Goal: Information Seeking & Learning: Compare options

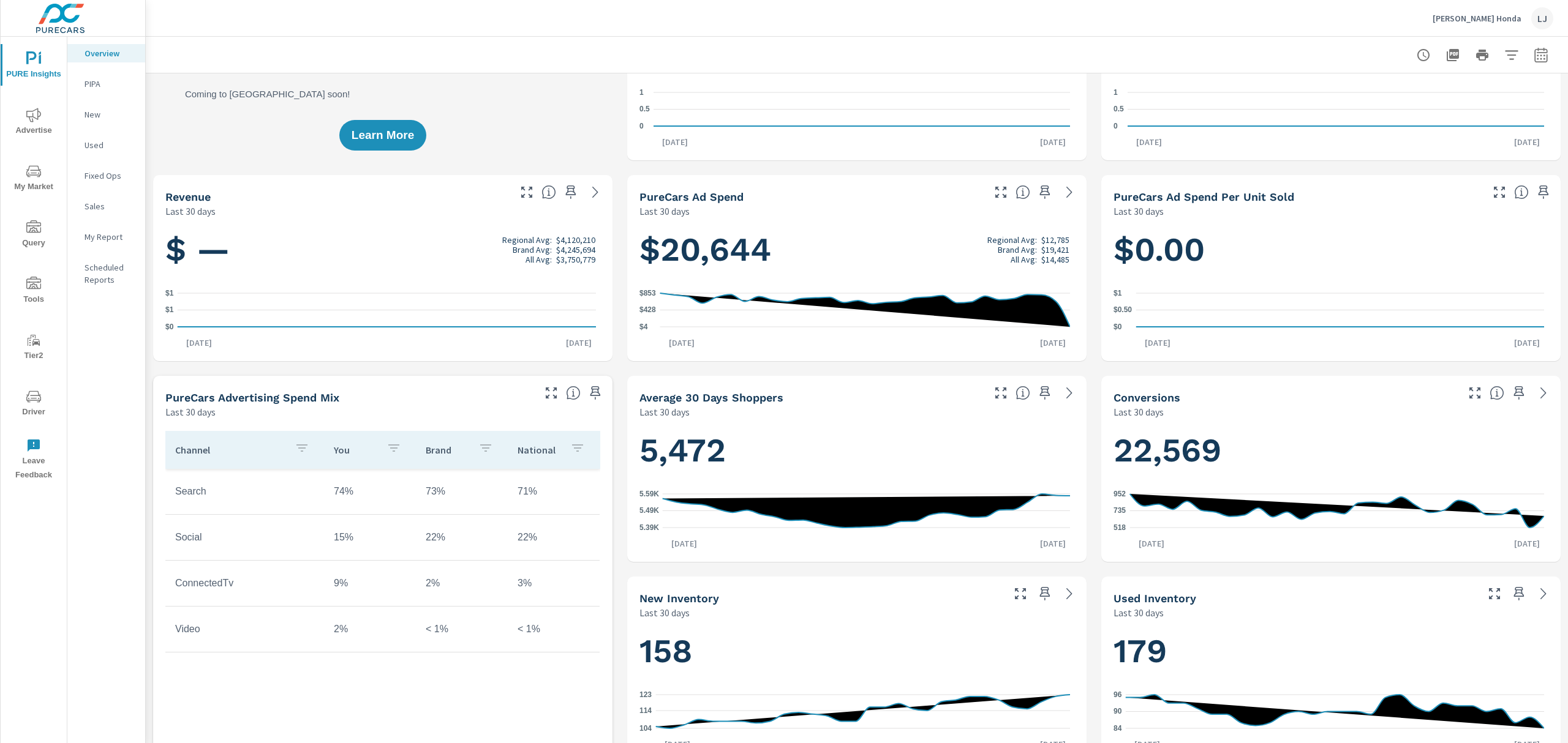
scroll to position [245, 0]
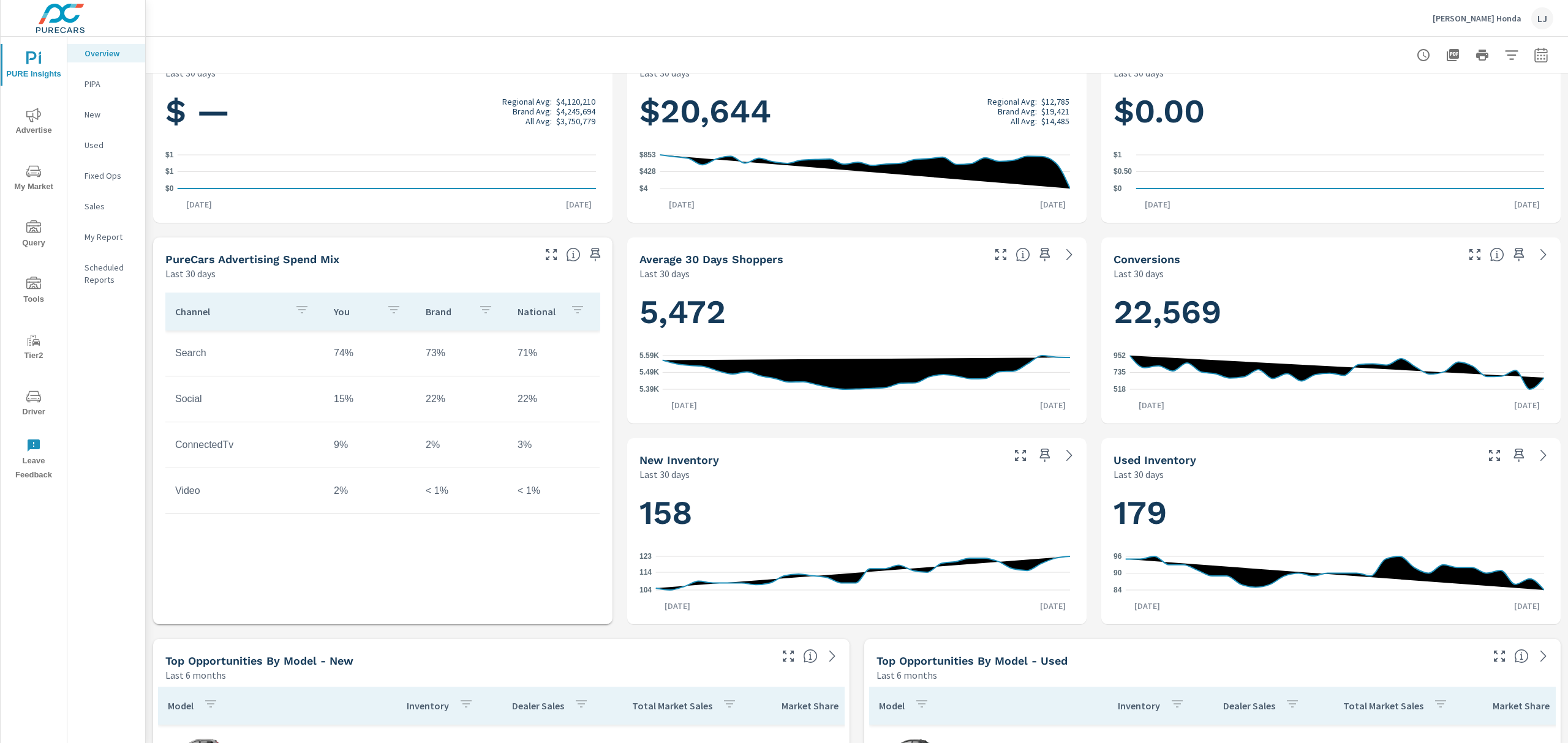
click at [15, 135] on span "Advertise" at bounding box center [34, 123] width 59 height 30
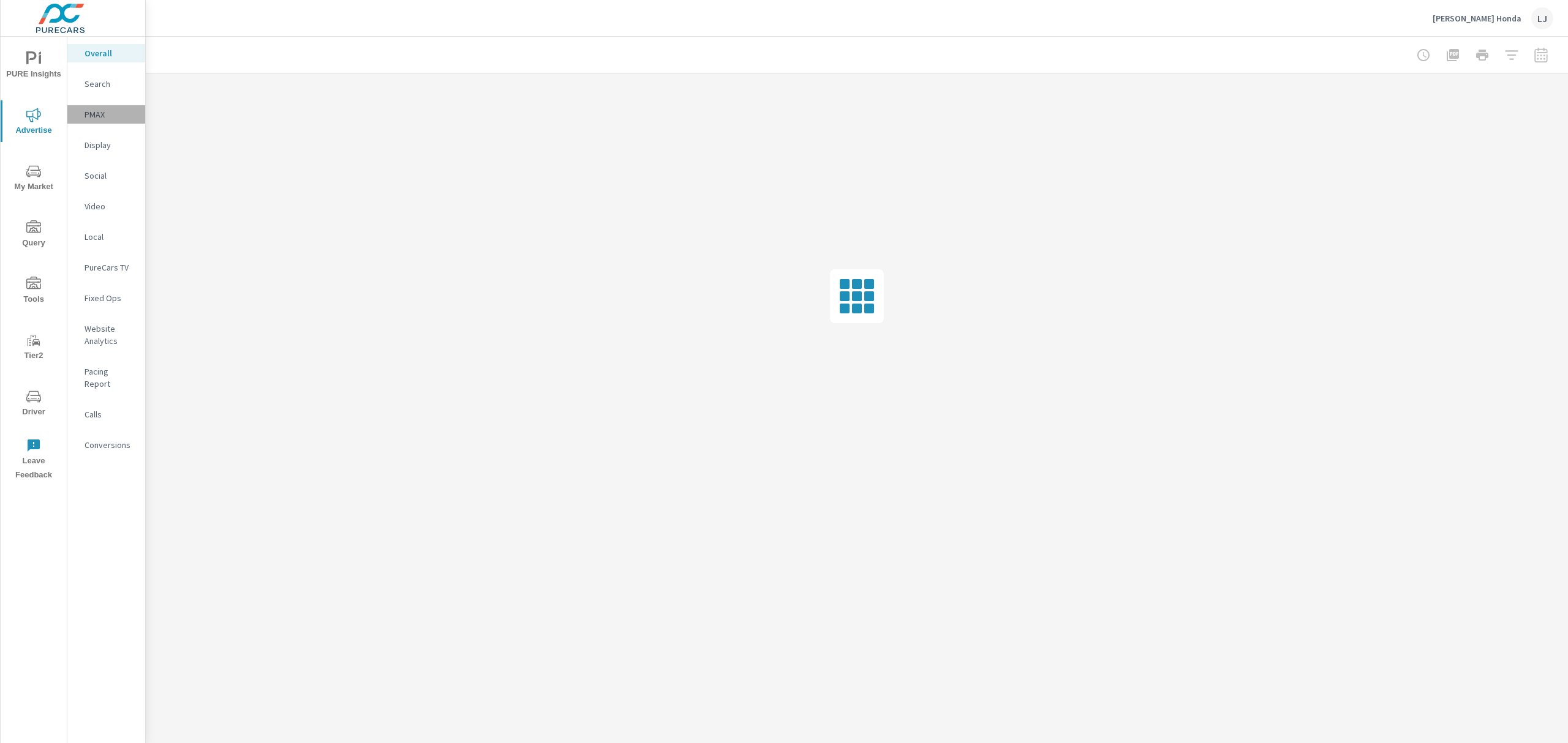
click at [96, 113] on p "PMAX" at bounding box center [109, 115] width 51 height 12
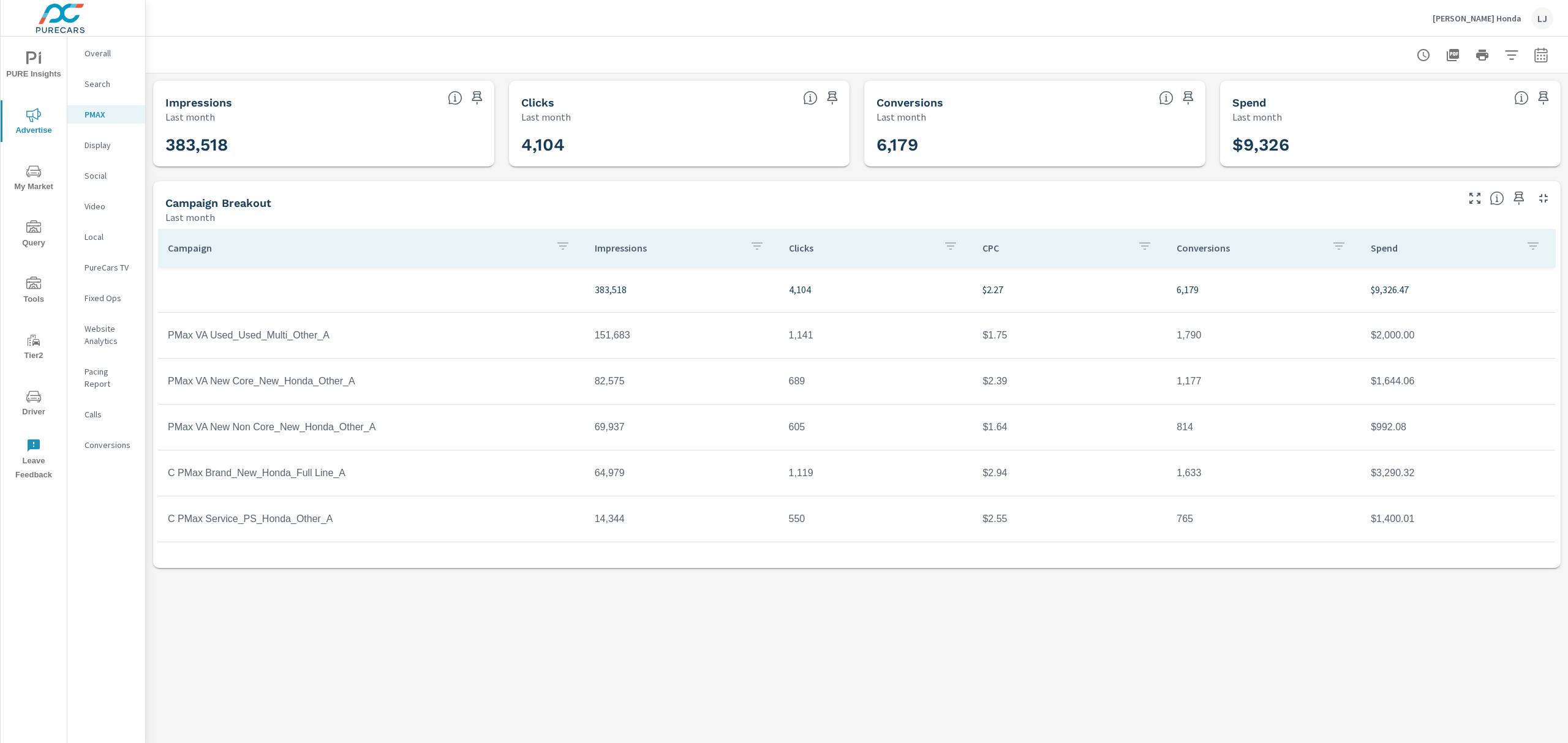
click at [1537, 52] on icon "button" at bounding box center [1540, 55] width 15 height 15
select select "Last month"
click at [1418, 140] on p "+ Add comparison" at bounding box center [1455, 138] width 157 height 15
select select "Previous period"
click at [1409, 211] on span "Apply" at bounding box center [1416, 206] width 50 height 12
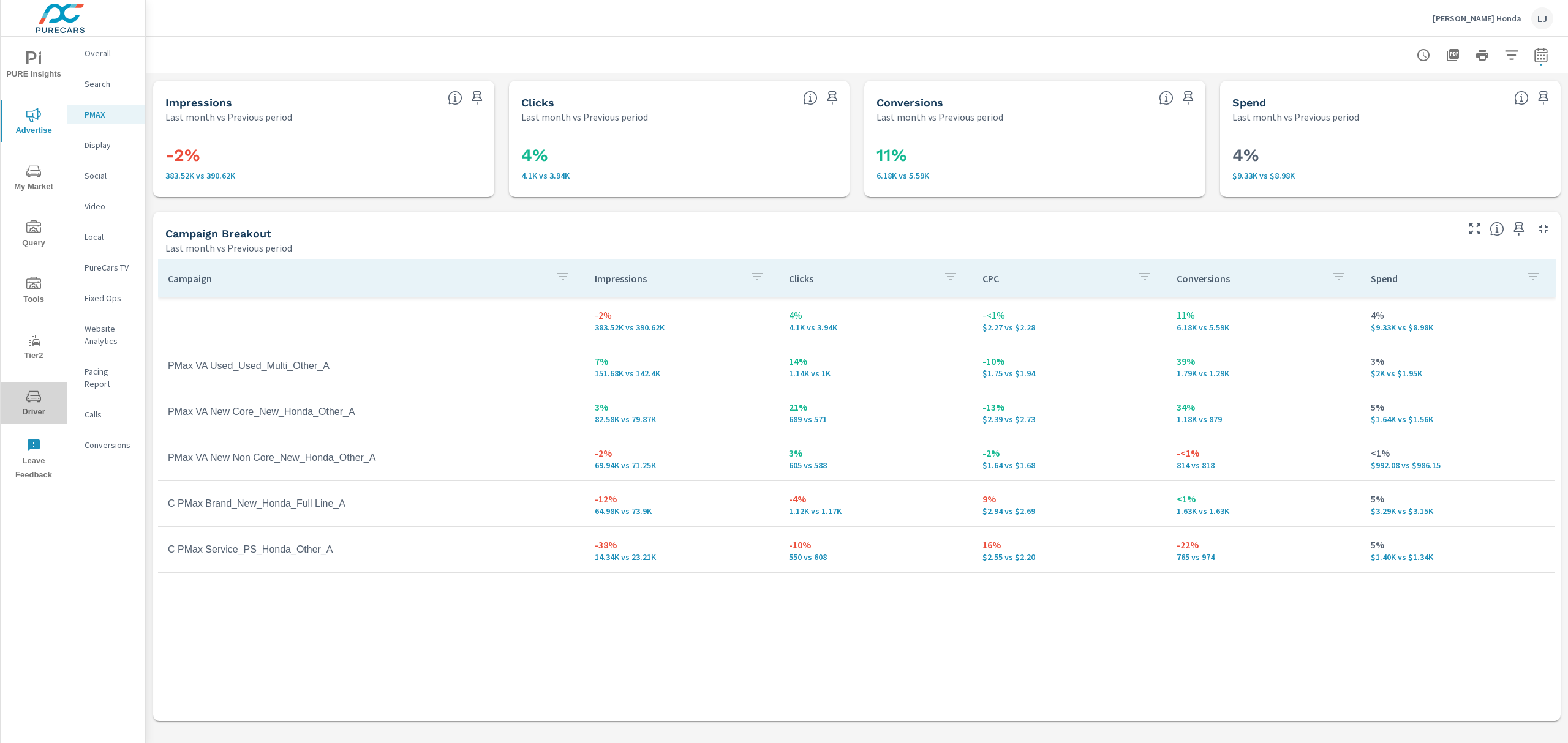
click at [32, 405] on span "Driver" at bounding box center [34, 405] width 59 height 30
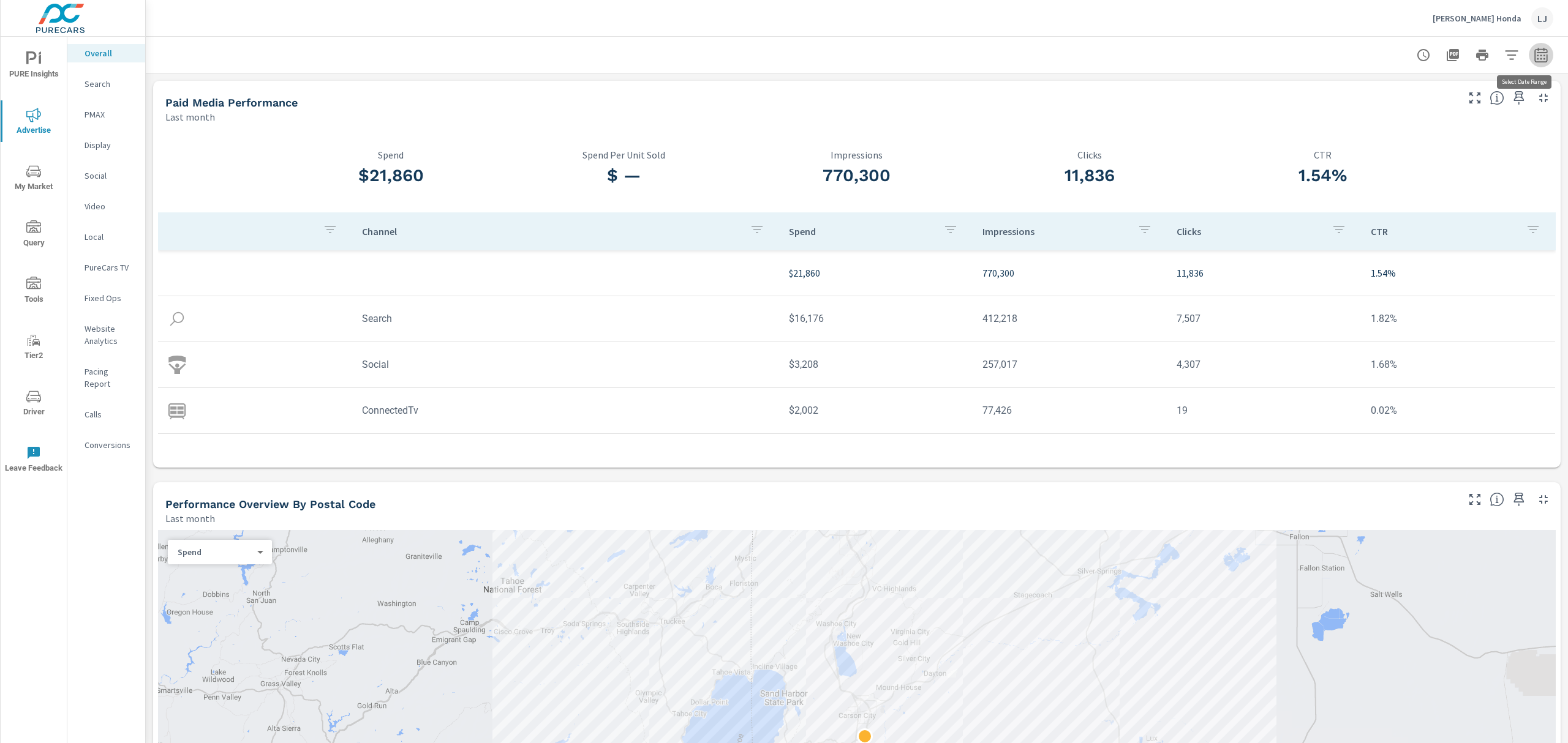
click at [1529, 64] on button "button" at bounding box center [1541, 55] width 25 height 25
select select "Last month"
click at [1372, 137] on p "+ Add comparison" at bounding box center [1443, 138] width 157 height 15
select select "Previous period"
click at [1396, 193] on button "Apply" at bounding box center [1403, 207] width 76 height 32
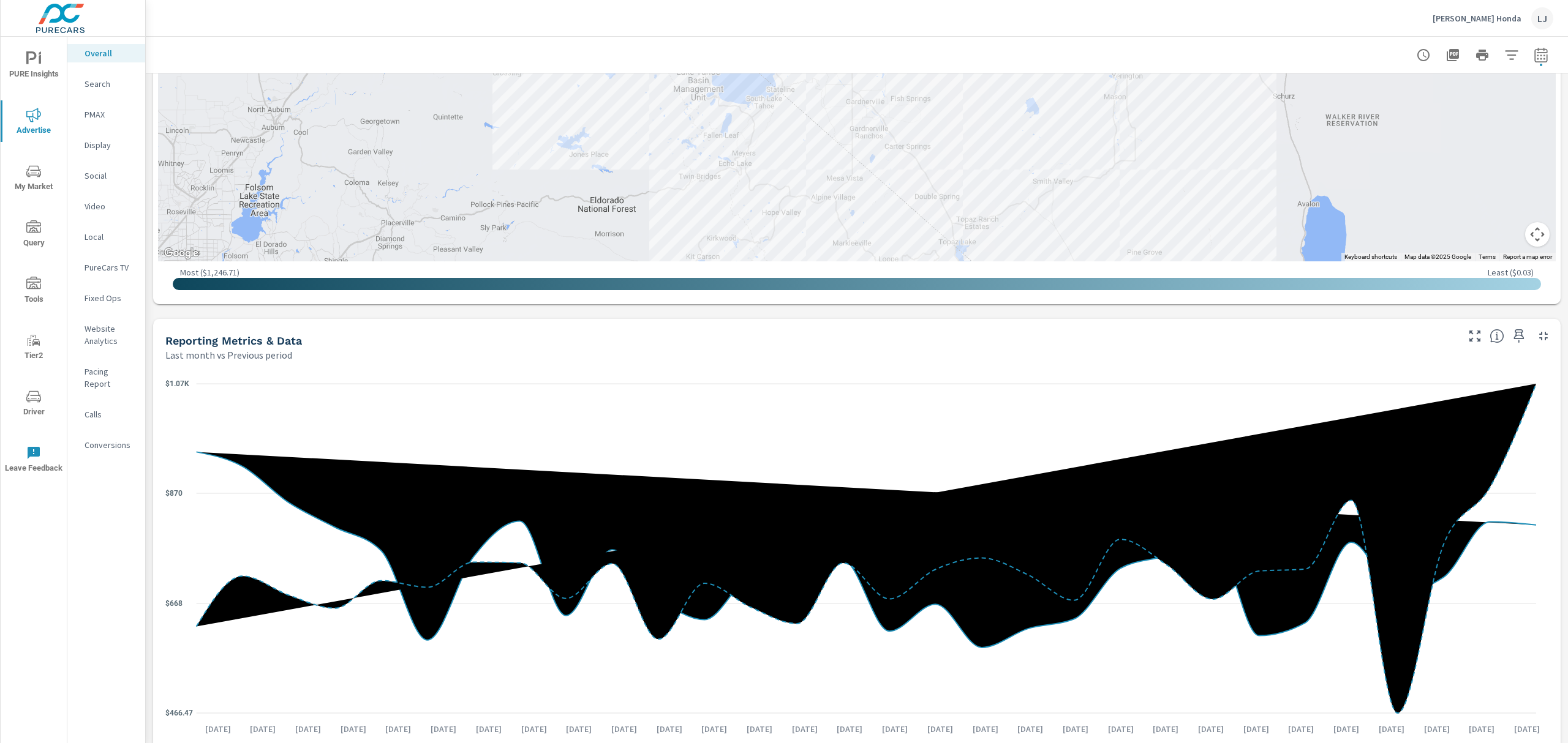
scroll to position [980, 0]
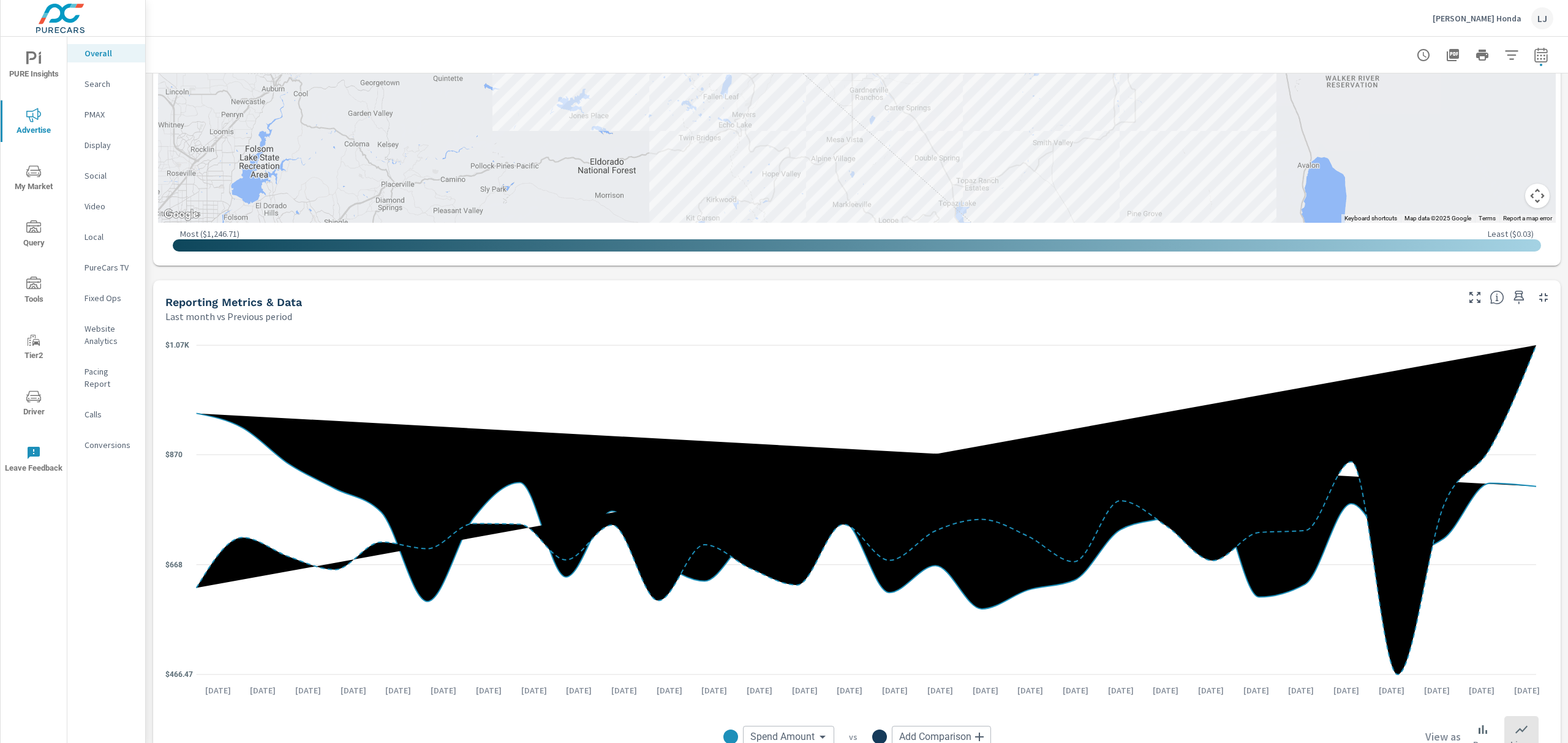
click at [22, 61] on span "PURE Insights" at bounding box center [34, 67] width 59 height 30
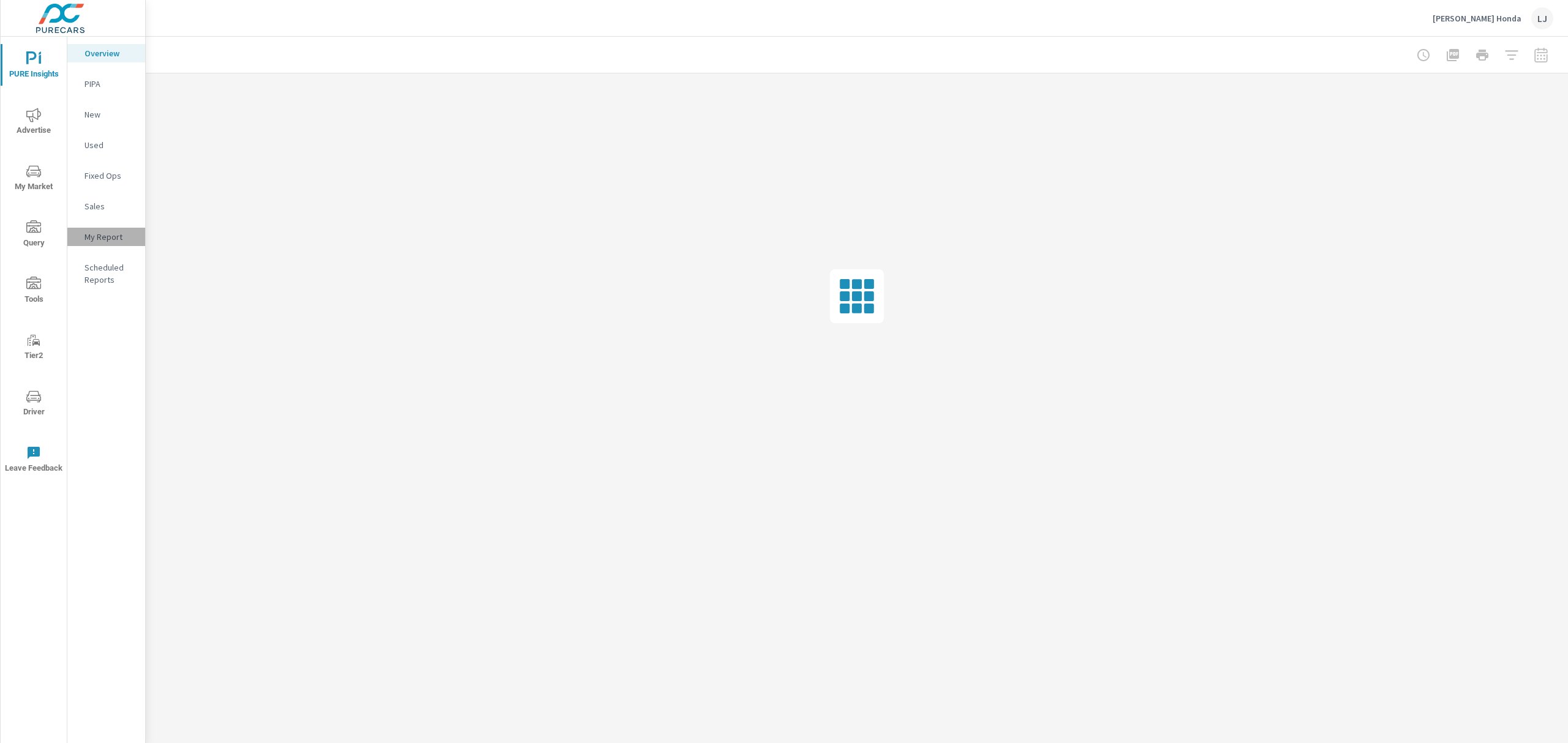
click at [105, 233] on p "My Report" at bounding box center [109, 237] width 51 height 12
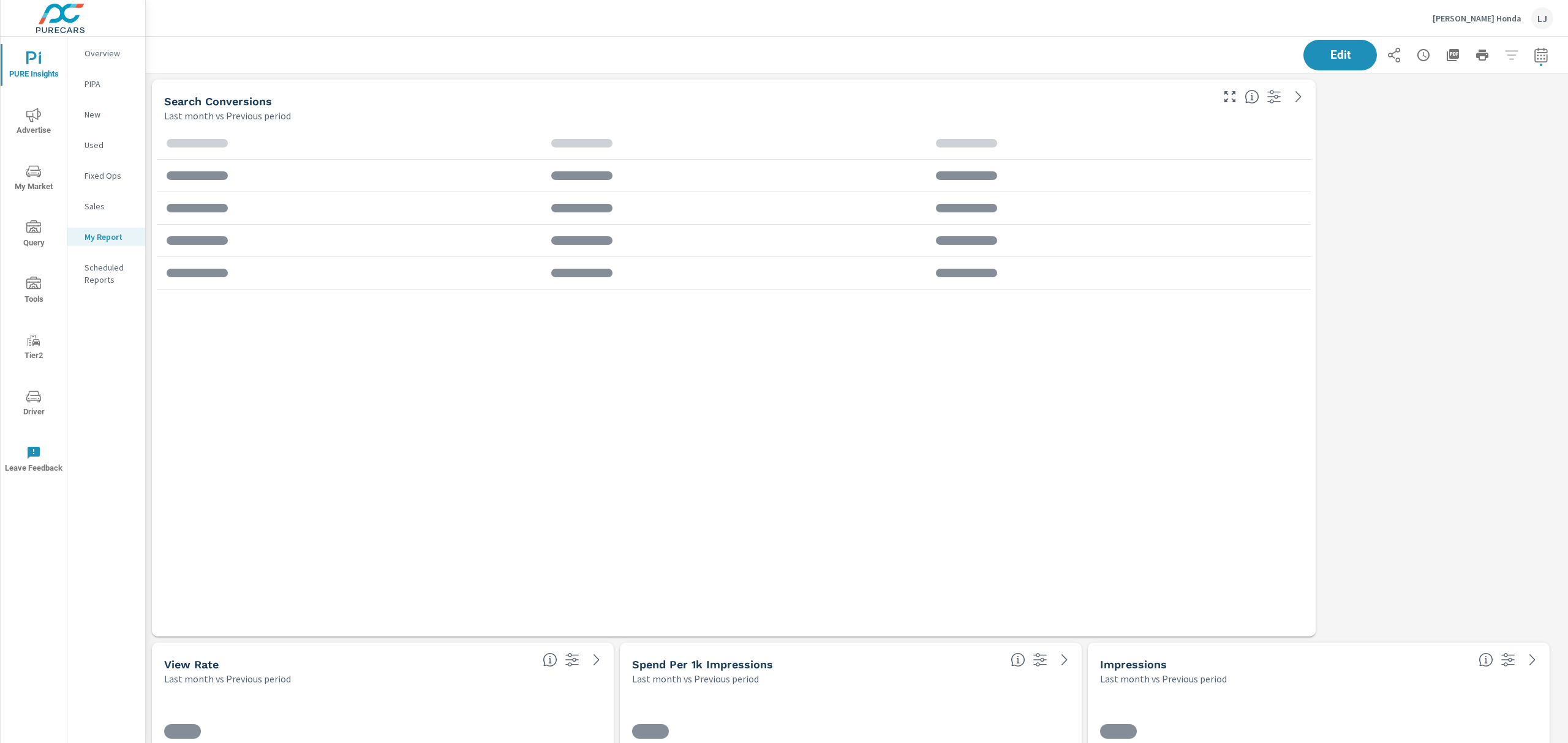
scroll to position [5, 6]
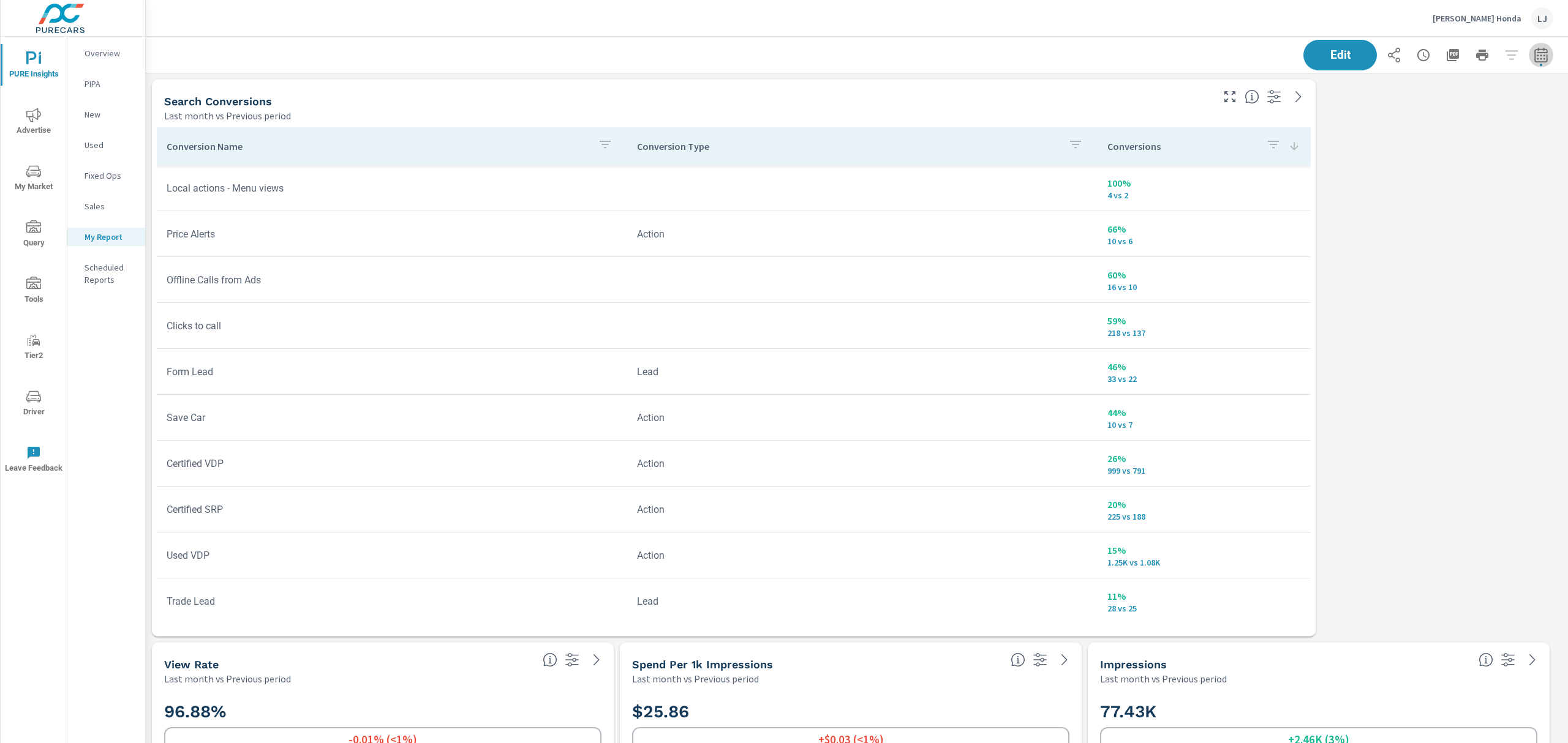
click at [1534, 49] on icon "button" at bounding box center [1540, 54] width 12 height 15
select select "Last month"
select select "Previous period"
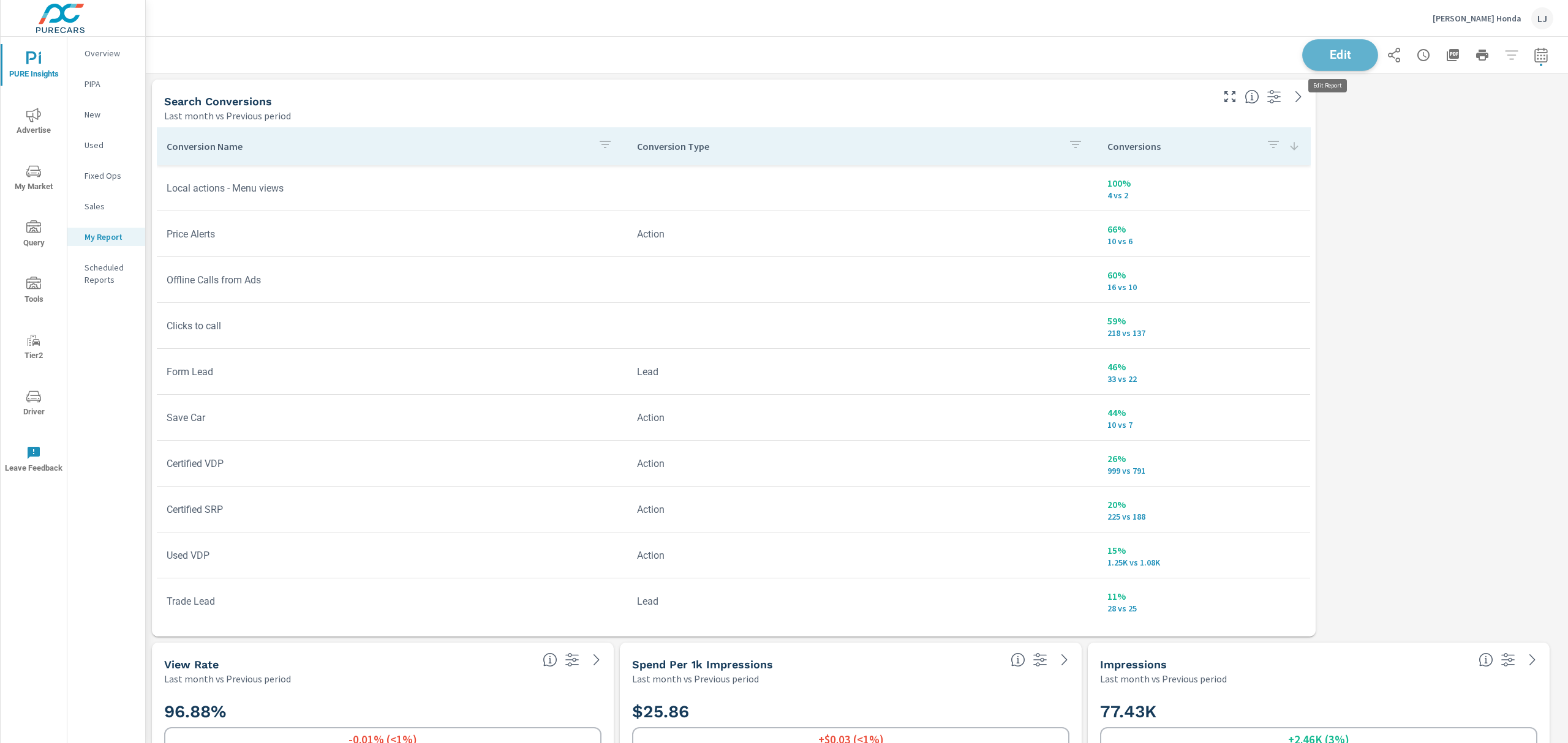
click at [1330, 49] on span "Edit" at bounding box center [1339, 54] width 50 height 12
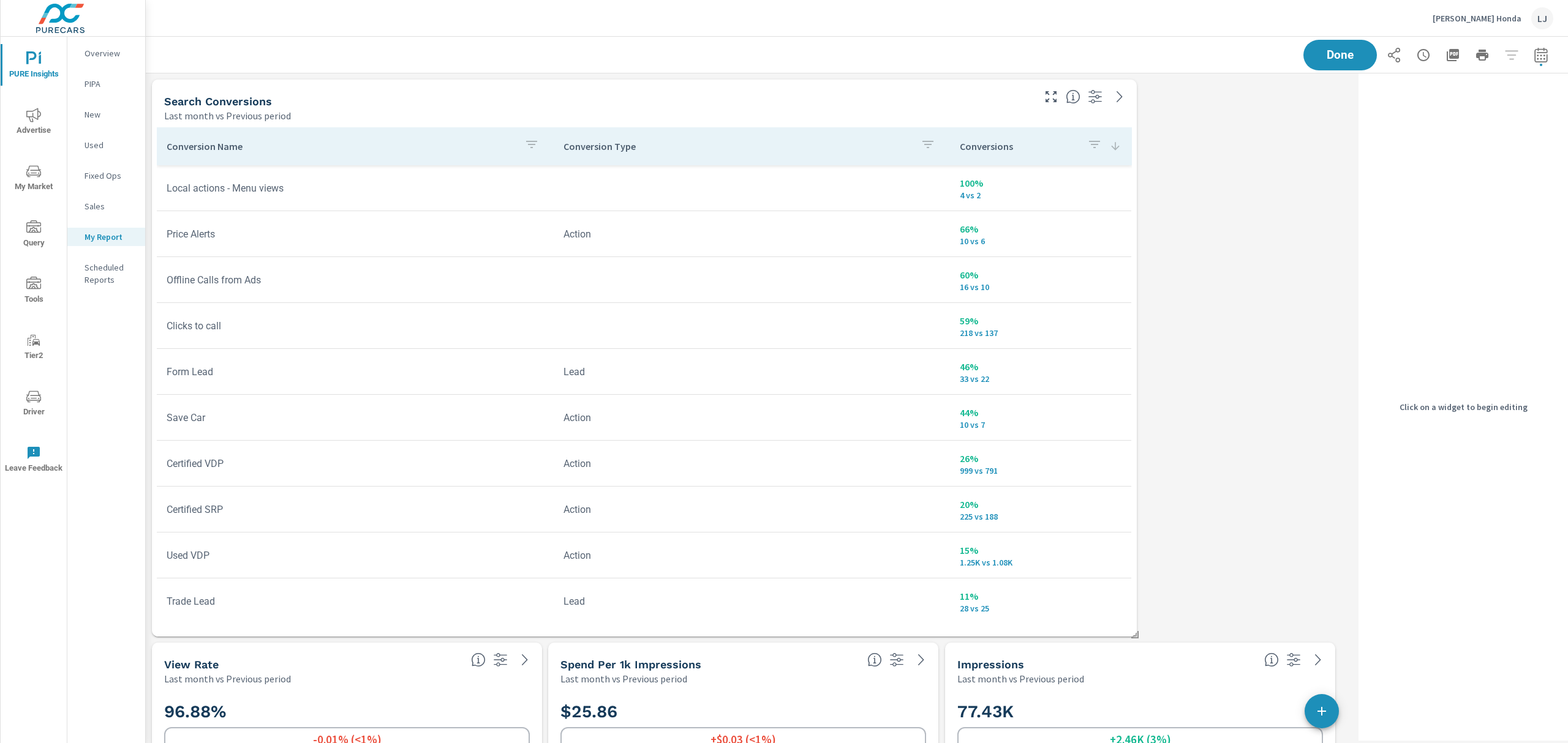
scroll to position [1580, 1220]
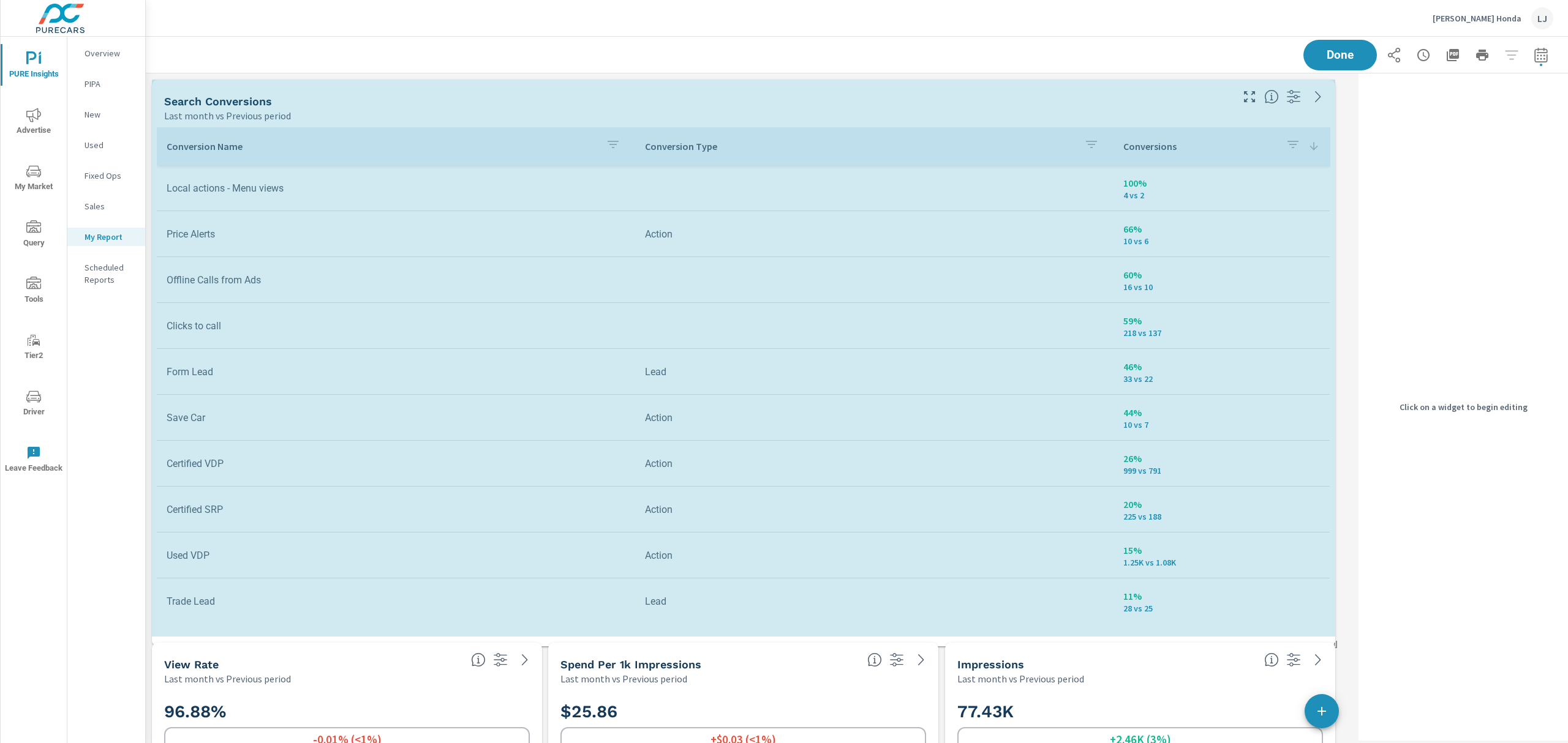
drag, startPoint x: 1138, startPoint y: 634, endPoint x: 1329, endPoint y: 649, distance: 191.6
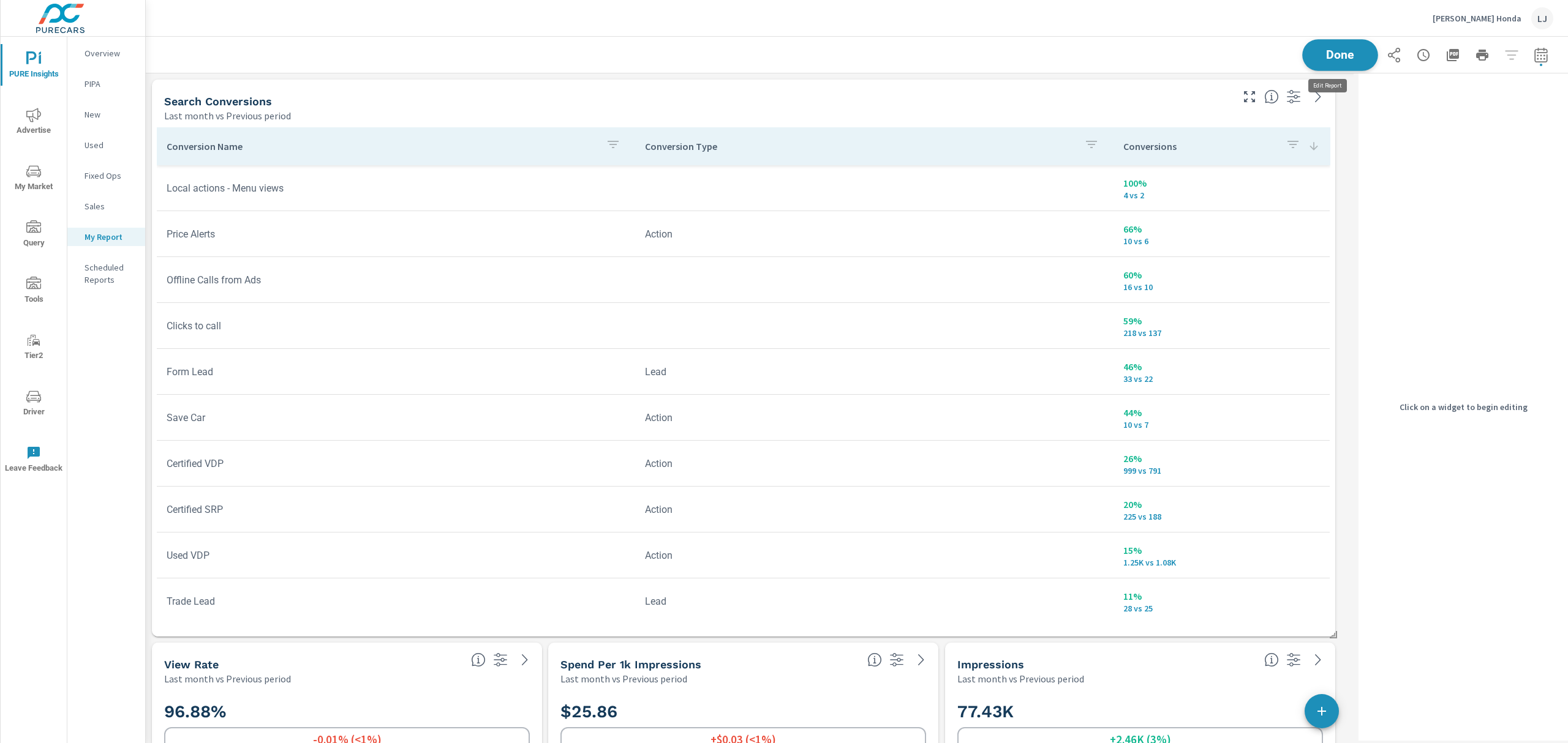
click at [1329, 58] on span "Done" at bounding box center [1339, 54] width 50 height 12
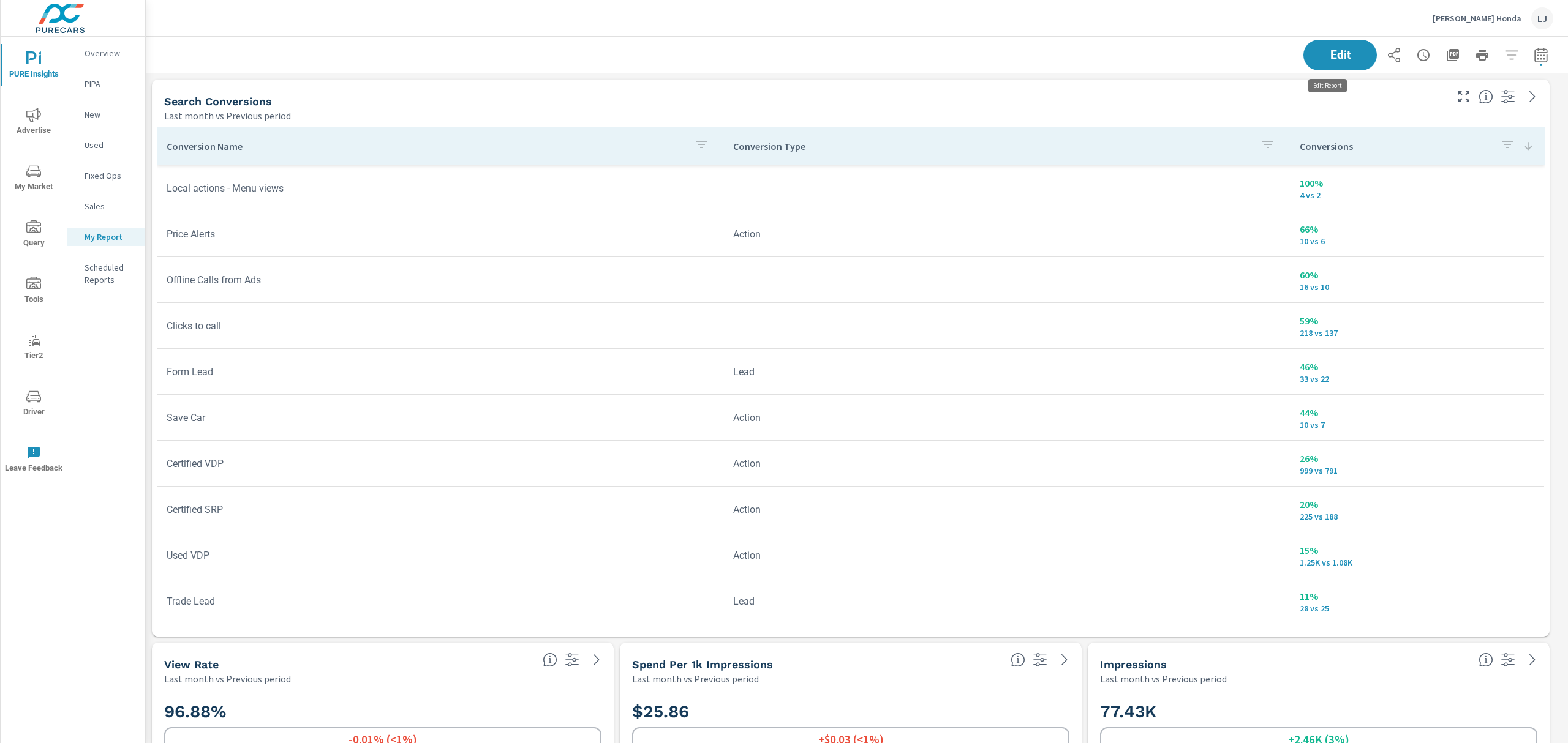
scroll to position [1580, 1435]
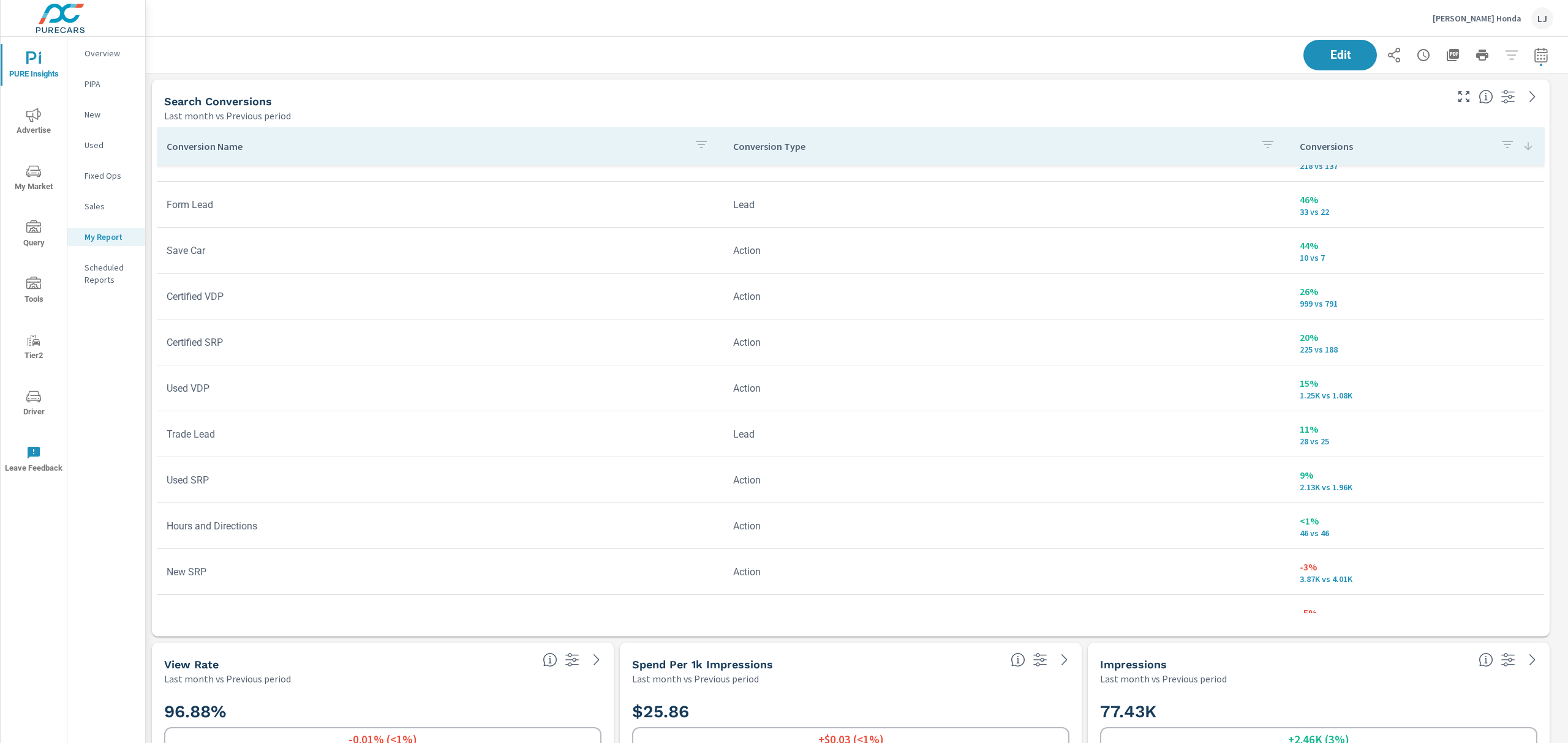
scroll to position [327, 0]
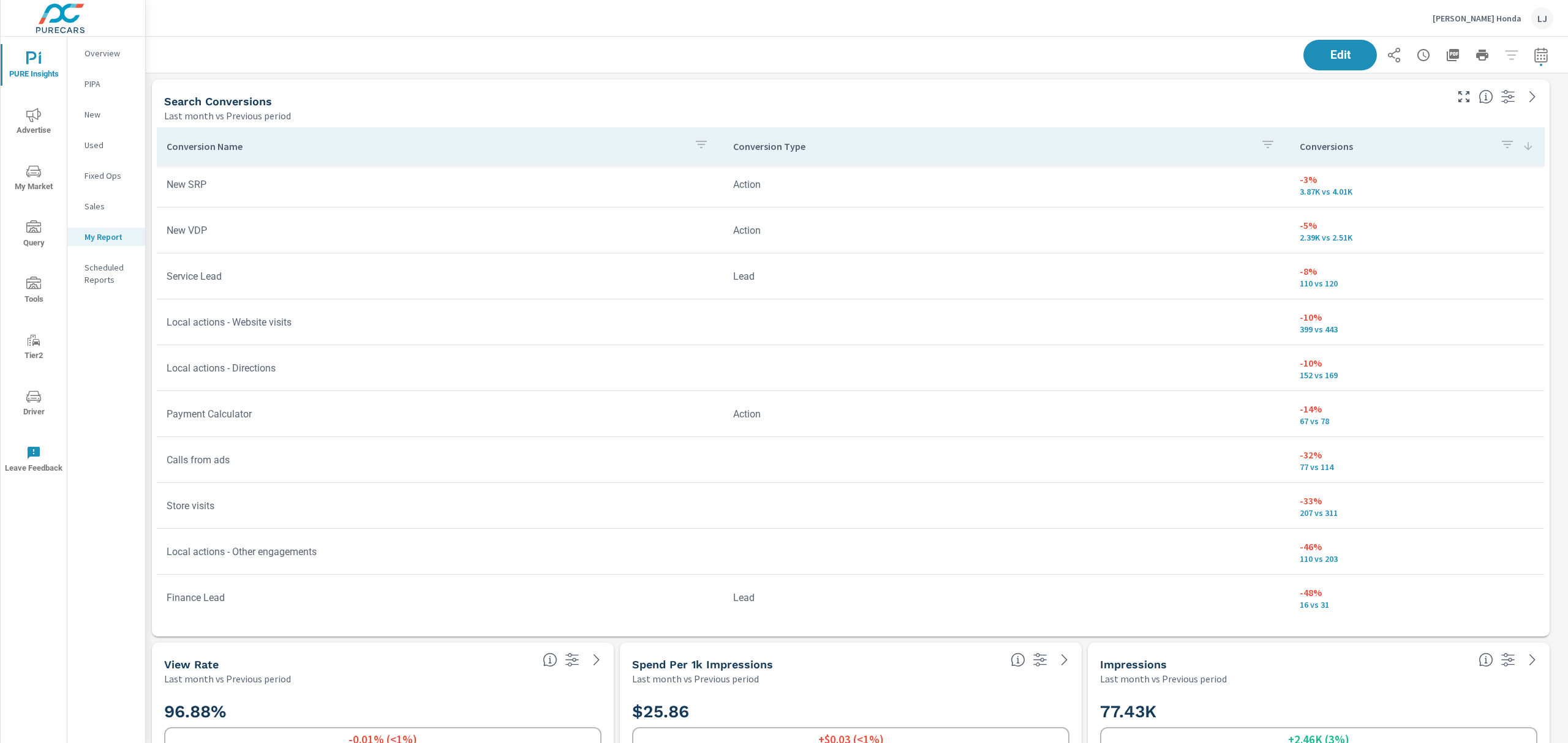
scroll to position [563, 0]
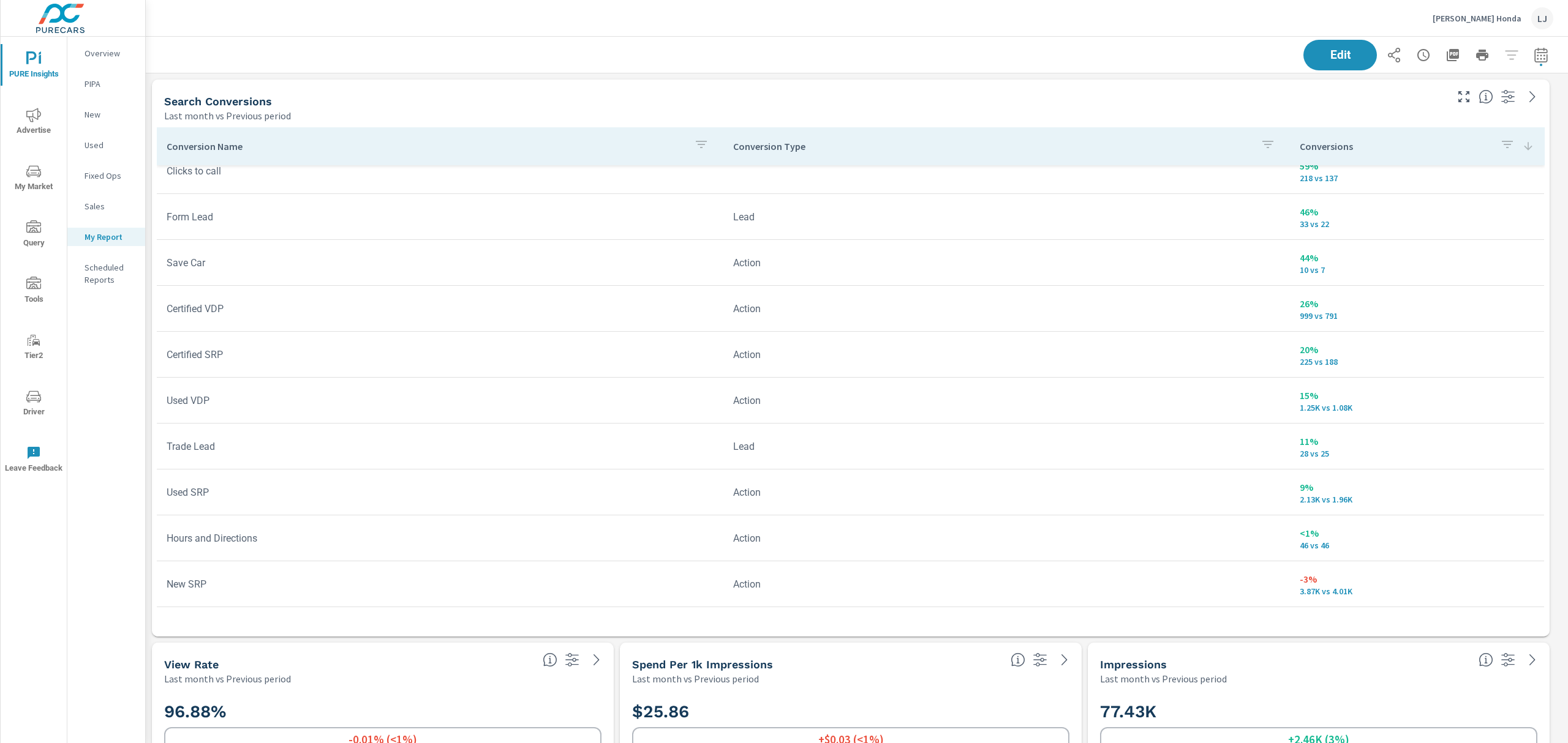
scroll to position [1, 0]
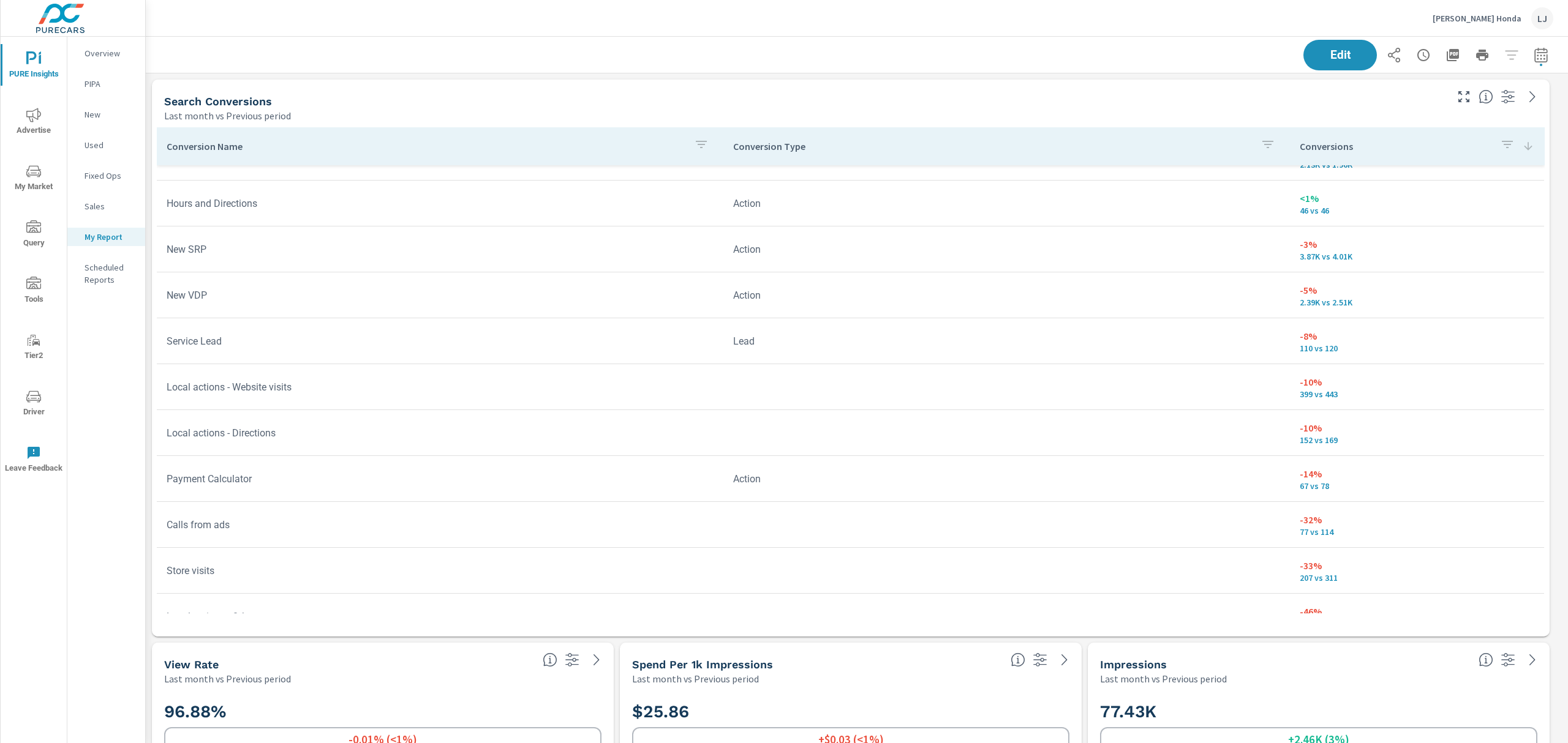
scroll to position [563, 0]
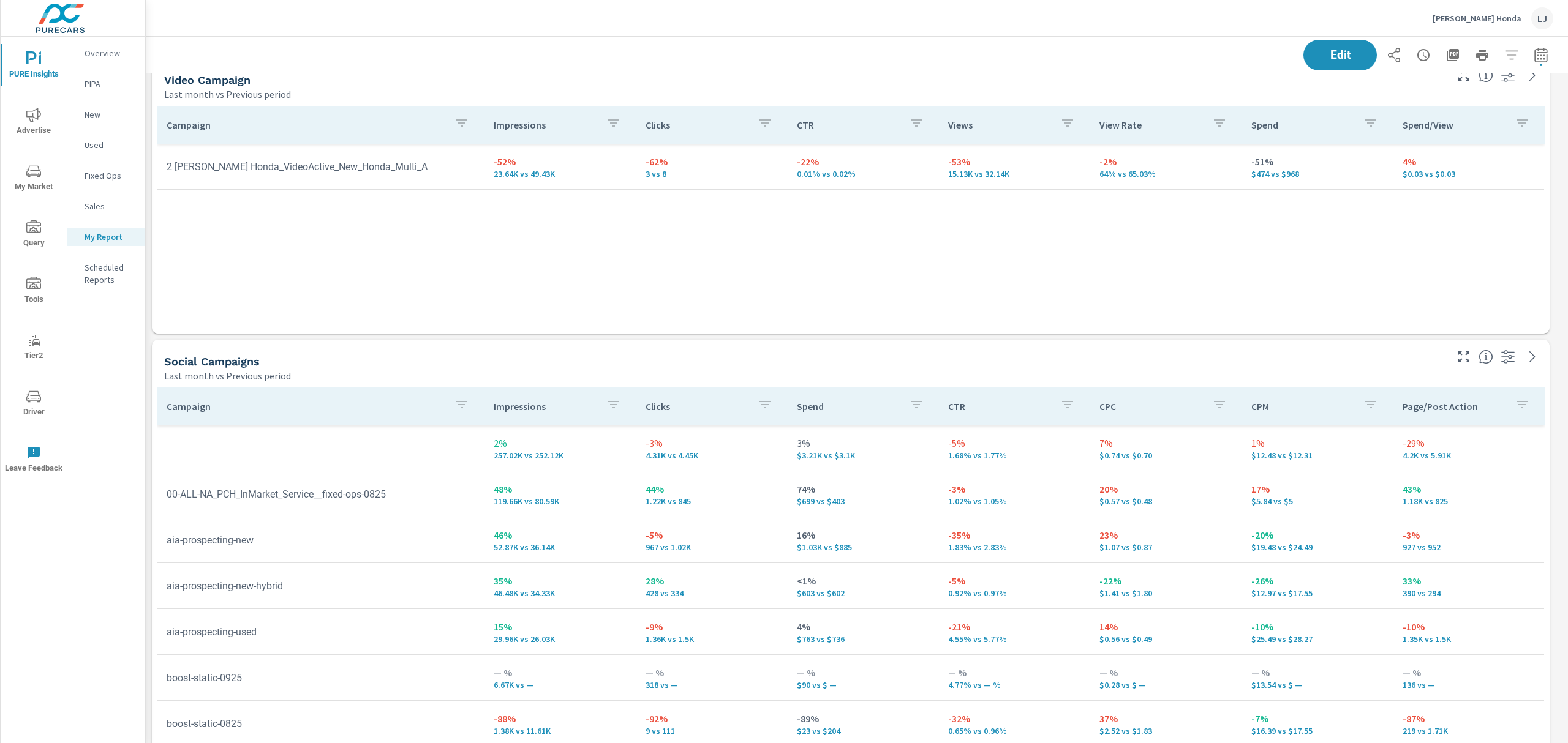
scroll to position [498, 0]
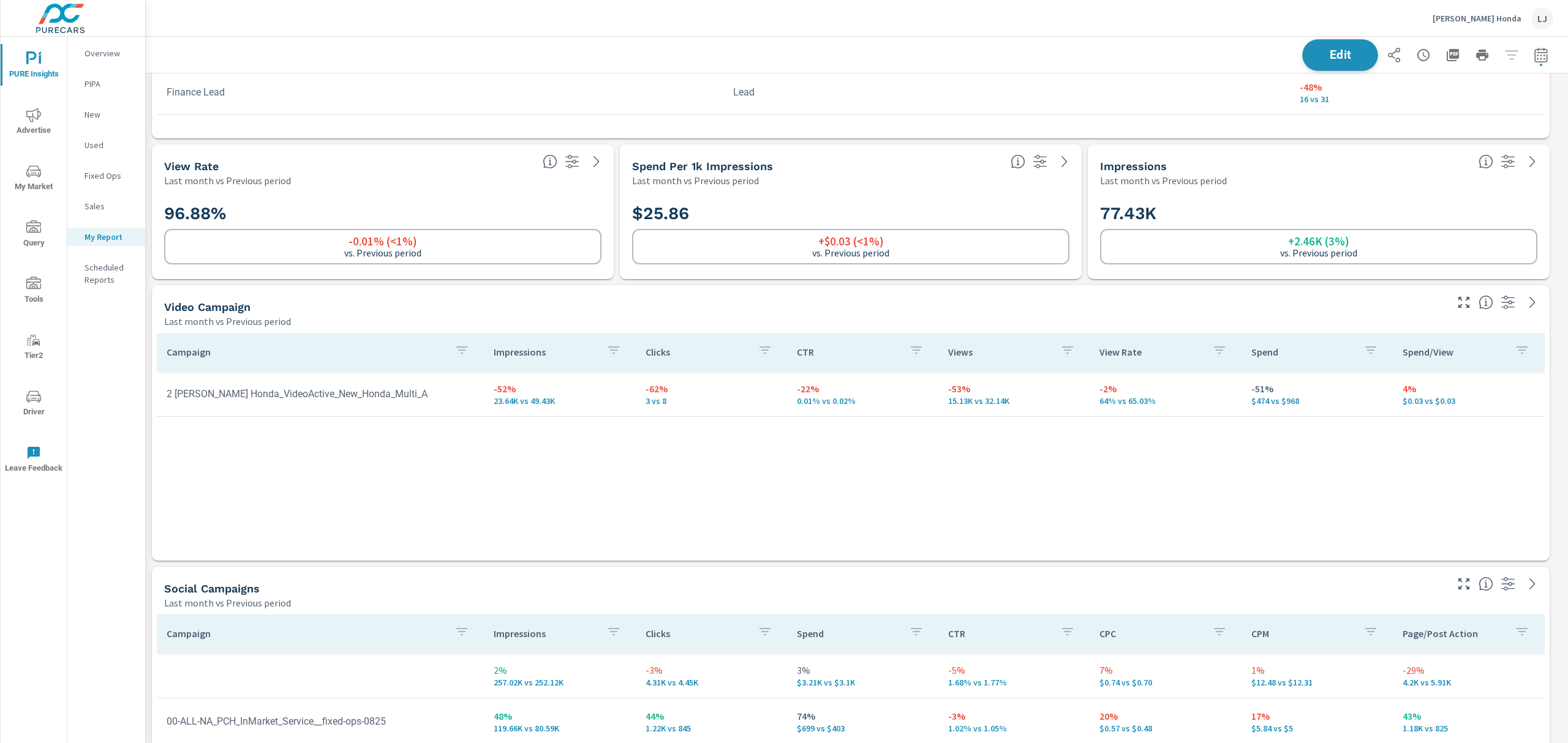
click at [1331, 60] on span "Edit" at bounding box center [1339, 54] width 50 height 12
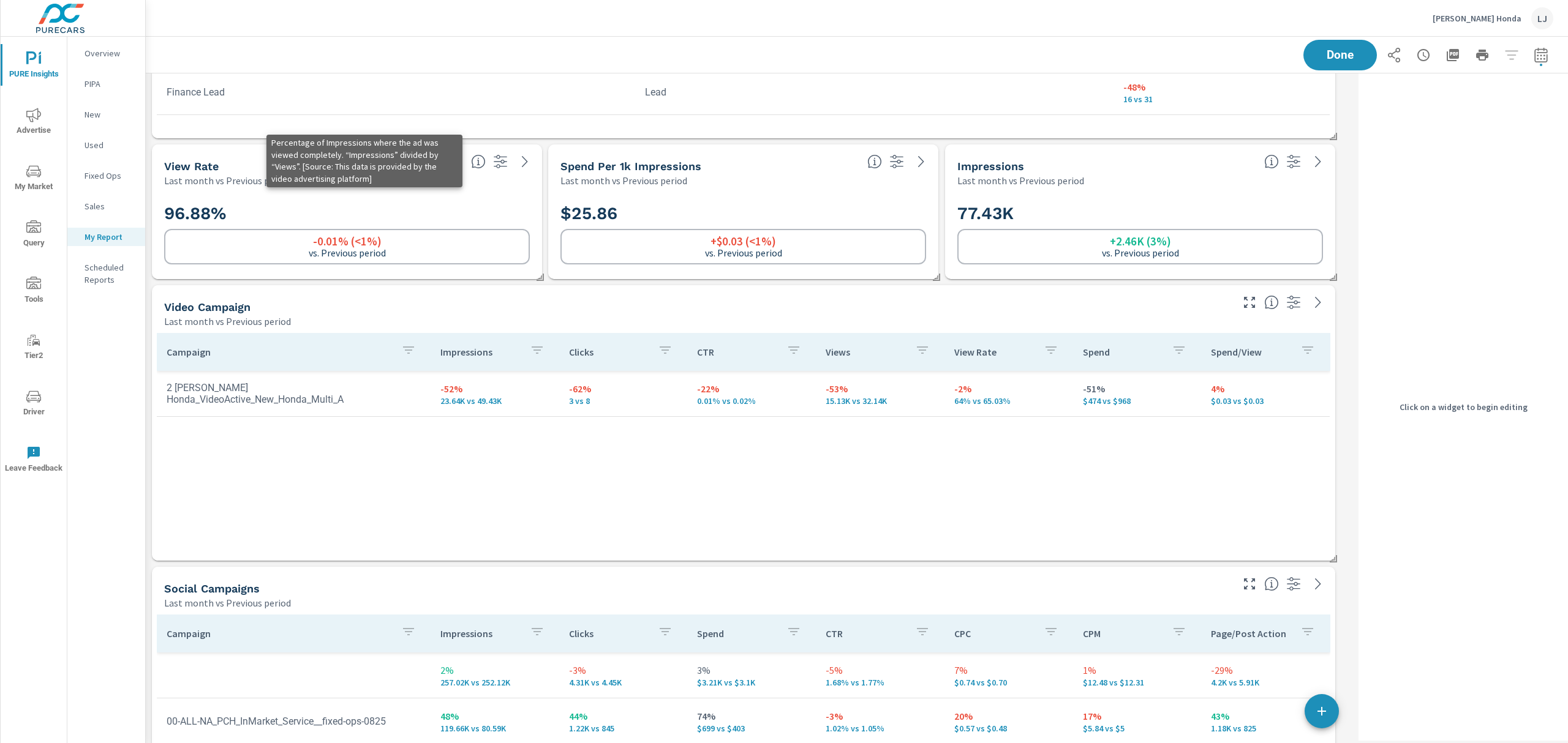
scroll to position [1580, 1220]
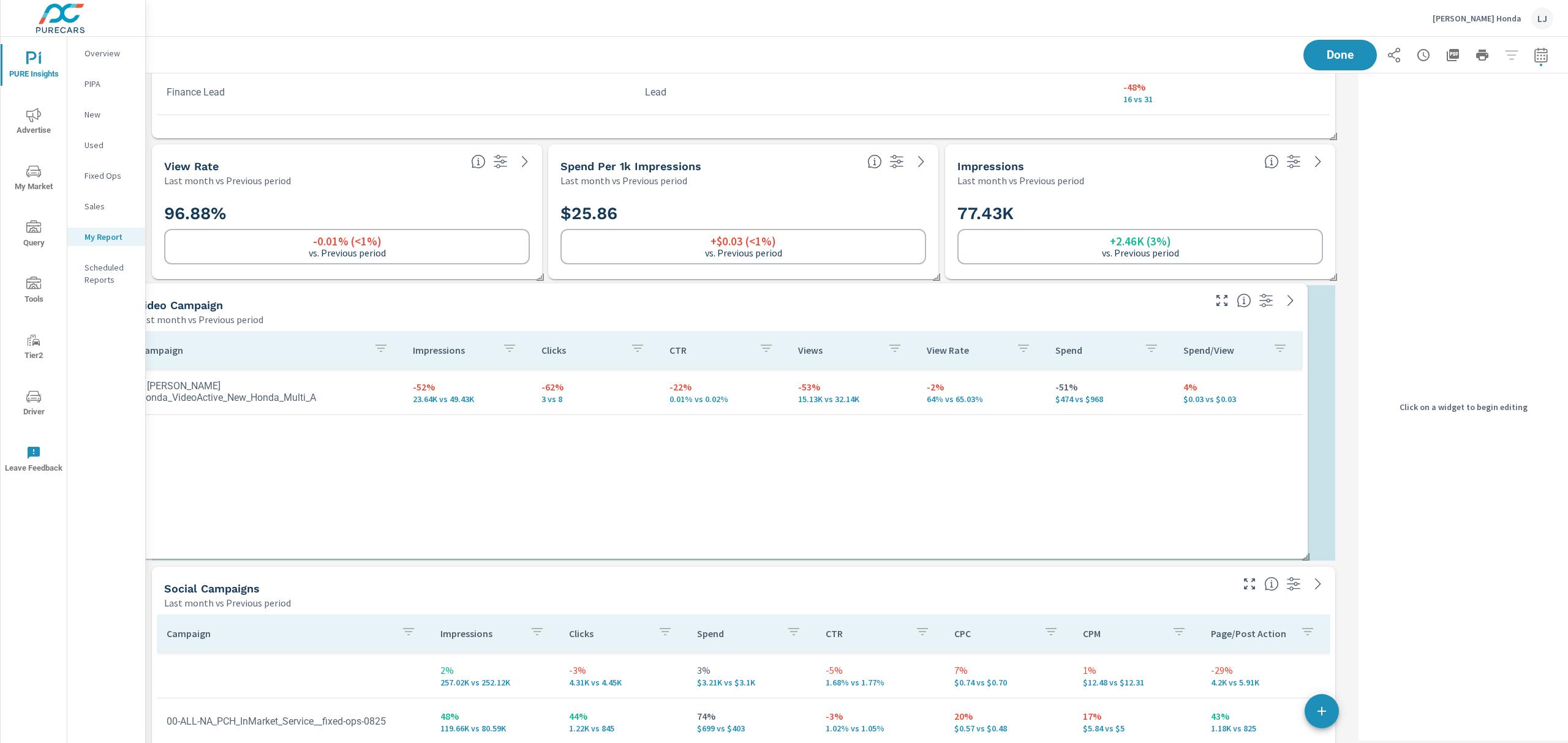
drag, startPoint x: 763, startPoint y: 297, endPoint x: 736, endPoint y: 295, distance: 27.1
click at [735, 295] on div "Video Campaign Last month vs Previous period" at bounding box center [666, 305] width 1083 height 44
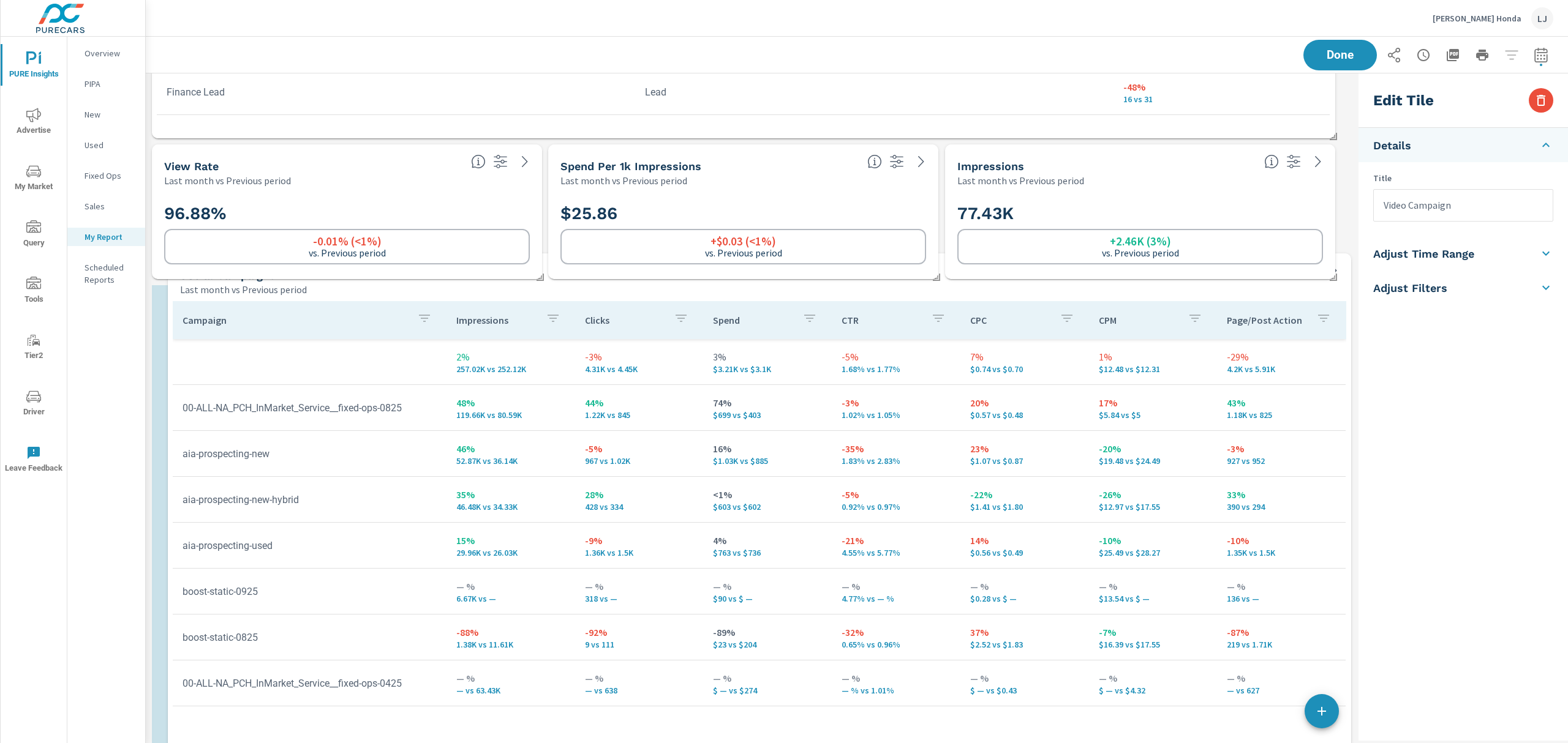
drag, startPoint x: 563, startPoint y: 602, endPoint x: 567, endPoint y: 294, distance: 308.0
click at [570, 290] on div "Last month vs Previous period" at bounding box center [712, 289] width 1065 height 15
type input "Social Campaigns"
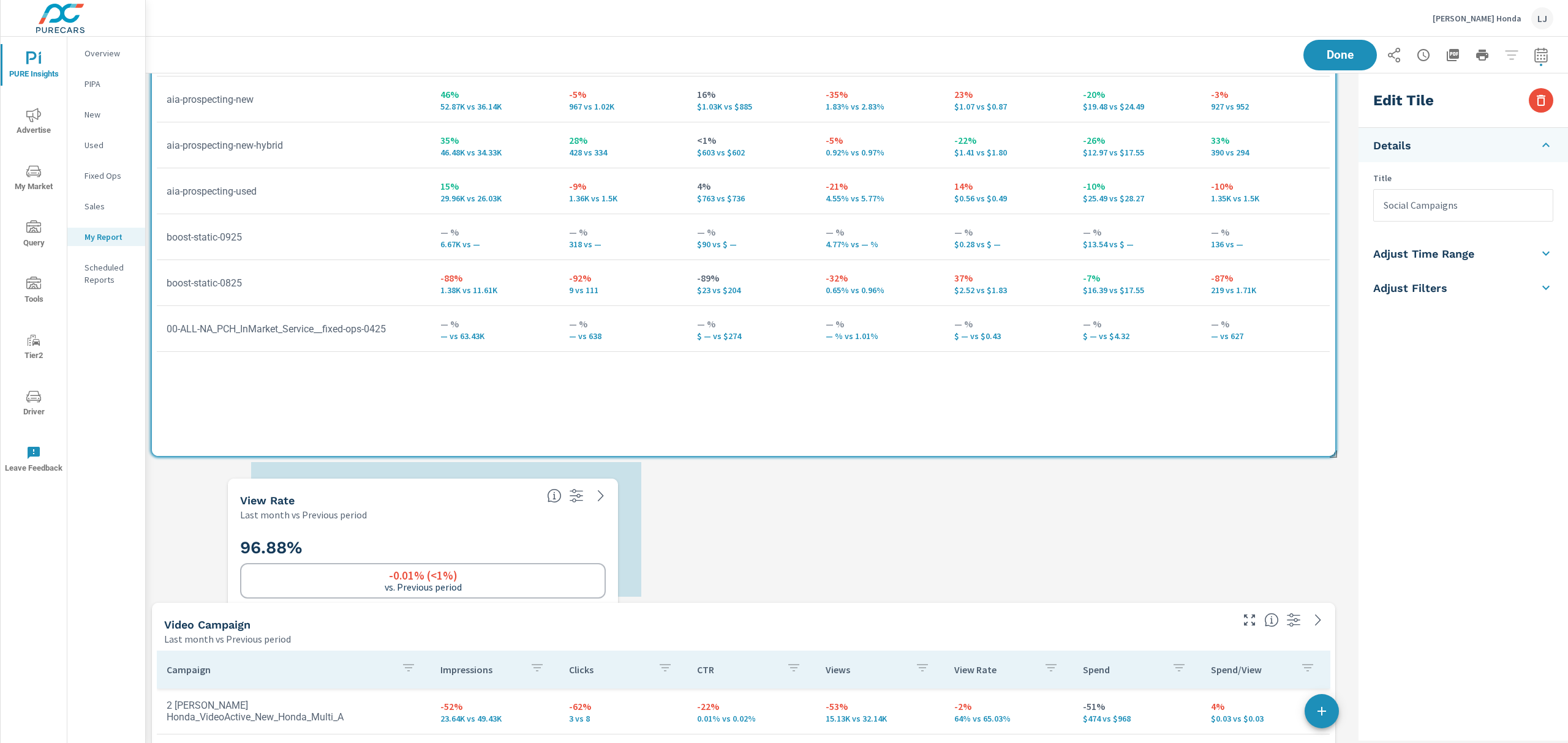
scroll to position [6, 5]
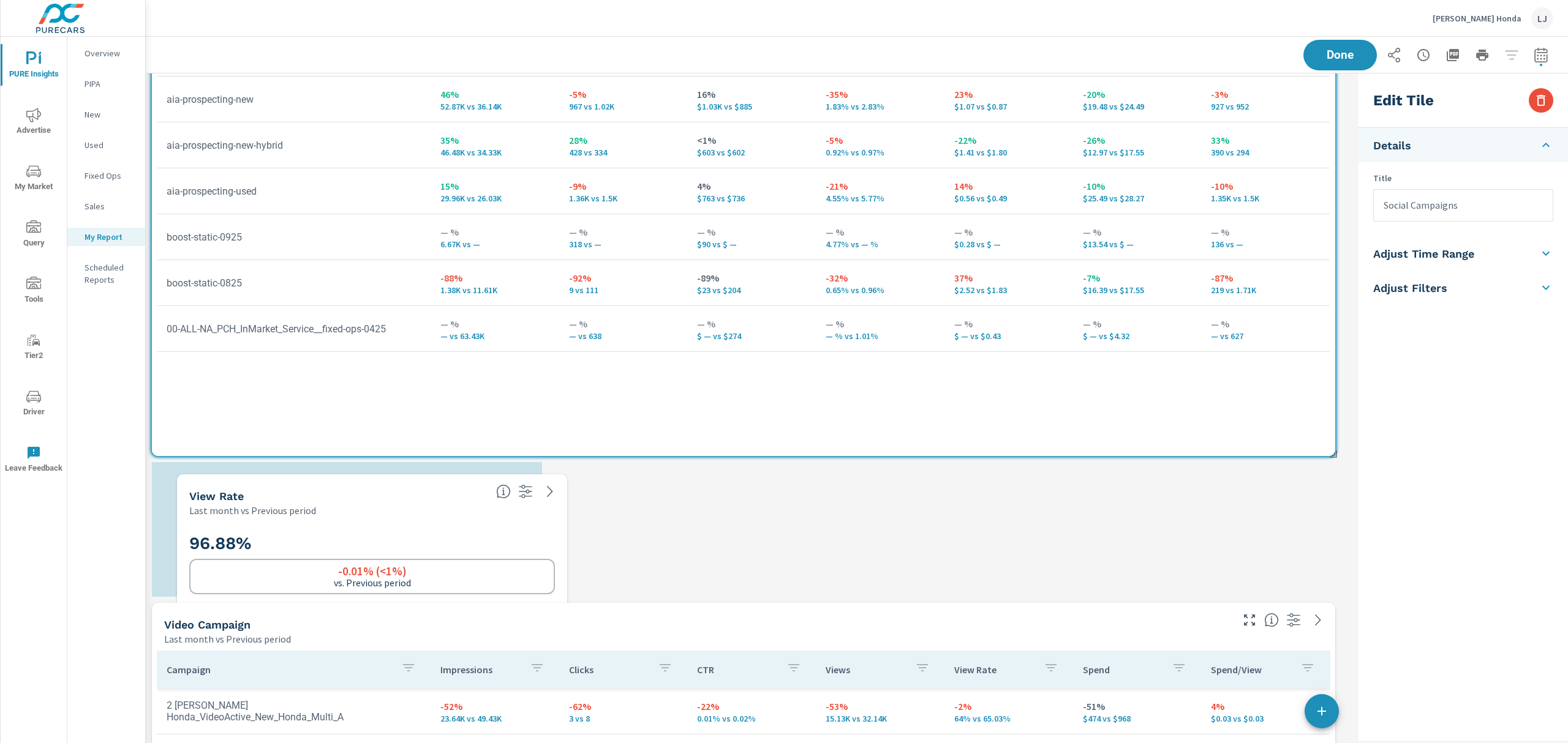
drag, startPoint x: 434, startPoint y: 170, endPoint x: 449, endPoint y: 486, distance: 316.4
click at [449, 489] on div "View Rate" at bounding box center [338, 497] width 297 height 14
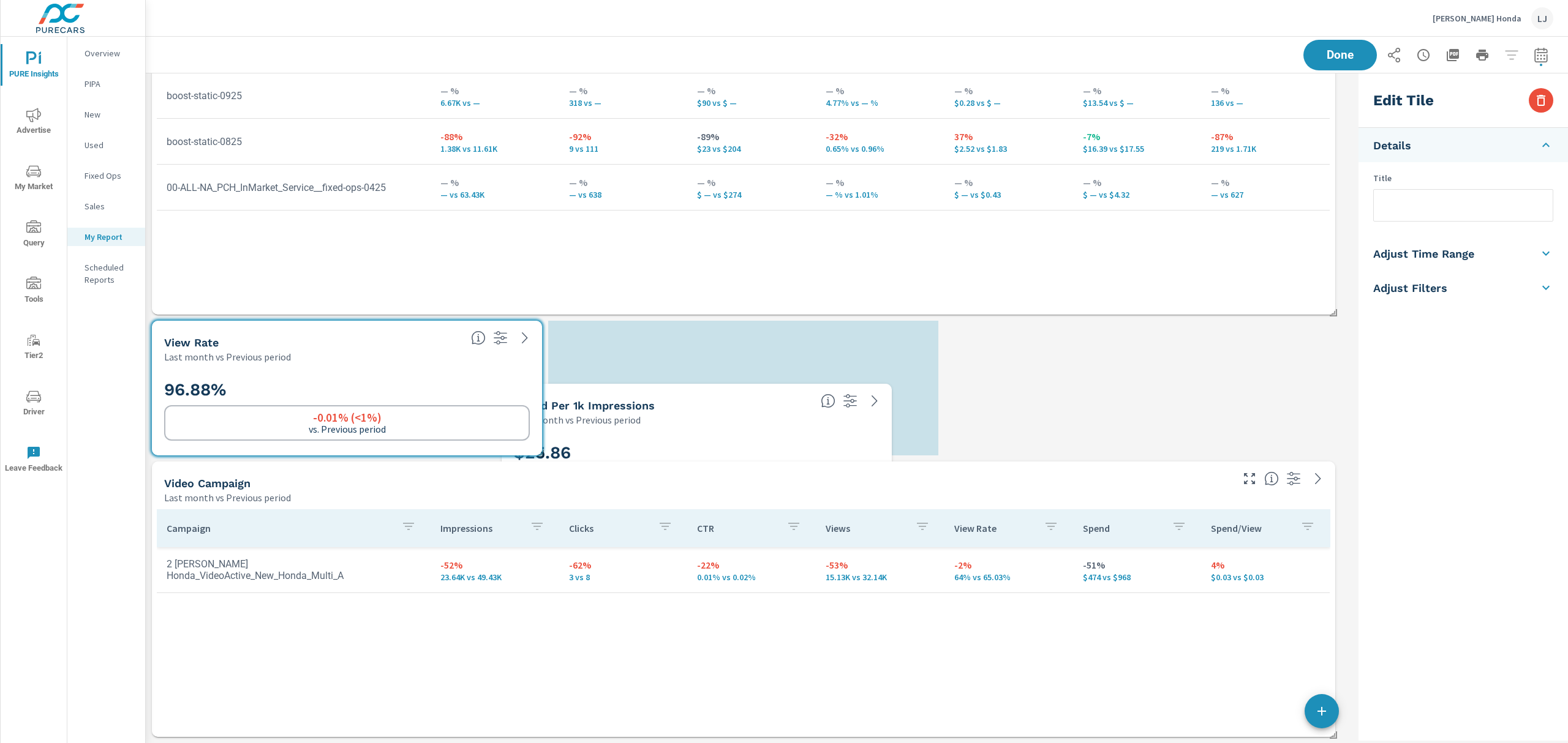
scroll to position [1722, 1220]
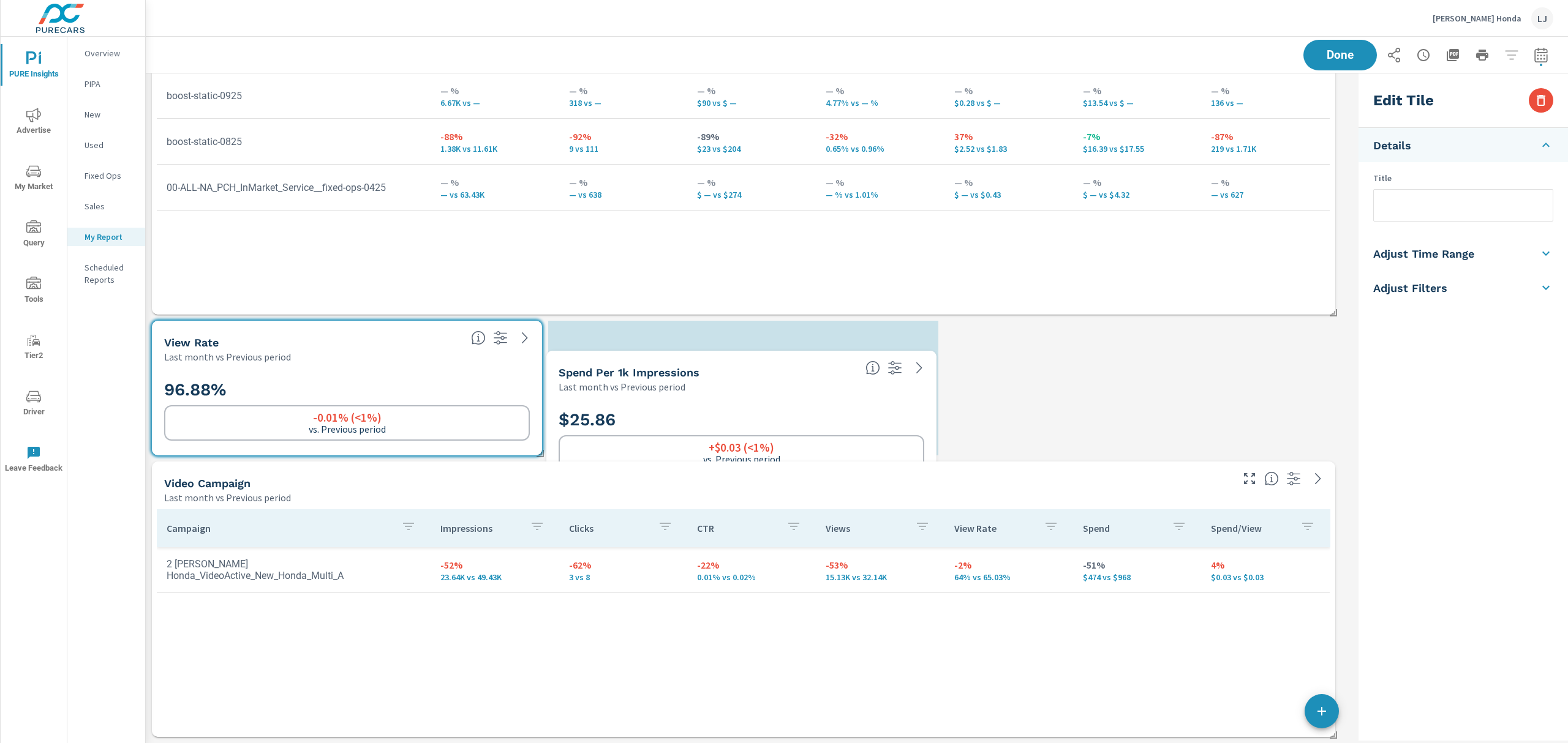
drag, startPoint x: 804, startPoint y: 437, endPoint x: 810, endPoint y: 365, distance: 72.2
click at [806, 370] on div "Spend Per 1k Impressions" at bounding box center [707, 373] width 297 height 14
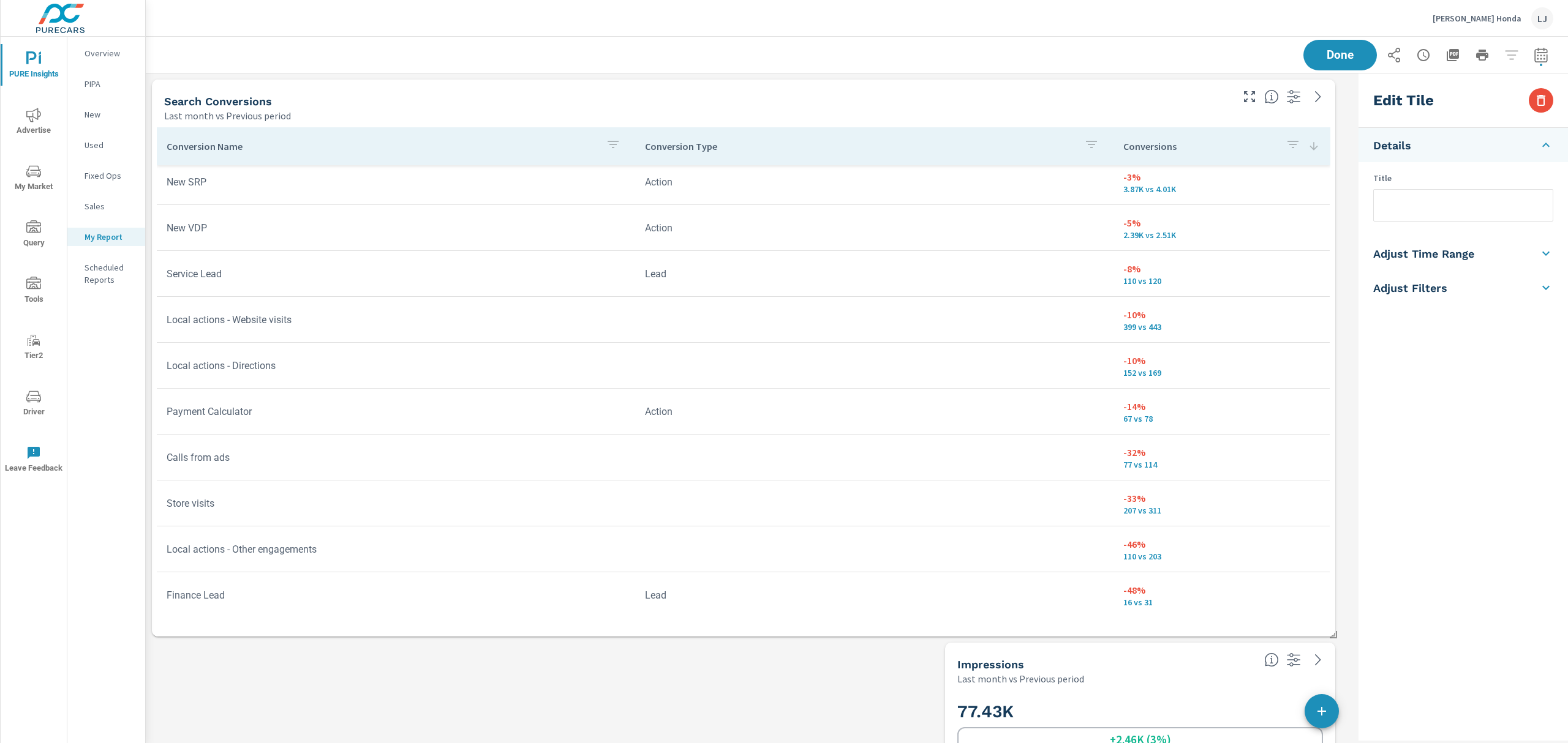
scroll to position [563, 0]
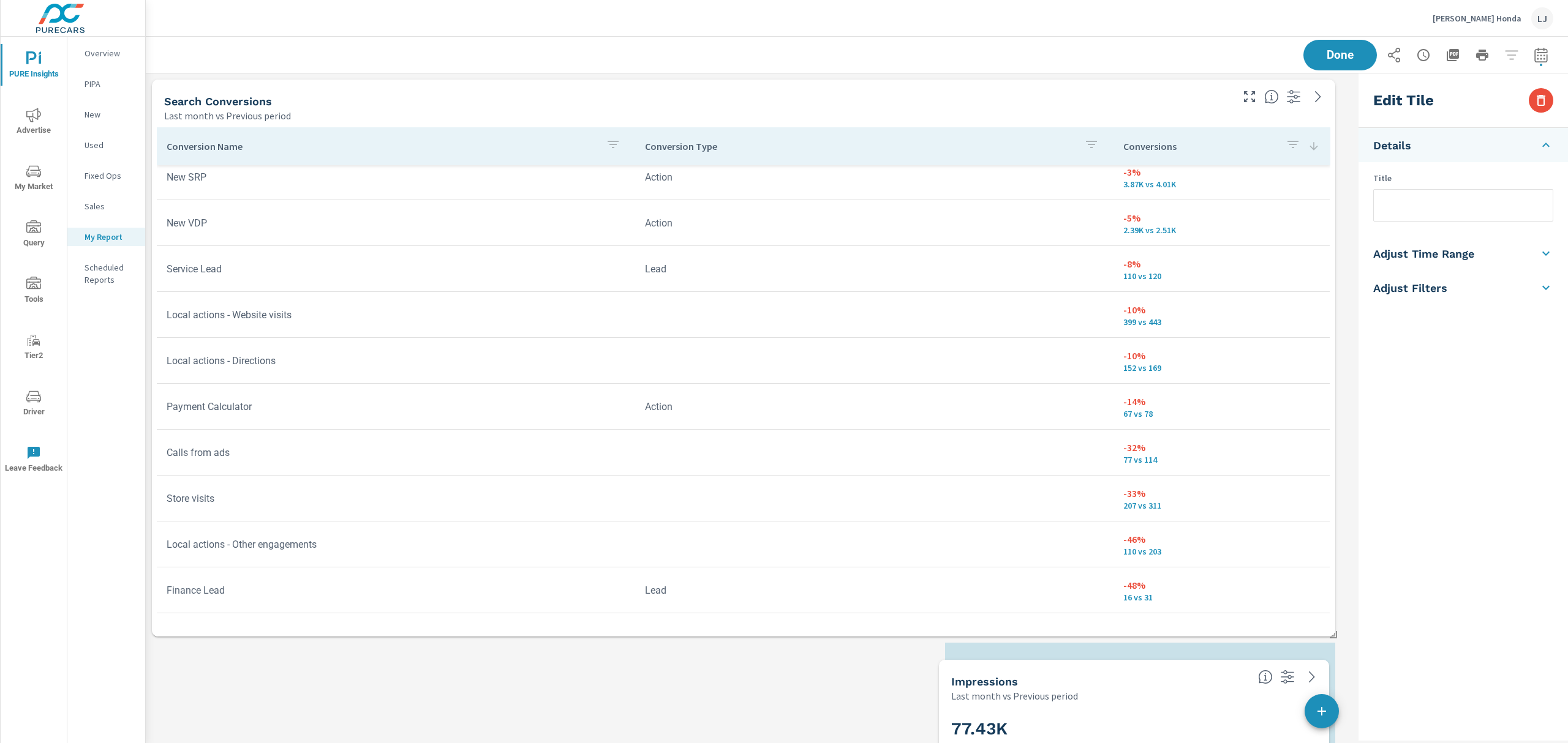
click at [1062, 660] on div "Impressions Last month vs Previous period" at bounding box center [1095, 682] width 314 height 44
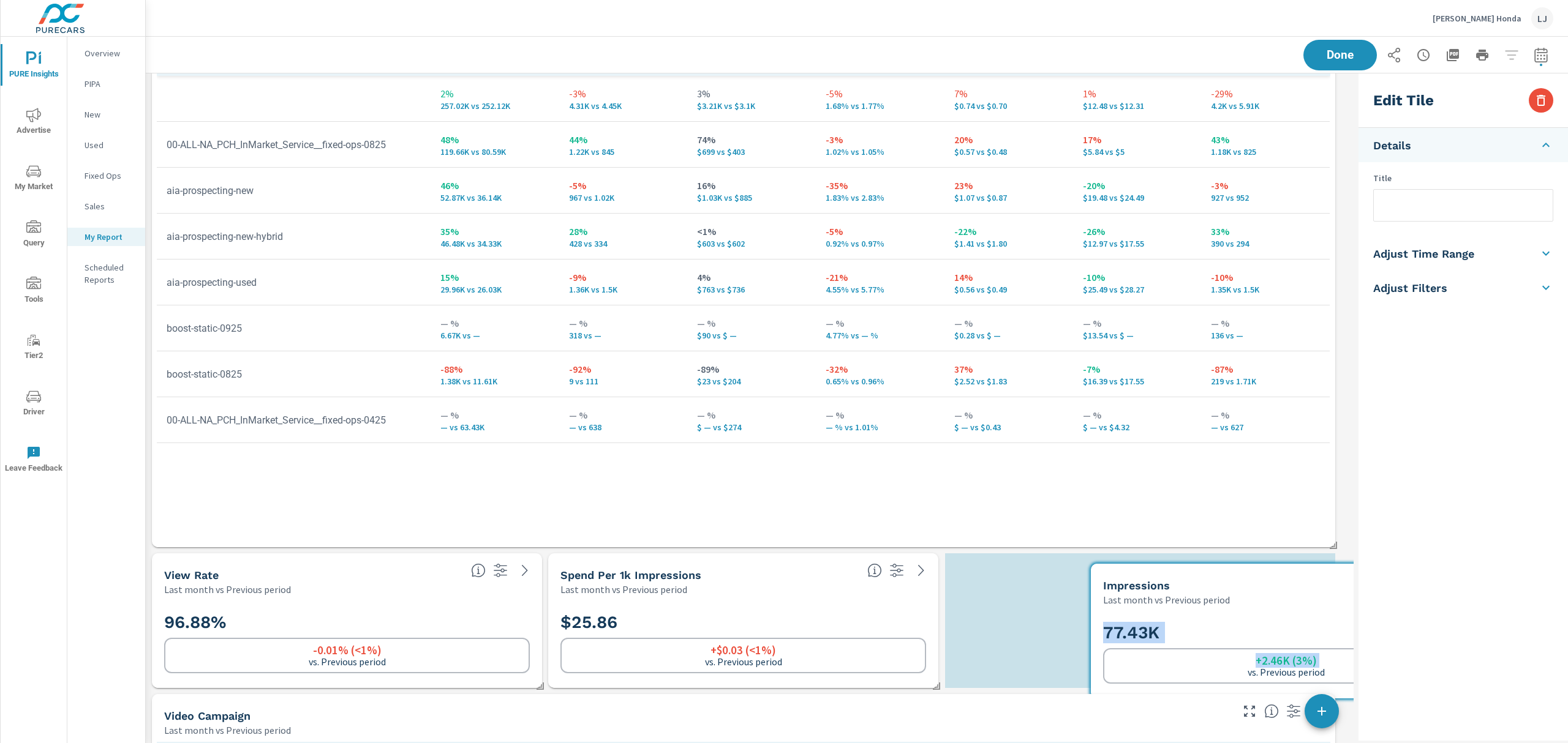
scroll to position [0, 0]
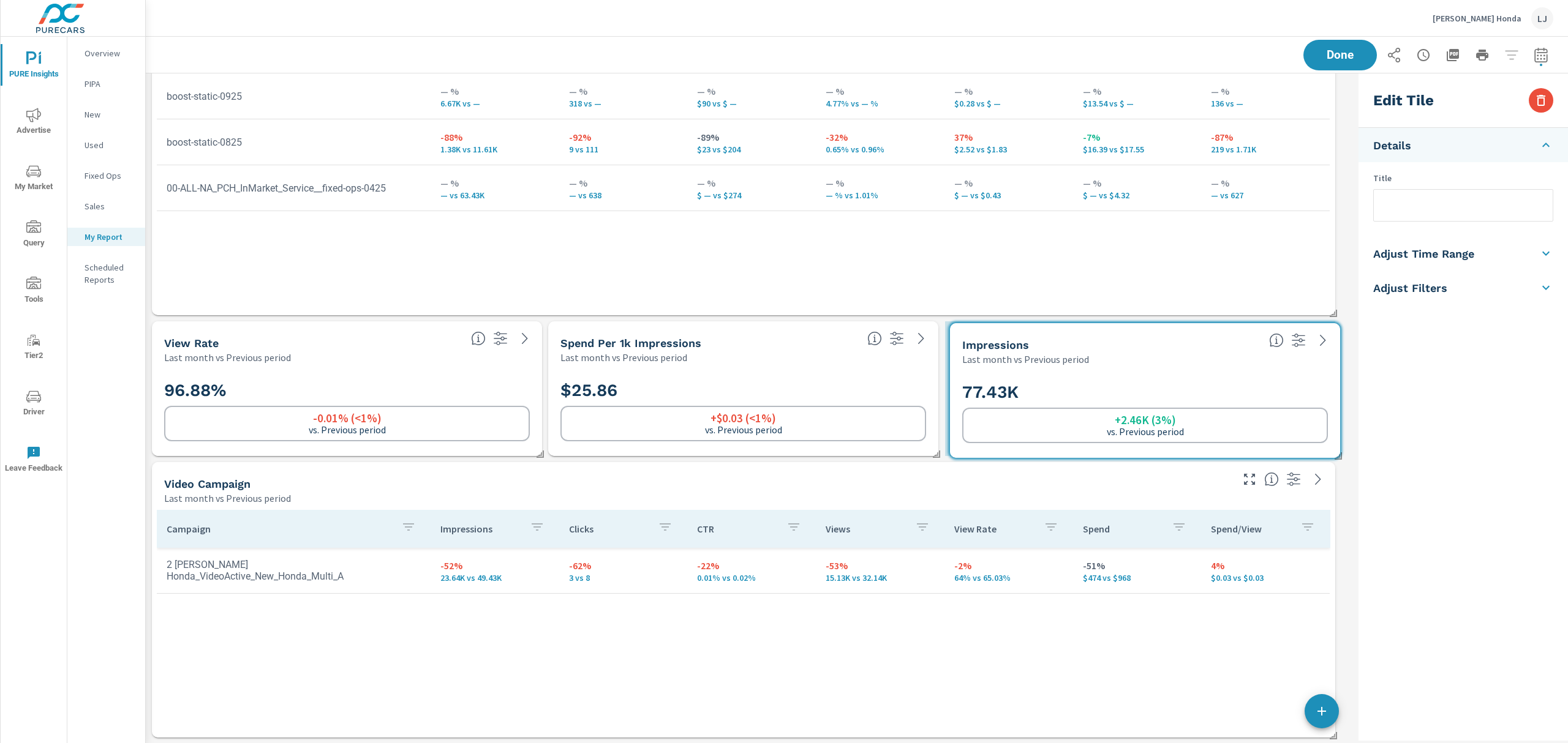
drag, startPoint x: 979, startPoint y: 115, endPoint x: 983, endPoint y: 448, distance: 333.0
click at [983, 448] on div "77.43K +2.46K (3%) vs. Previous period" at bounding box center [1144, 412] width 380 height 82
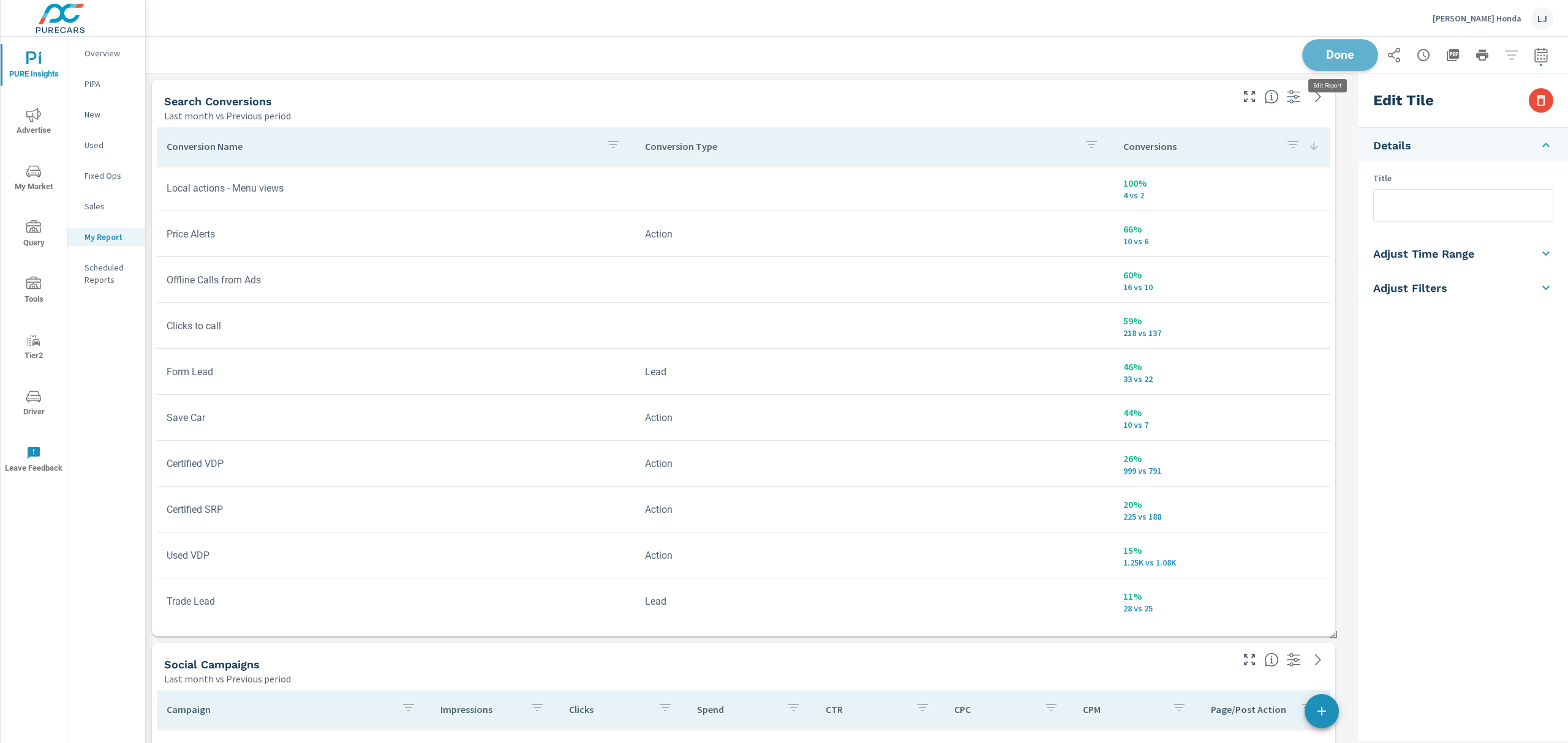
click at [1323, 57] on span "Done" at bounding box center [1339, 54] width 50 height 12
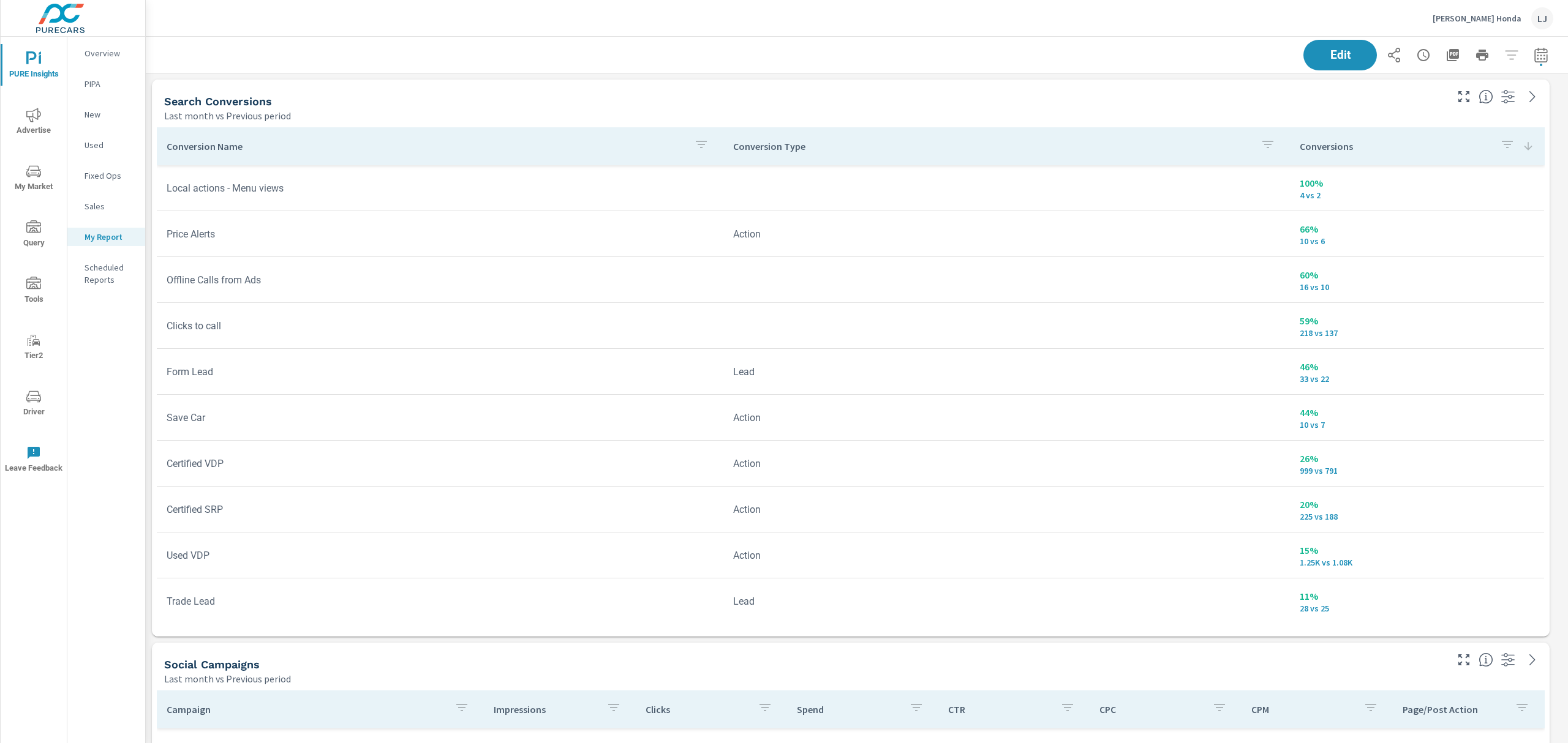
click at [44, 142] on div "PURE Insights Advertise My Market Query Tools Tier2 Driver Leave Feedback" at bounding box center [34, 262] width 66 height 450
click at [40, 115] on icon "nav menu" at bounding box center [34, 115] width 15 height 14
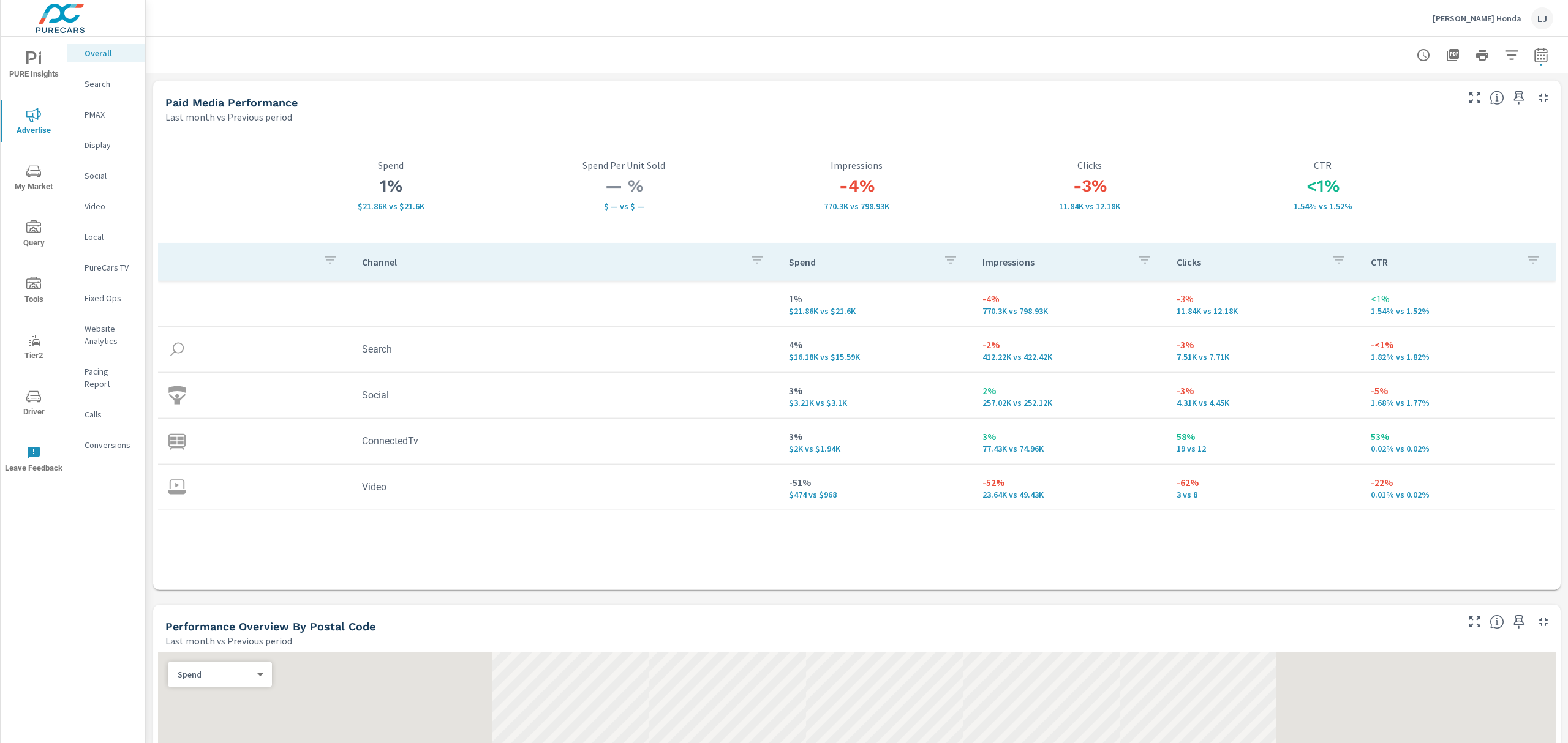
click at [101, 89] on p "Search" at bounding box center [109, 84] width 51 height 12
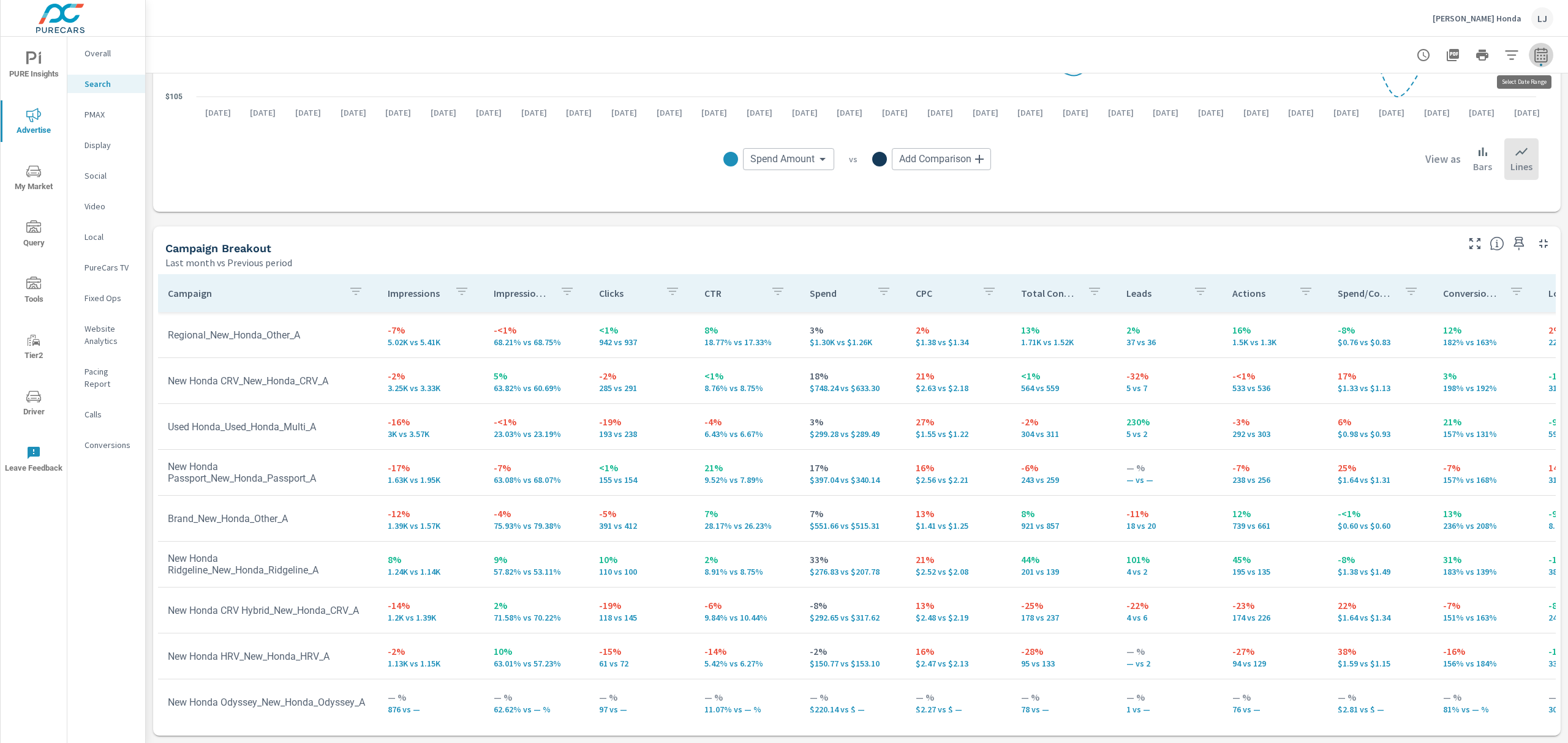
click at [1534, 50] on icon "button" at bounding box center [1540, 55] width 15 height 15
select select "Last month"
select select "Previous period"
click at [1534, 50] on icon "button" at bounding box center [1540, 55] width 15 height 15
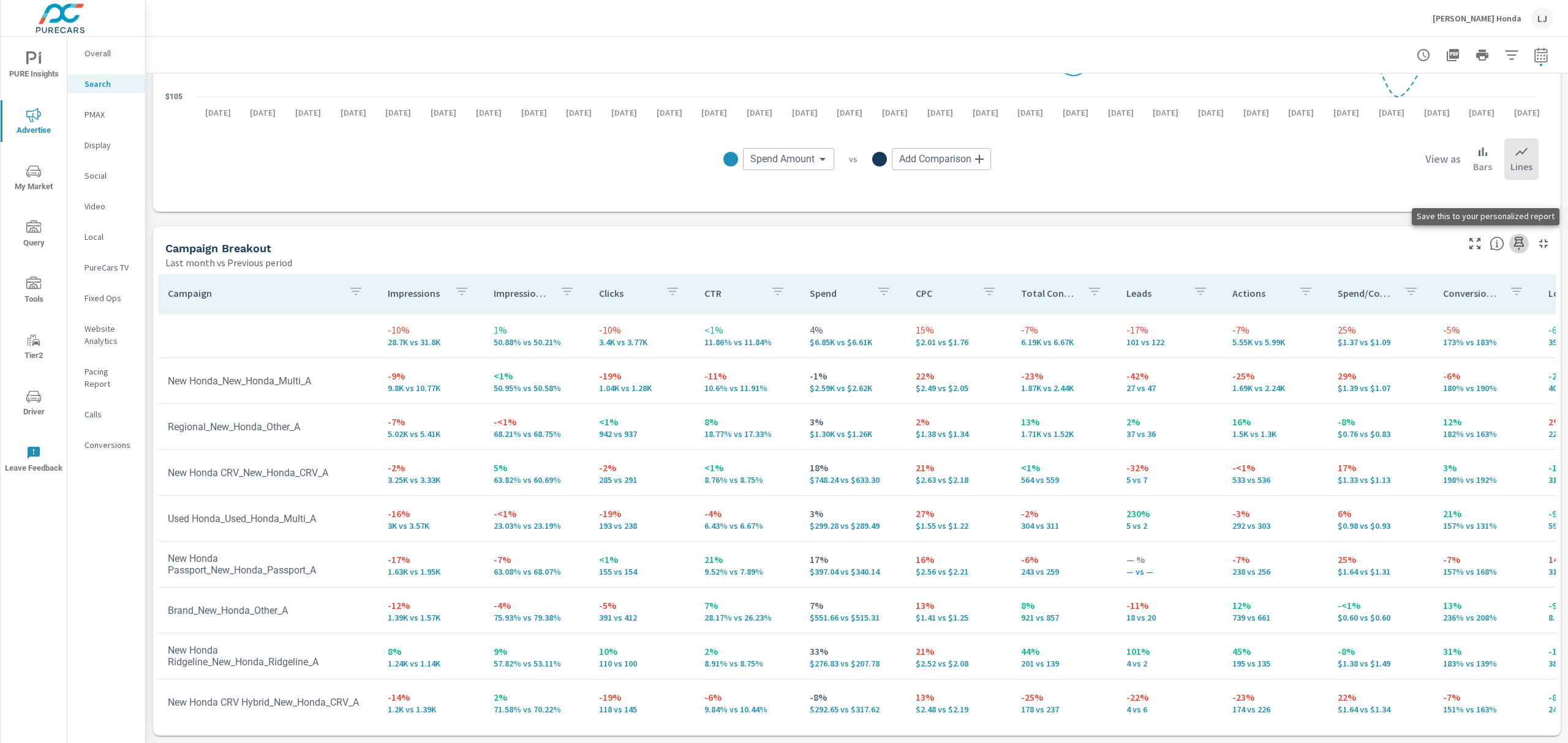
click at [1511, 237] on icon "button" at bounding box center [1518, 244] width 15 height 15
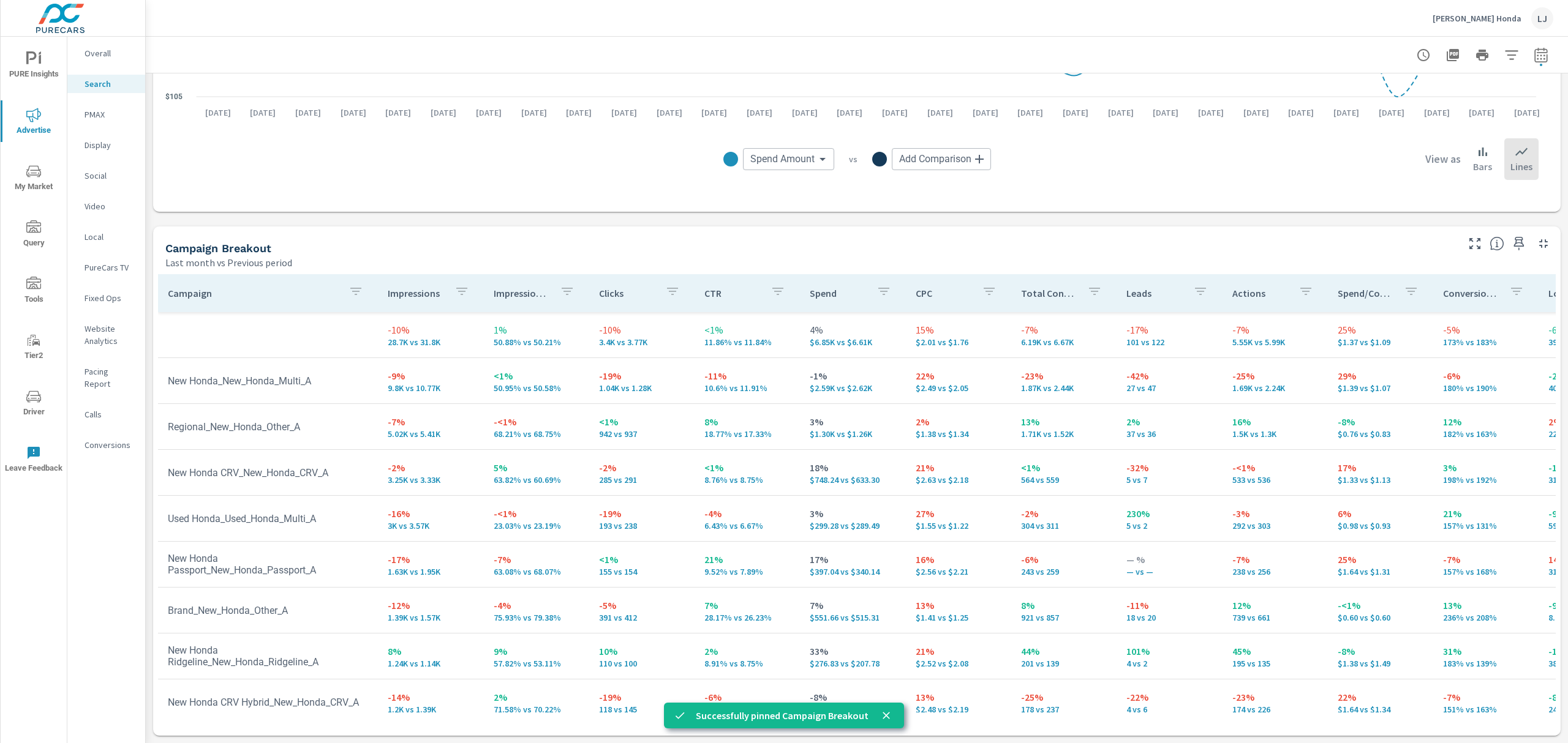
drag, startPoint x: 1566, startPoint y: 470, endPoint x: 1566, endPoint y: 579, distance: 109.0
click at [1566, 579] on div "Search Performance Michael Hohl Honda Report date range: Sep 01, 2025 - Sep 30,…" at bounding box center [857, 390] width 1422 height 707
click at [106, 111] on p "PMAX" at bounding box center [109, 115] width 51 height 12
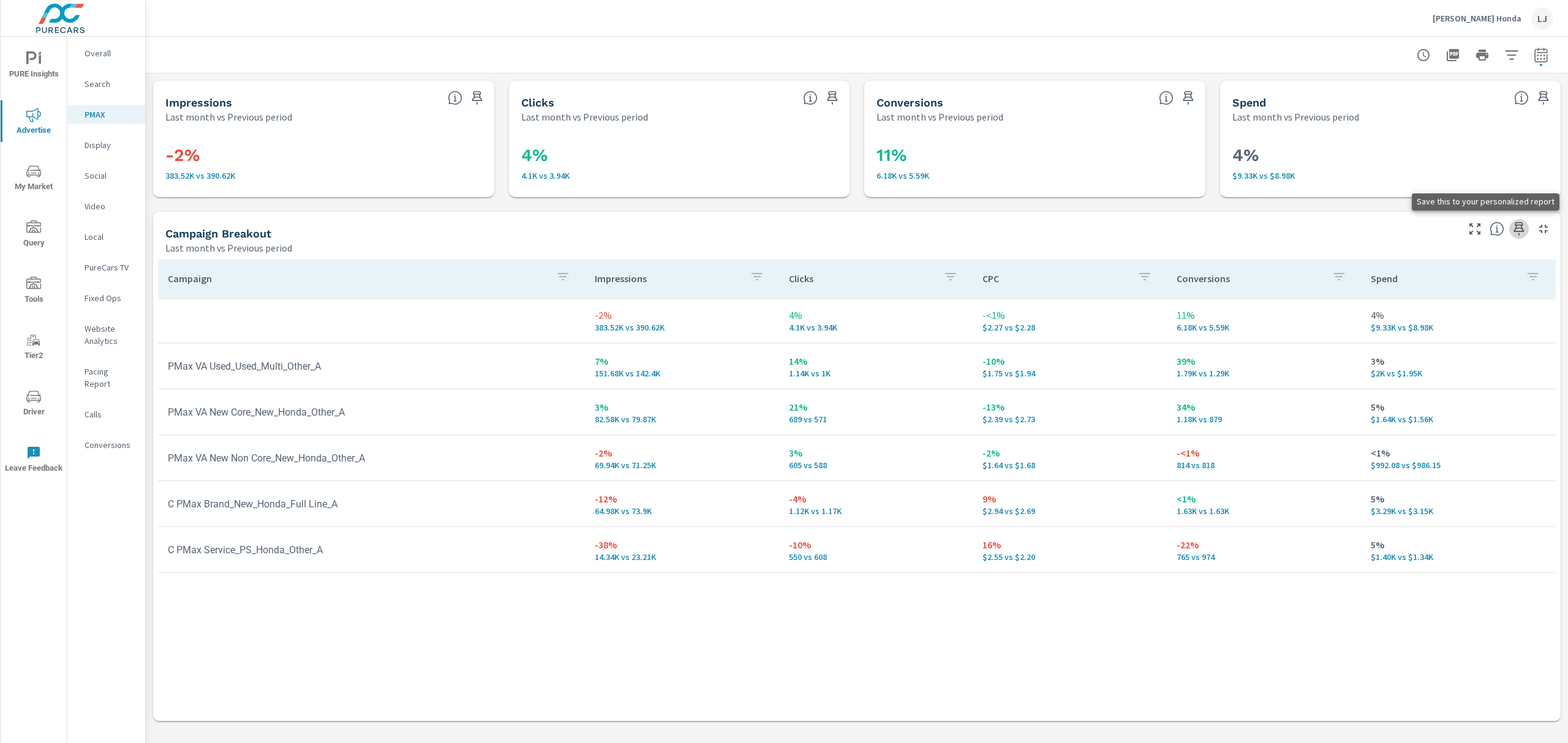
click at [1520, 229] on icon "button" at bounding box center [1518, 229] width 15 height 15
click at [36, 69] on span "PURE Insights" at bounding box center [34, 67] width 59 height 30
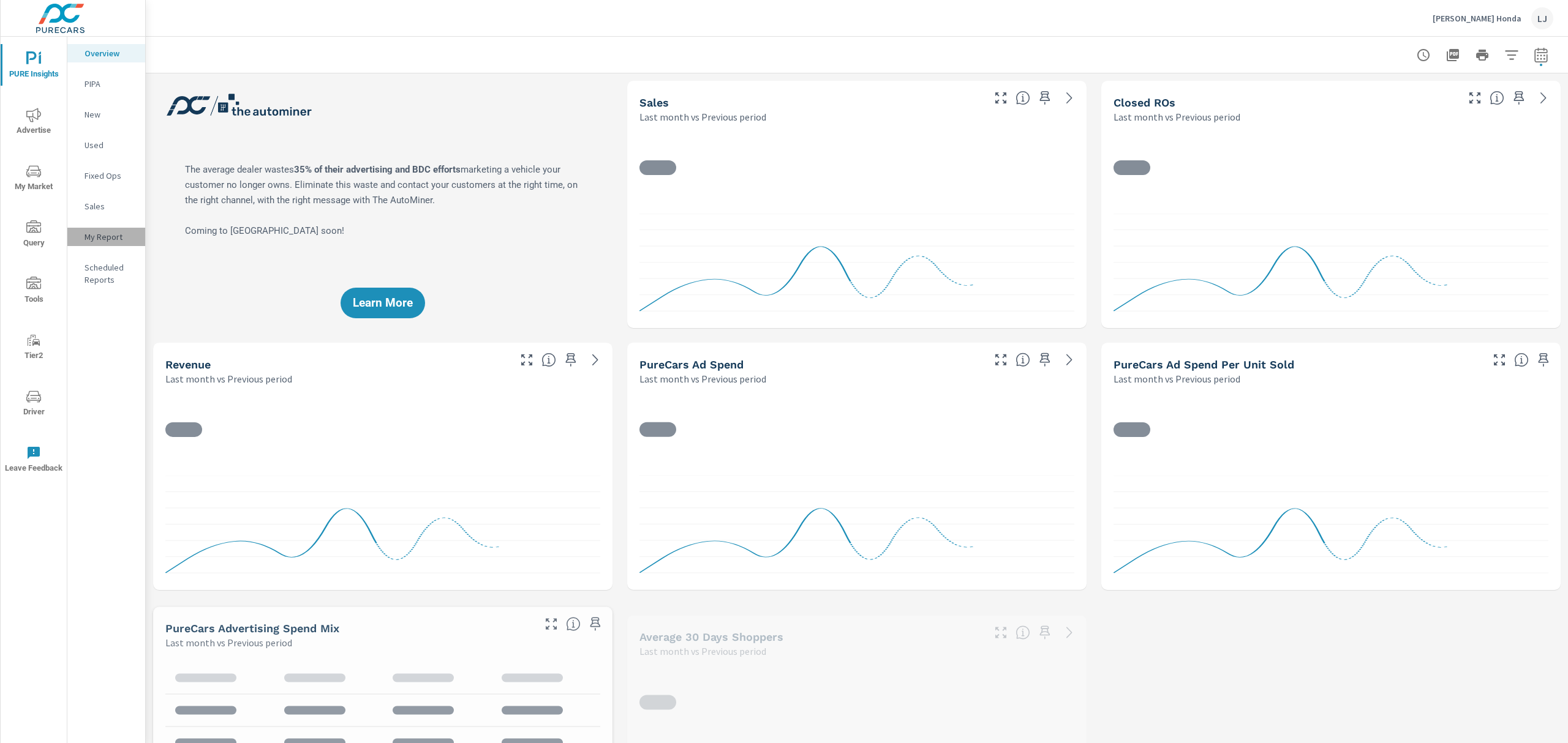
click at [93, 232] on p "My Report" at bounding box center [109, 237] width 51 height 12
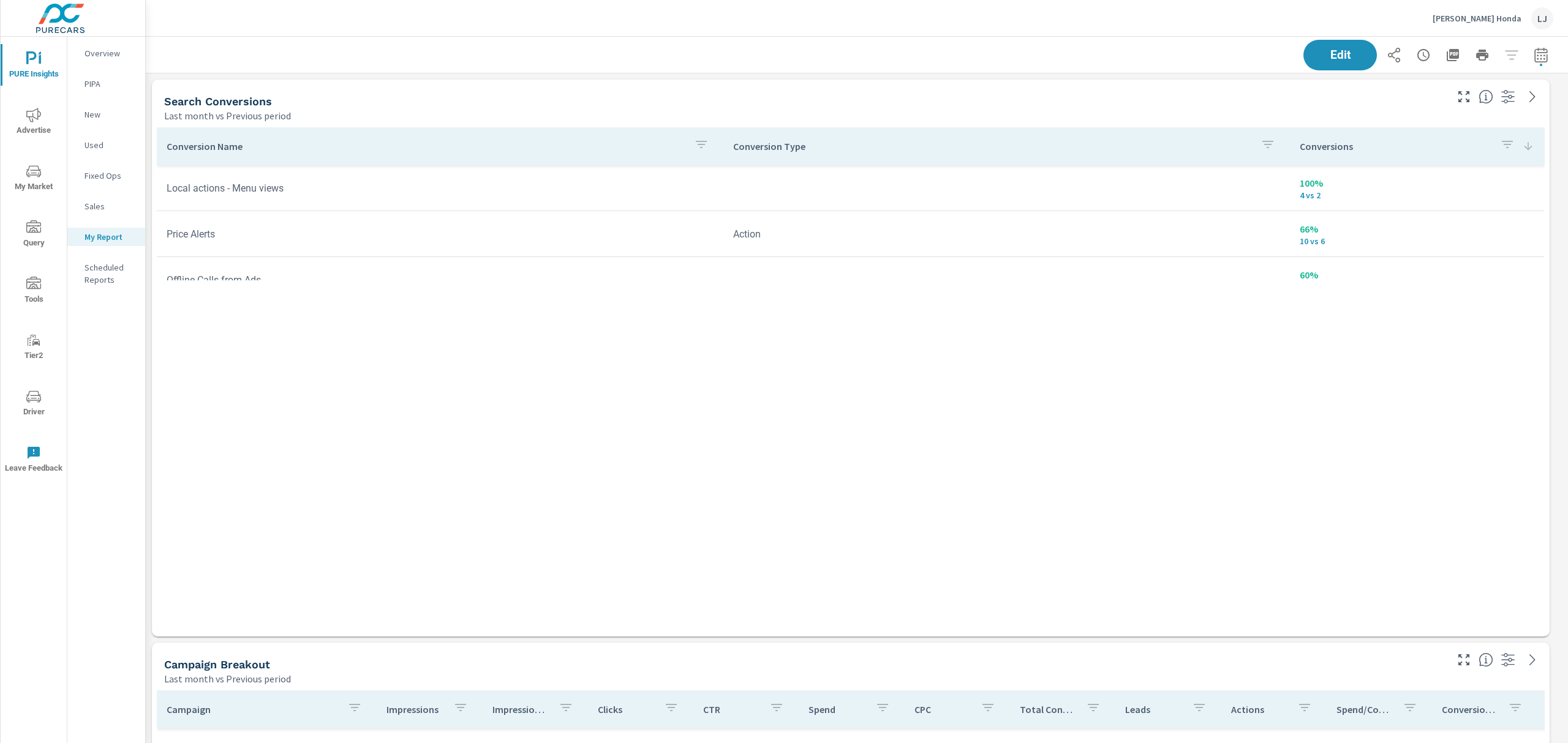
scroll to position [2707, 1435]
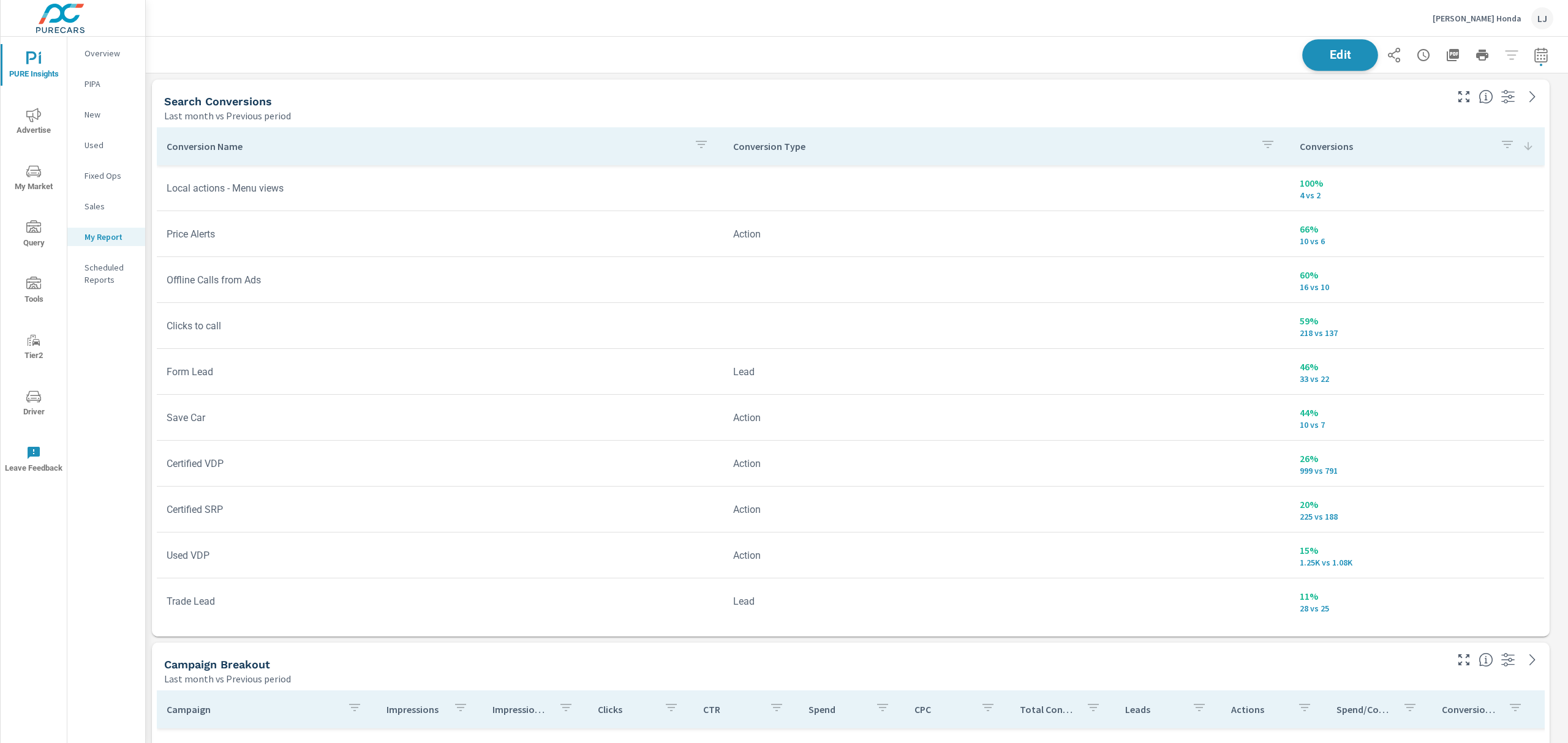
click at [1330, 40] on button "Edit" at bounding box center [1339, 55] width 76 height 32
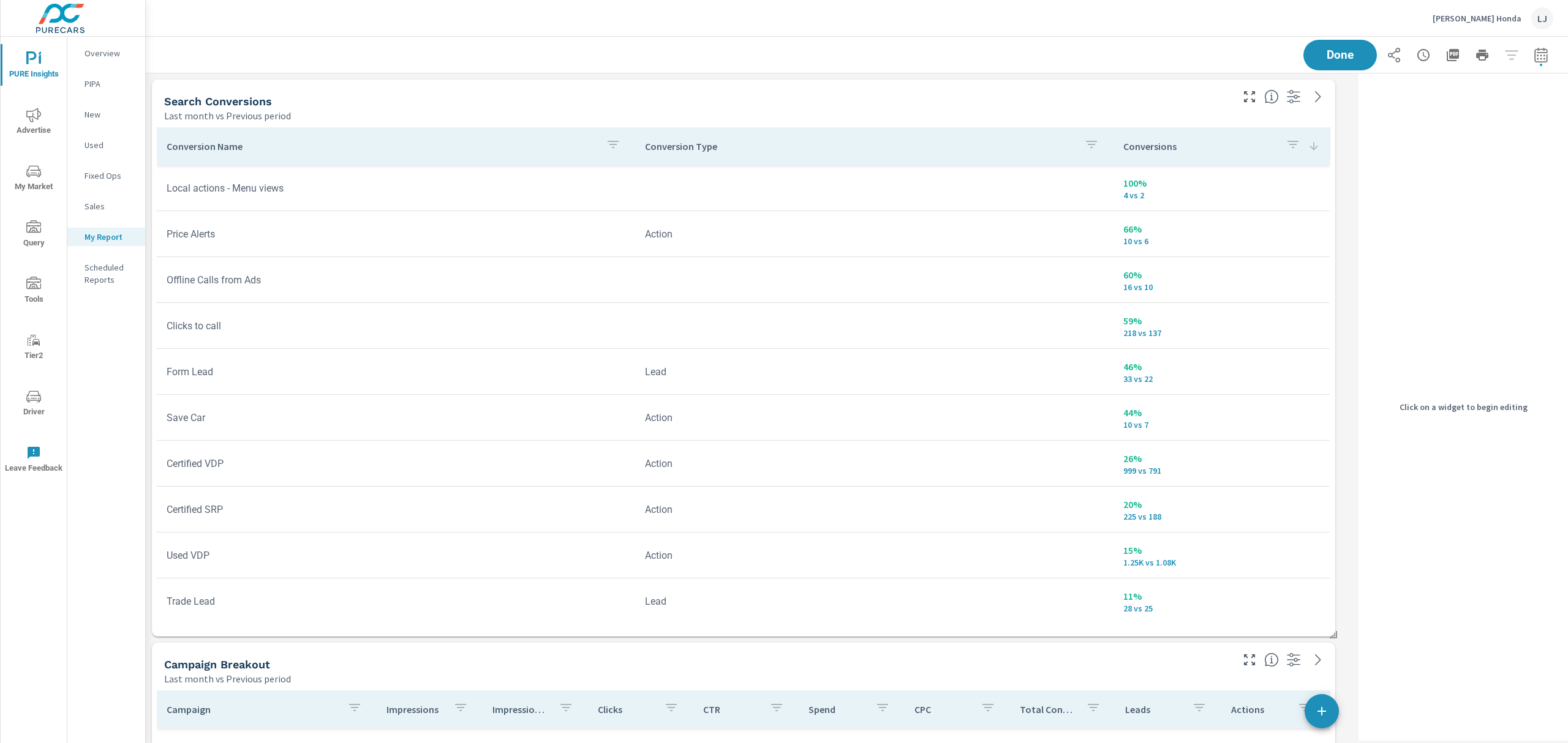
scroll to position [2707, 1220]
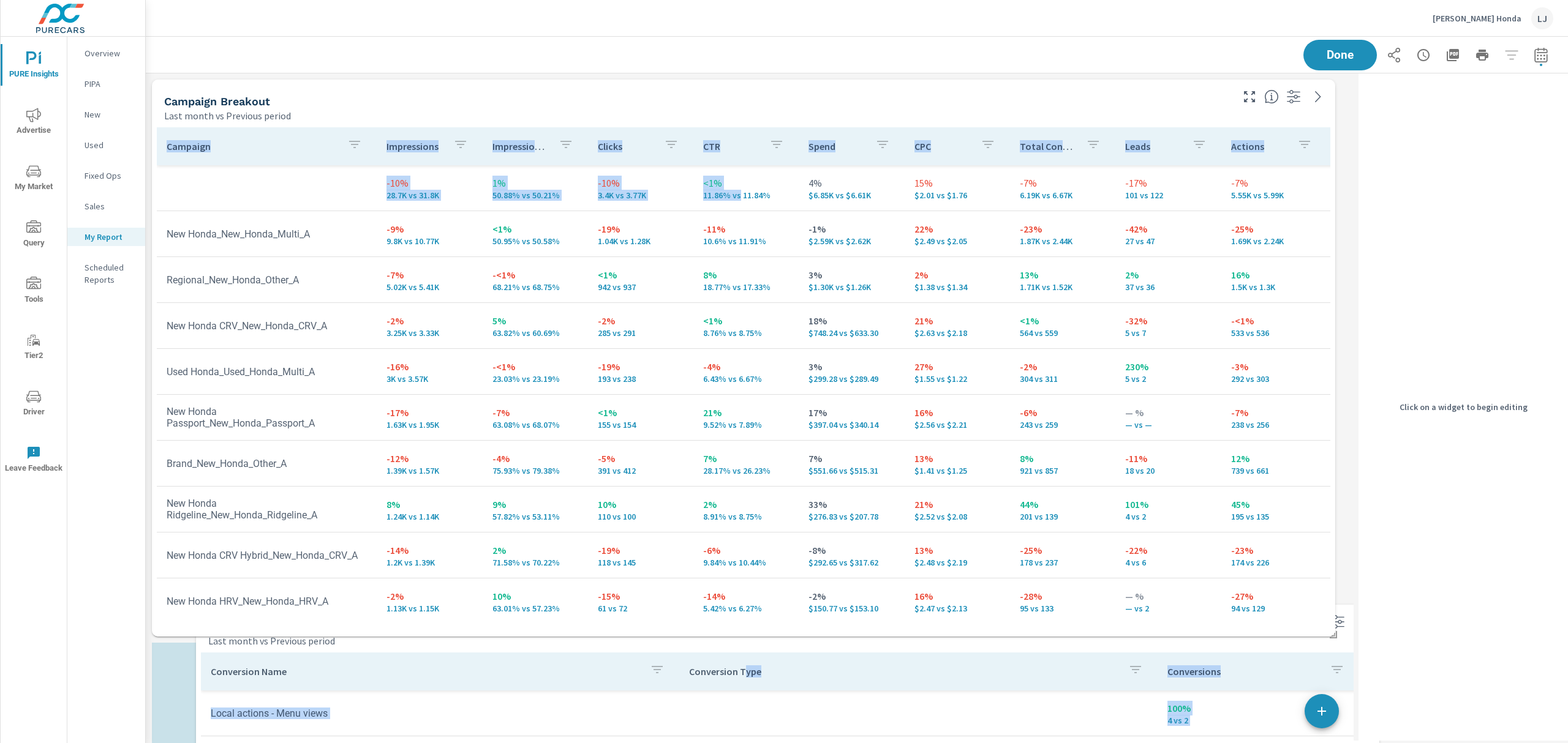
drag, startPoint x: 688, startPoint y: 92, endPoint x: 732, endPoint y: 618, distance: 527.8
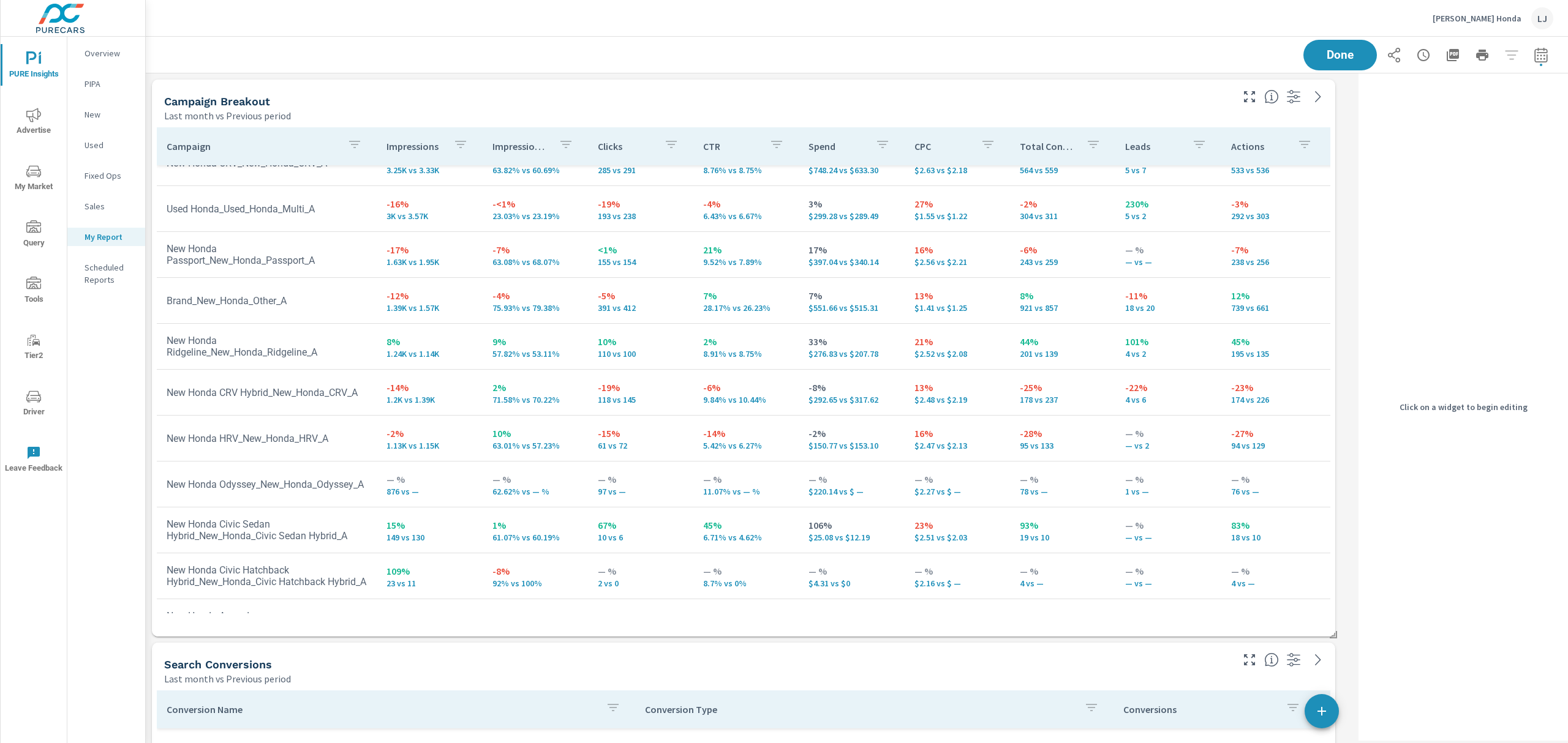
scroll to position [72, 0]
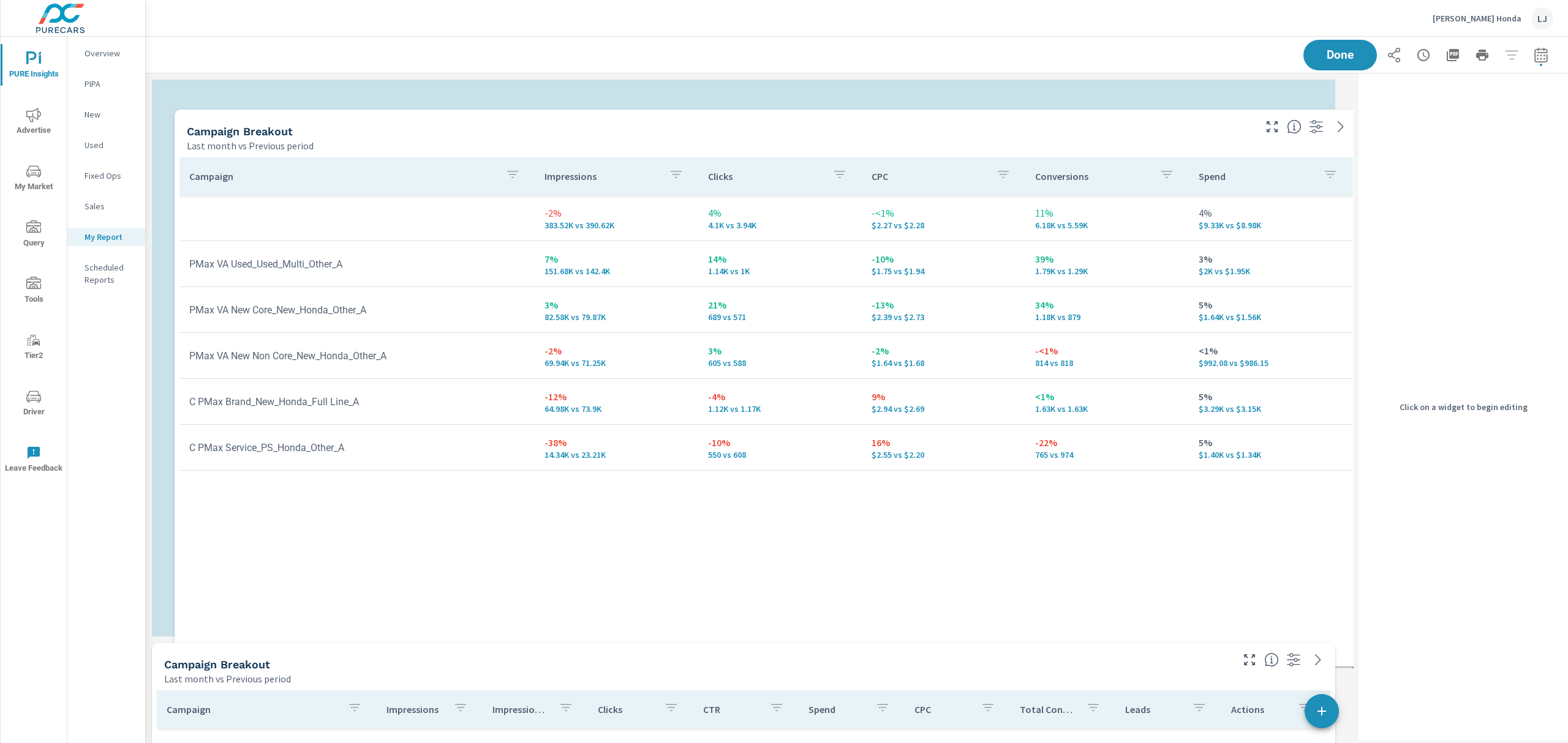
drag, startPoint x: 718, startPoint y: 179, endPoint x: 741, endPoint y: 140, distance: 45.3
click at [741, 141] on div "Last month vs Previous period" at bounding box center [719, 146] width 1065 height 15
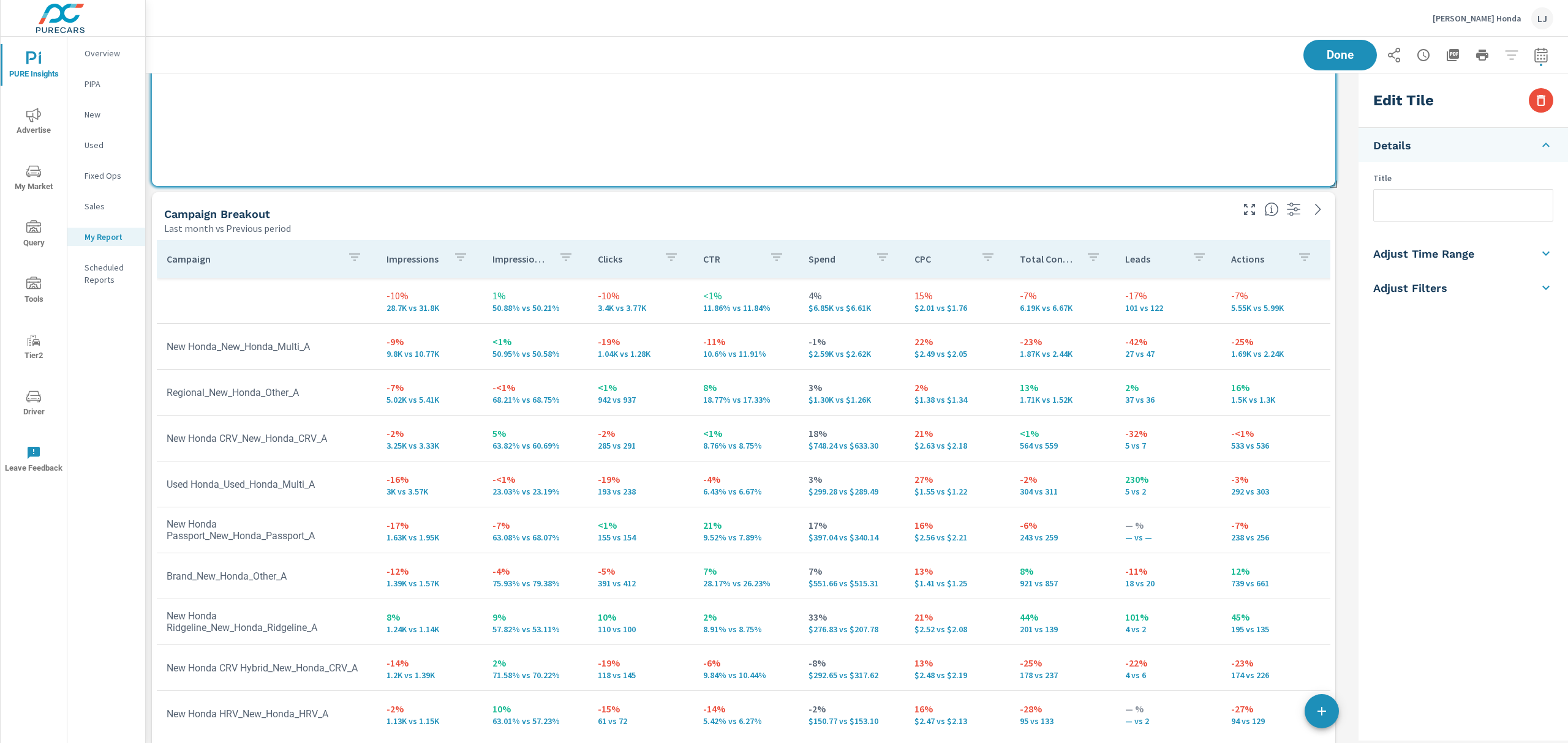
scroll to position [408, 0]
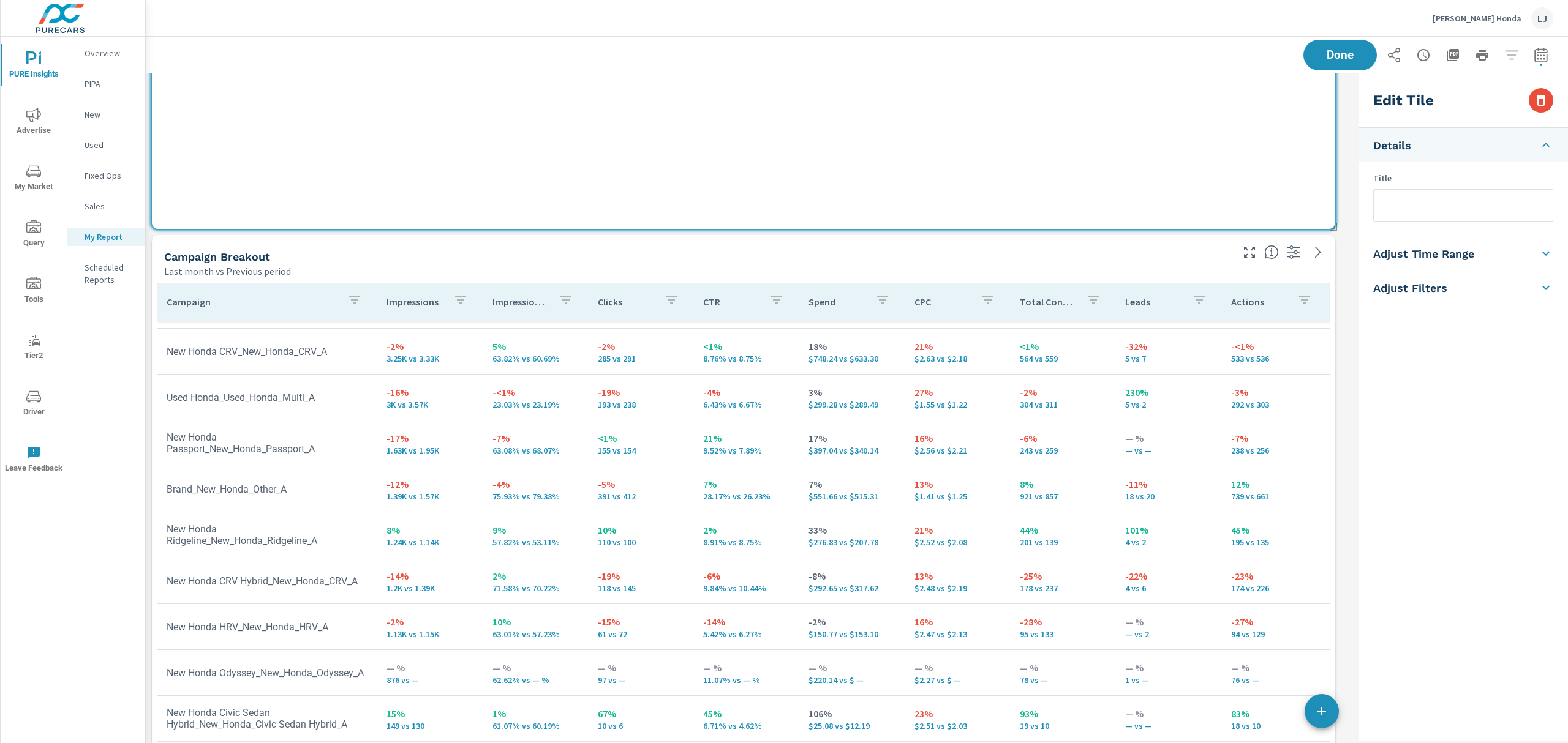
scroll to position [245, 0]
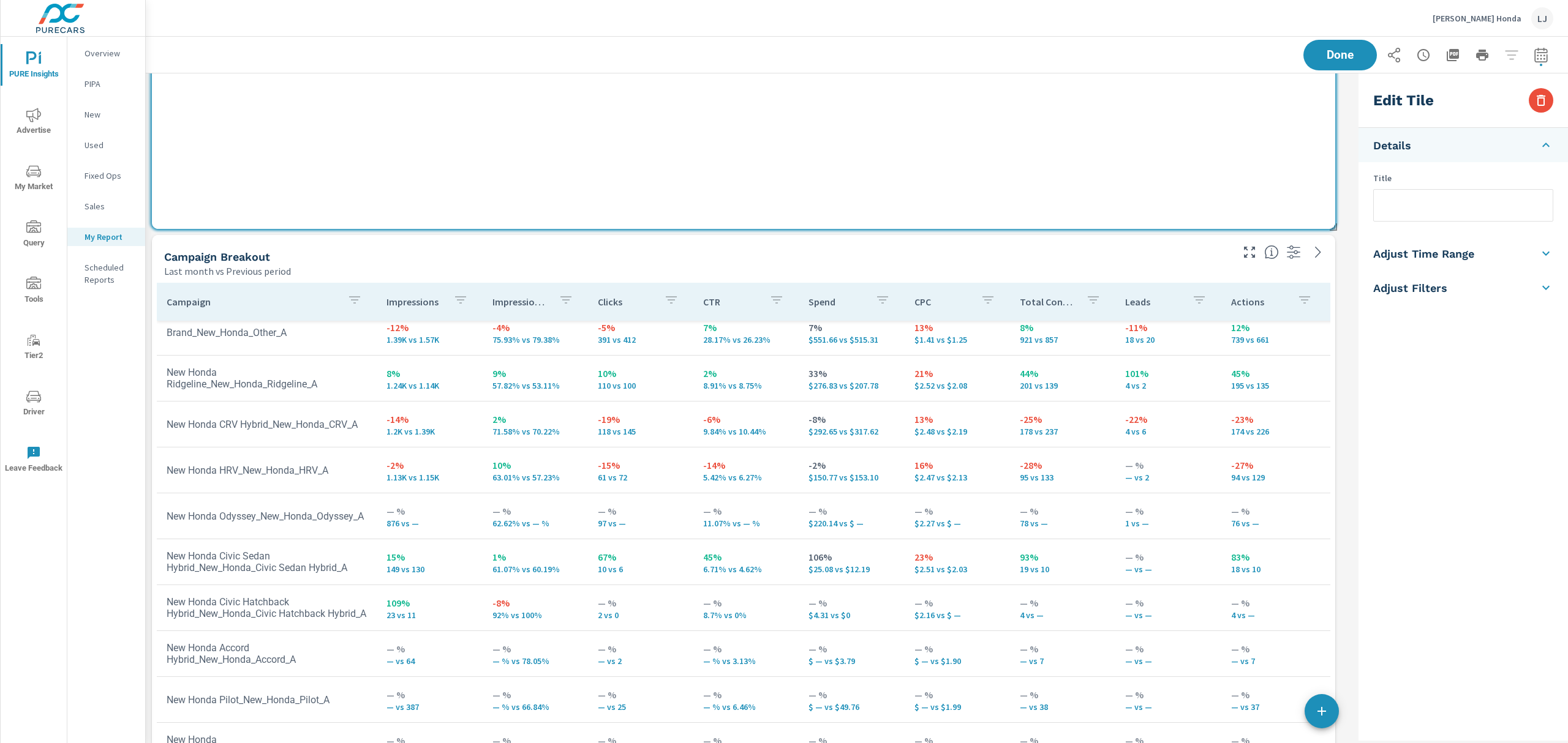
scroll to position [77, 0]
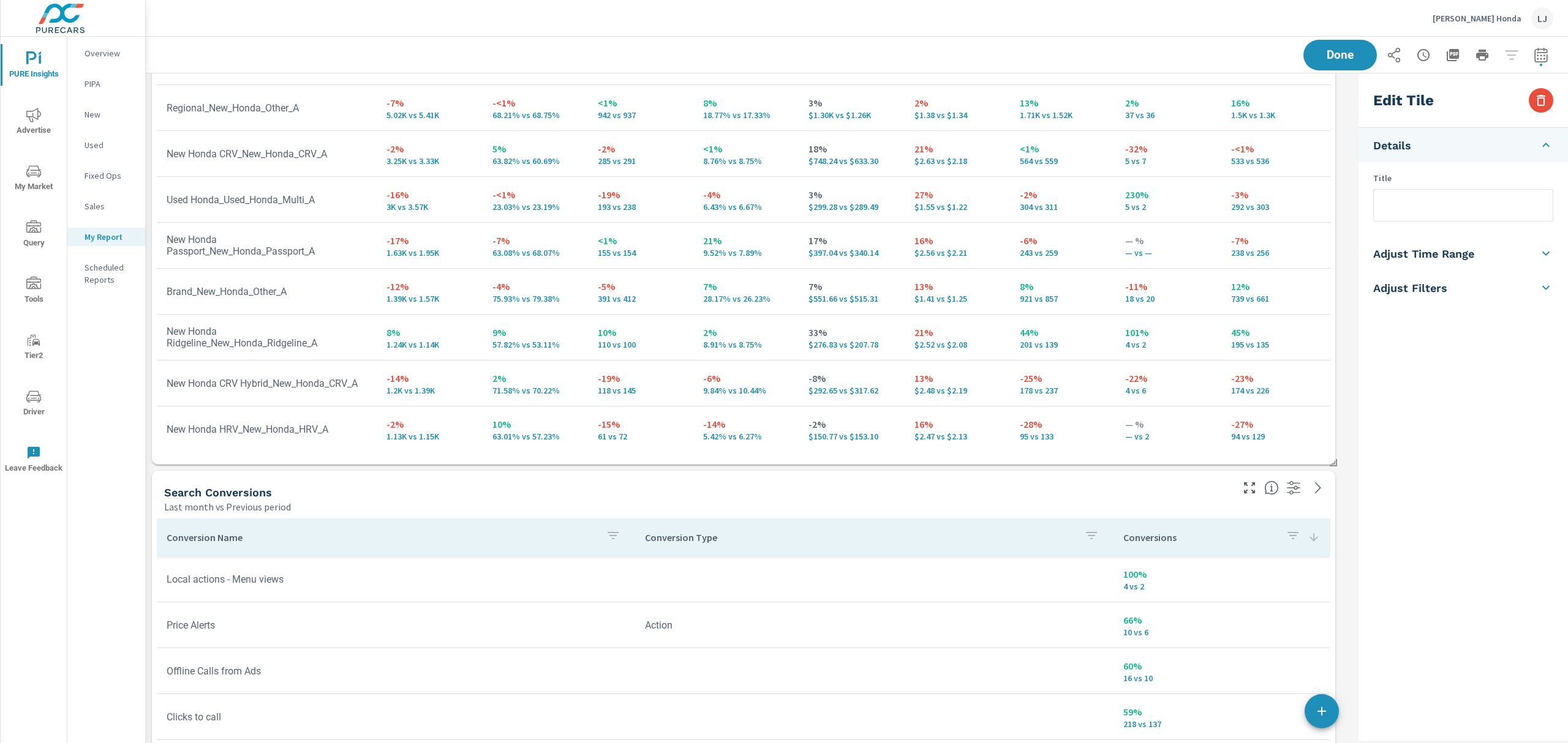
scroll to position [735, 0]
click at [290, 486] on div "Search Conversions" at bounding box center [696, 493] width 1065 height 14
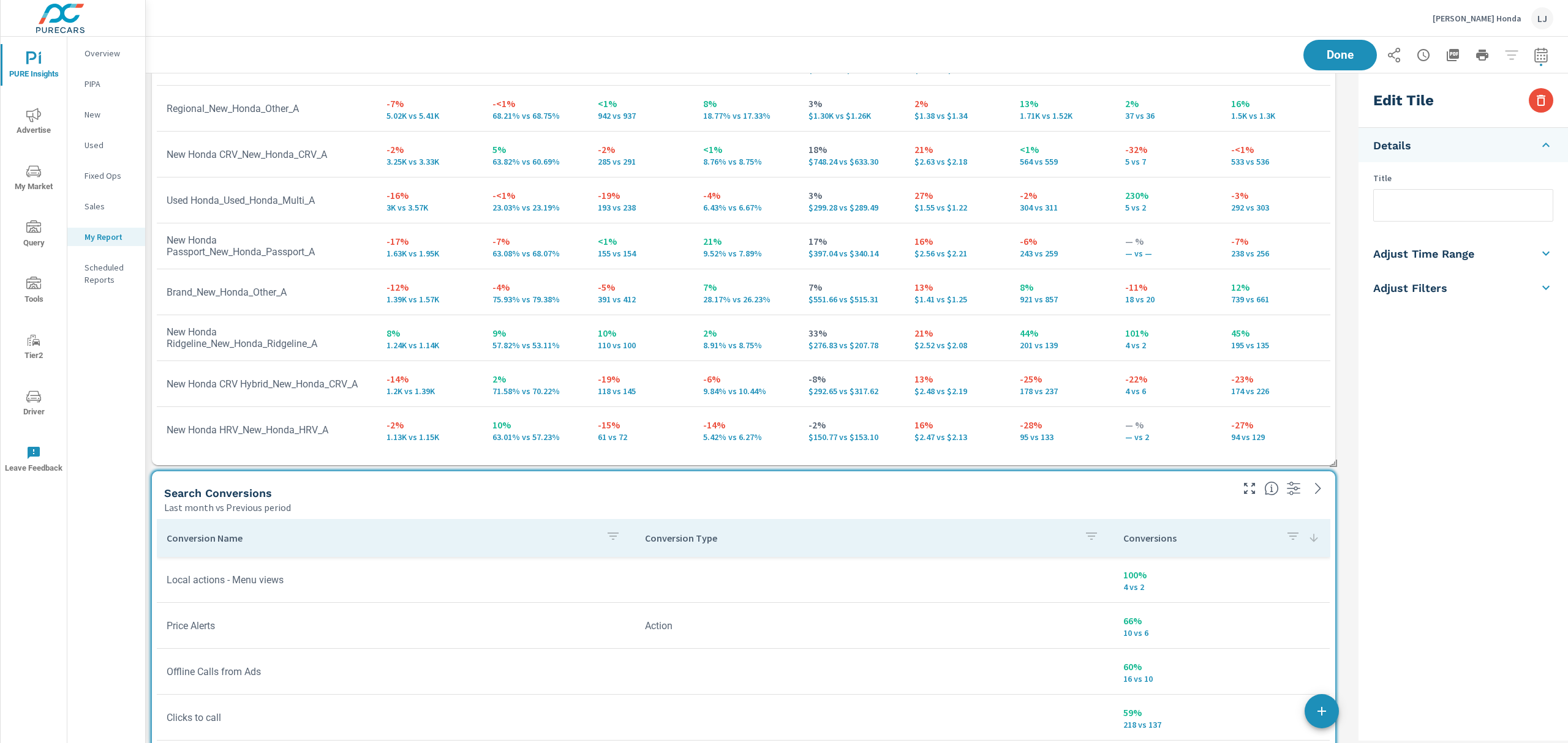
click at [1386, 211] on input "text" at bounding box center [1462, 205] width 179 height 31
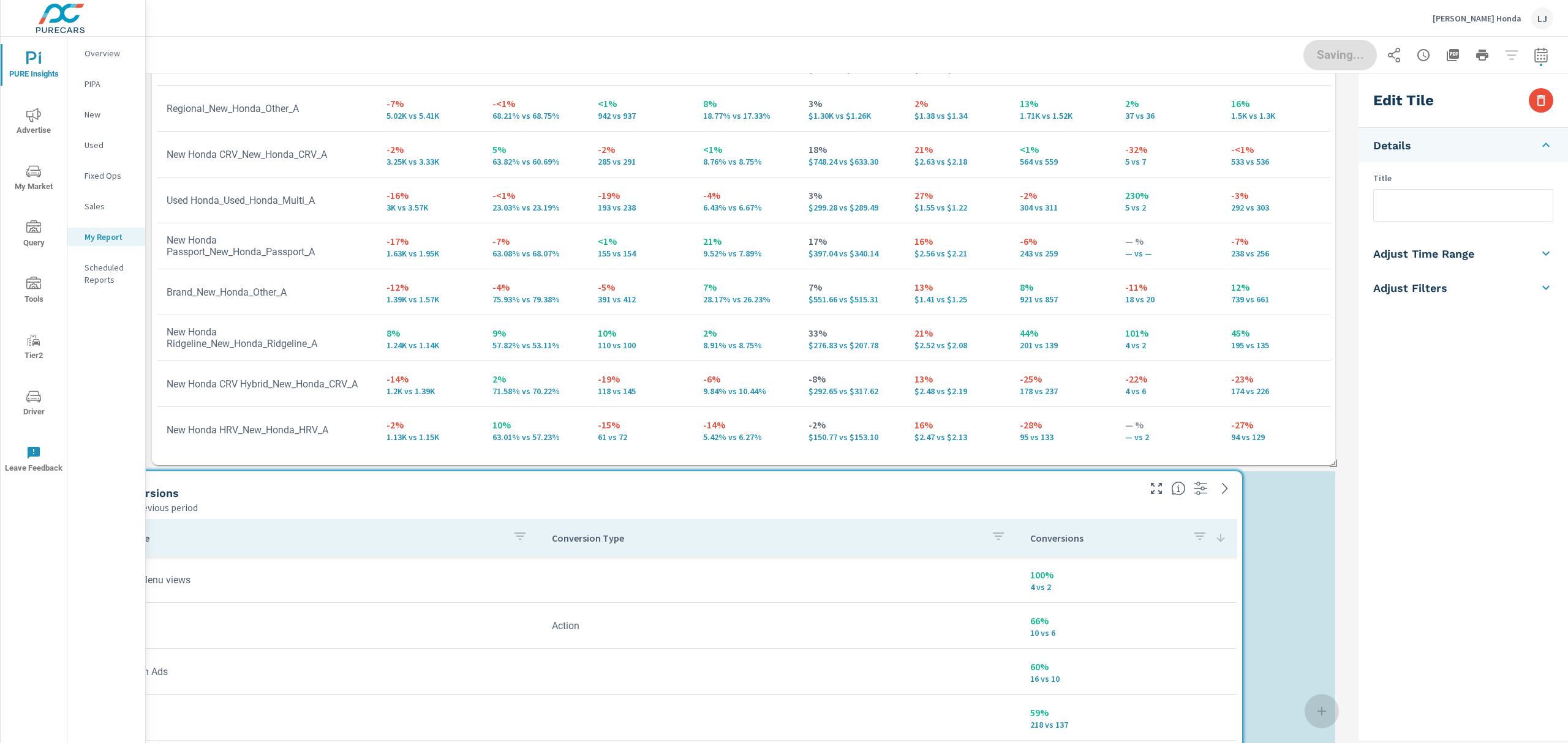
drag, startPoint x: 280, startPoint y: 493, endPoint x: 256, endPoint y: 493, distance: 24.0
click at [255, 493] on div "Search Conversions" at bounding box center [603, 493] width 1065 height 14
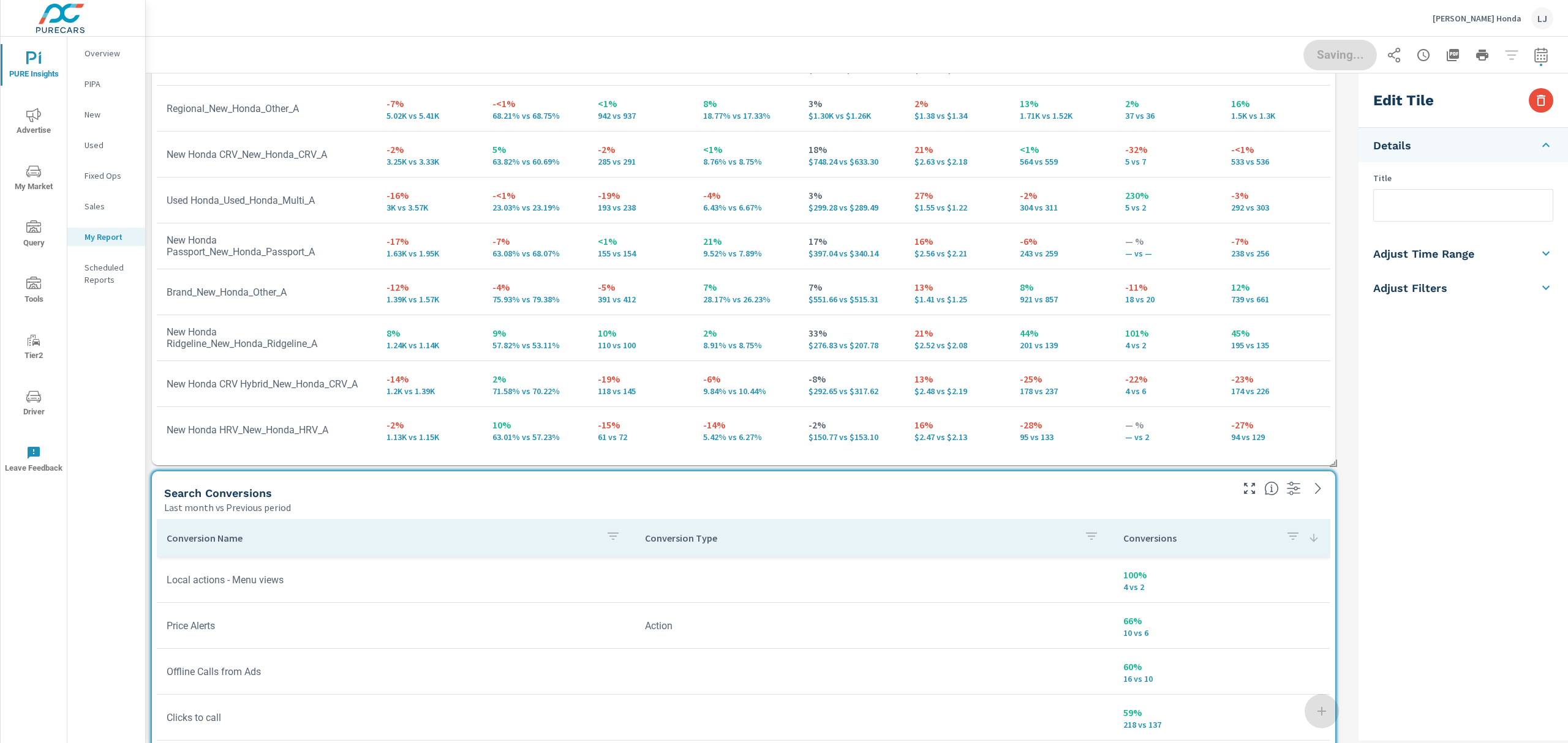
click at [1379, 206] on input "text" at bounding box center [1462, 205] width 179 height 31
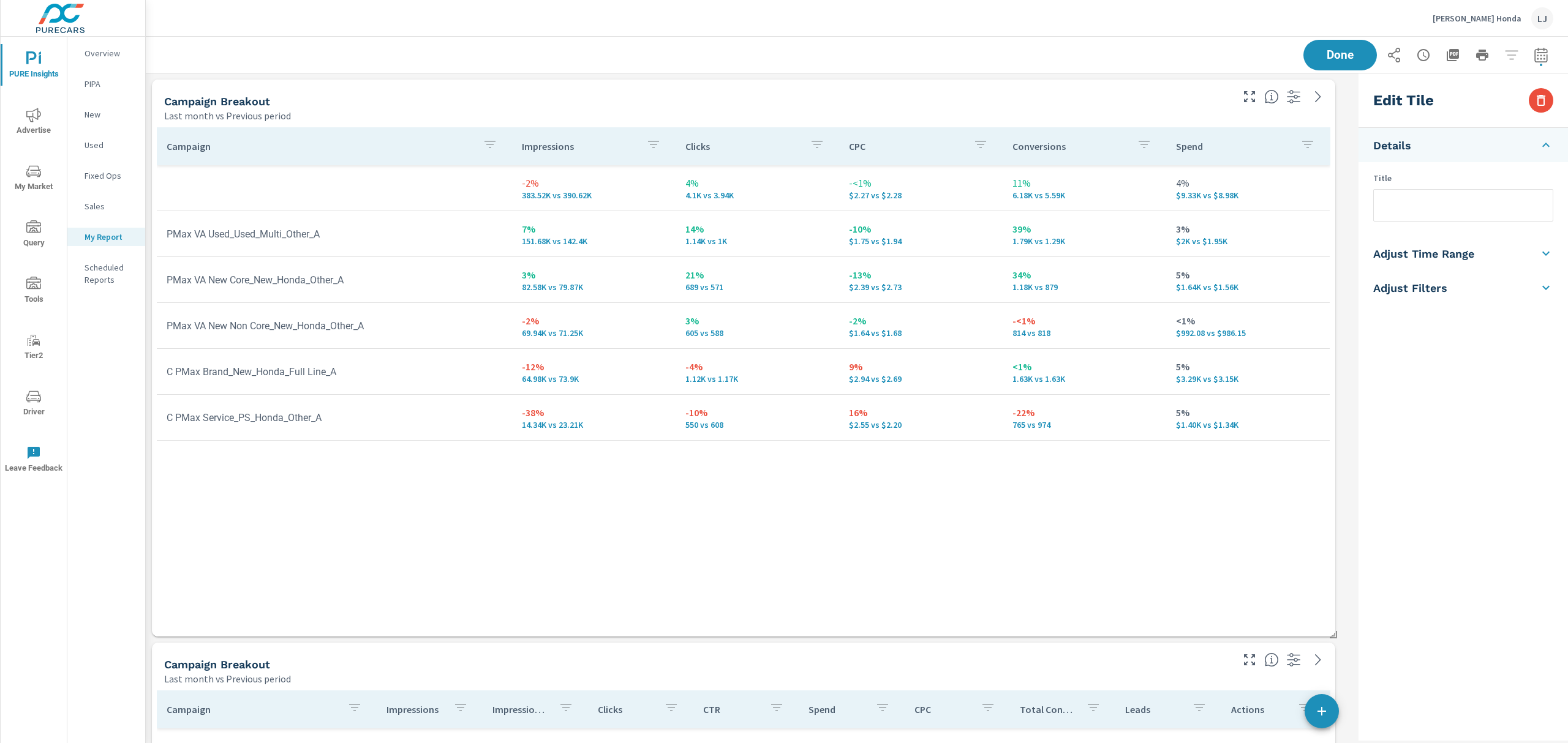
click at [1381, 206] on input "text" at bounding box center [1462, 205] width 179 height 31
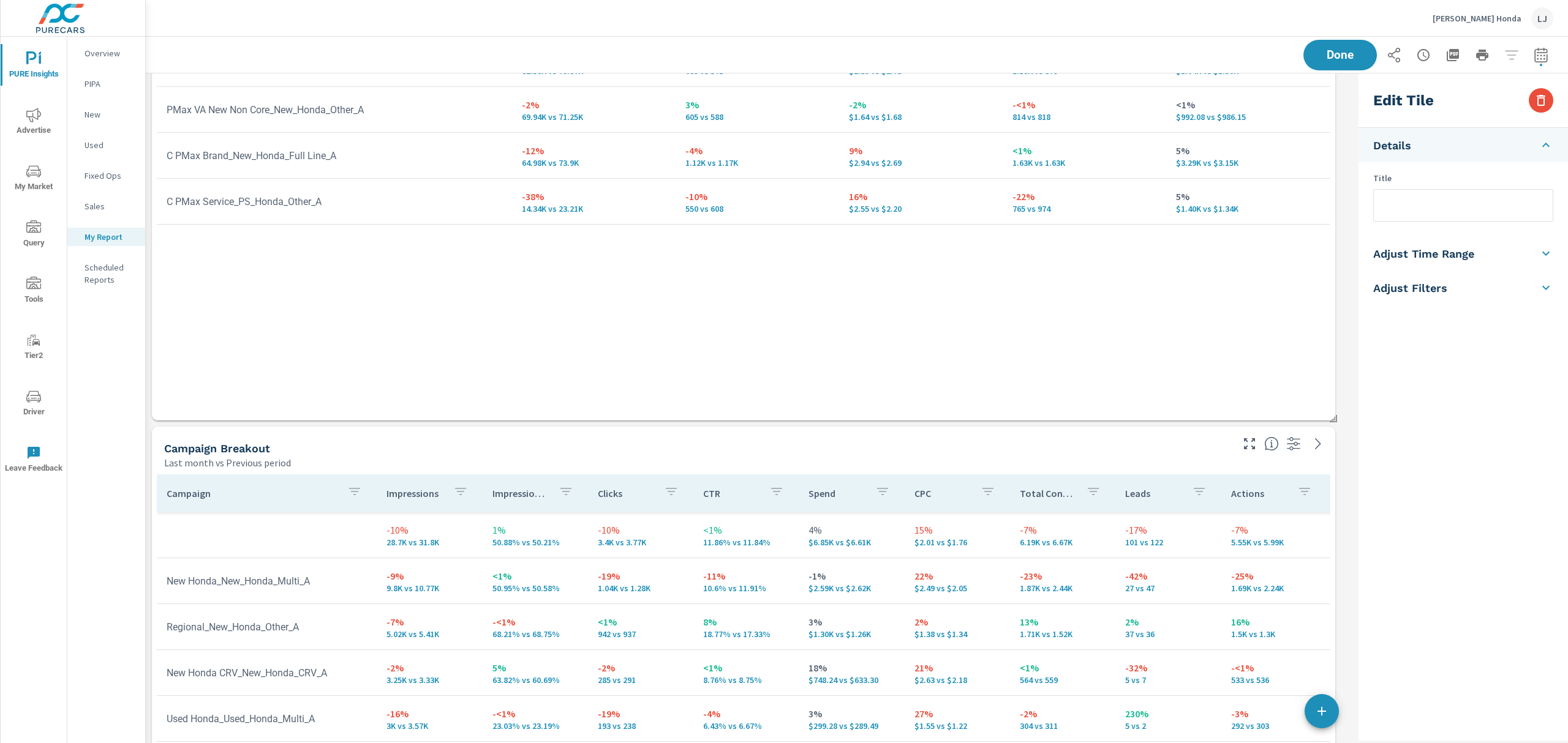
scroll to position [245, 0]
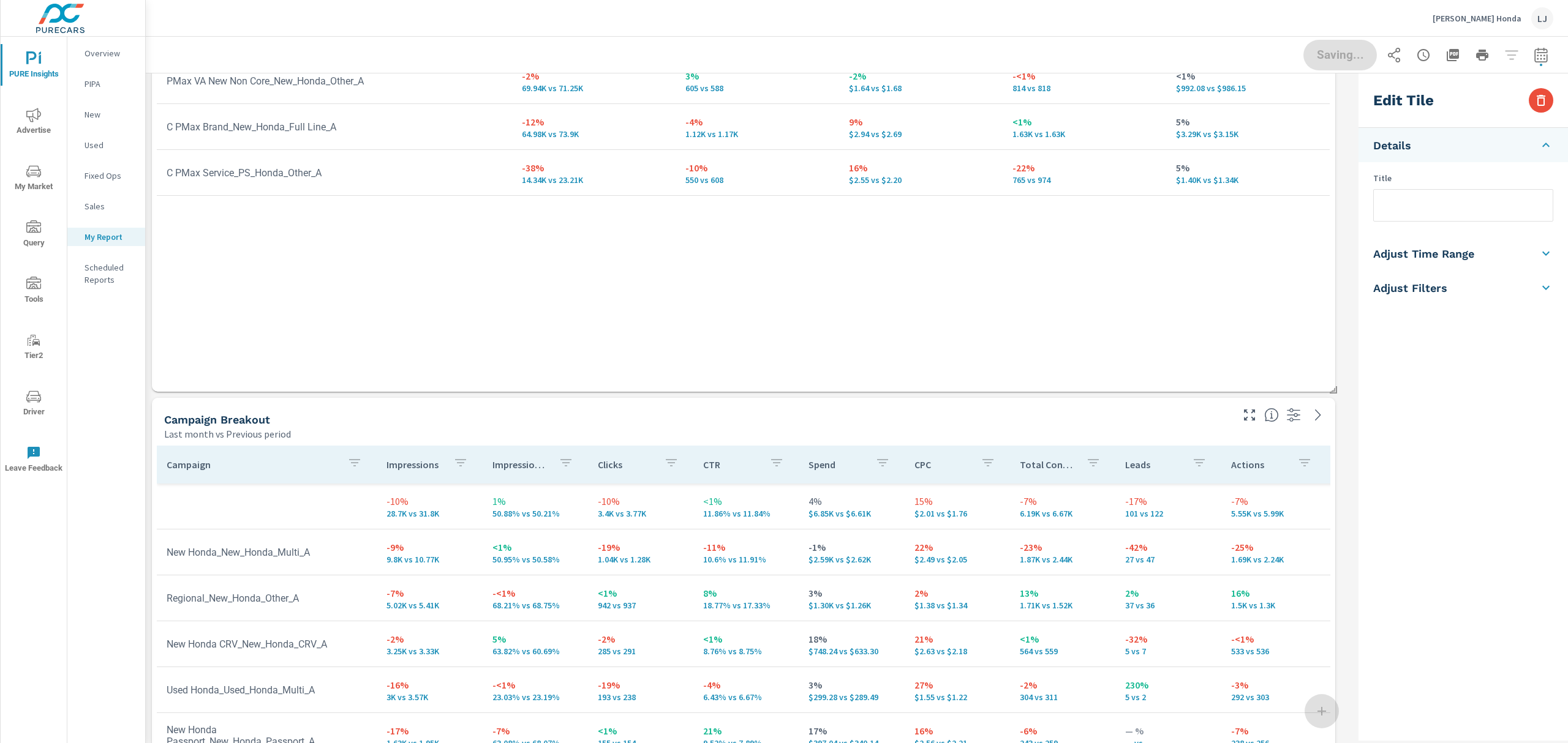
click at [314, 421] on div "Campaign Breakout" at bounding box center [696, 420] width 1065 height 14
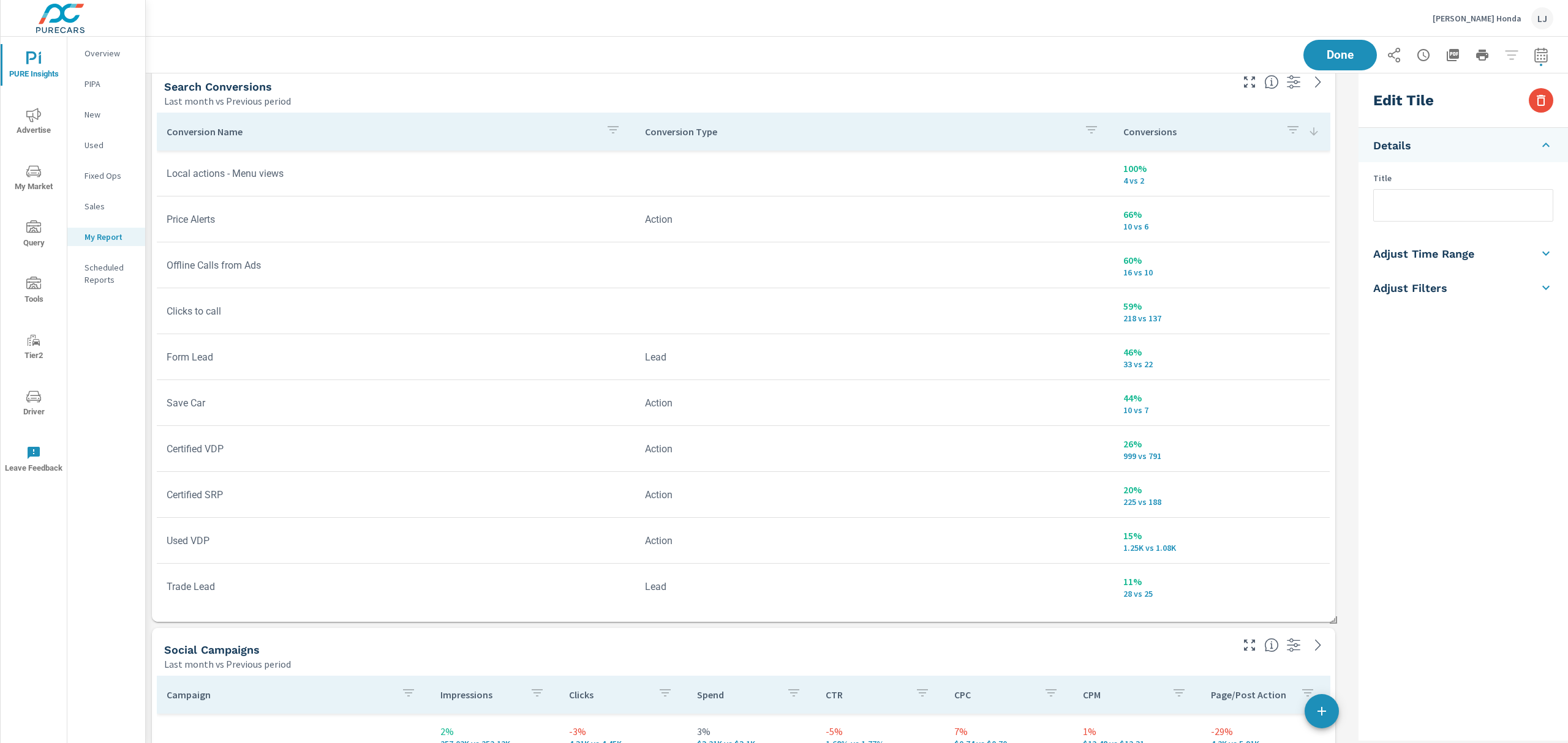
scroll to position [1143, 0]
click at [1073, 99] on div "Last month vs Previous period" at bounding box center [696, 100] width 1065 height 15
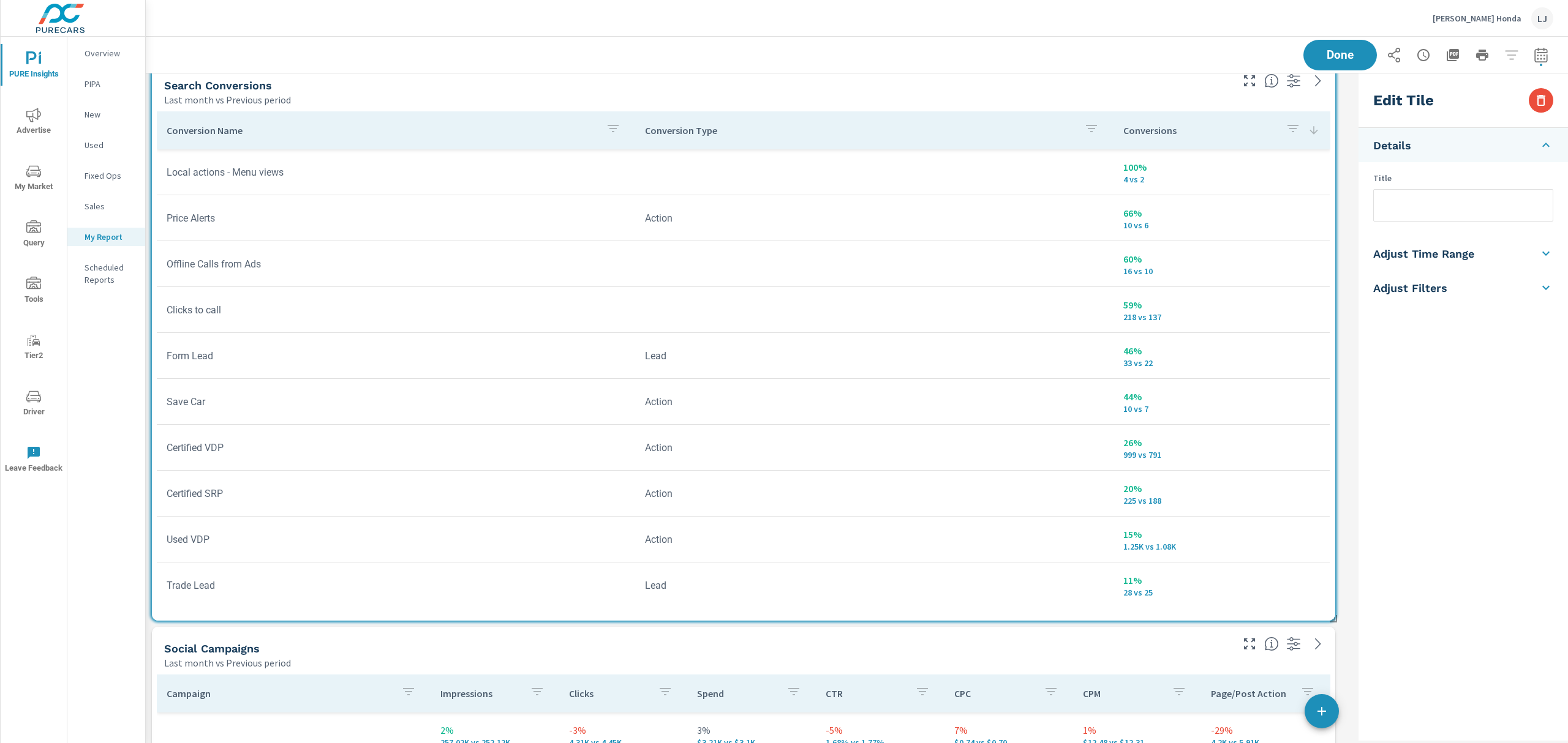
click at [1404, 196] on input "text" at bounding box center [1462, 205] width 179 height 31
type input "Search Conversion Actions"
click at [1319, 44] on div "Done" at bounding box center [1427, 55] width 250 height 30
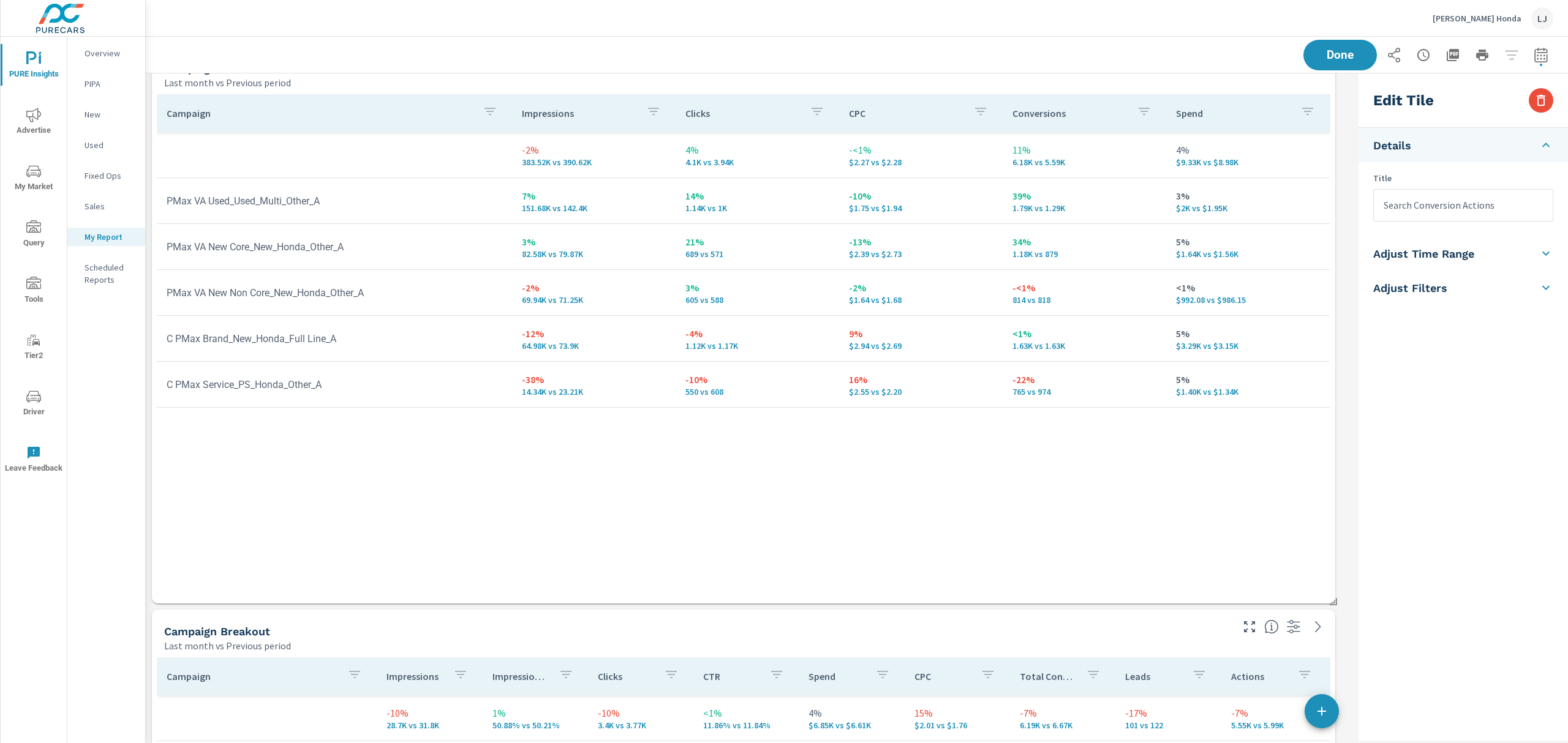
scroll to position [0, 0]
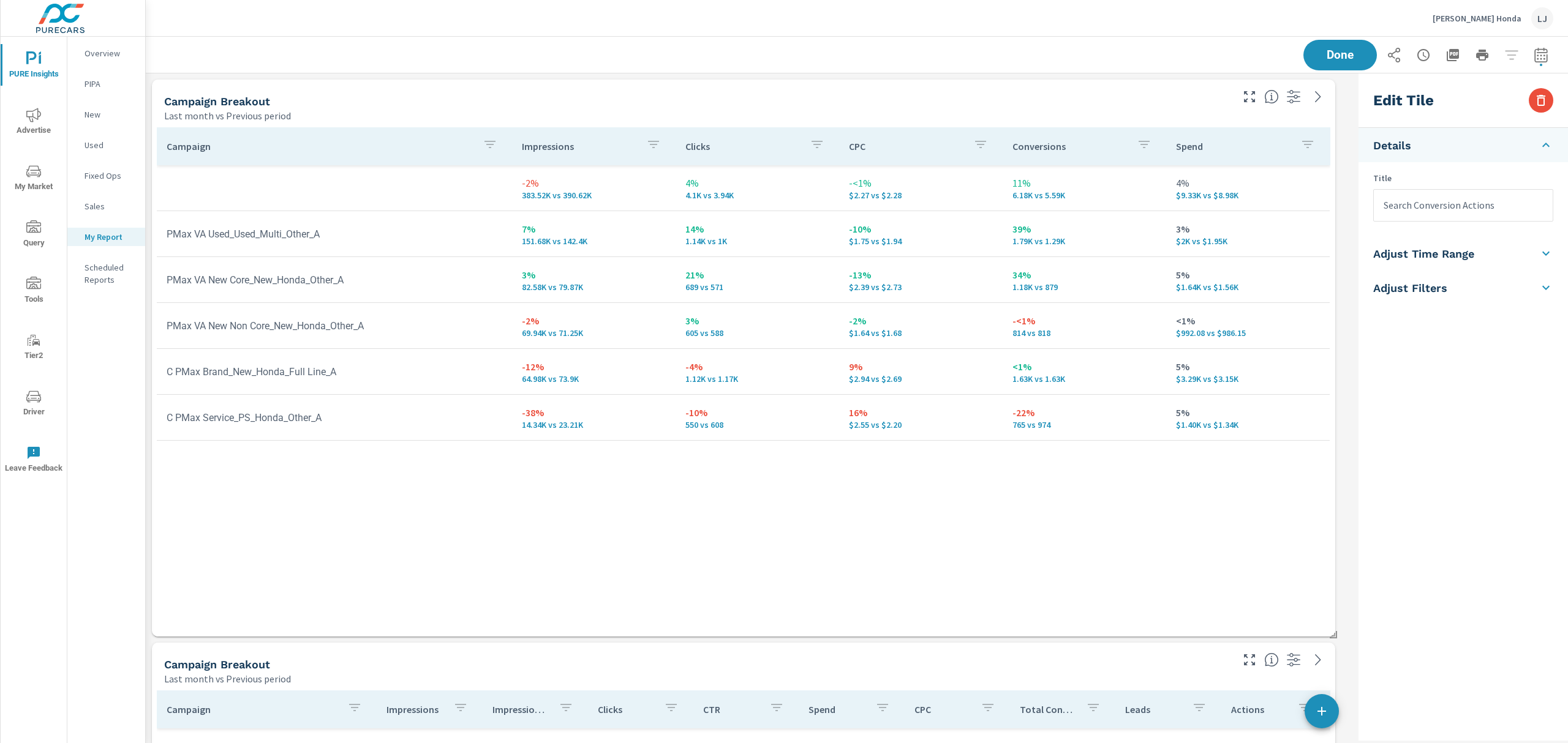
click at [383, 117] on div "Last month vs Previous period" at bounding box center [696, 116] width 1065 height 15
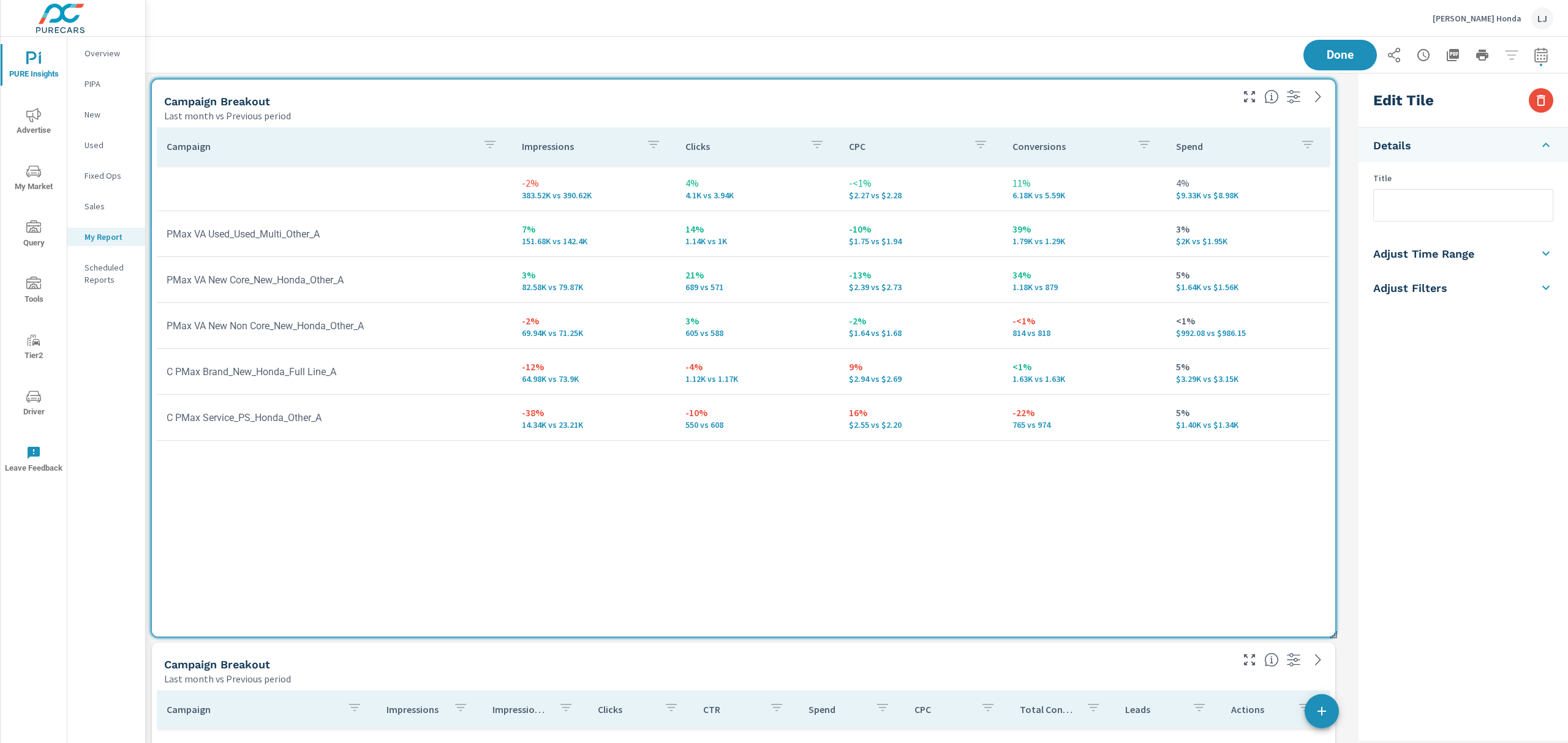
click at [1427, 211] on input "text" at bounding box center [1462, 205] width 179 height 31
type input "PMax Campaigns"
click at [1338, 52] on div "Done" at bounding box center [1427, 55] width 250 height 30
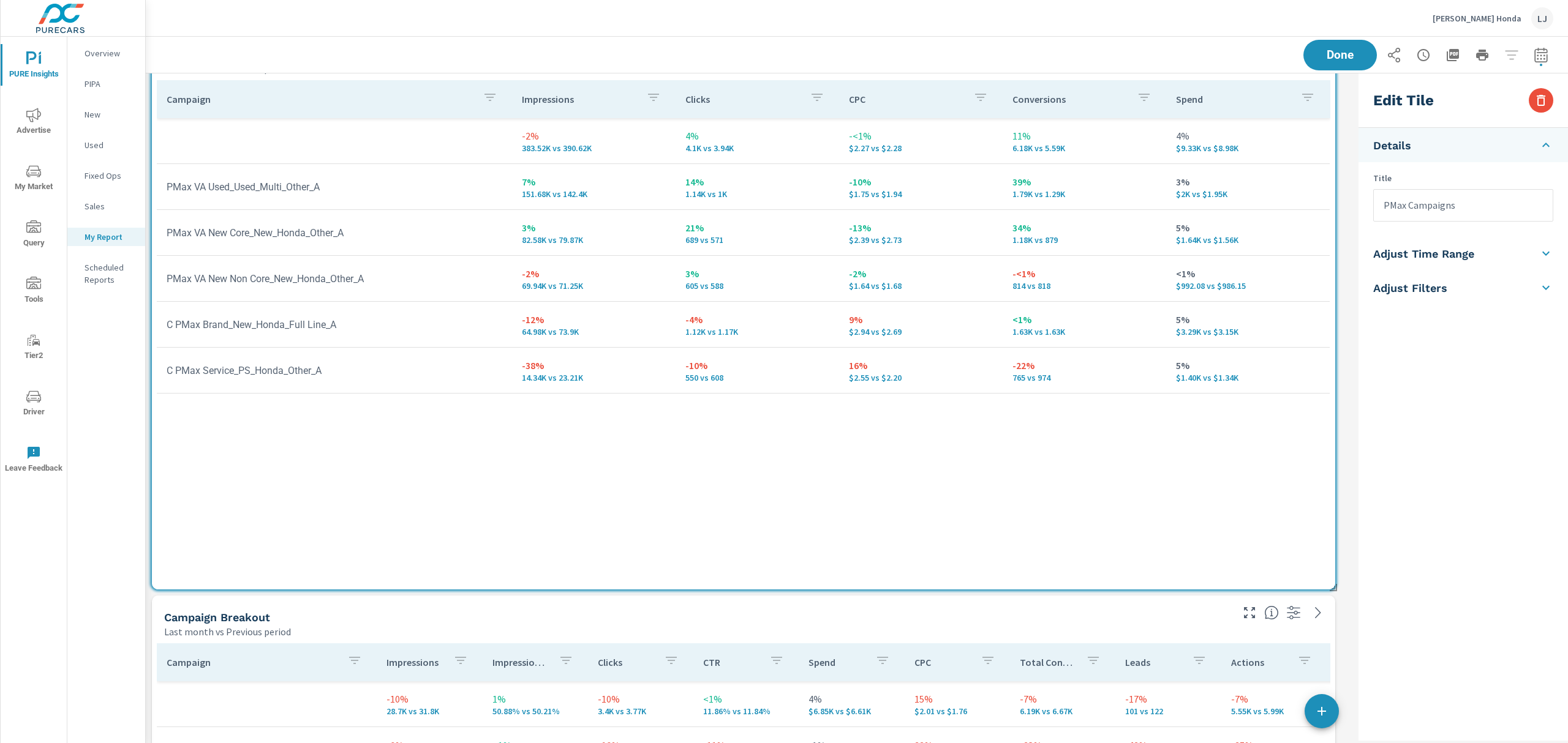
scroll to position [245, 0]
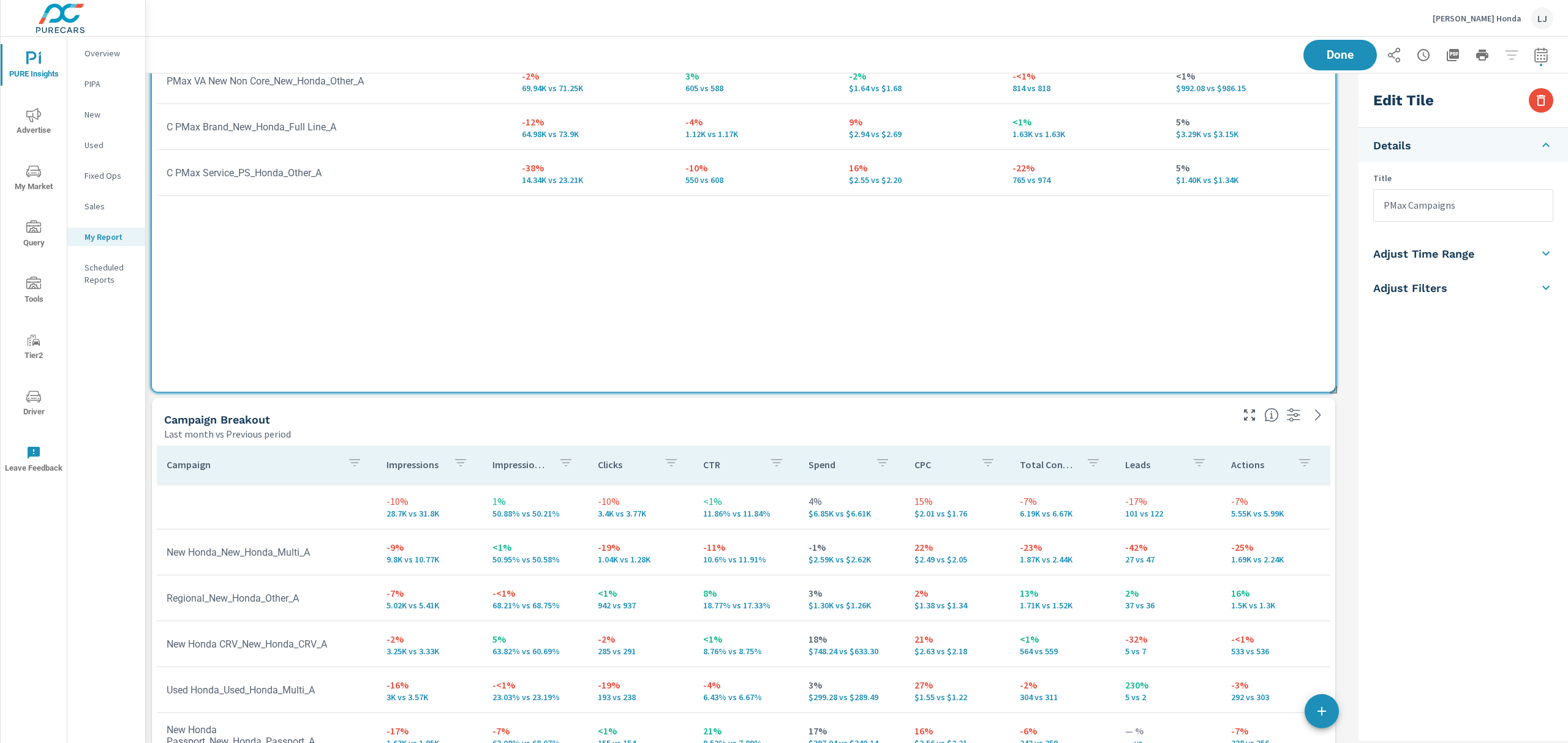
click at [576, 416] on div "Campaign Breakout" at bounding box center [696, 420] width 1065 height 14
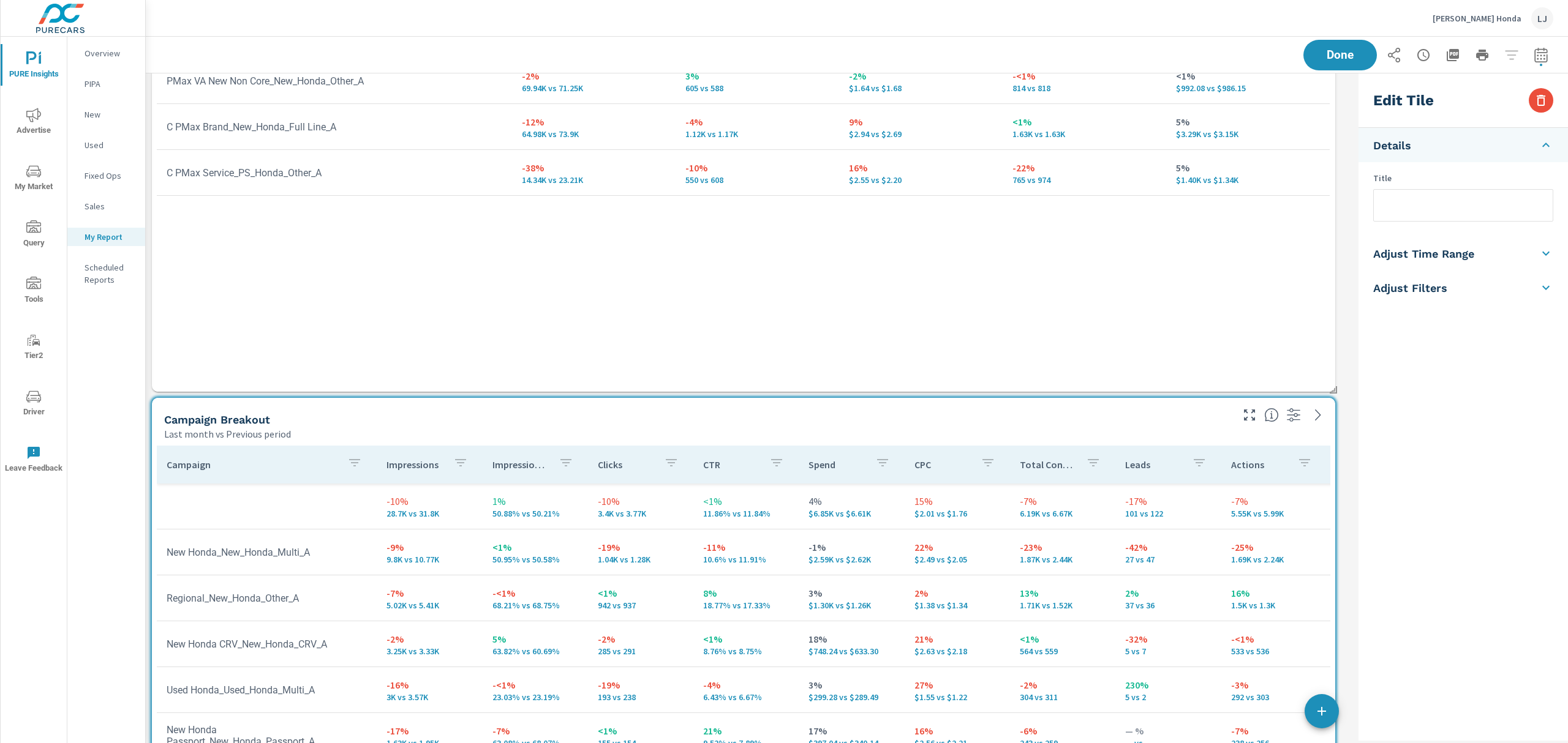
click at [1434, 214] on input "text" at bounding box center [1462, 205] width 179 height 31
type input "Search Campaigns"
click at [1334, 47] on div "Saving..." at bounding box center [1427, 55] width 250 height 30
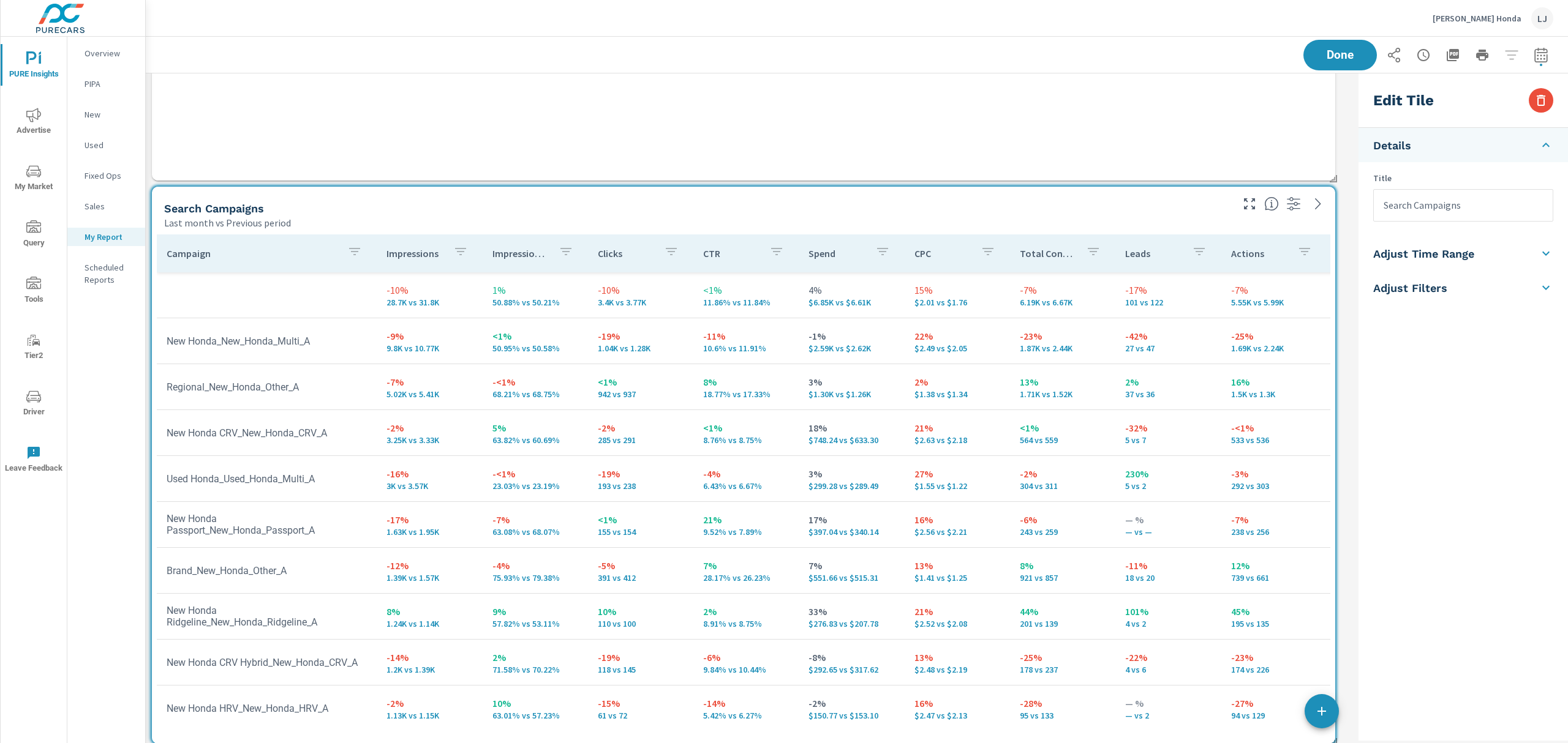
scroll to position [490, 0]
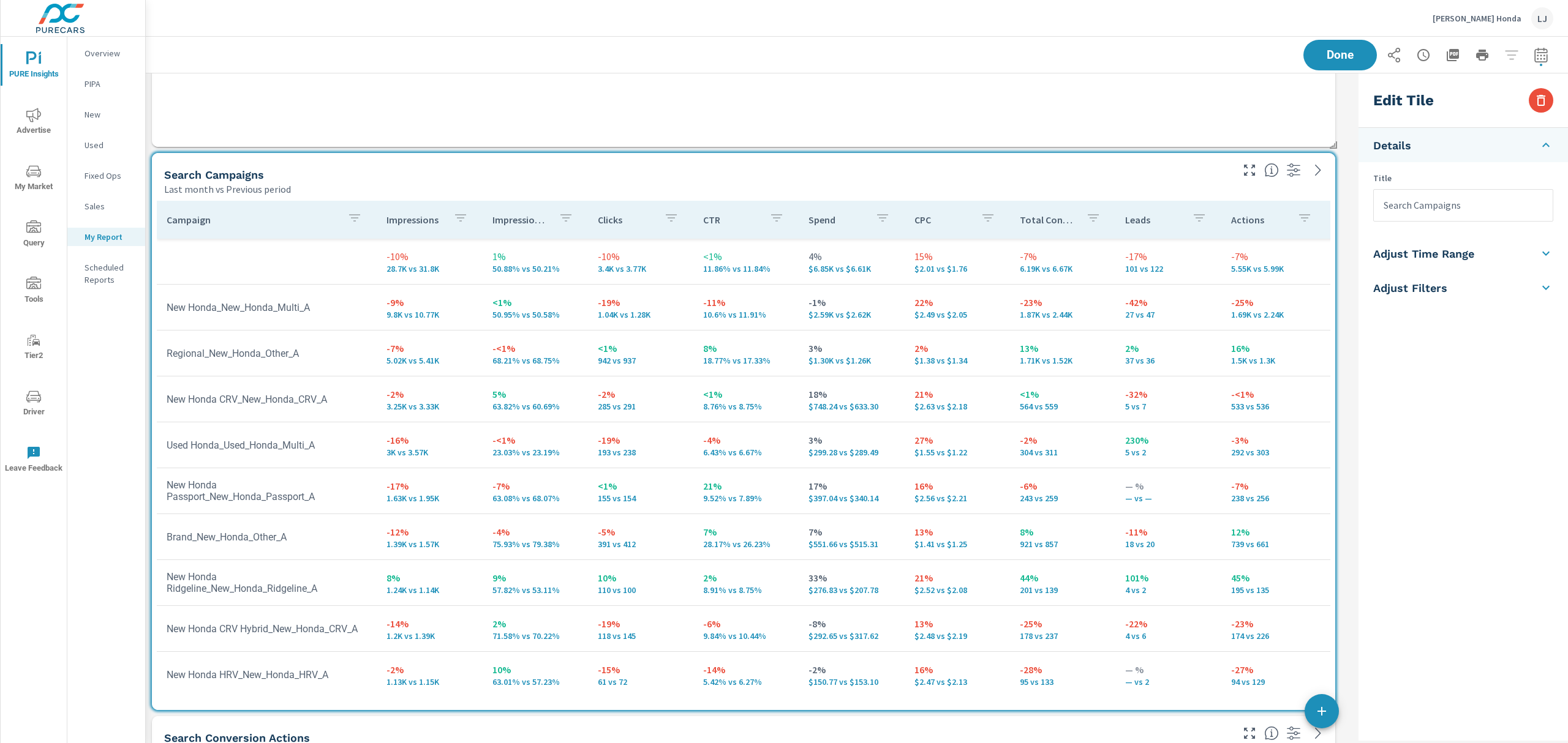
click at [683, 176] on div "Search Campaigns" at bounding box center [696, 175] width 1065 height 14
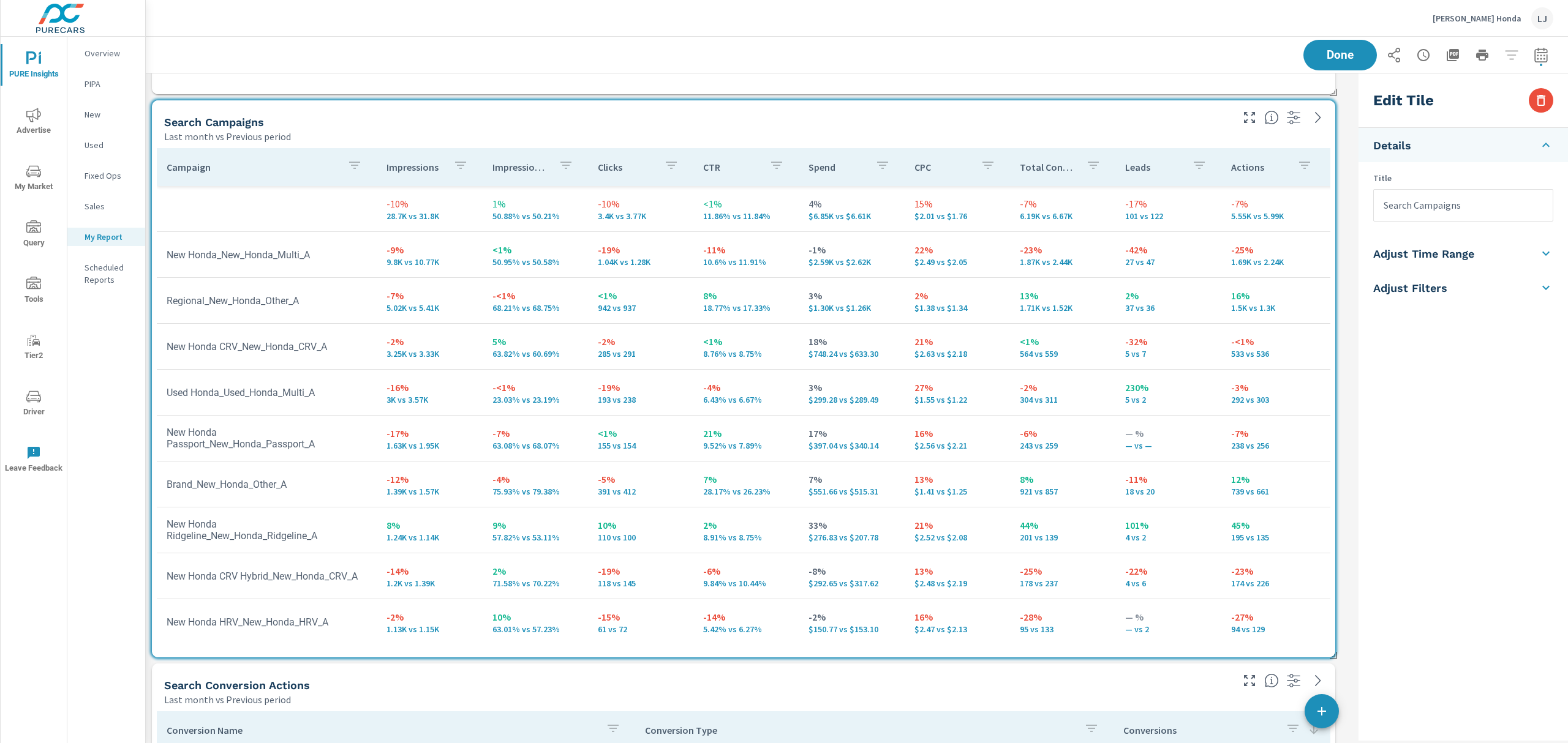
scroll to position [571, 0]
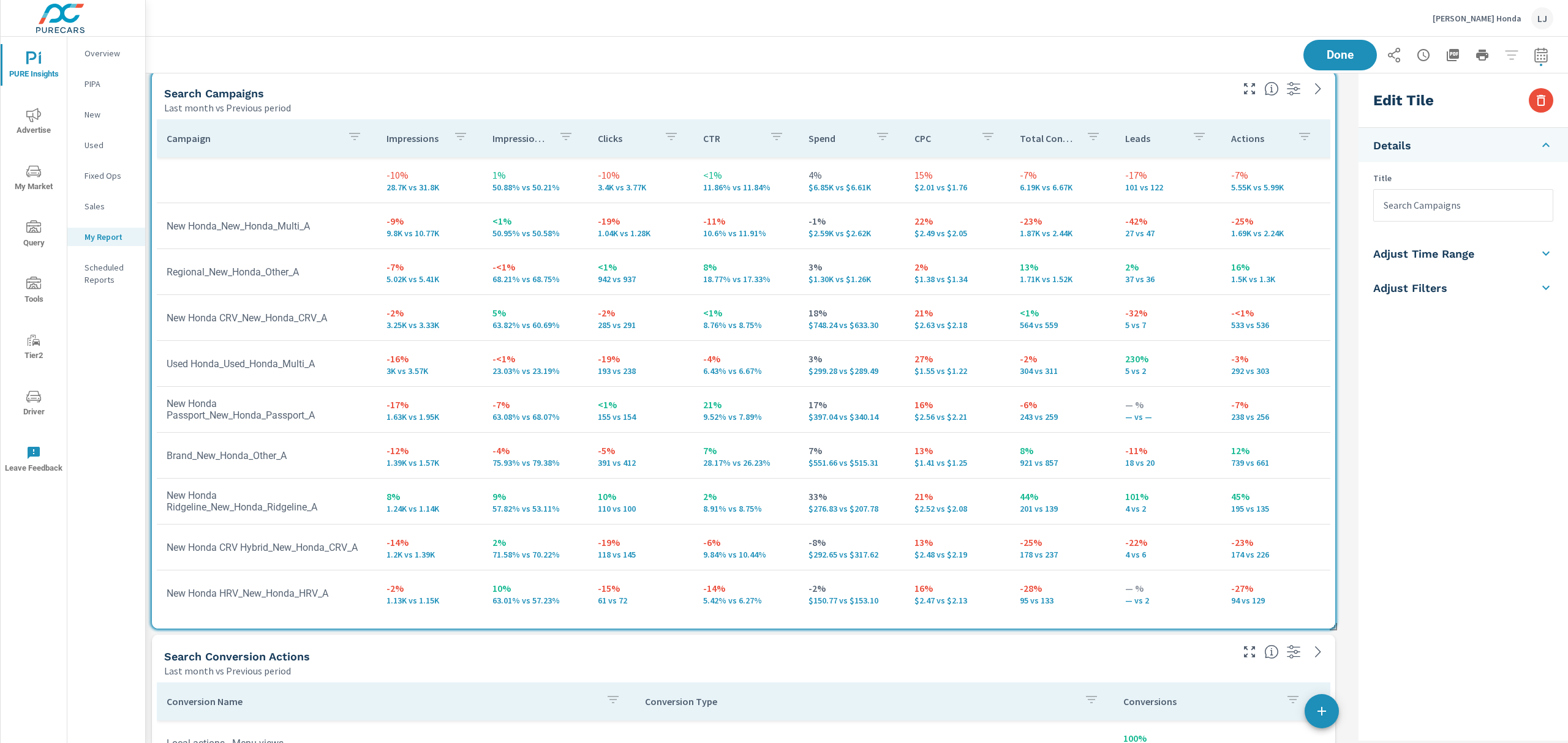
click at [1181, 378] on td "230% 5 vs 2" at bounding box center [1168, 364] width 105 height 44
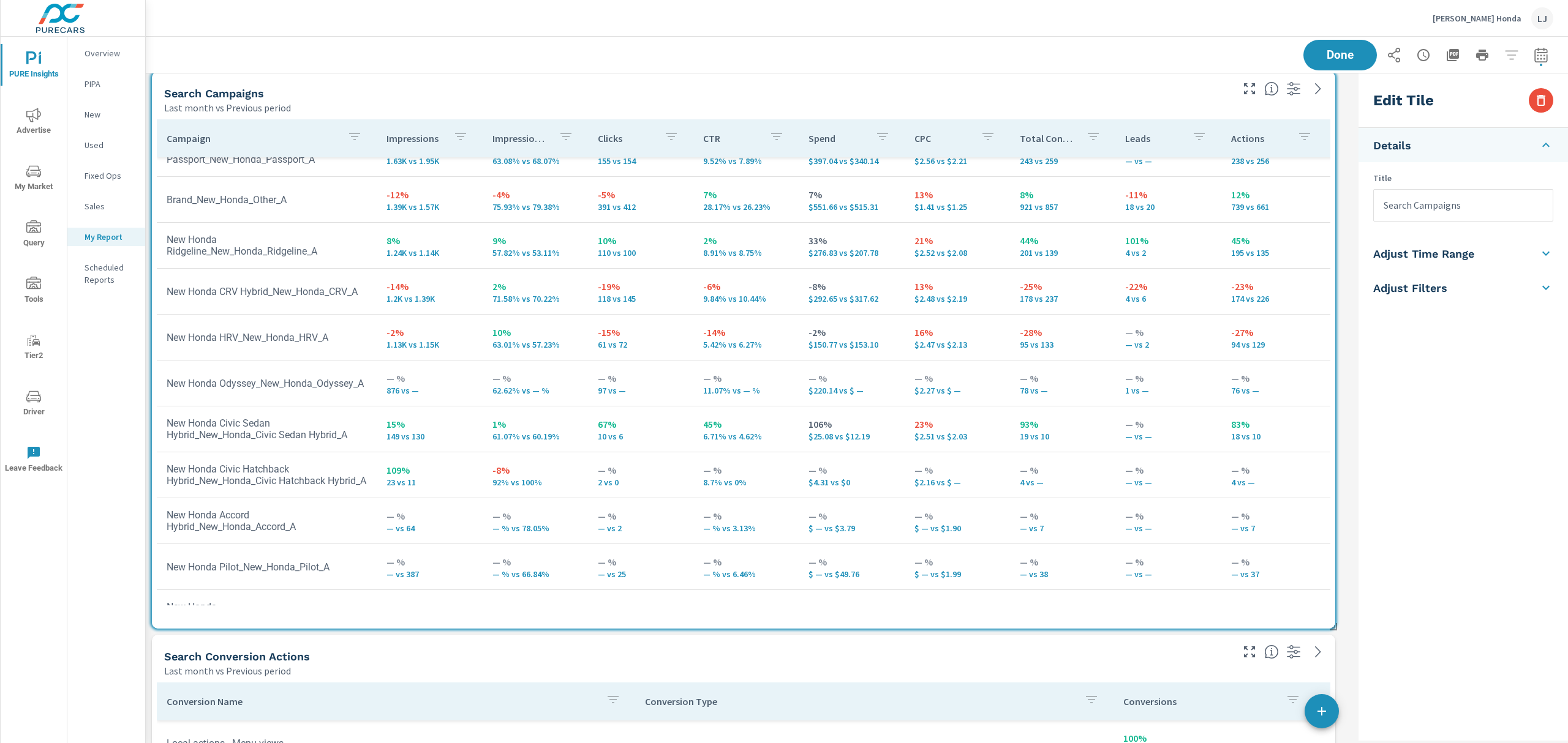
scroll to position [299, 0]
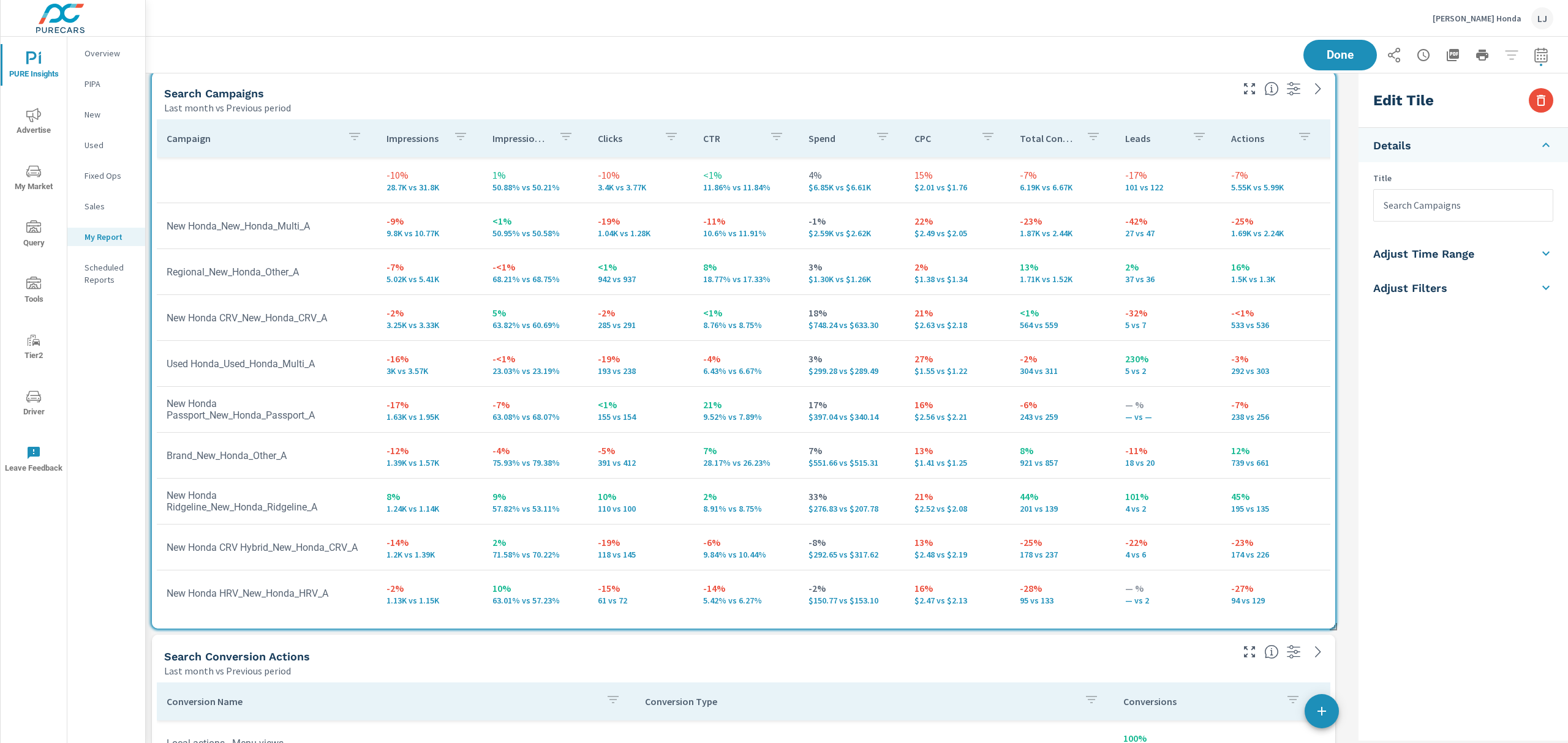
click at [1039, 135] on p "Total Conversions" at bounding box center [1047, 139] width 56 height 12
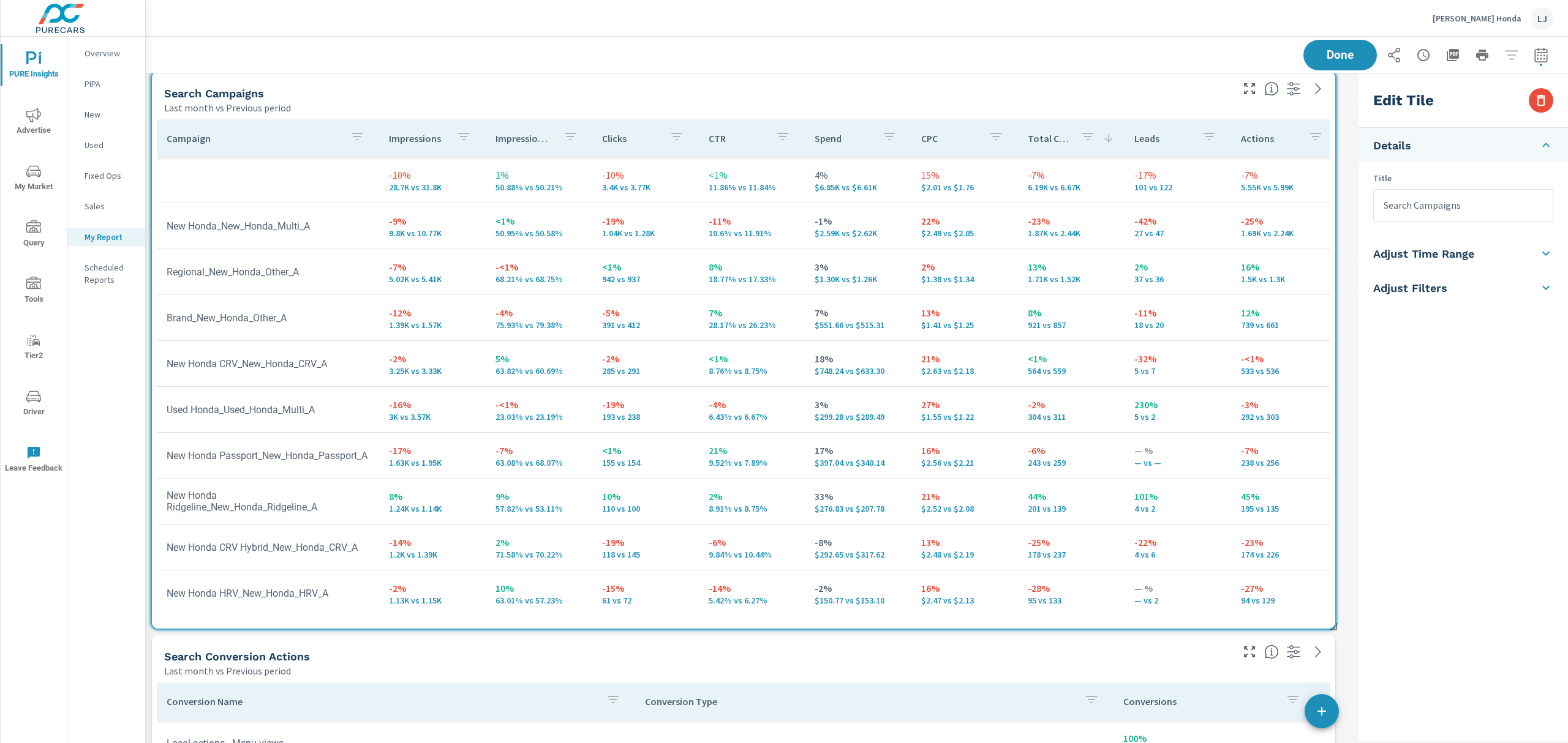
click at [419, 142] on p "Impressions" at bounding box center [417, 139] width 58 height 12
click at [518, 154] on th "Impression Share" at bounding box center [539, 138] width 107 height 38
click at [520, 136] on p "Impression Share" at bounding box center [524, 139] width 58 height 12
click at [505, 143] on p "Impression Share" at bounding box center [524, 139] width 58 height 12
click at [676, 149] on button "button" at bounding box center [677, 139] width 25 height 28
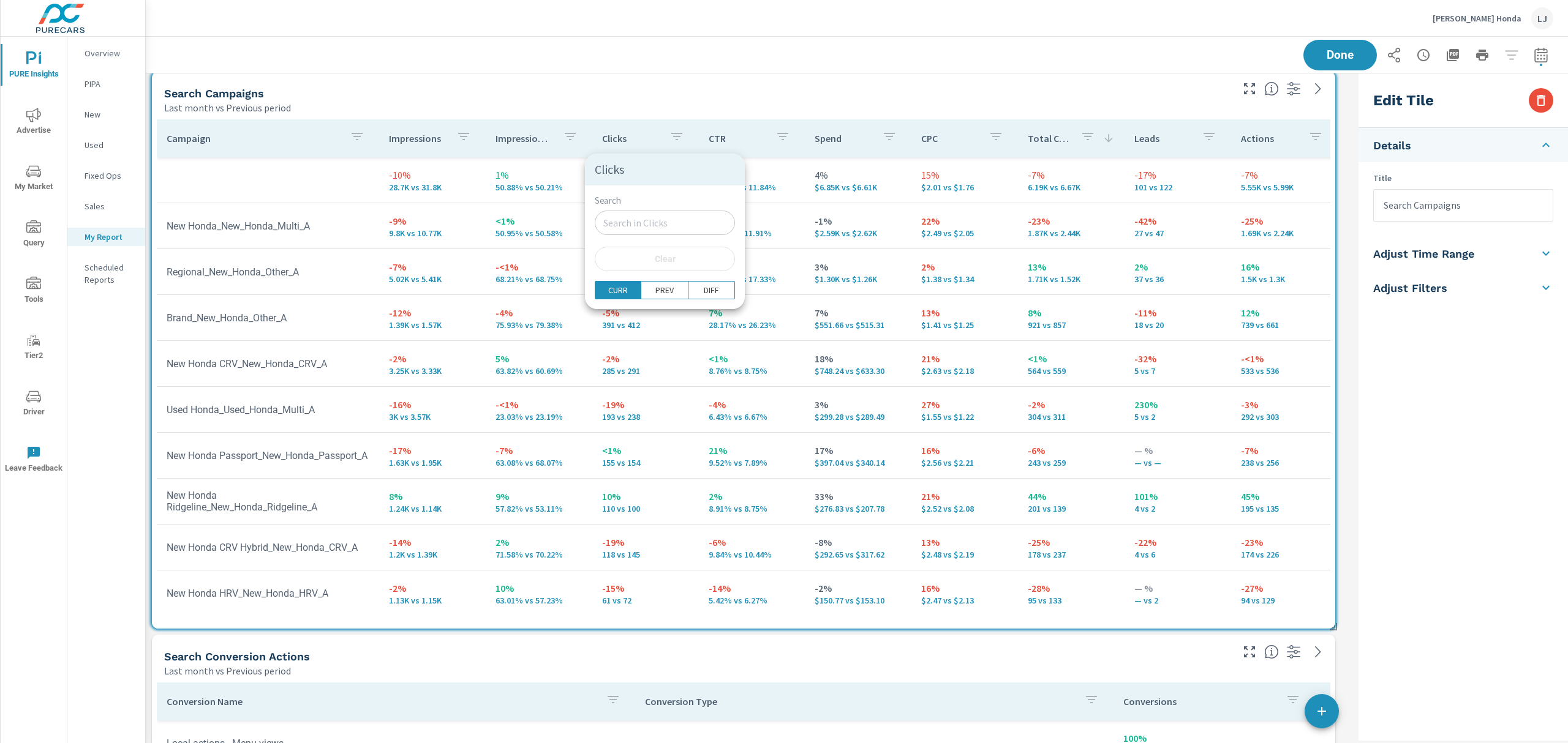
click at [619, 148] on div at bounding box center [784, 371] width 1568 height 743
click at [614, 139] on div "Clicks Search ​ Clear CURR PREV DIFF" at bounding box center [784, 371] width 1568 height 743
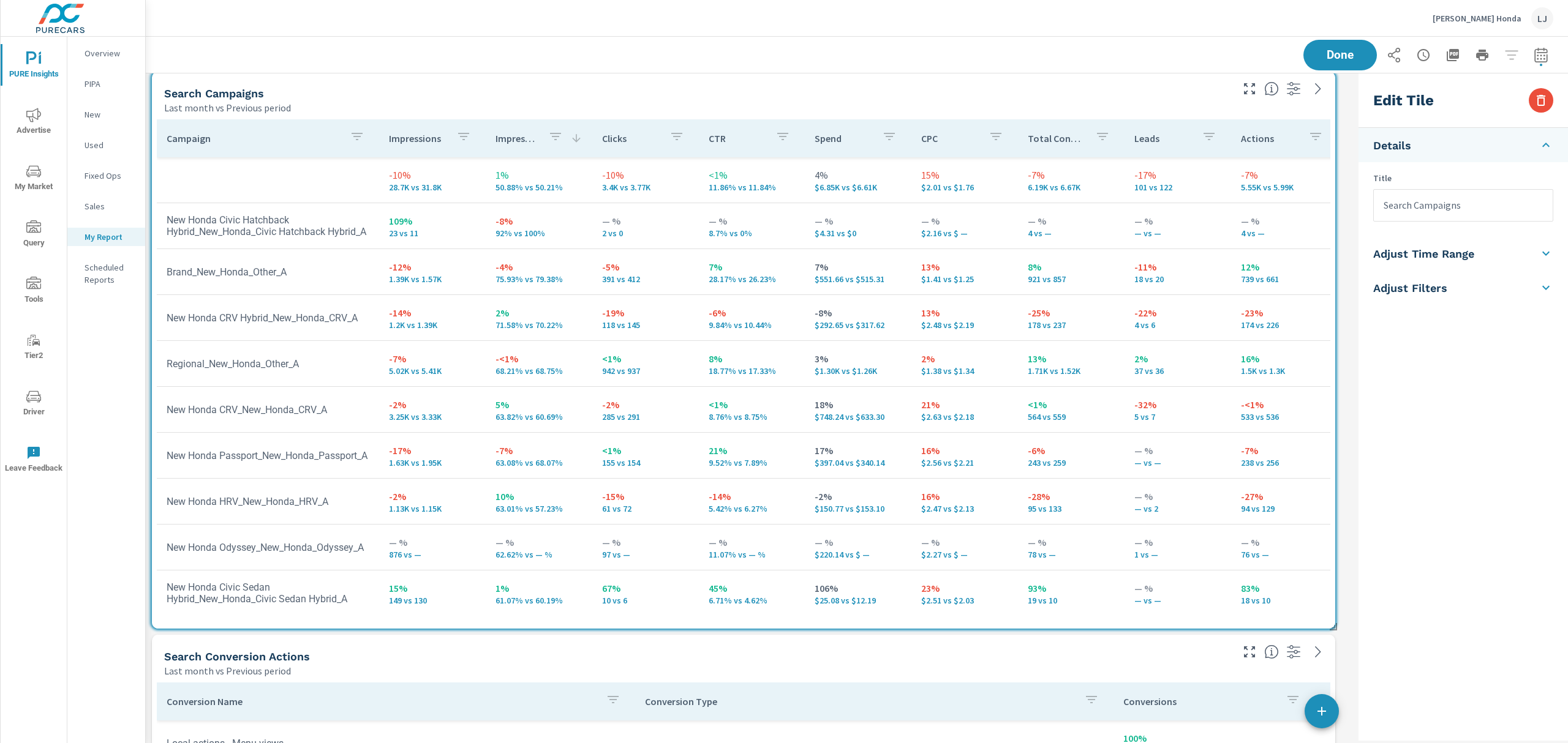
click at [612, 131] on div "Clicks" at bounding box center [645, 139] width 87 height 28
click at [721, 149] on div "CTR" at bounding box center [752, 139] width 87 height 28
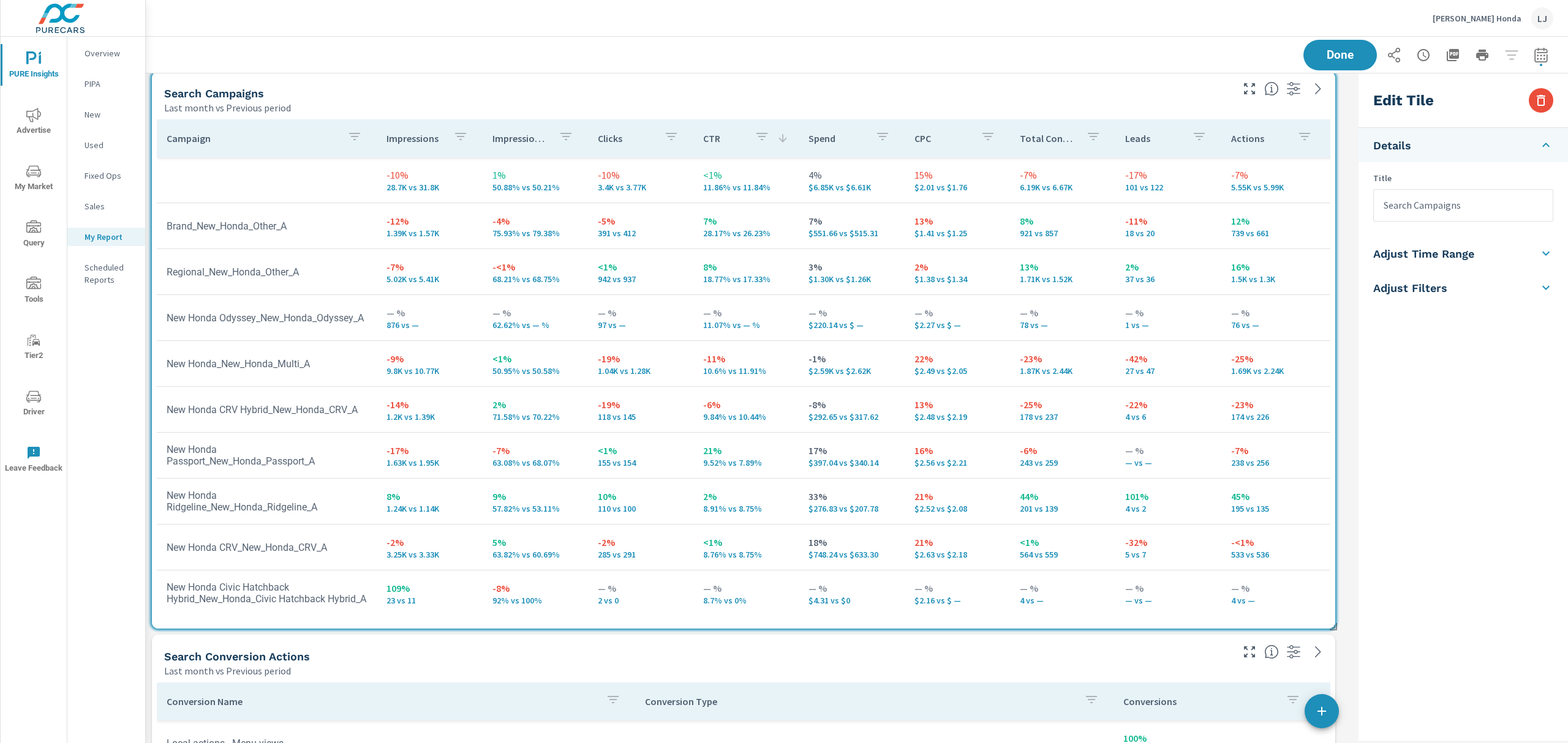
click at [714, 142] on p "CTR" at bounding box center [723, 139] width 42 height 12
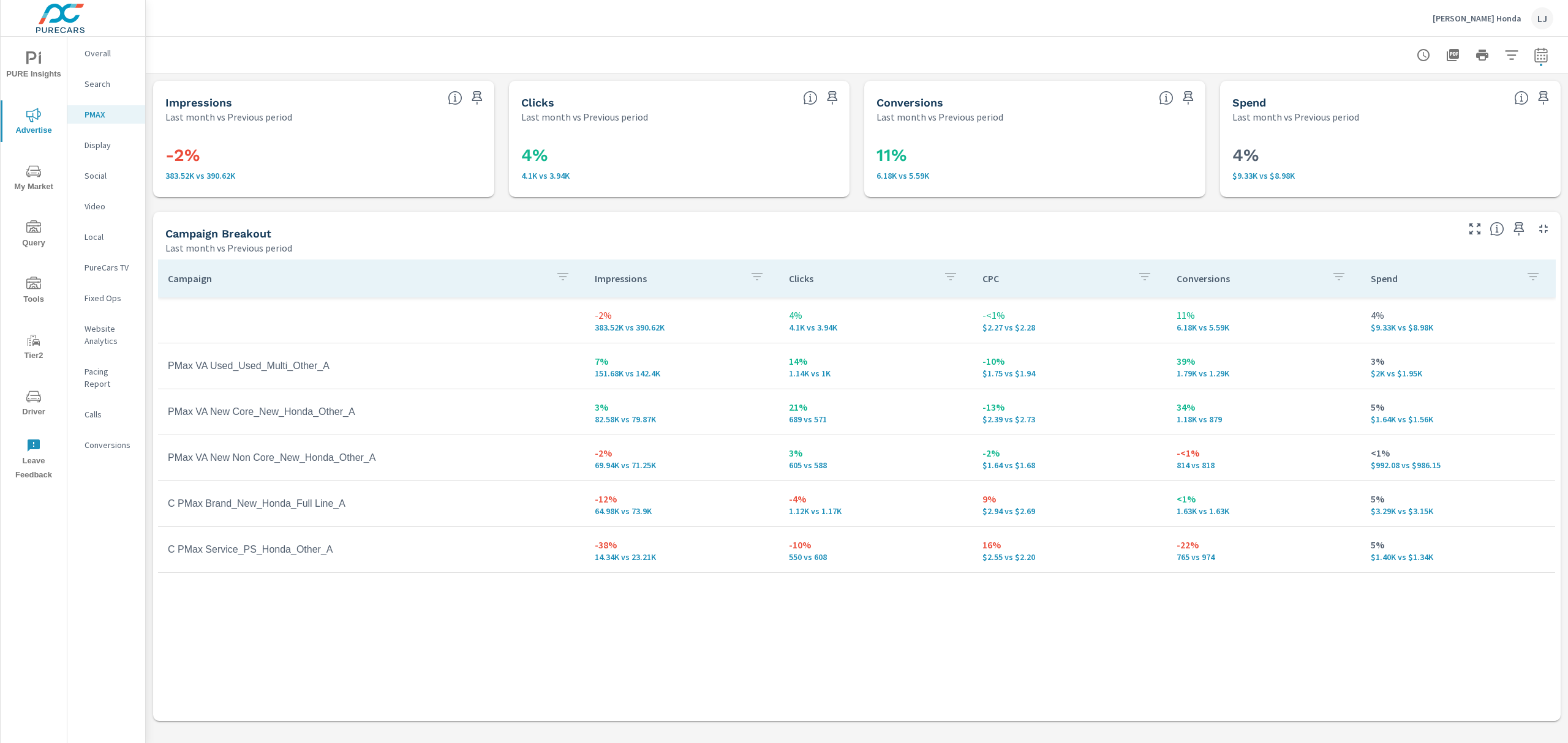
click at [1466, 19] on p "Michael Hohl Honda" at bounding box center [1477, 18] width 89 height 11
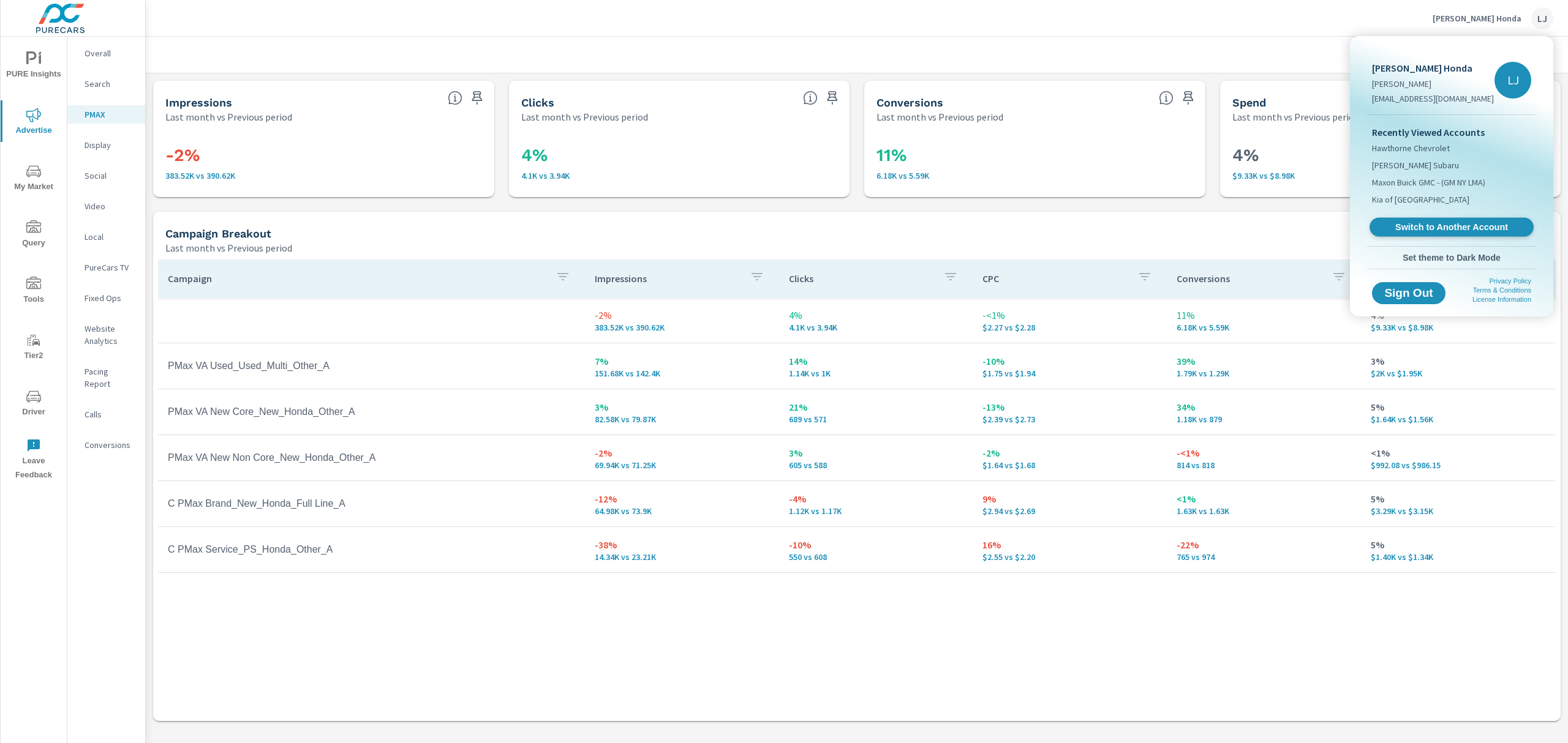
click at [1443, 229] on span "Switch to Another Account" at bounding box center [1451, 227] width 150 height 12
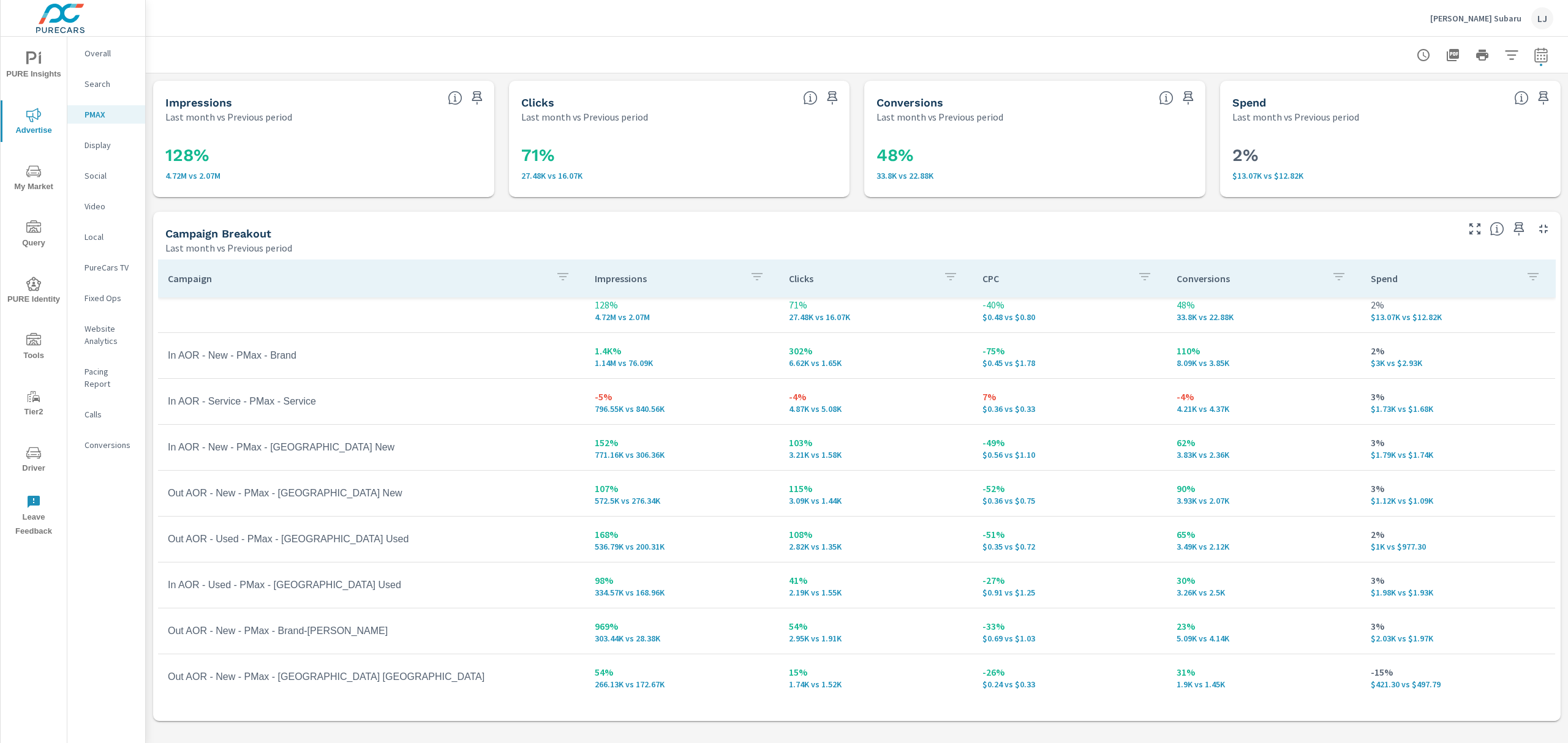
scroll to position [13, 0]
click at [1521, 235] on icon "button" at bounding box center [1518, 229] width 15 height 15
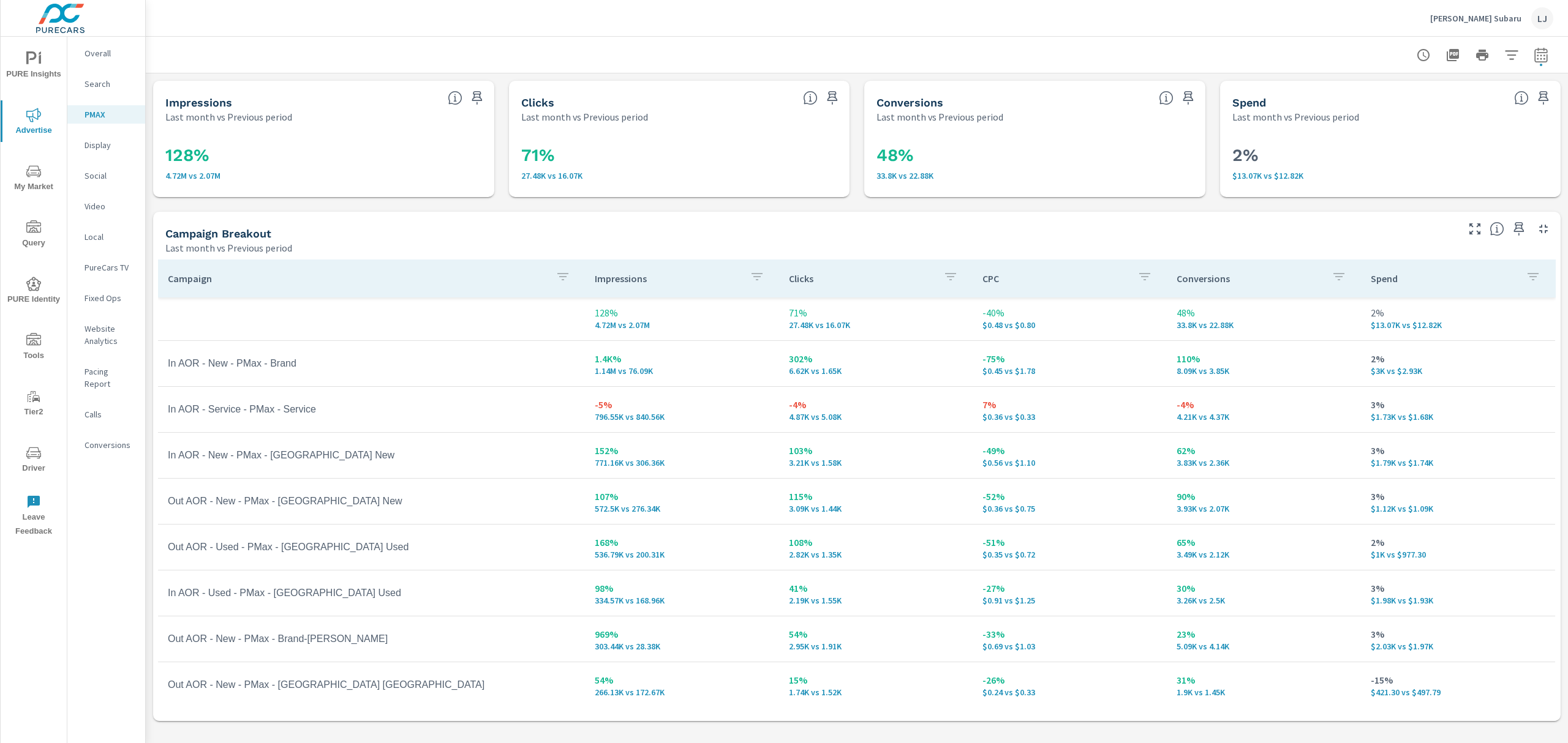
scroll to position [0, 0]
click at [106, 85] on p "Search" at bounding box center [109, 84] width 51 height 12
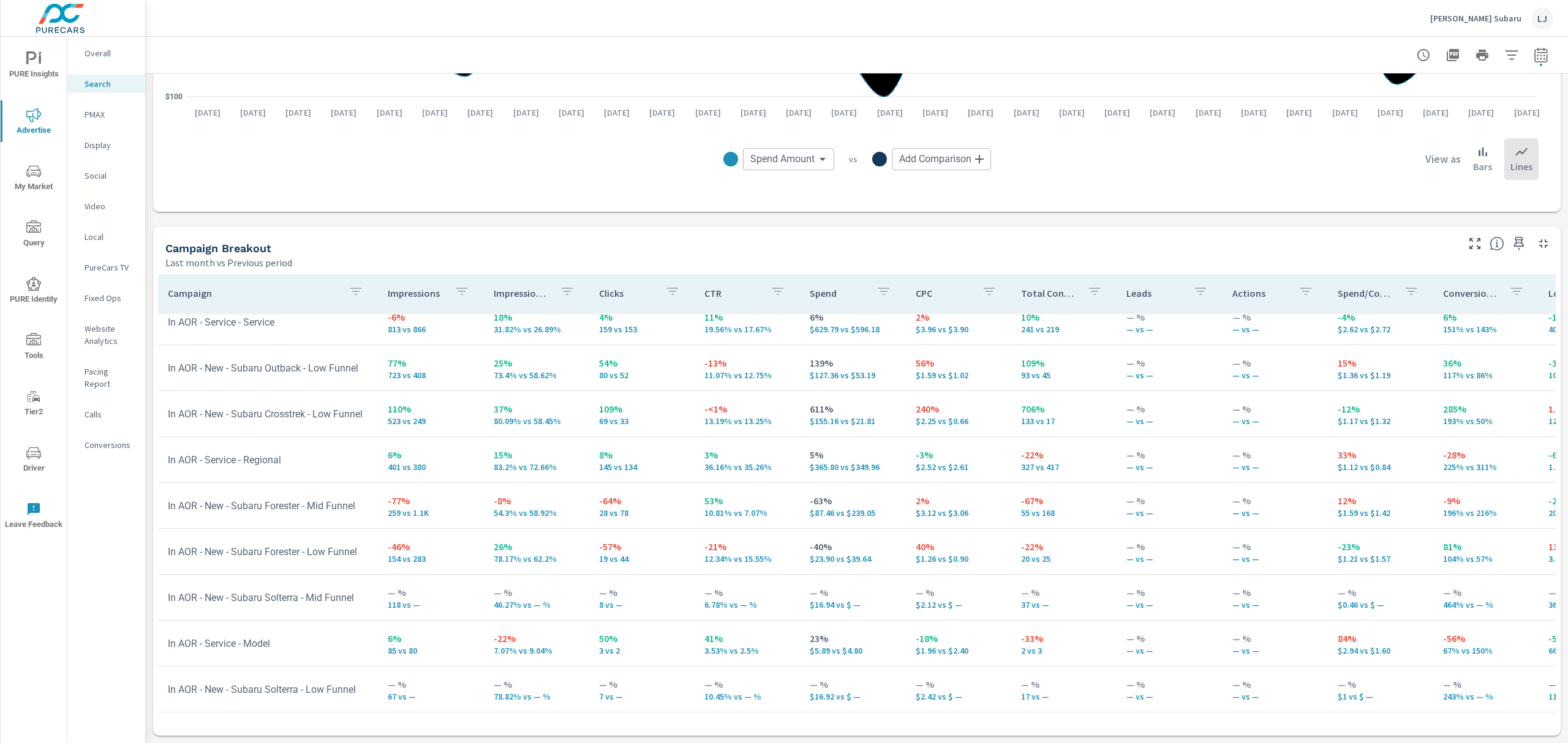
scroll to position [393, 0]
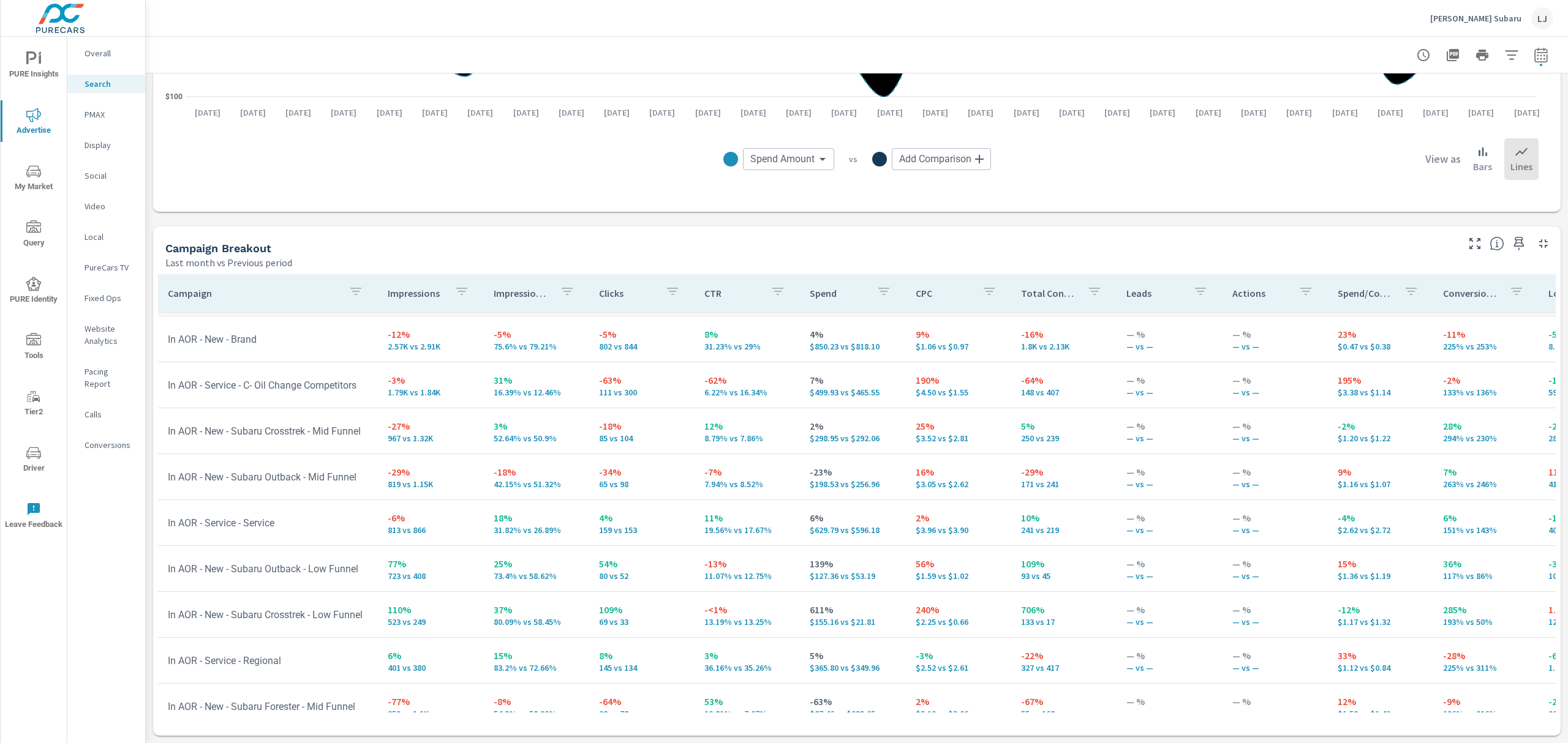
scroll to position [149, 0]
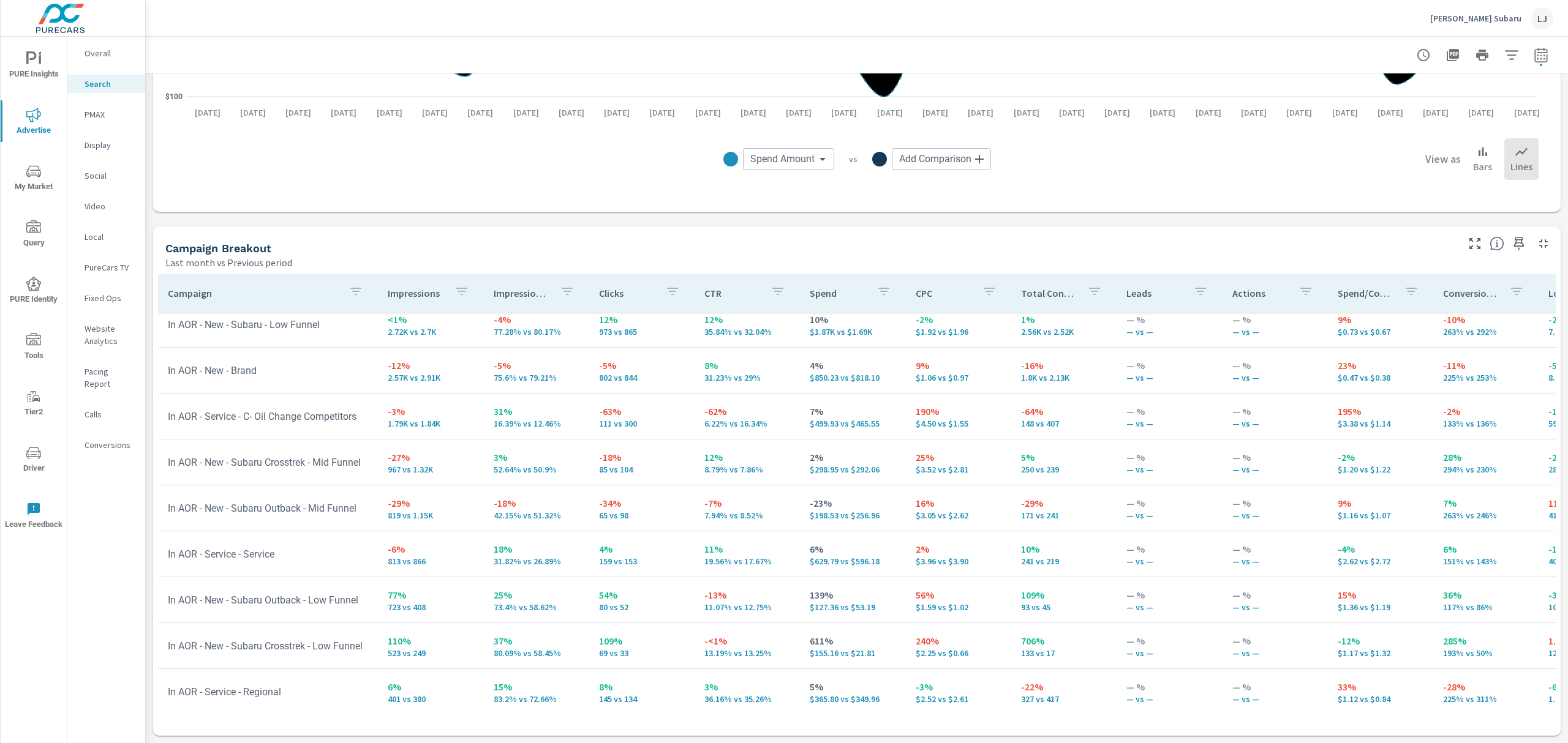
click at [1537, 55] on icon "button" at bounding box center [1540, 57] width 8 height 5
select select "Last month"
select select "Previous period"
click at [1537, 55] on icon "button" at bounding box center [1540, 57] width 8 height 5
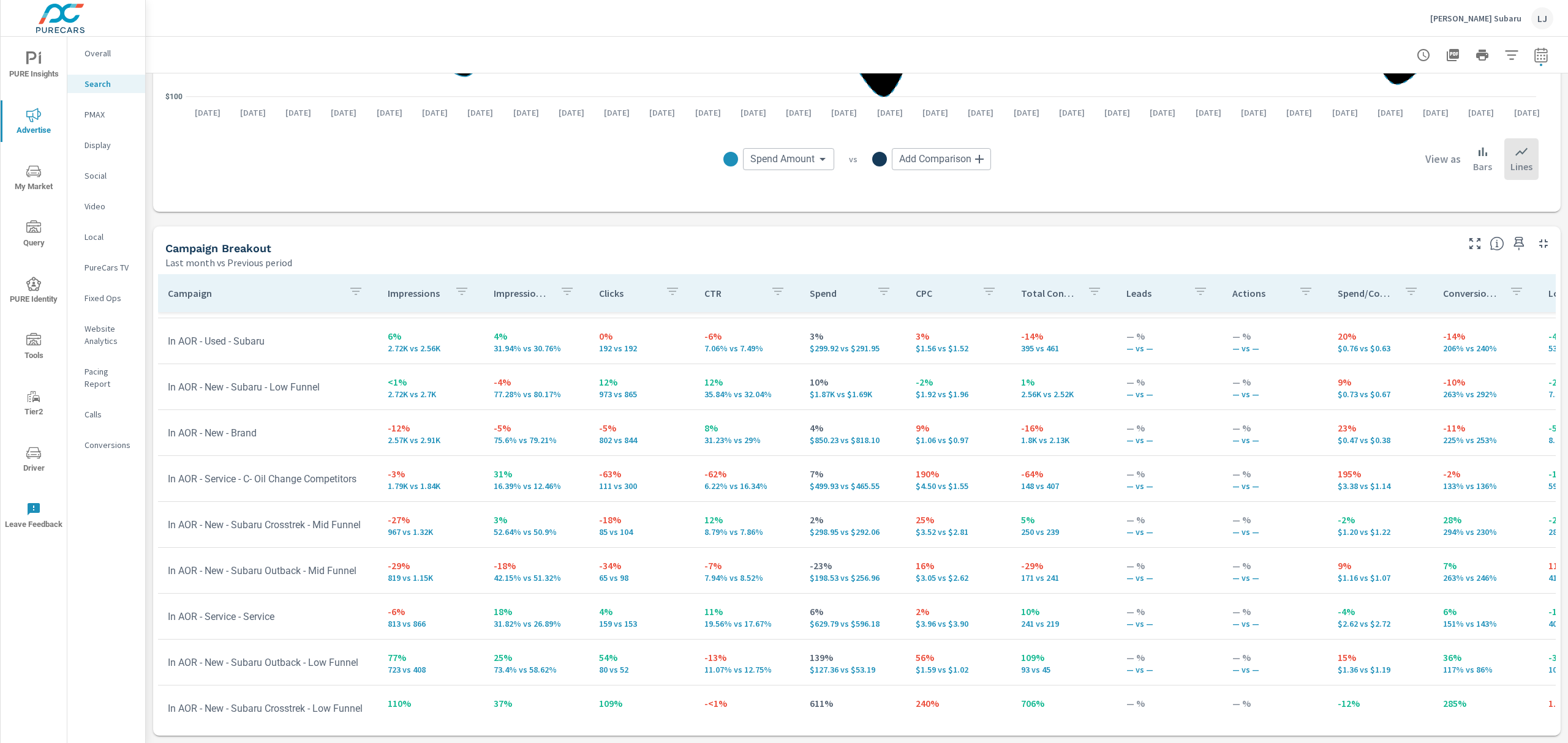
scroll to position [163, 0]
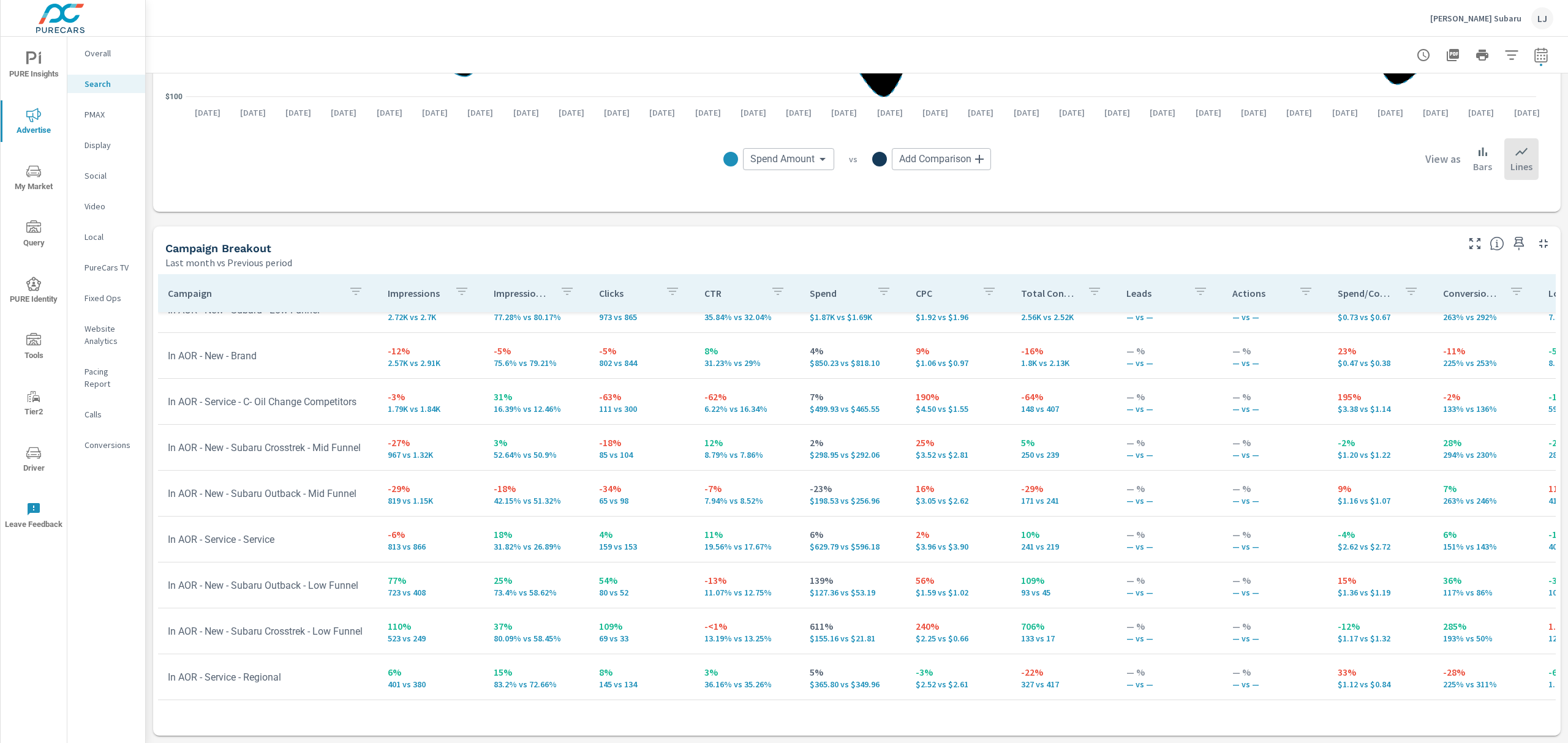
scroll to position [245, 0]
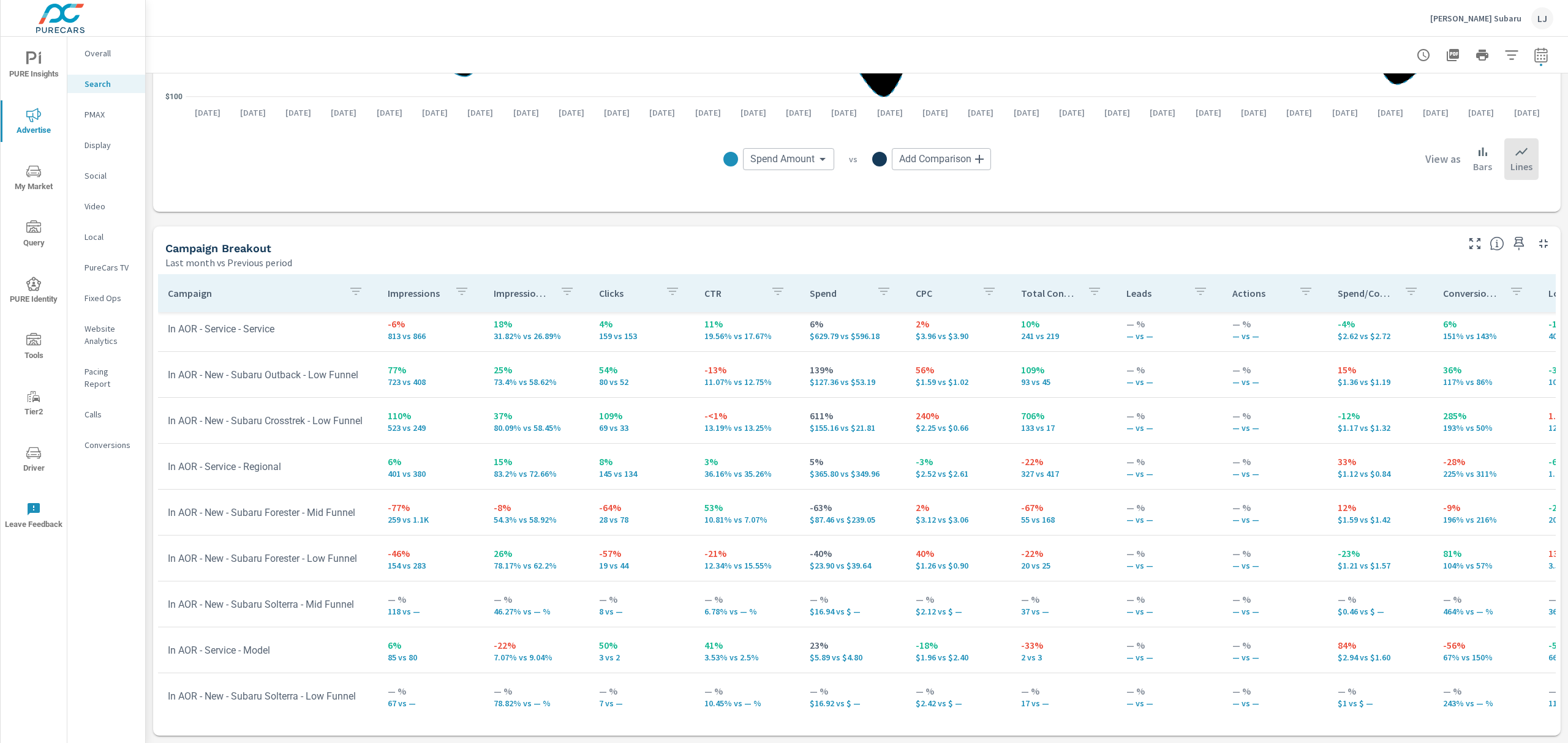
scroll to position [393, 0]
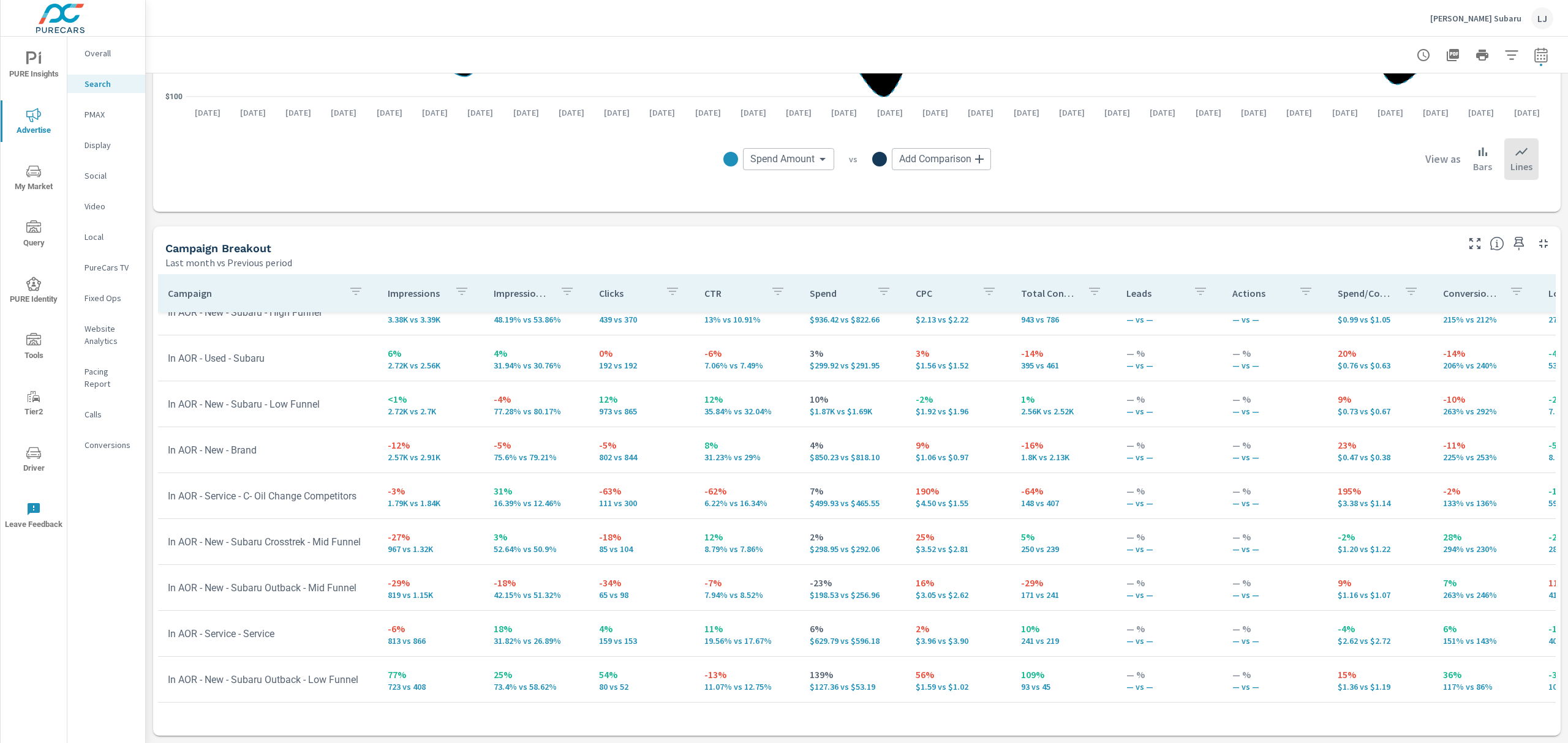
scroll to position [67, 0]
click at [25, 54] on span "PURE Insights" at bounding box center [34, 67] width 59 height 30
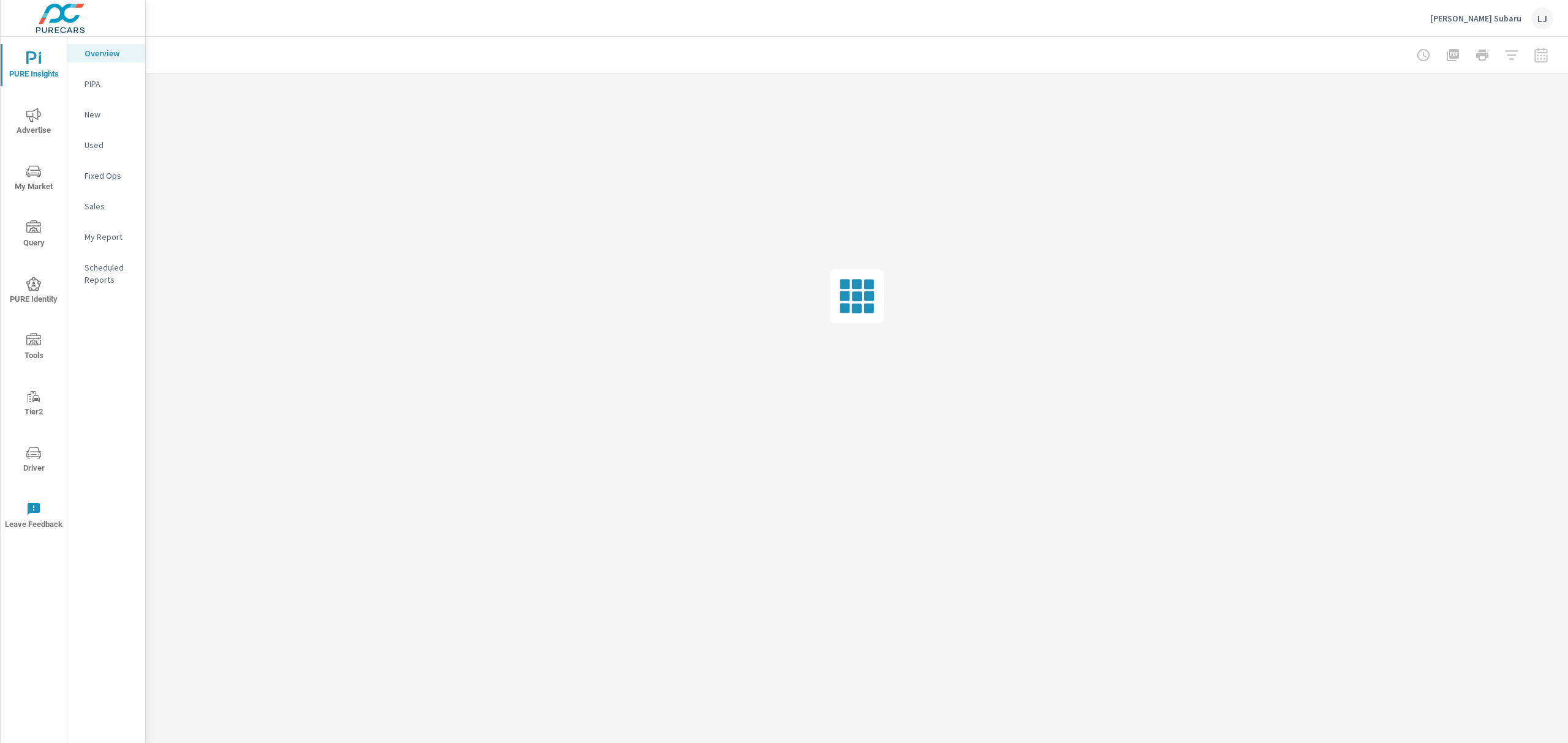
click at [123, 236] on p "My Report" at bounding box center [109, 237] width 51 height 12
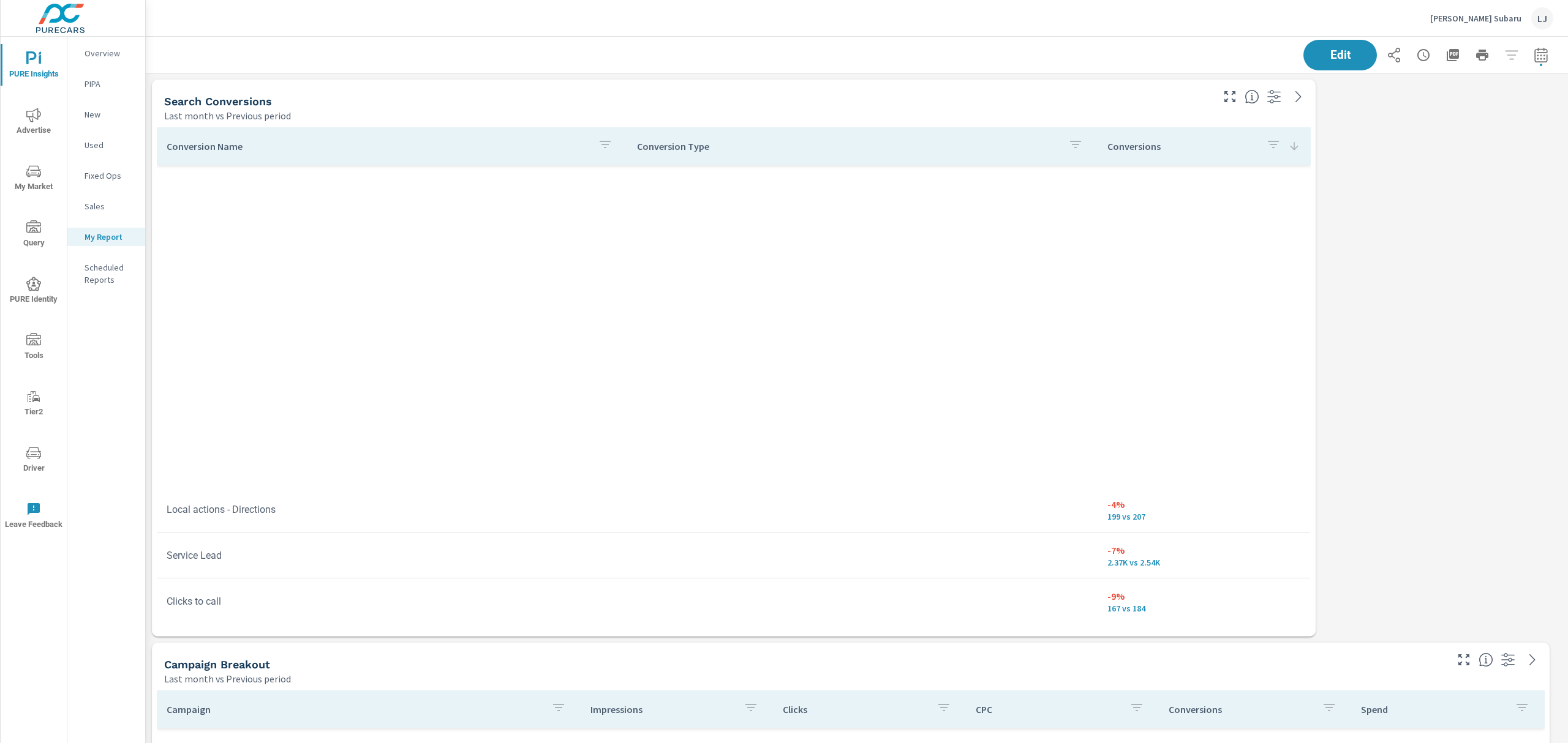
scroll to position [596, 0]
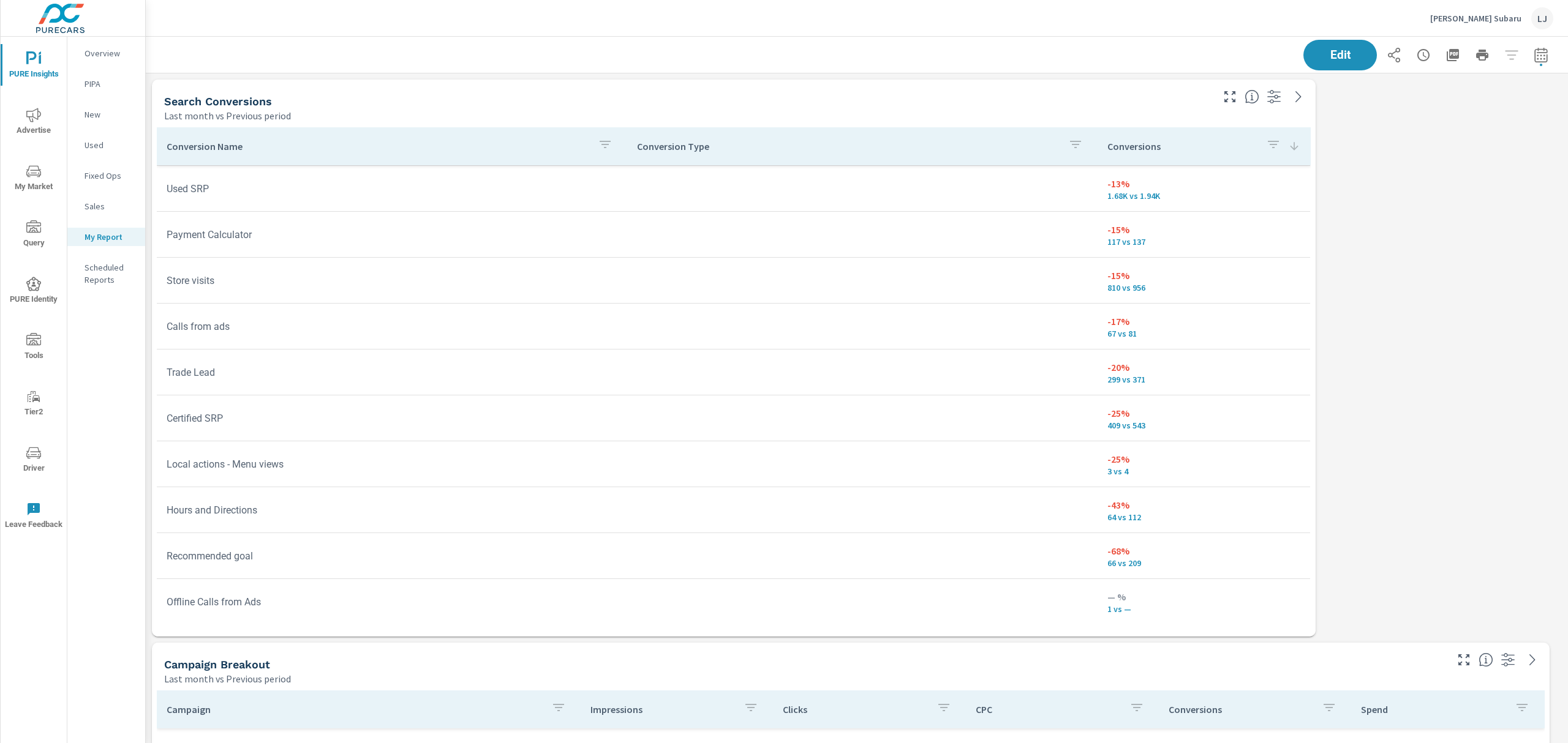
click at [1313, 631] on div "Conversion Name Conversion Type Conversions Local actions - Directions -4% 199 …" at bounding box center [733, 380] width 1163 height 514
click at [1338, 54] on span "Edit" at bounding box center [1339, 54] width 50 height 12
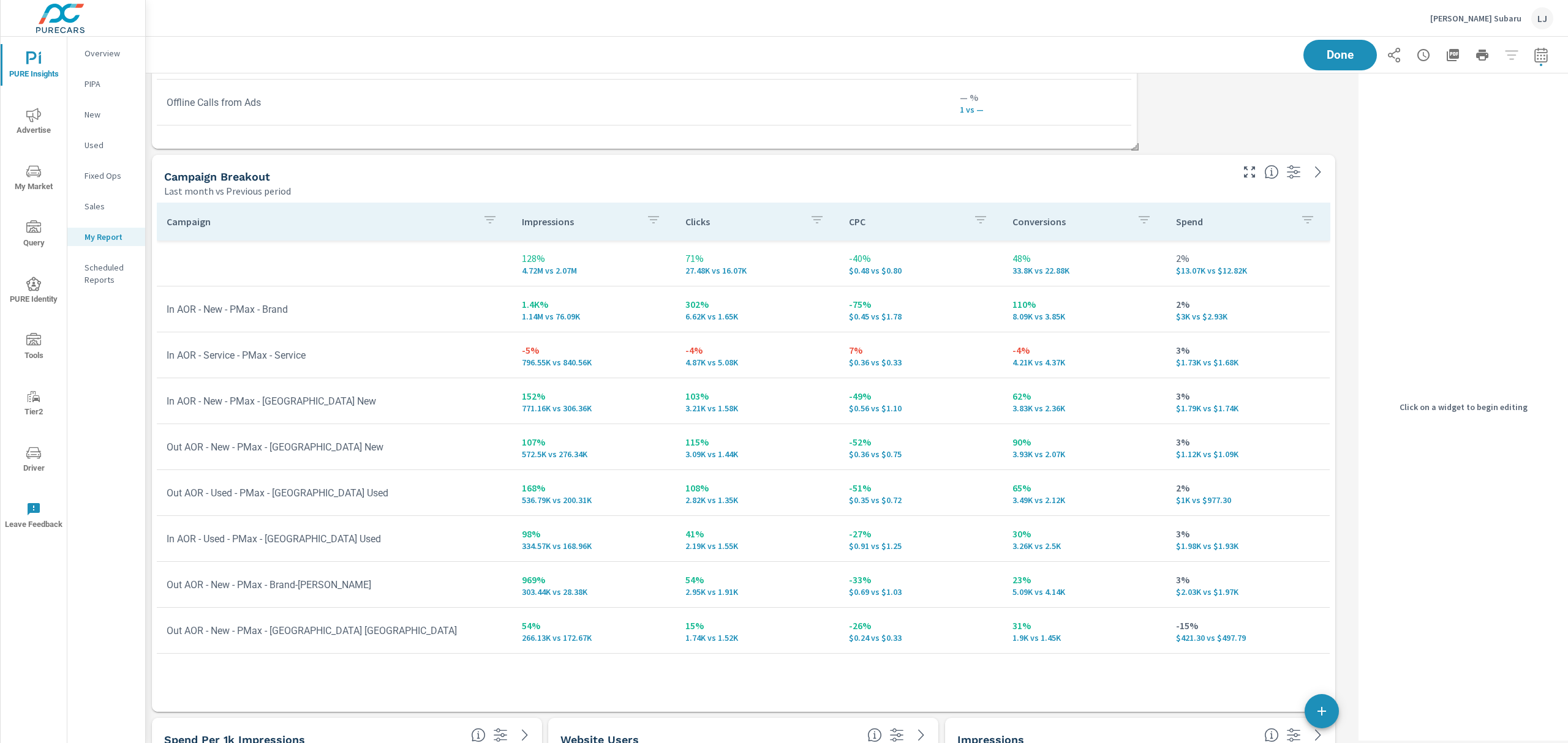
scroll to position [490, 0]
click at [218, 168] on h5 "Campaign Breakout" at bounding box center [216, 174] width 106 height 12
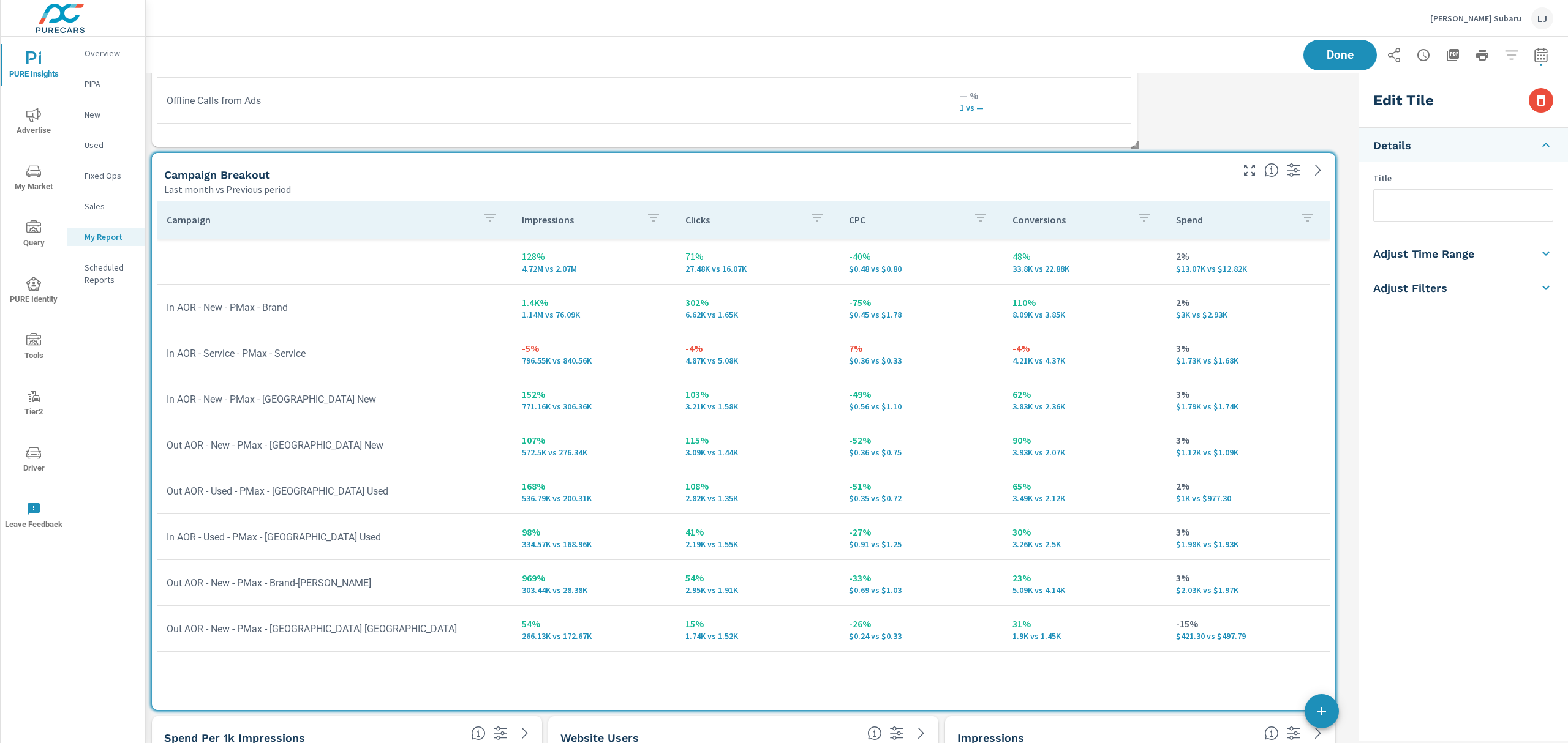
click at [1443, 207] on input "text" at bounding box center [1462, 205] width 179 height 31
type input "PMax Campaigns"
click at [1324, 109] on div "Search Conversions Last month vs Previous period Conversion Name Conversion Typ…" at bounding box center [749, 642] width 1208 height 2119
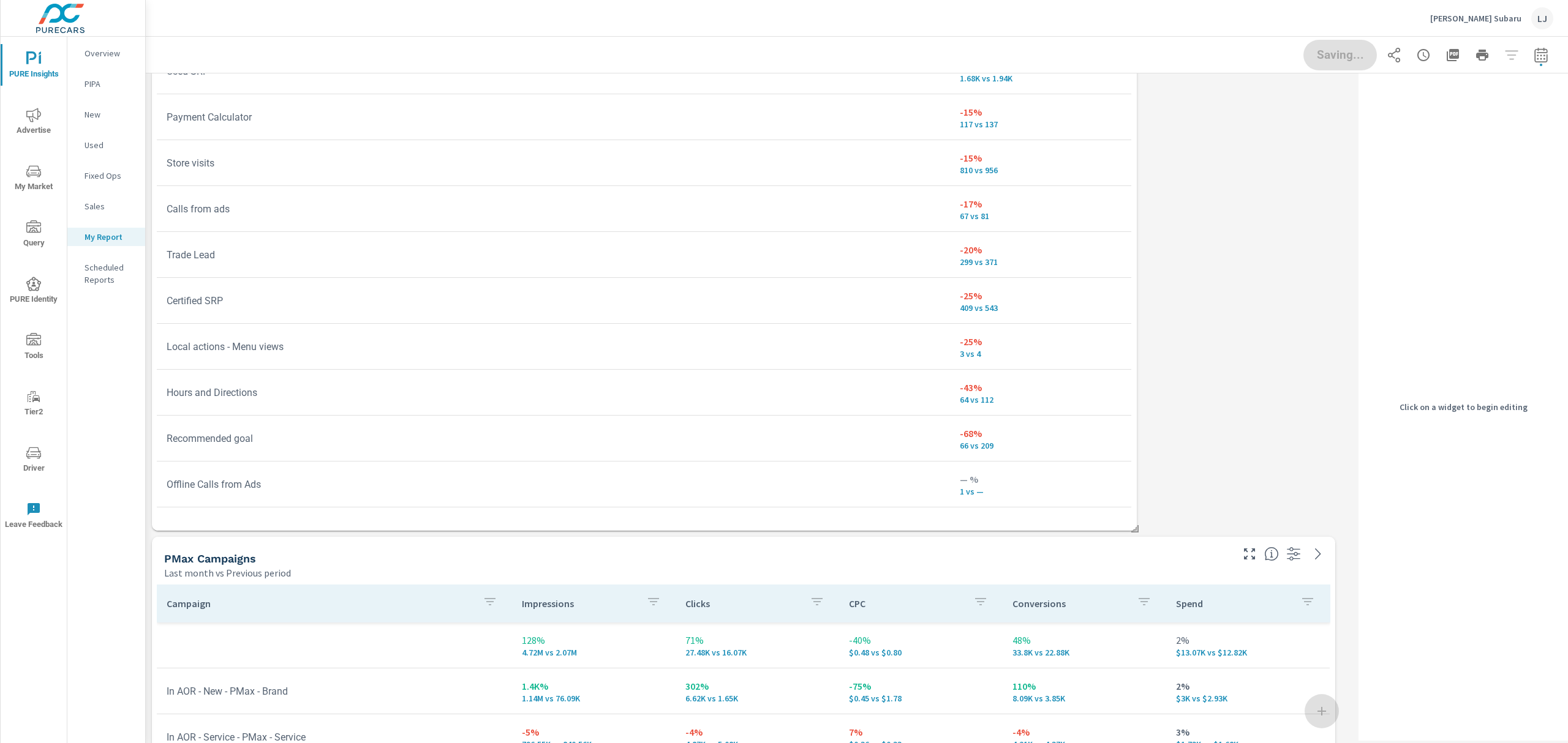
scroll to position [82, 0]
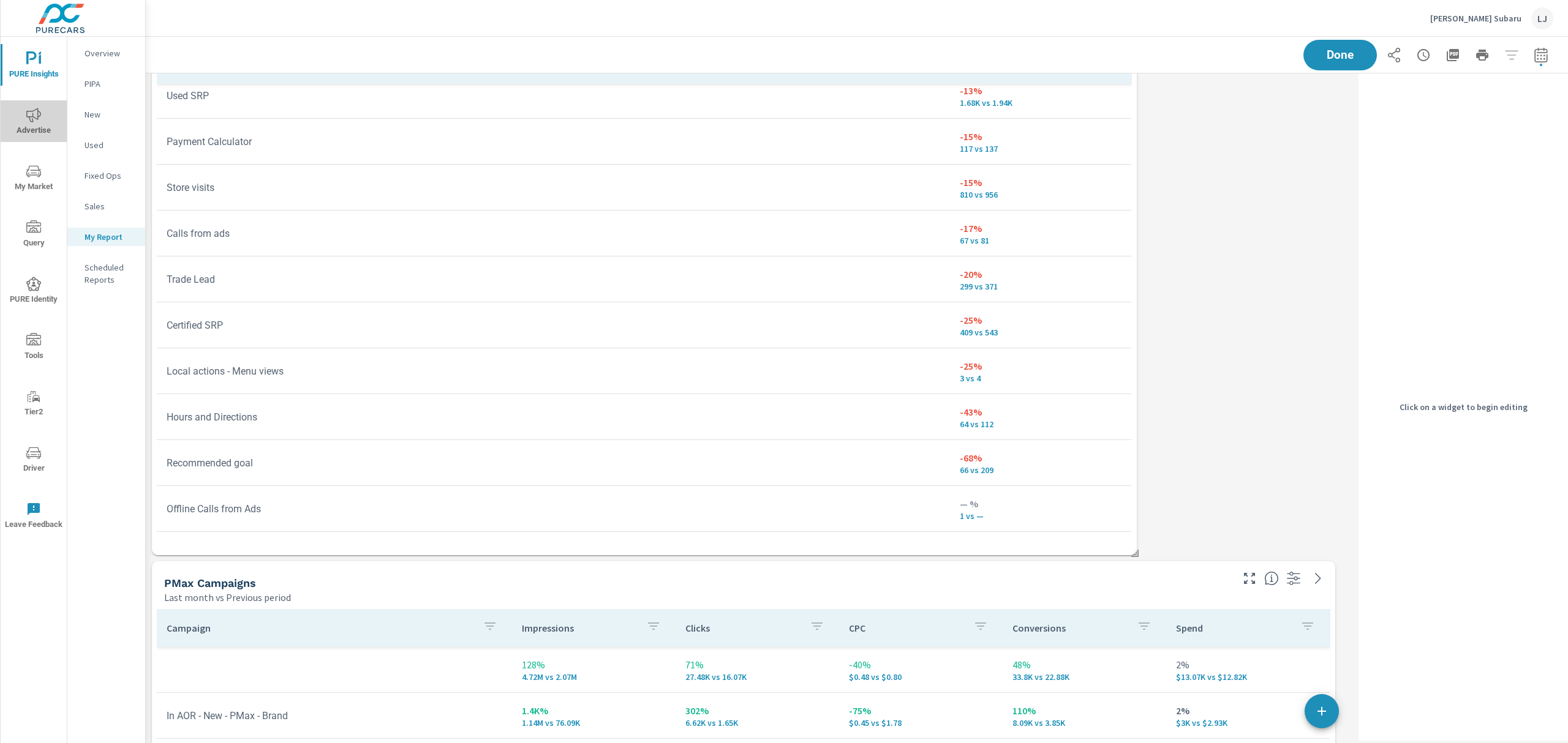
click at [37, 111] on icon "nav menu" at bounding box center [34, 115] width 15 height 14
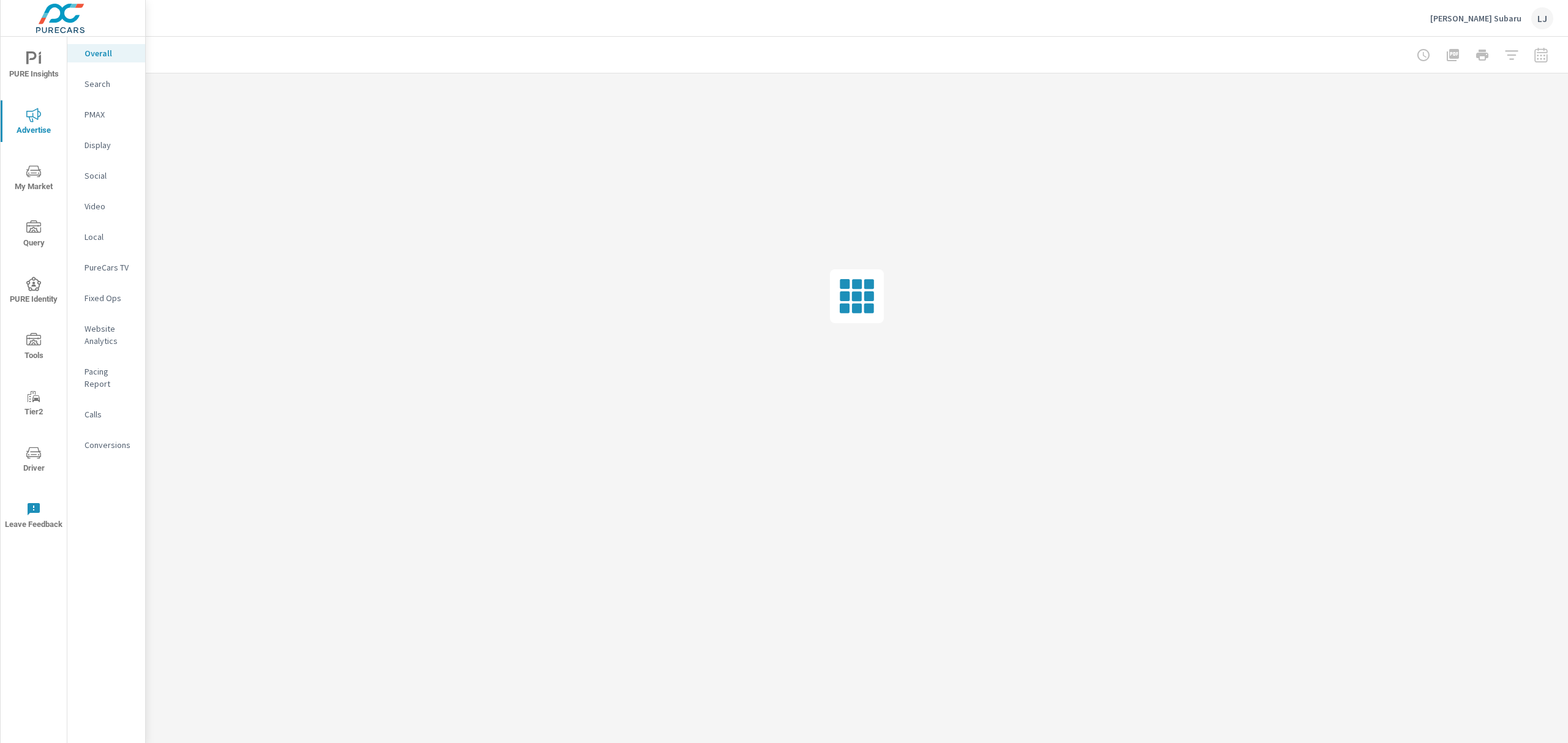
click at [104, 74] on nav "Overall Search PMAX Display Social Video Local PureCars TV Fixed Ops Website An…" at bounding box center [106, 254] width 77 height 435
click at [95, 88] on p "Search" at bounding box center [109, 84] width 51 height 12
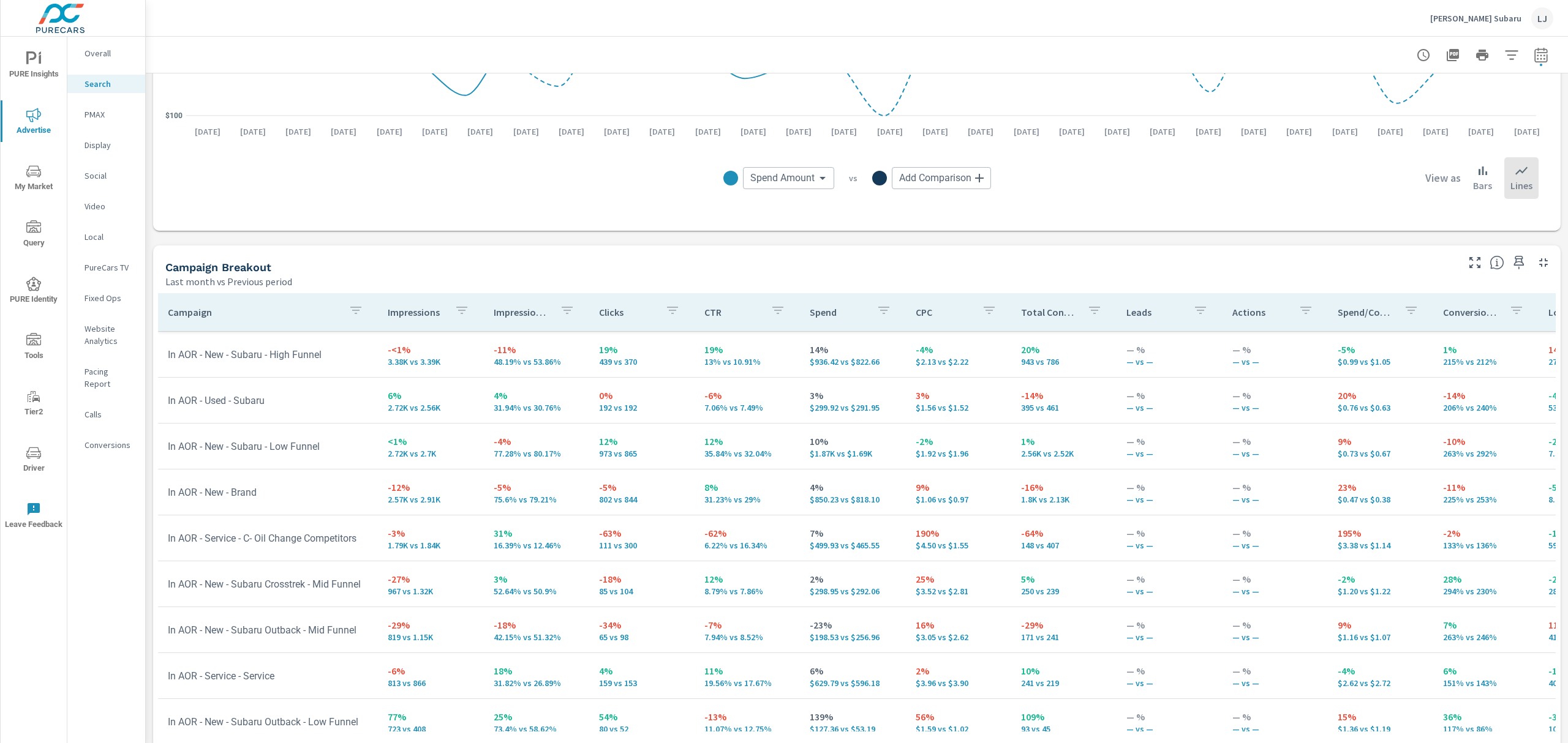
scroll to position [1034, 0]
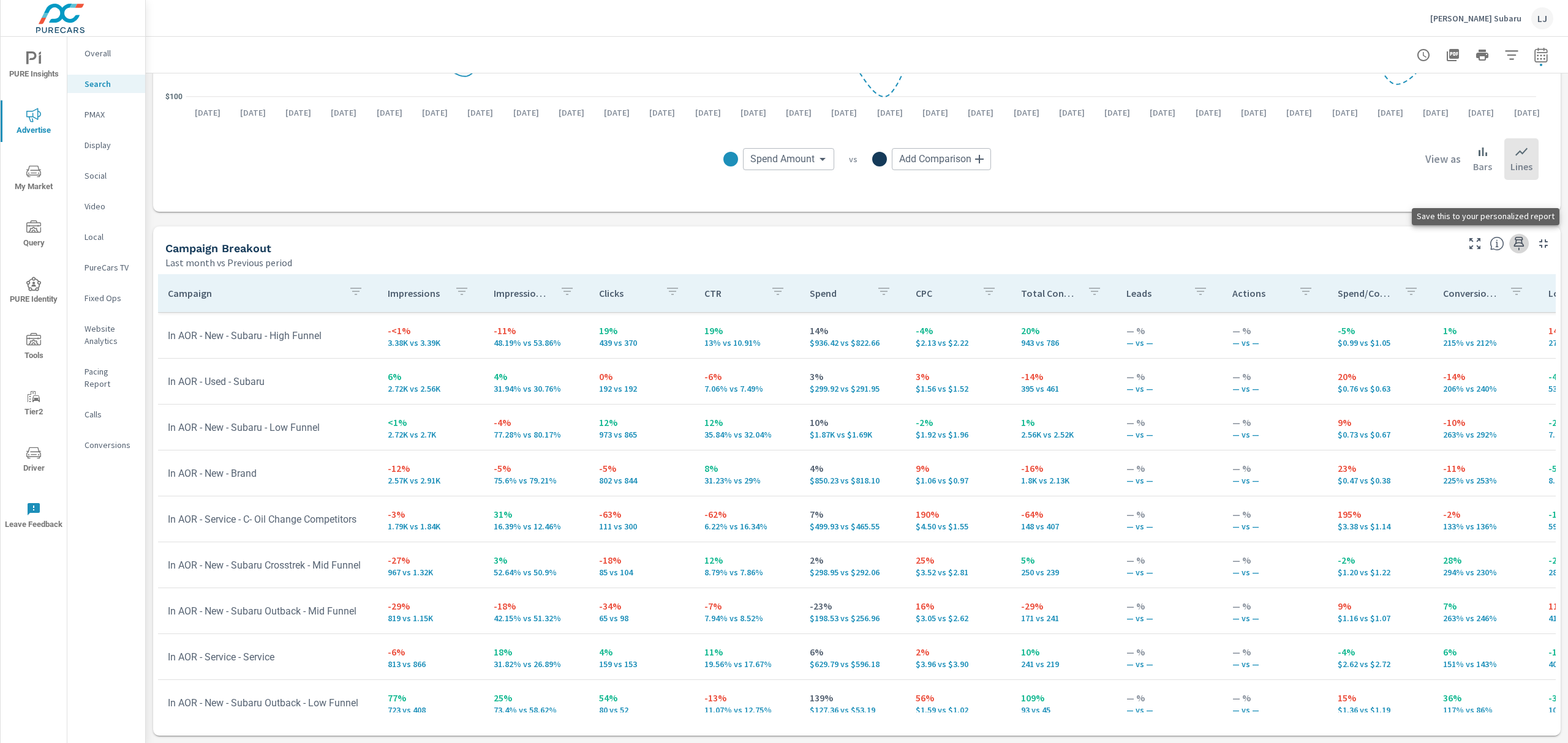
click at [1509, 246] on button "button" at bounding box center [1519, 244] width 20 height 20
click at [36, 65] on icon "nav menu" at bounding box center [34, 59] width 15 height 15
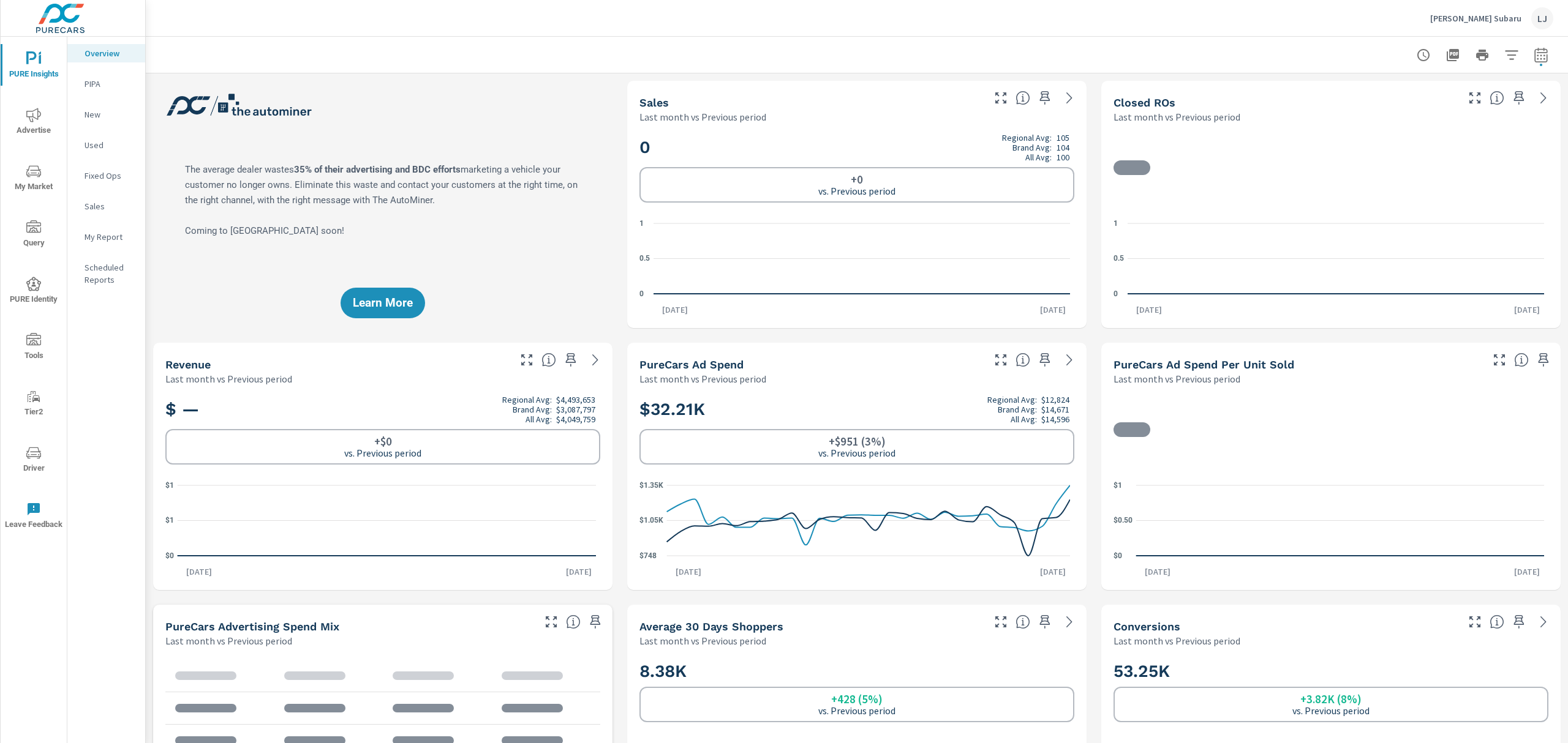
click at [113, 234] on p "My Report" at bounding box center [109, 237] width 51 height 12
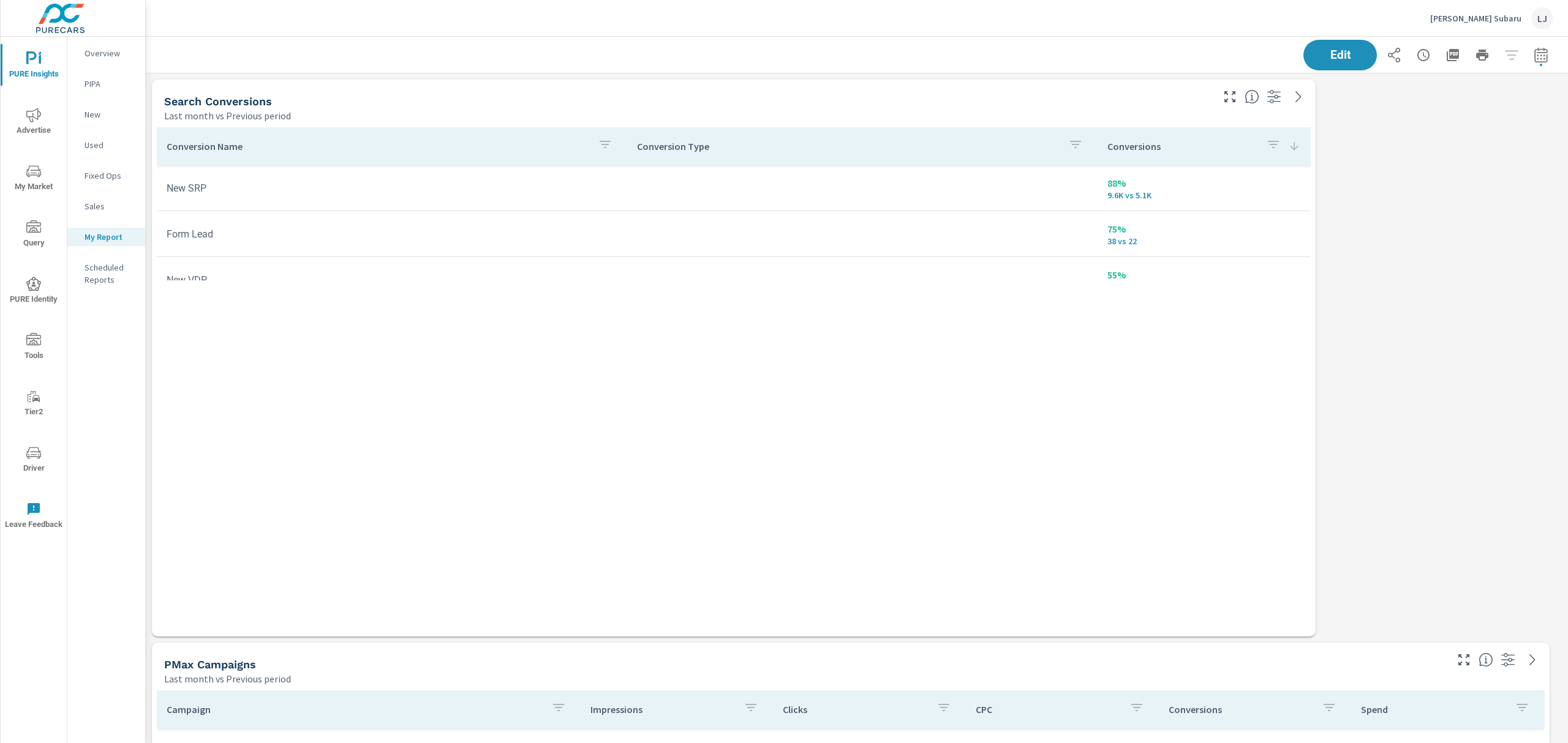
scroll to position [5, 6]
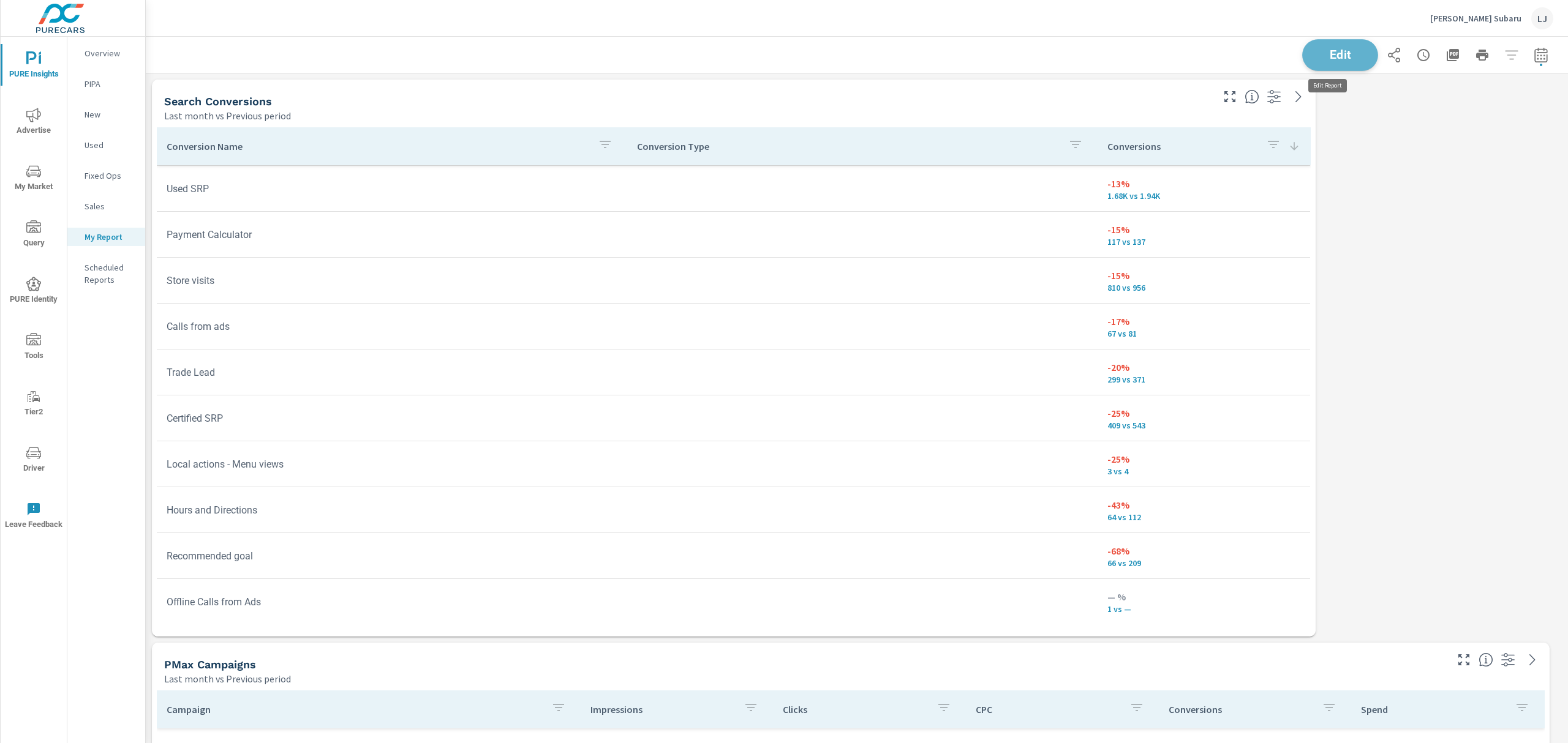
click at [1326, 50] on span "Edit" at bounding box center [1339, 54] width 50 height 12
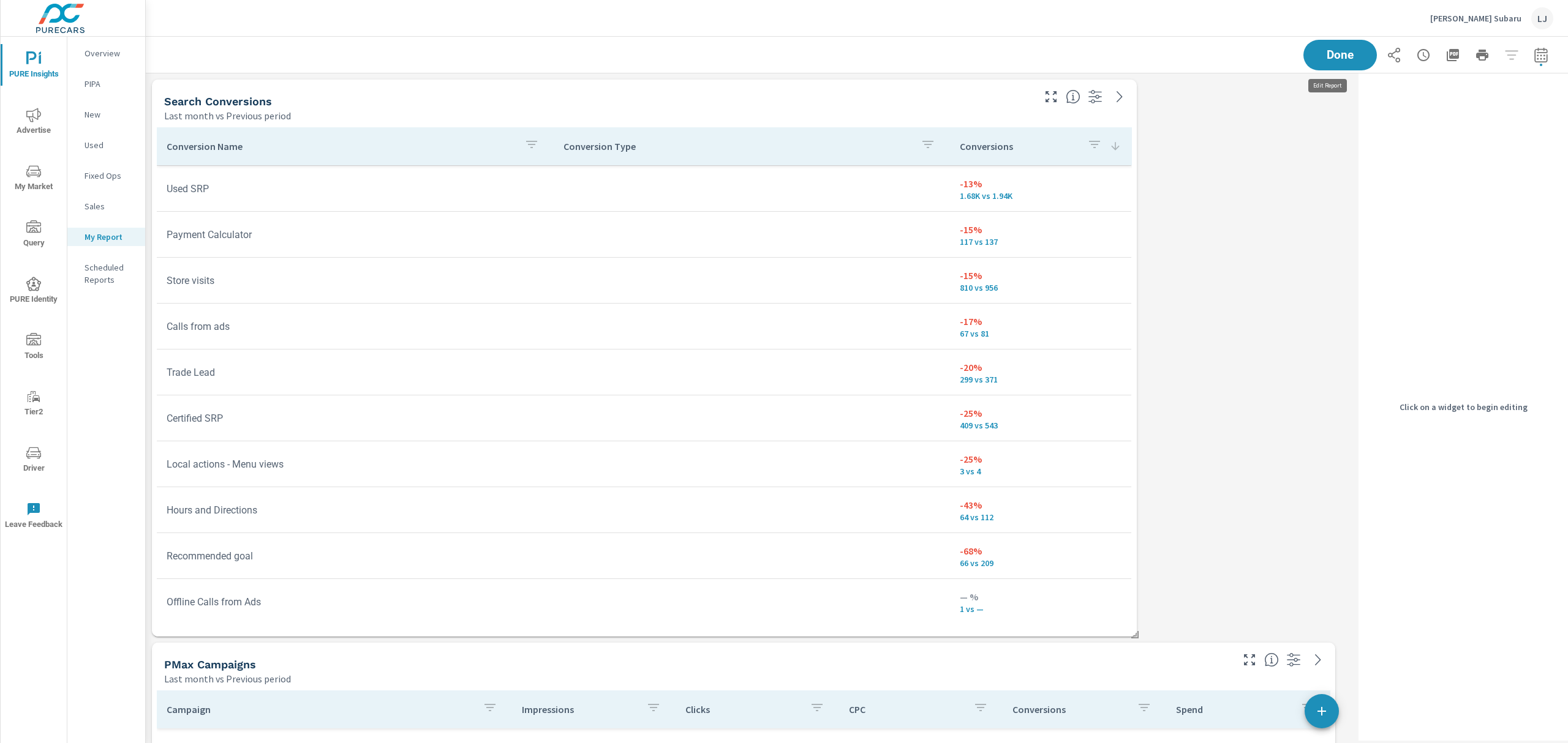
scroll to position [2707, 1220]
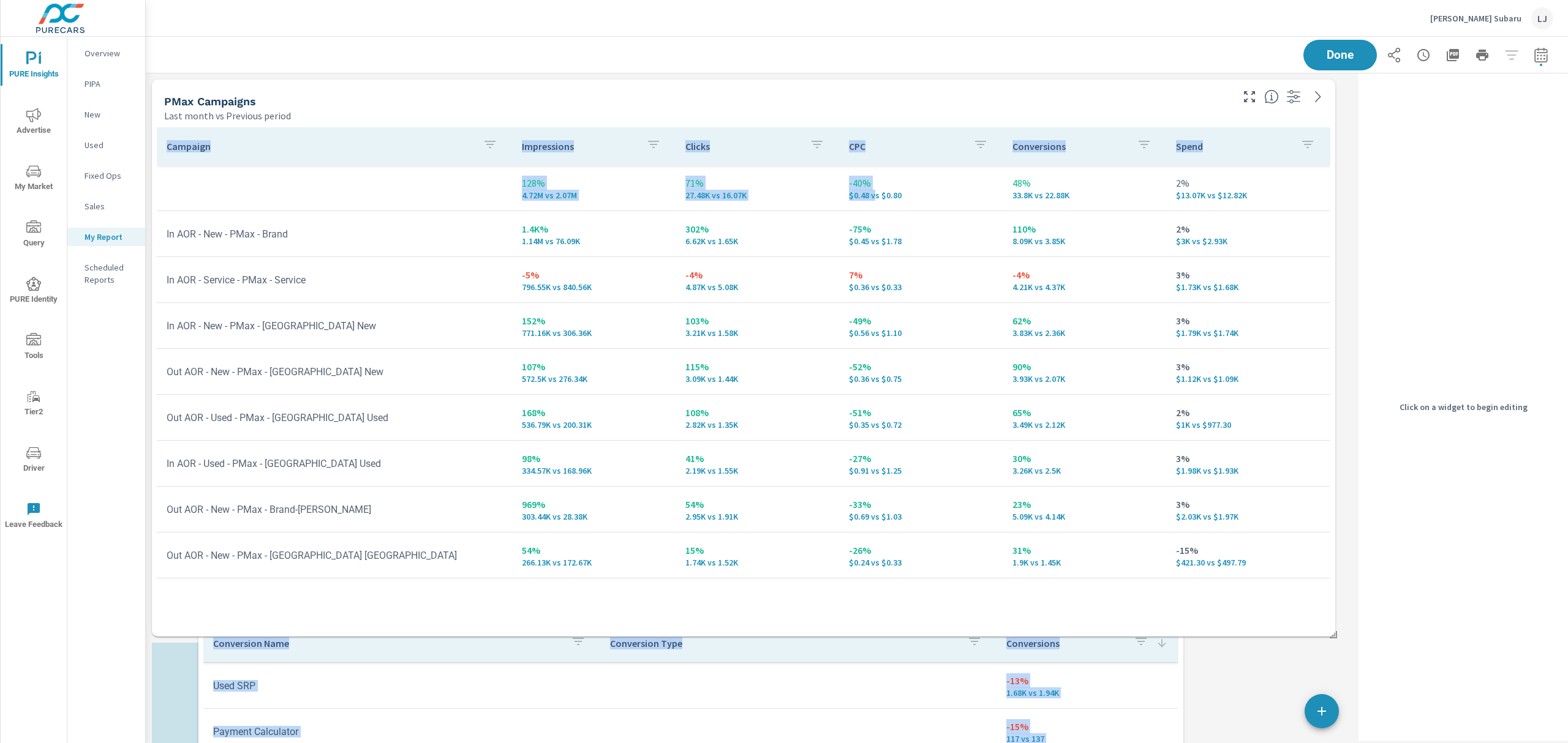
drag, startPoint x: 826, startPoint y: 93, endPoint x: 875, endPoint y: 591, distance: 500.4
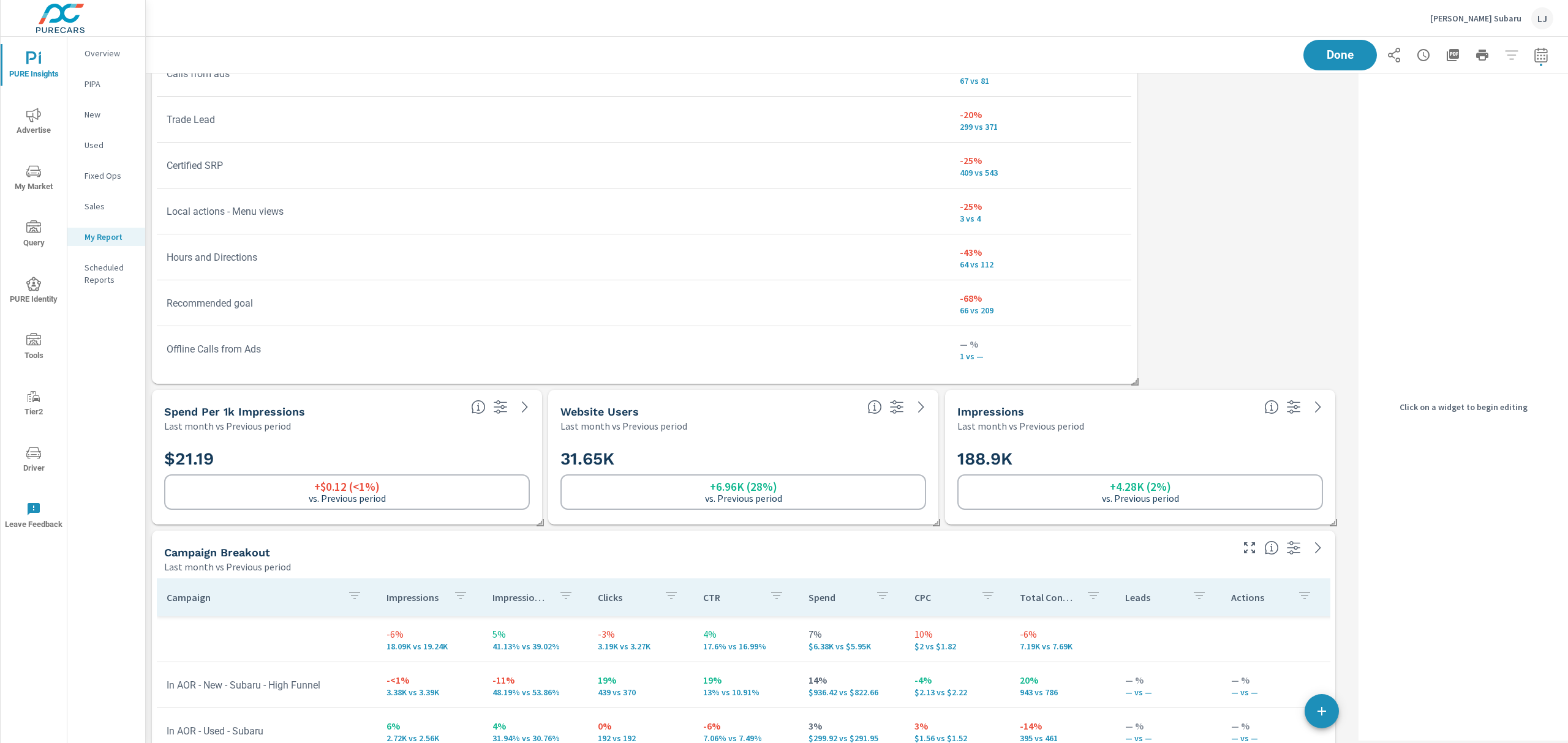
scroll to position [898, 0]
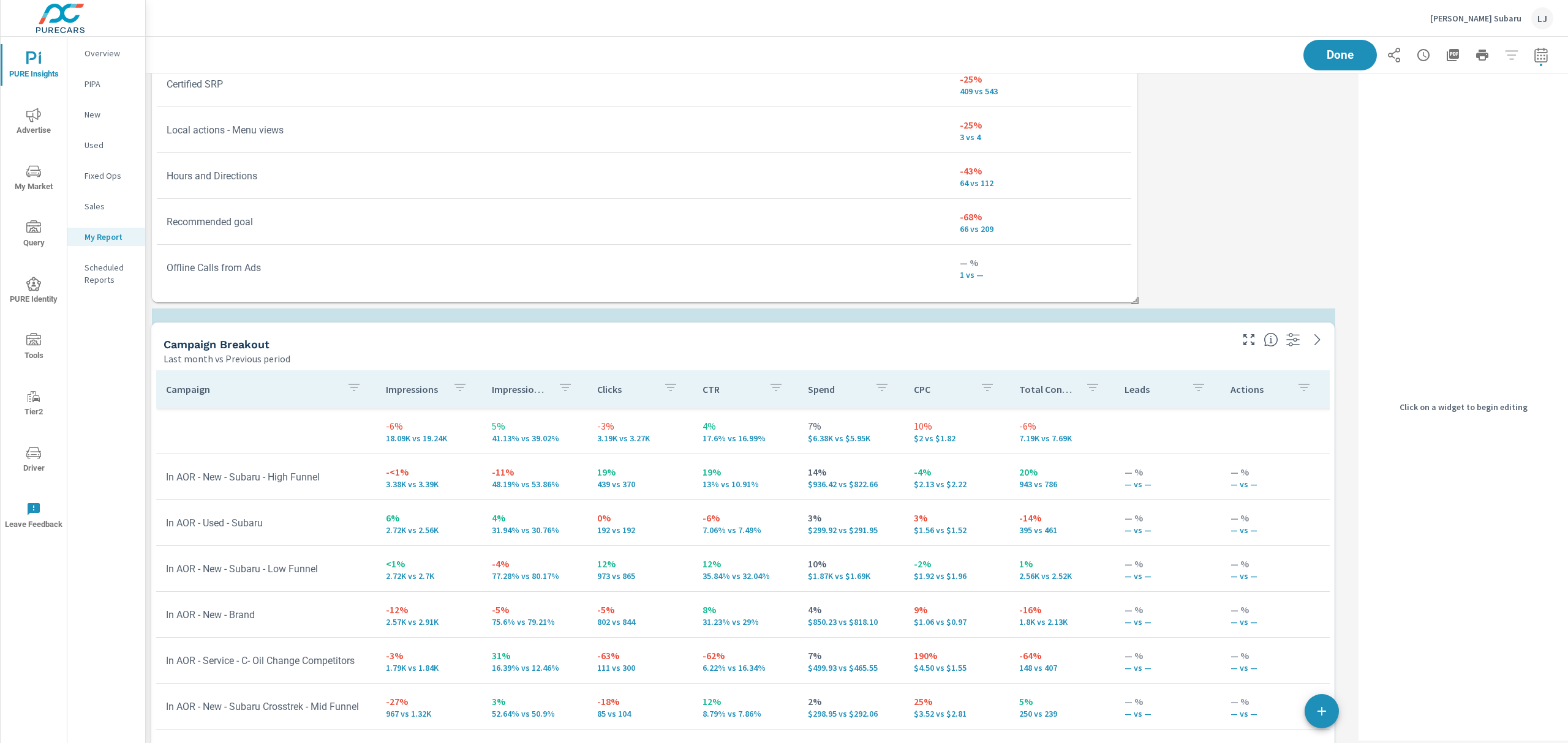
drag, startPoint x: 579, startPoint y: 480, endPoint x: 578, endPoint y: 353, distance: 127.0
click at [578, 353] on div "Last month vs Previous period" at bounding box center [696, 359] width 1065 height 15
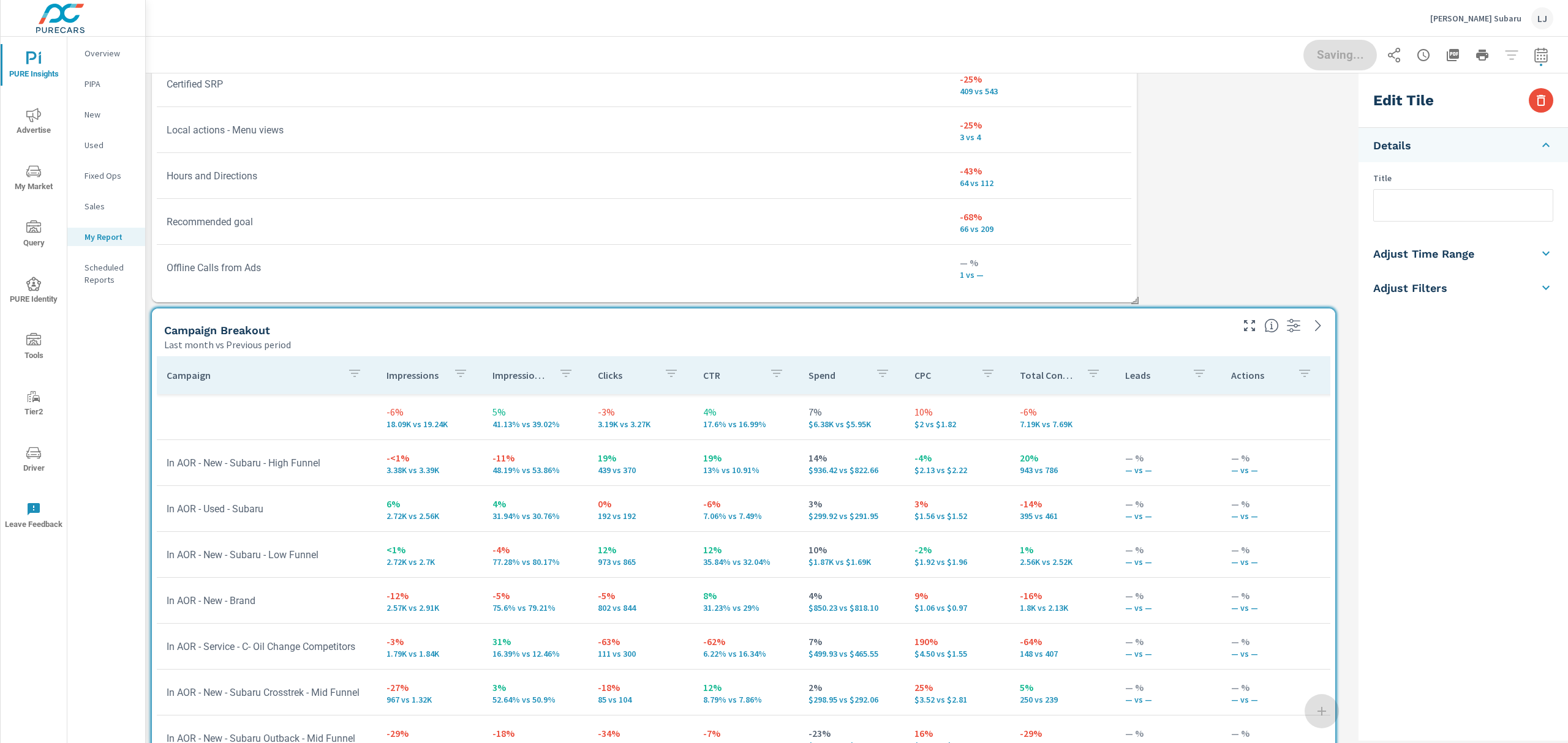
click at [205, 324] on h5 "Campaign Breakout" at bounding box center [216, 330] width 106 height 12
click at [1417, 207] on input "text" at bounding box center [1462, 205] width 179 height 31
type input "Search Campaigns"
click at [1201, 201] on div "Search Conversions Last month vs Previous period Conversion Name Conversion Typ…" at bounding box center [749, 517] width 1208 height 2682
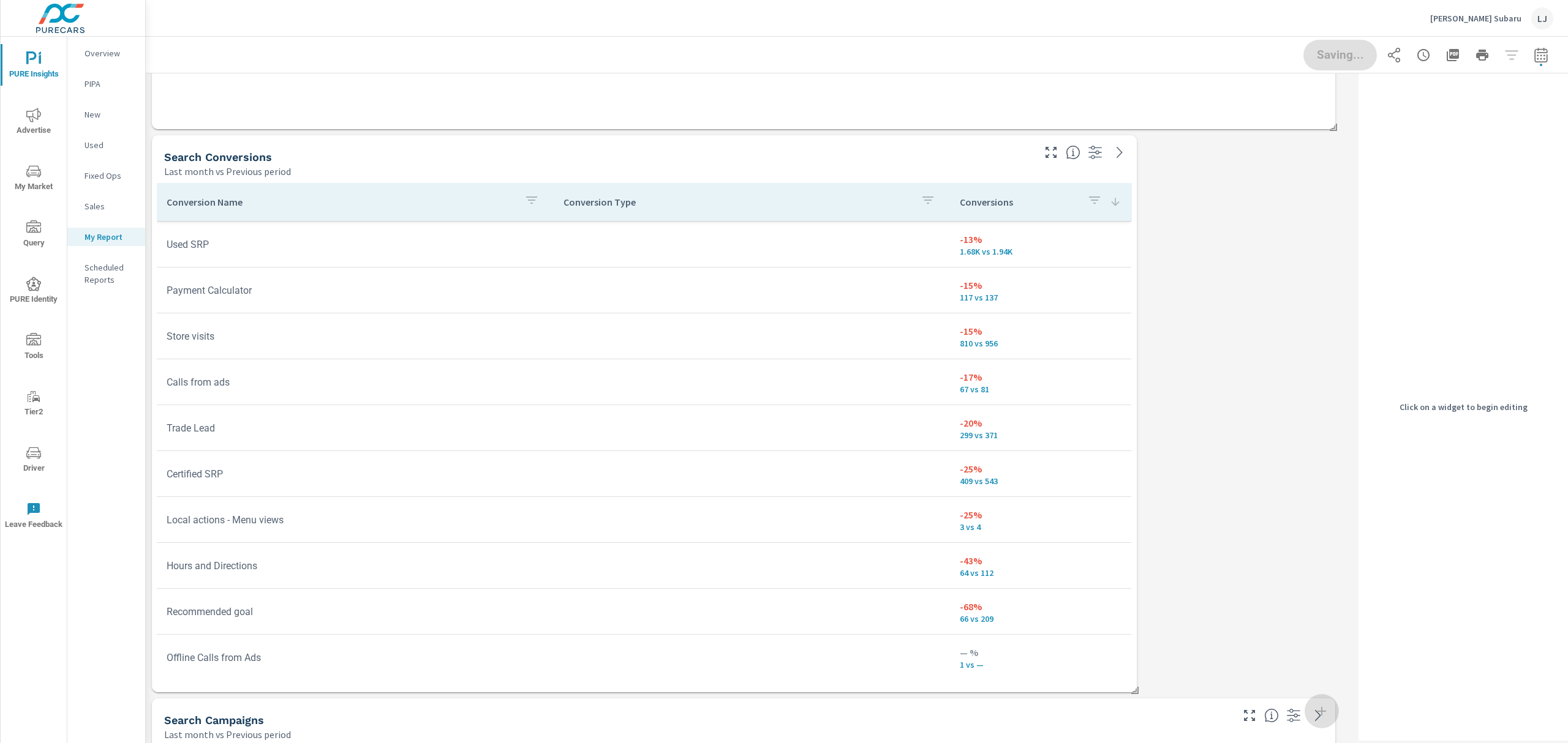
scroll to position [490, 0]
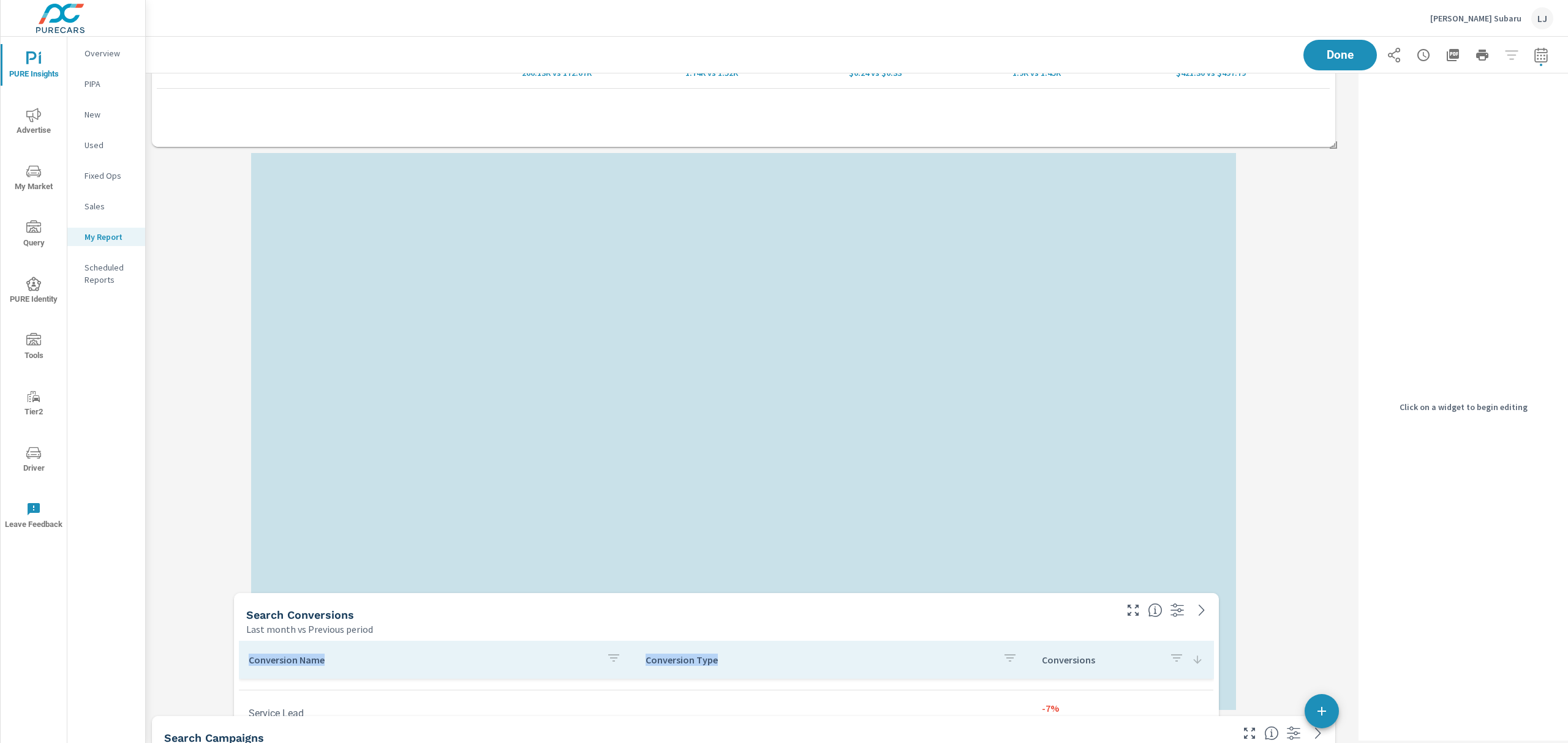
scroll to position [240, 0]
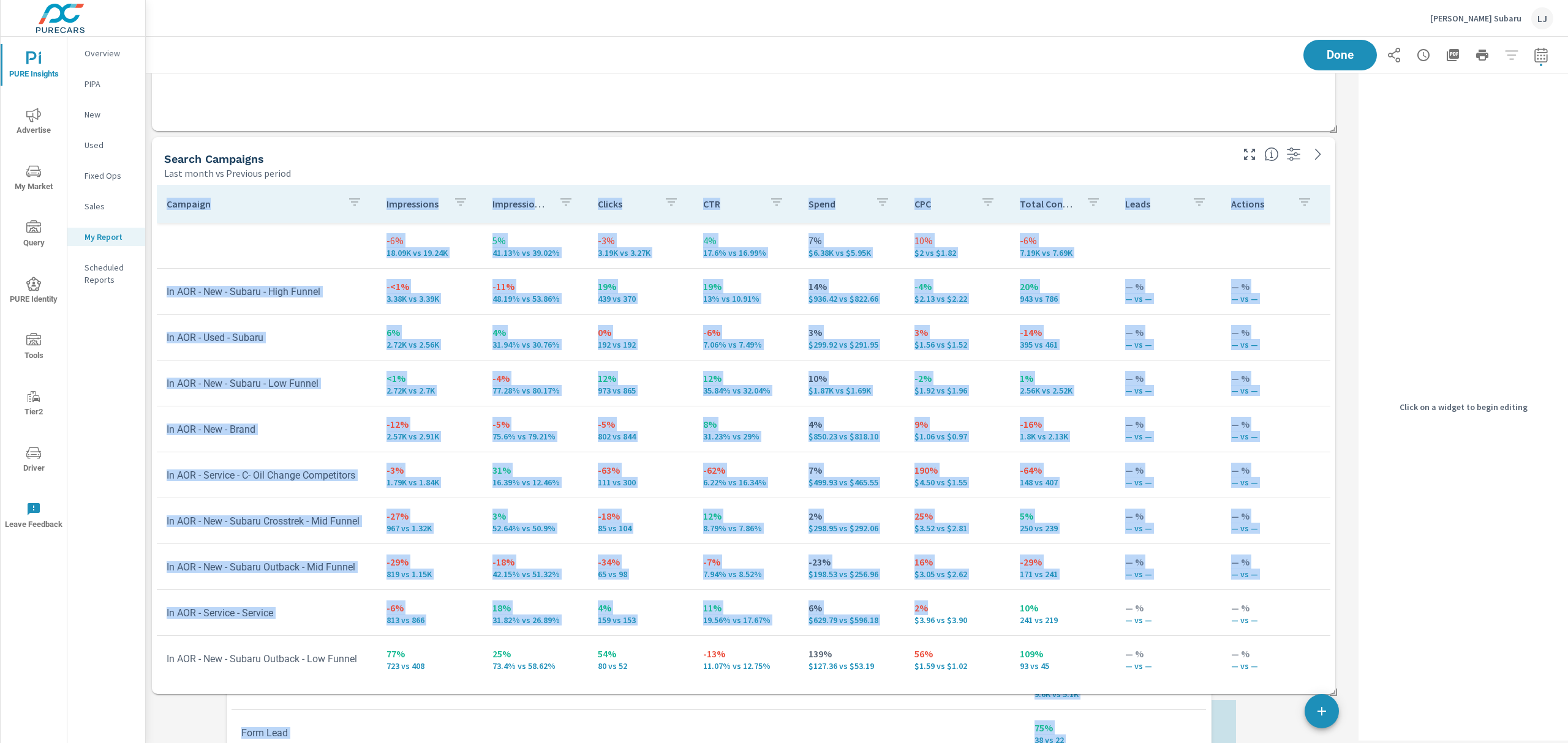
drag, startPoint x: 860, startPoint y: 185, endPoint x: 934, endPoint y: 612, distance: 433.4
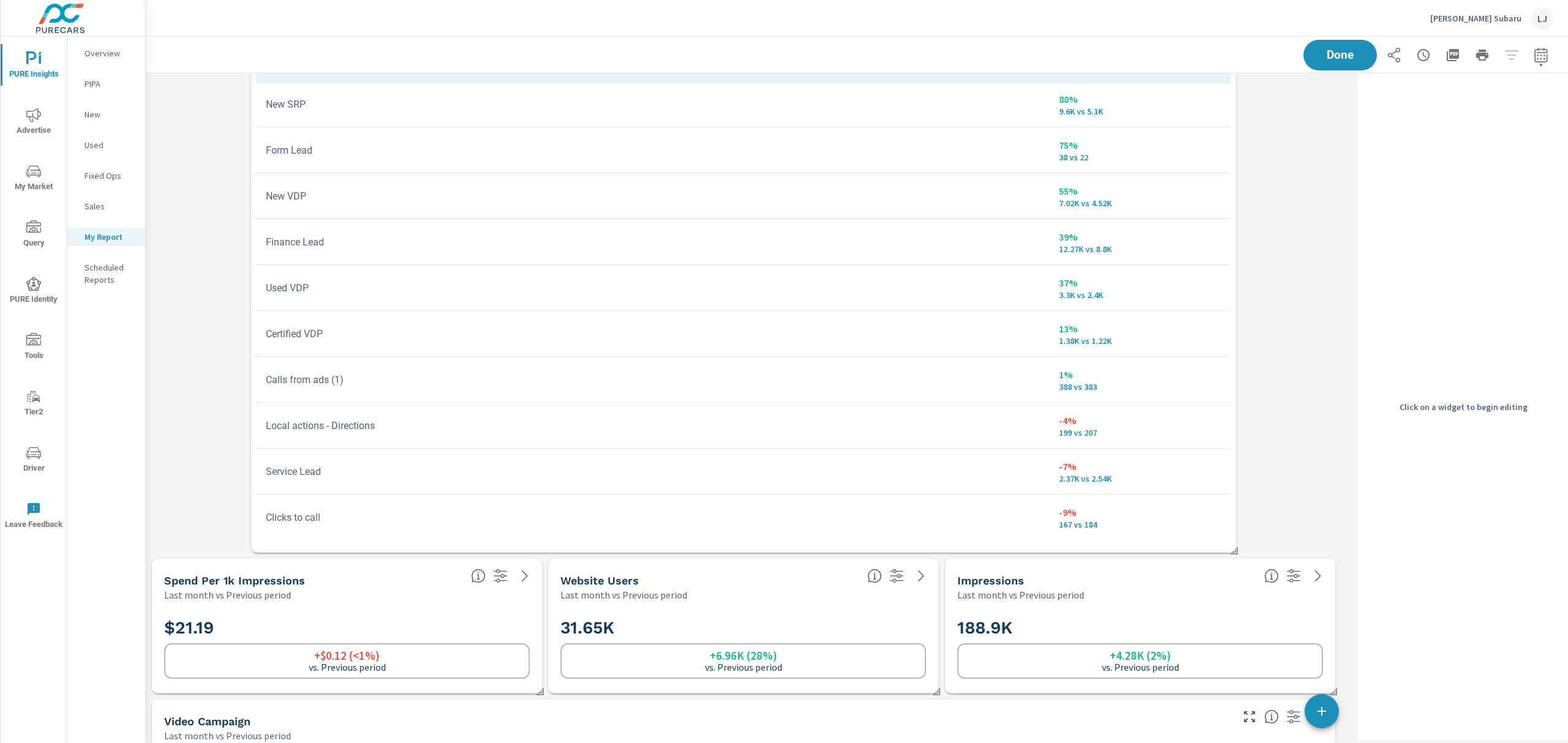
scroll to position [1240, 0]
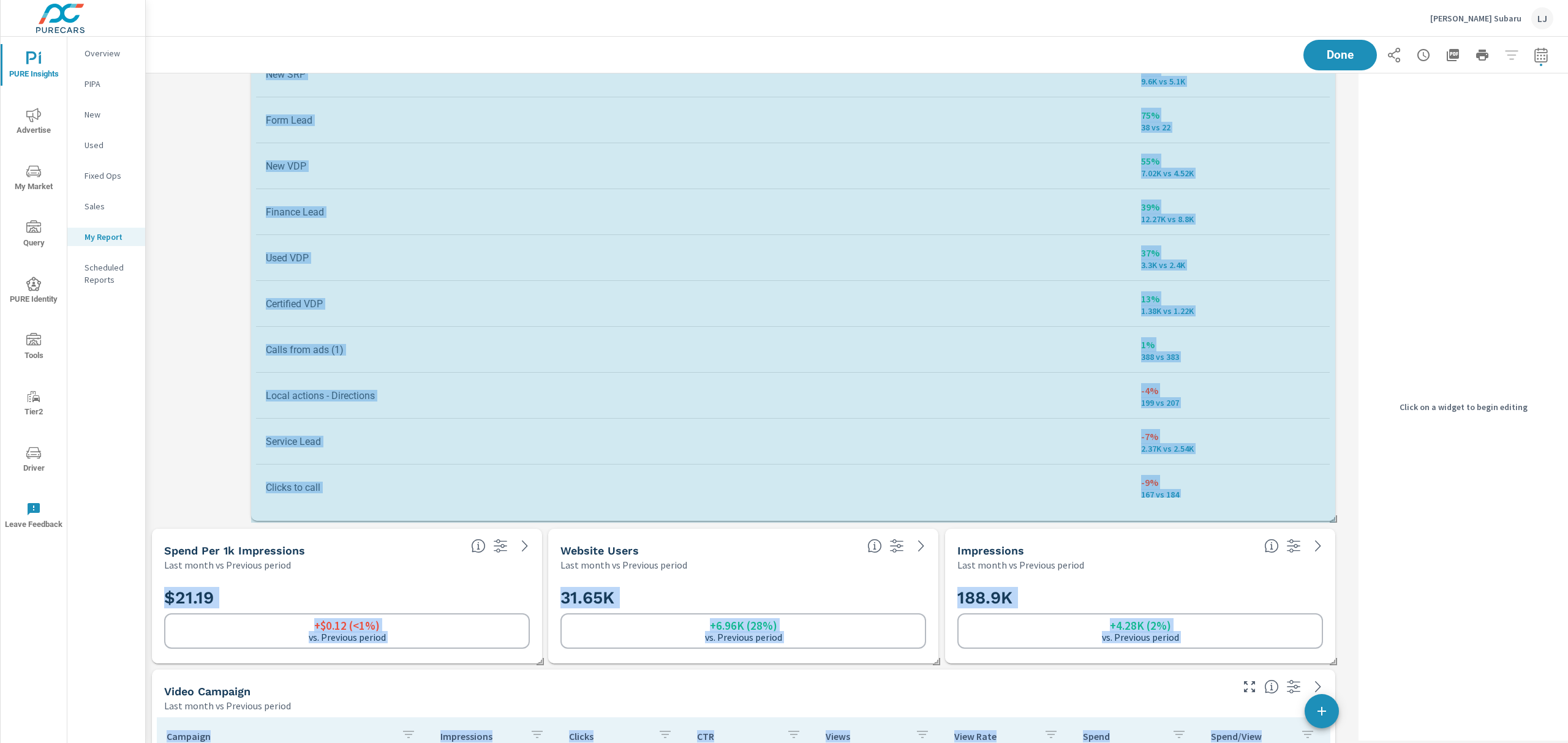
drag, startPoint x: 1234, startPoint y: 520, endPoint x: 1403, endPoint y: 517, distance: 169.0
click at [1403, 517] on div "Search Conversions Last month vs Previous period Conversion Name Conversion Typ…" at bounding box center [857, 174] width 1422 height 2682
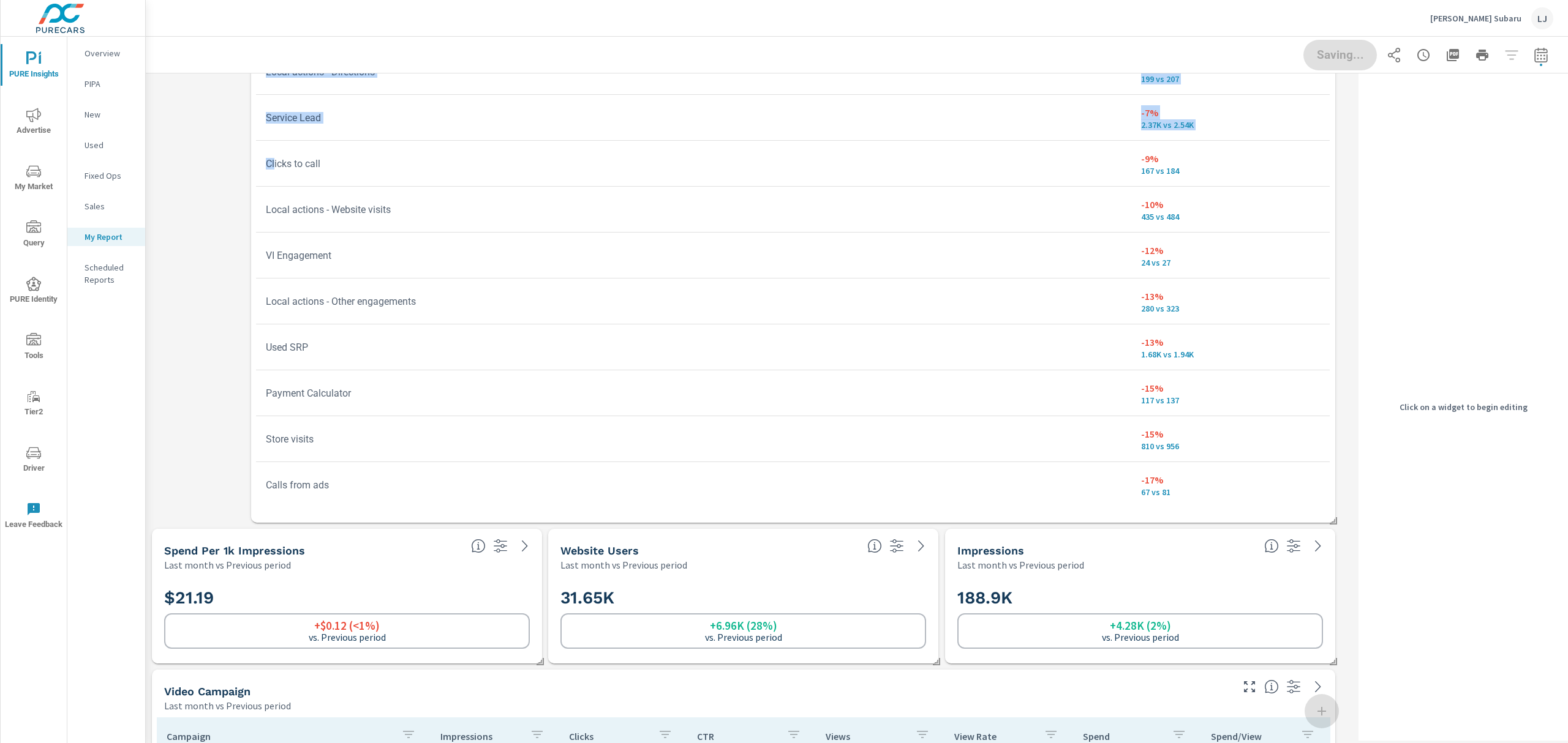
drag, startPoint x: 273, startPoint y: 498, endPoint x: 211, endPoint y: 495, distance: 62.1
click at [211, 495] on div "Search Conversions Last month vs Previous period Conversion Name Conversion Typ…" at bounding box center [749, 174] width 1208 height 2682
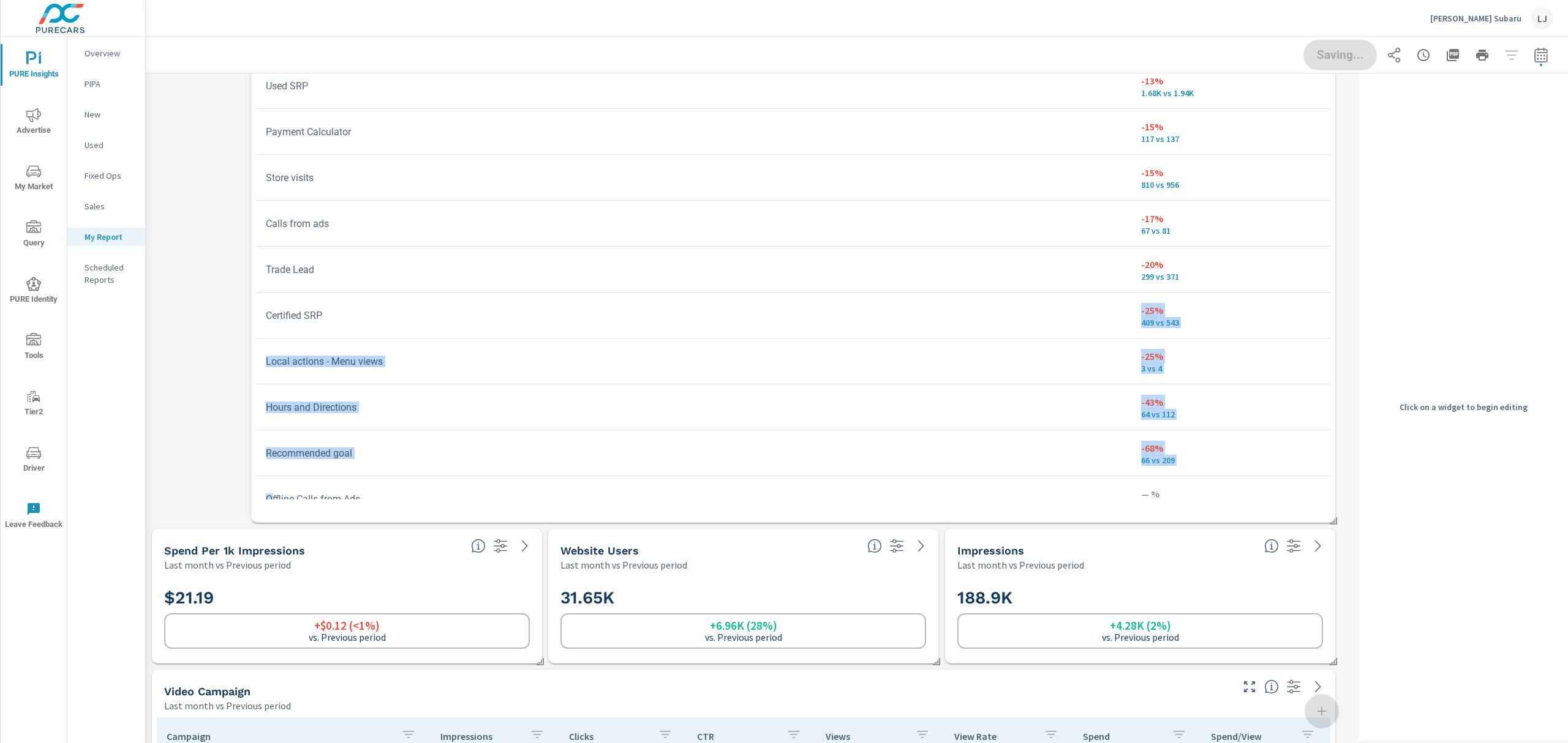
scroll to position [609, 0]
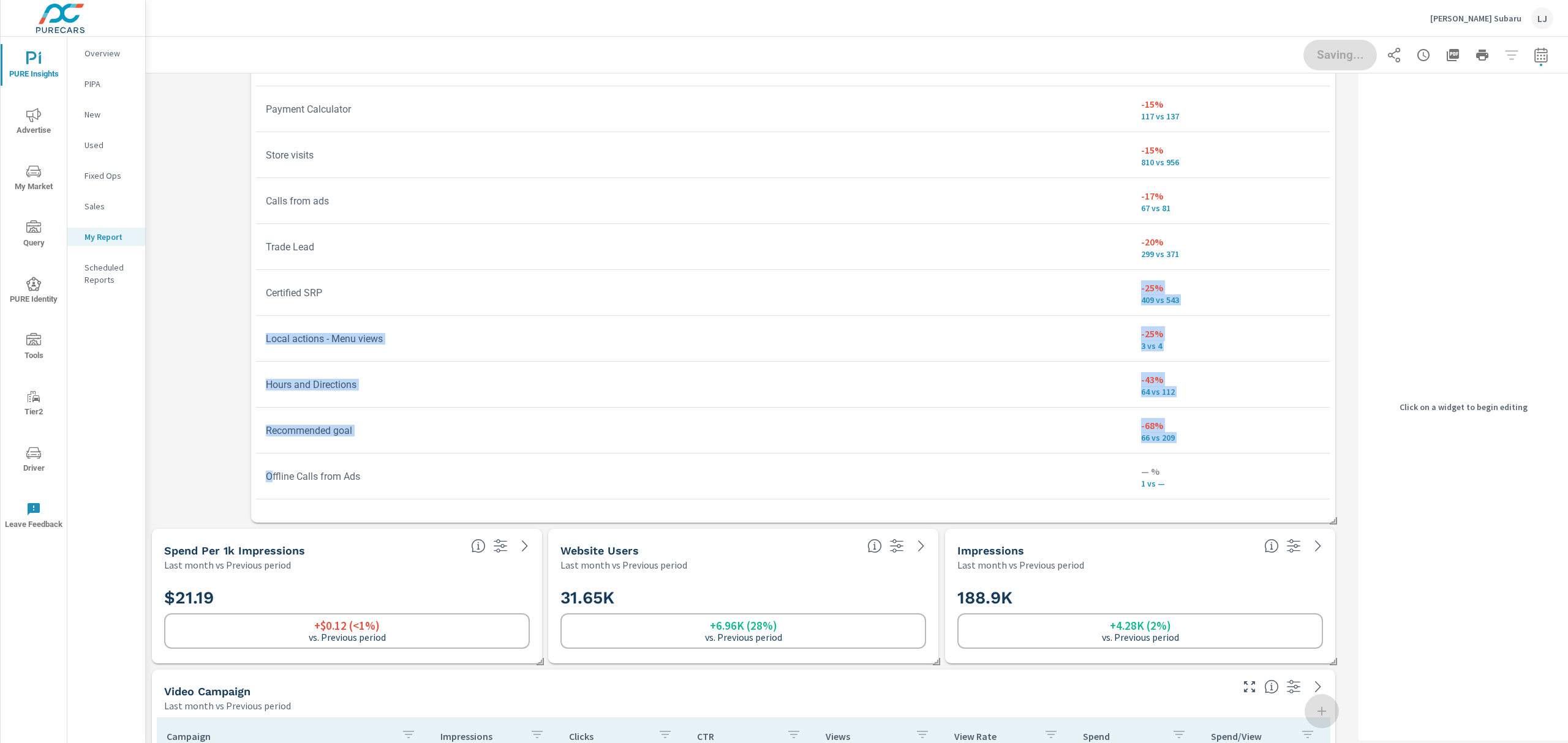
drag, startPoint x: 366, startPoint y: 491, endPoint x: 272, endPoint y: 497, distance: 94.2
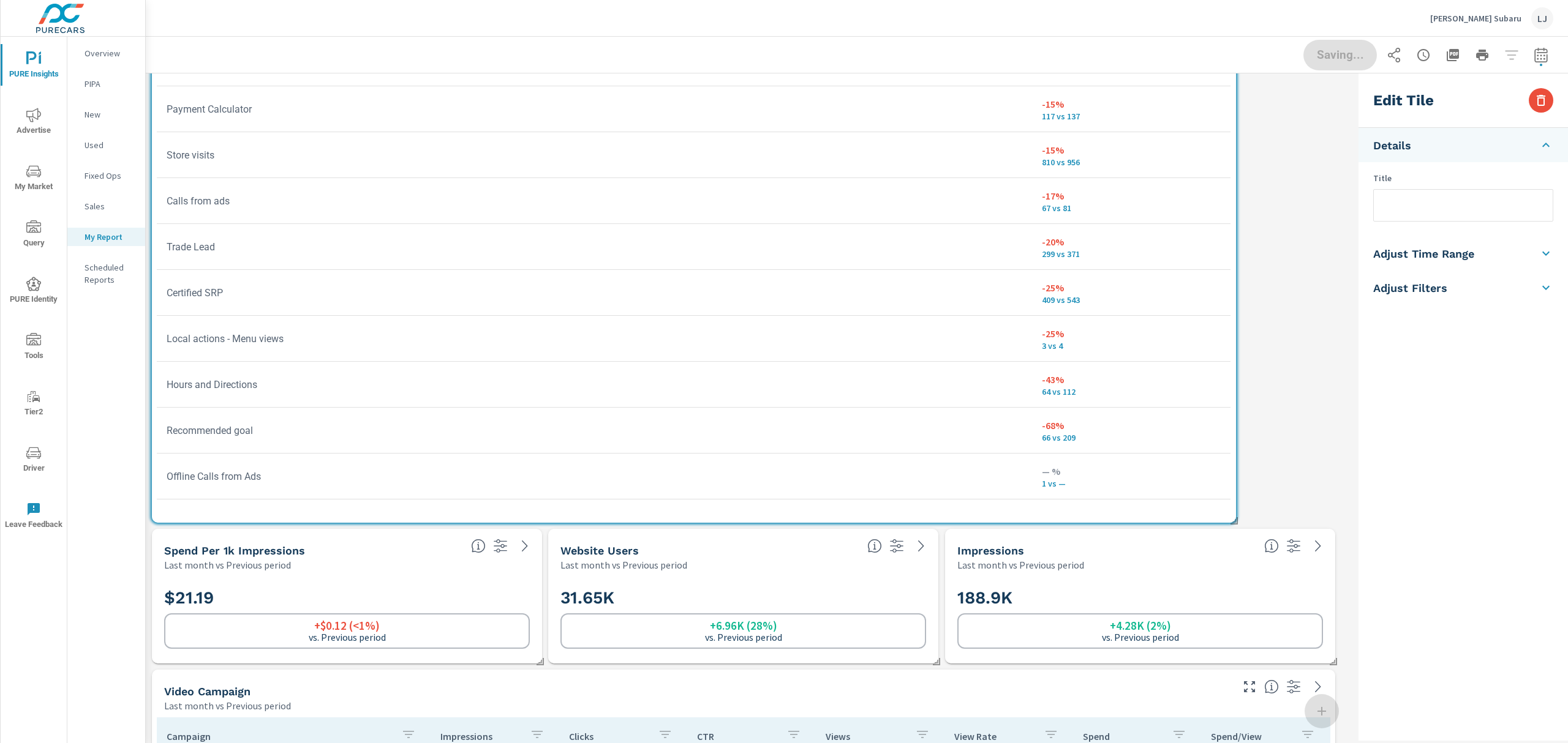
click at [300, 511] on div "Conversion Name Conversion Type Conversions Service Lead -7% 2.37K vs 2.54K Cli…" at bounding box center [693, 265] width 1074 height 505
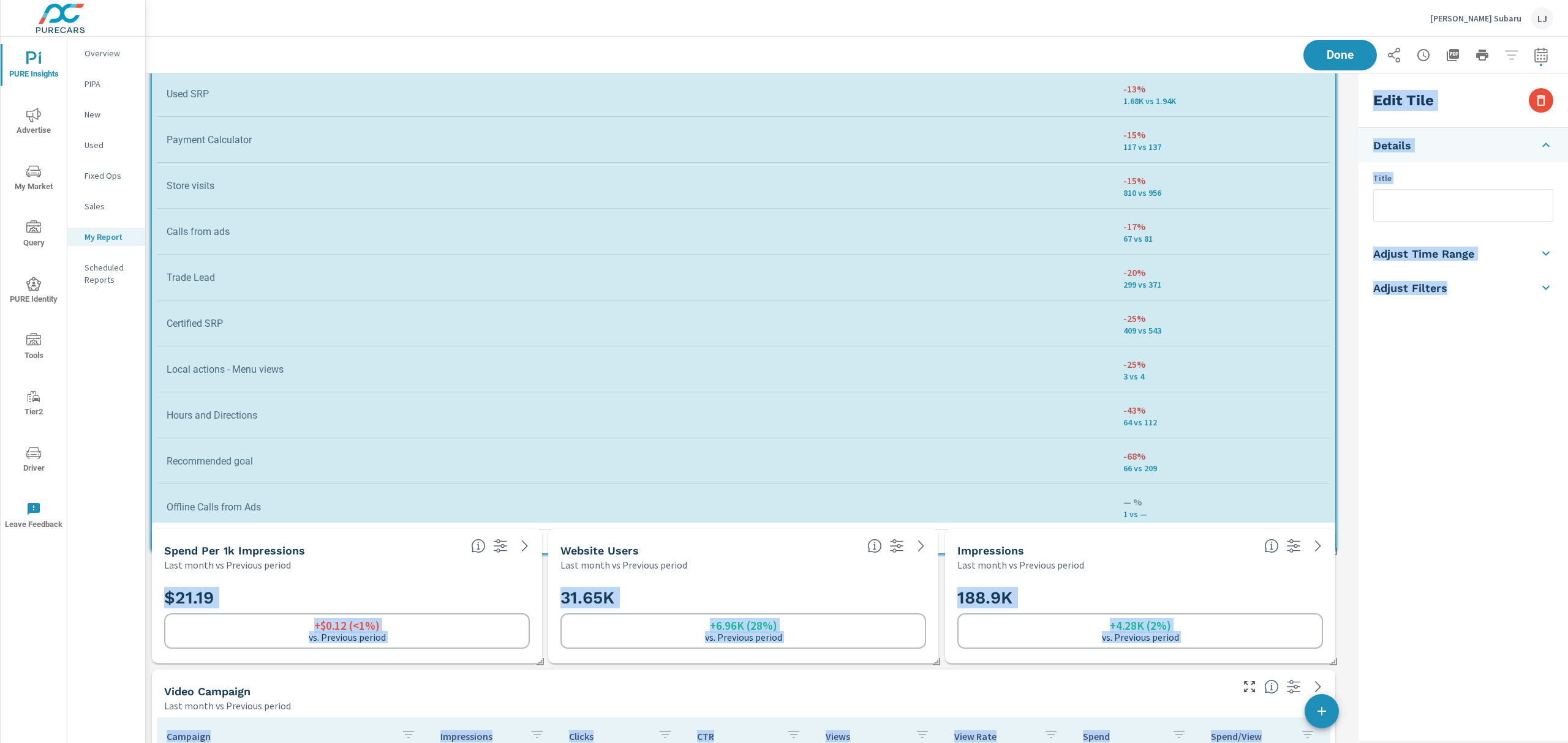
drag, startPoint x: 1236, startPoint y: 521, endPoint x: 1448, endPoint y: 540, distance: 212.8
click at [1448, 540] on div "Search Conversions Last month vs Previous period Conversion Name Conversion Typ…" at bounding box center [857, 174] width 1422 height 2682
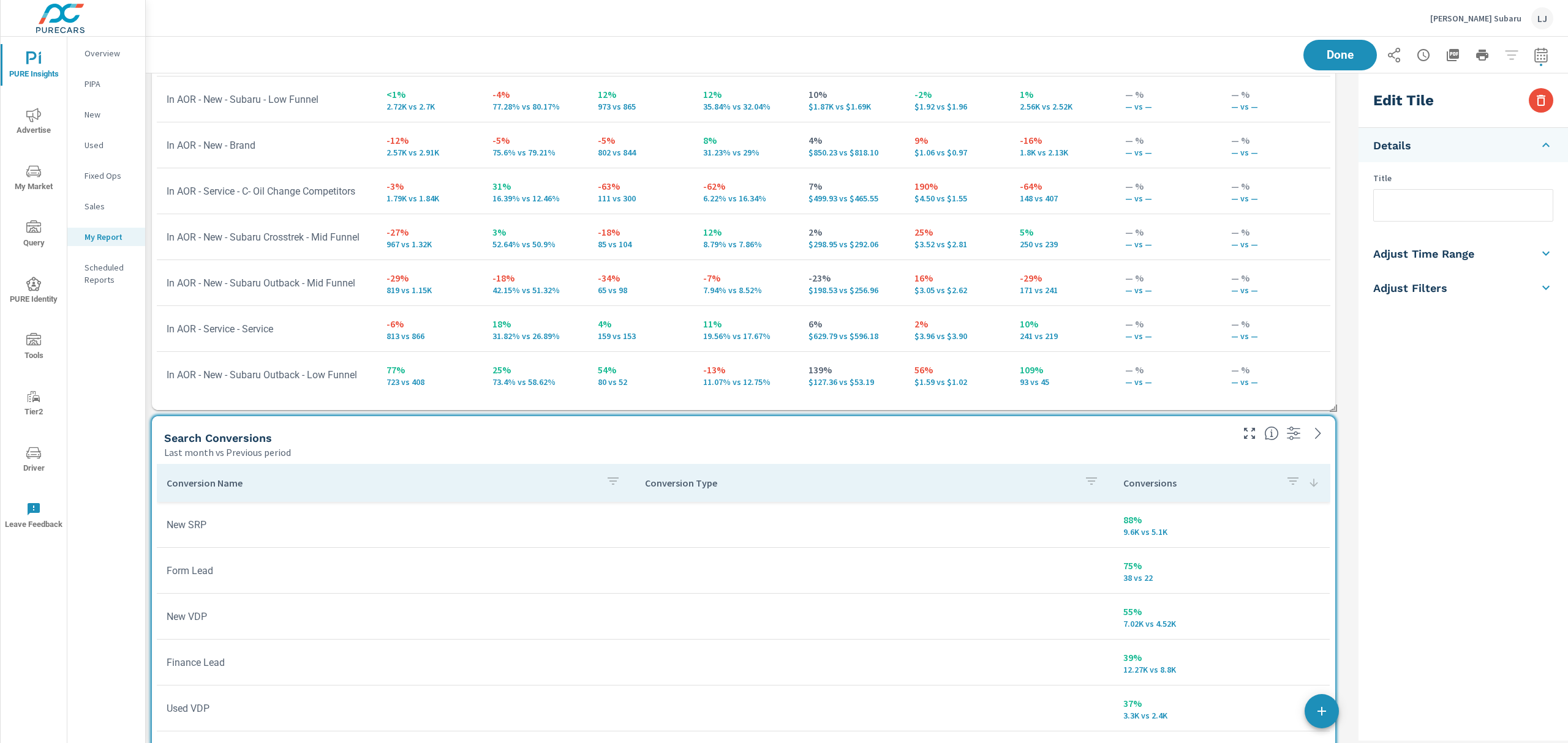
scroll to position [751, 0]
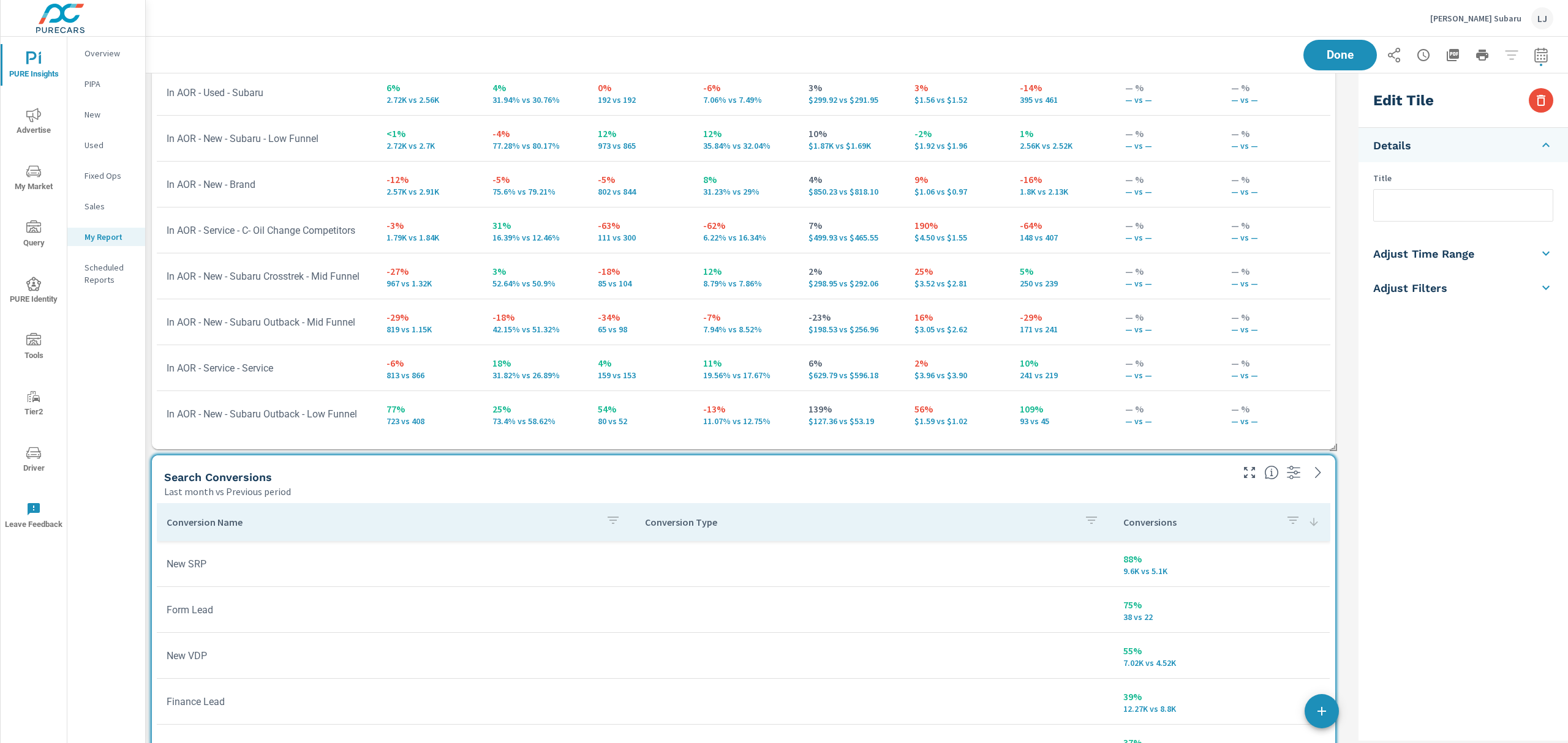
click at [1350, 420] on div "Search Conversions Last month vs Previous period Conversion Name Conversion Typ…" at bounding box center [857, 664] width 1422 height 2682
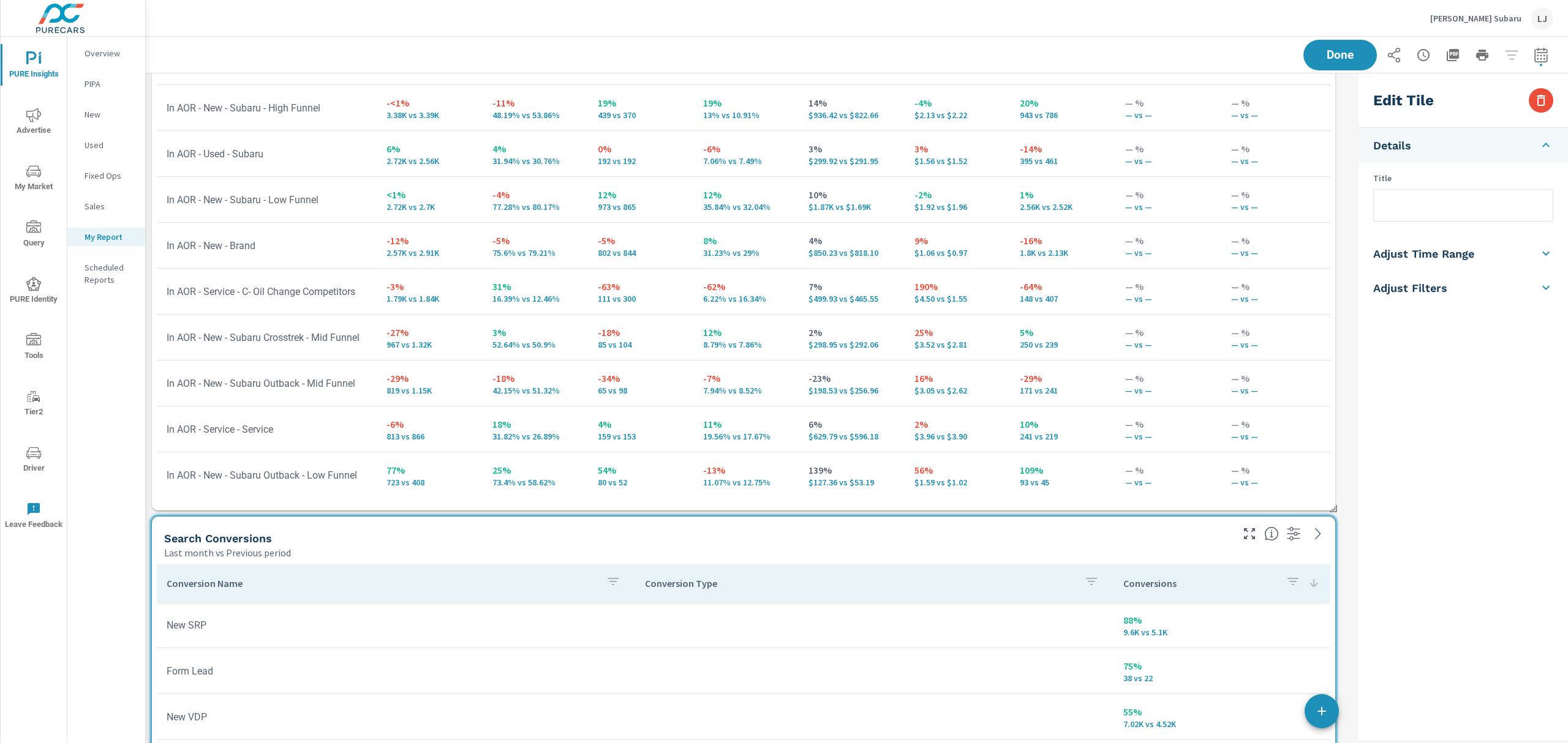
scroll to position [505, 0]
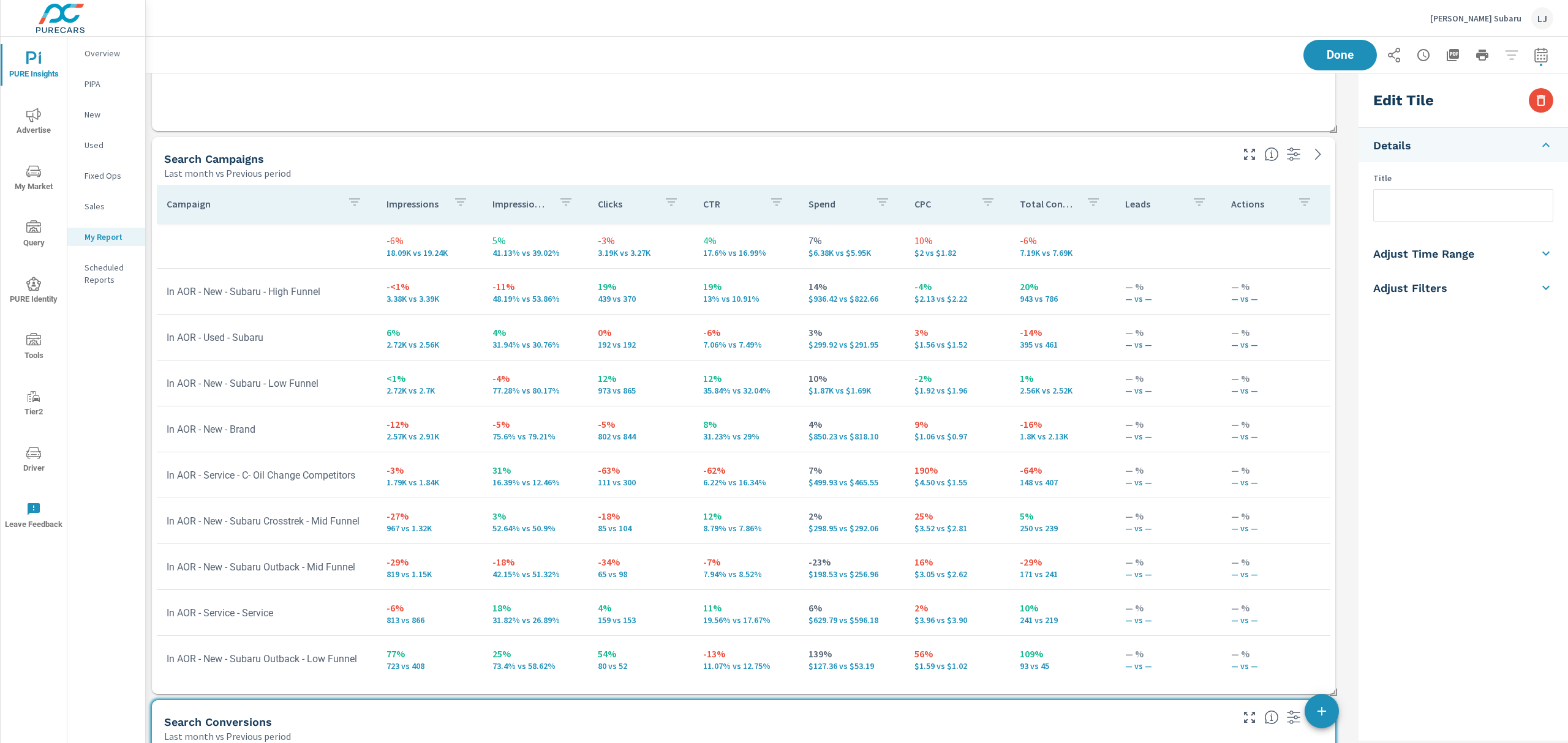
click at [416, 199] on p "Impressions" at bounding box center [414, 204] width 56 height 12
type input "Search Campaigns"
type input "currentPeriodStart"
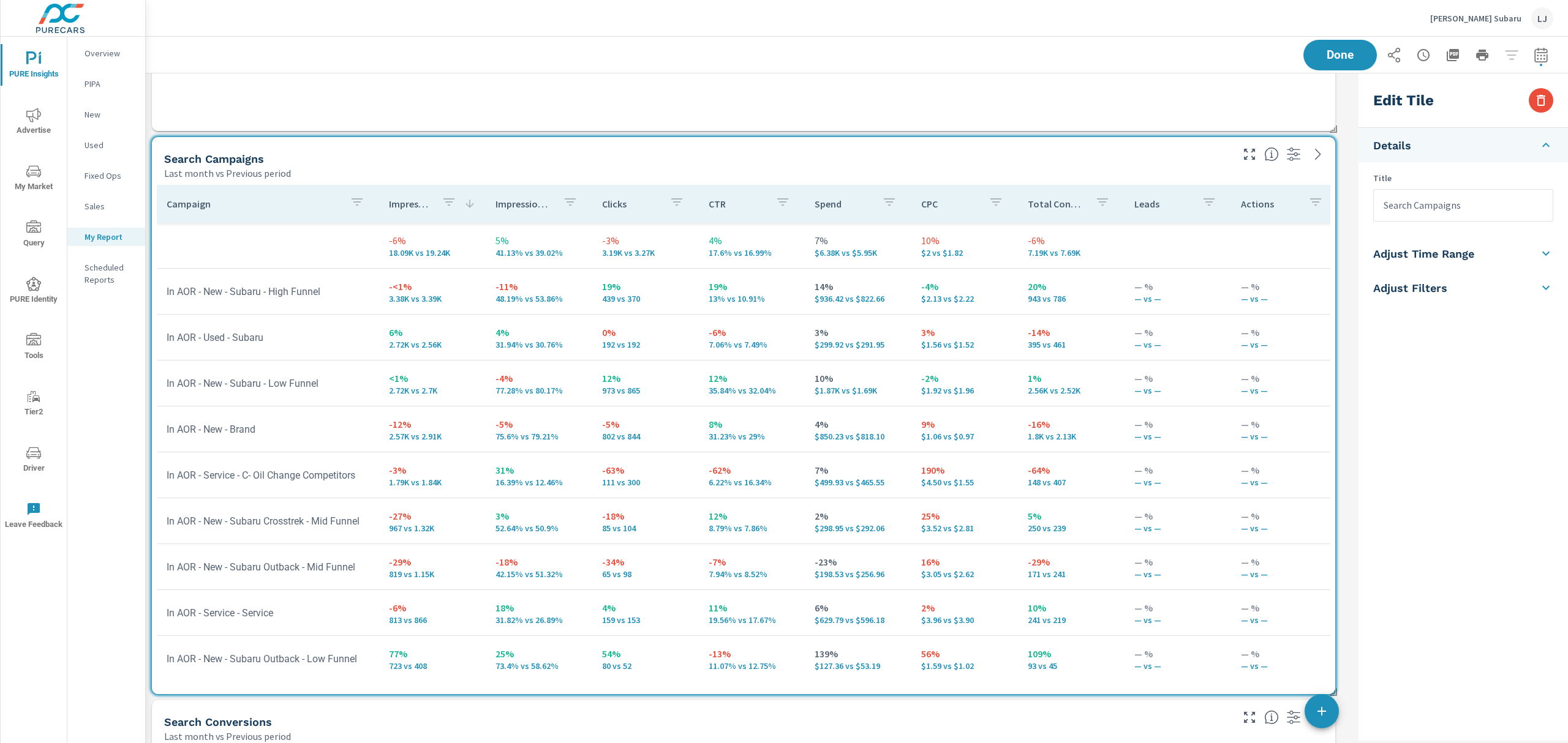
click at [1052, 204] on p "Total Conversions" at bounding box center [1056, 204] width 58 height 12
click at [1052, 204] on p "Total Conversions" at bounding box center [1049, 204] width 43 height 12
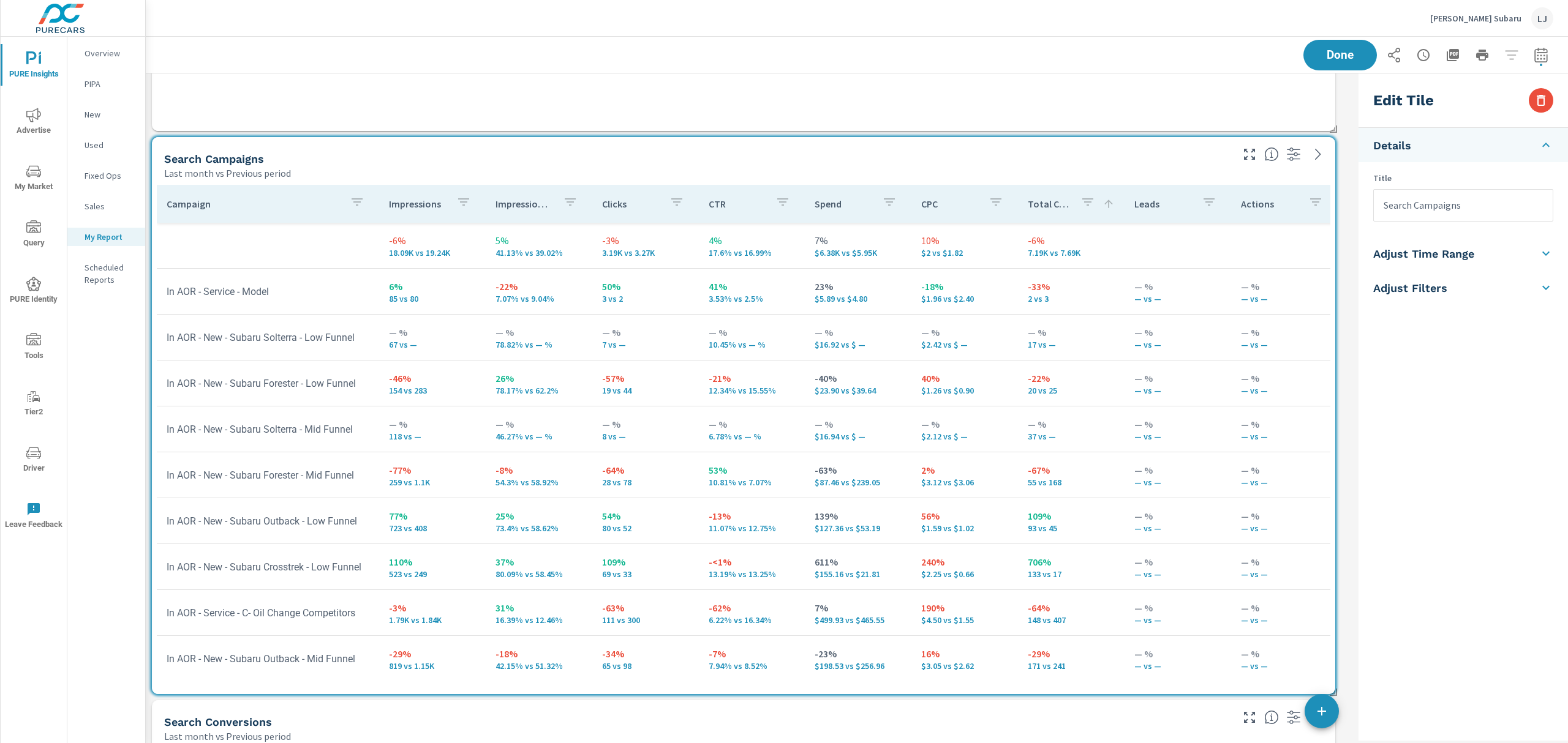
click at [1052, 204] on p "Total Conversions" at bounding box center [1049, 204] width 43 height 12
click at [921, 195] on div "CPC" at bounding box center [965, 204] width 87 height 28
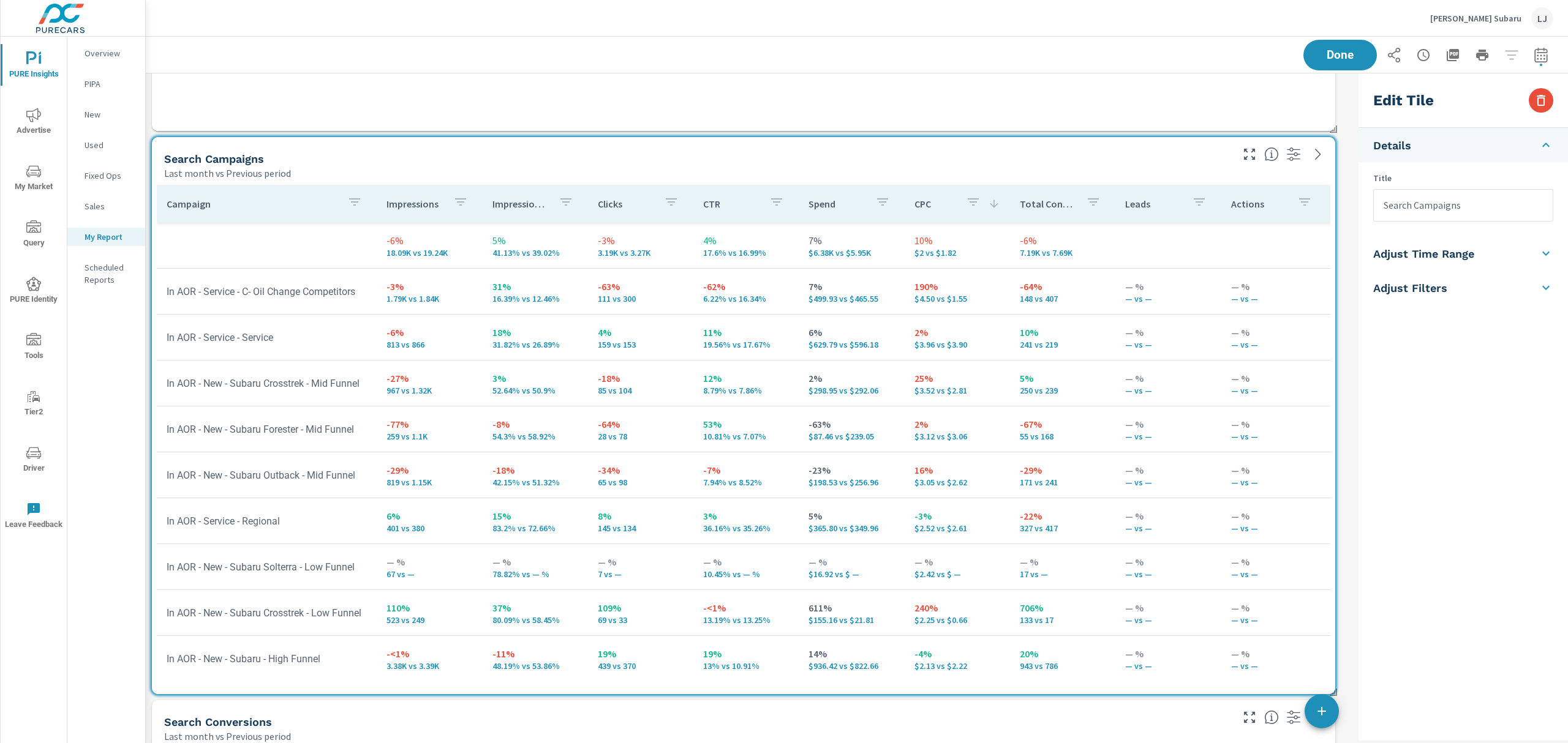
click at [1044, 208] on p "Total Conversions" at bounding box center [1047, 204] width 56 height 12
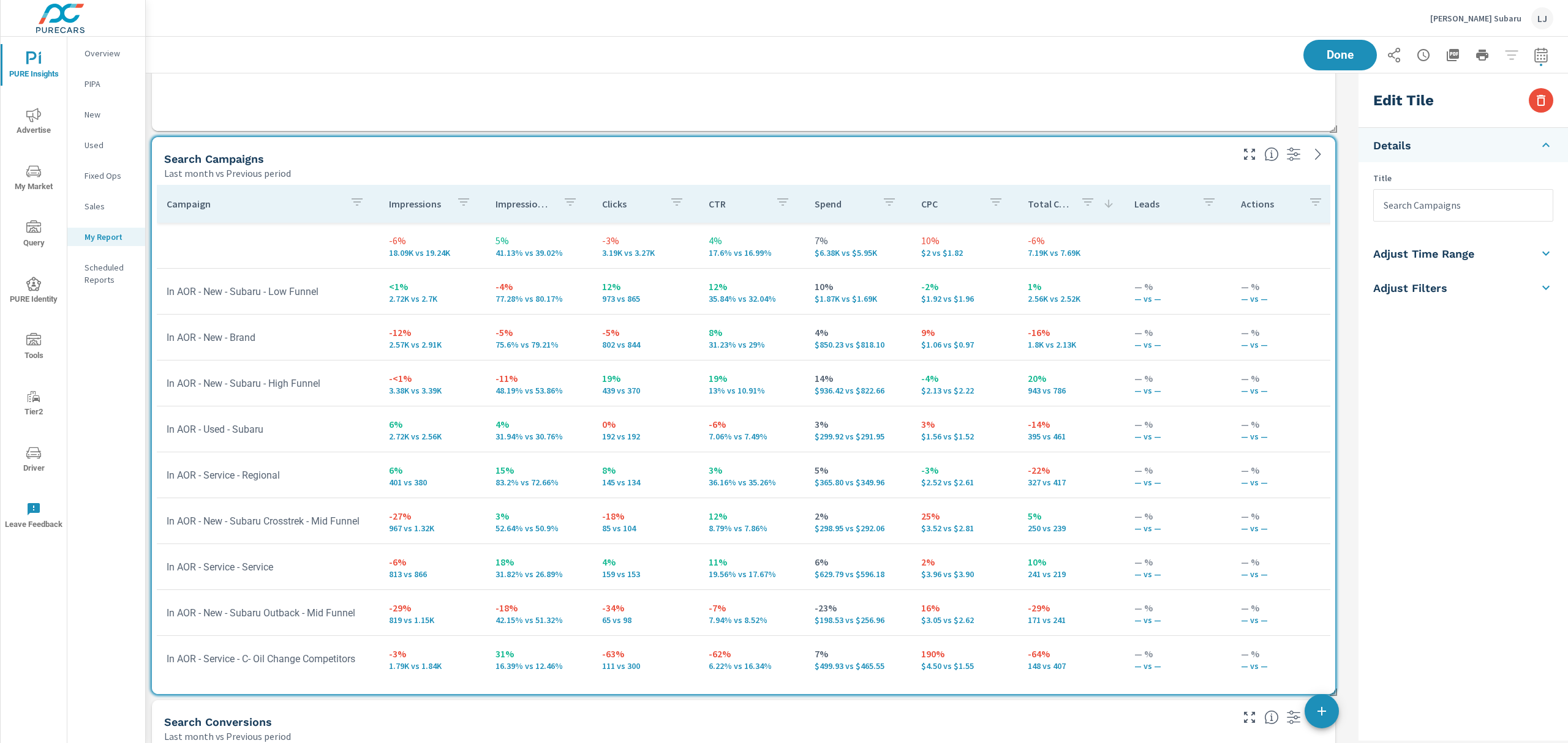
scroll to position [2707, 1220]
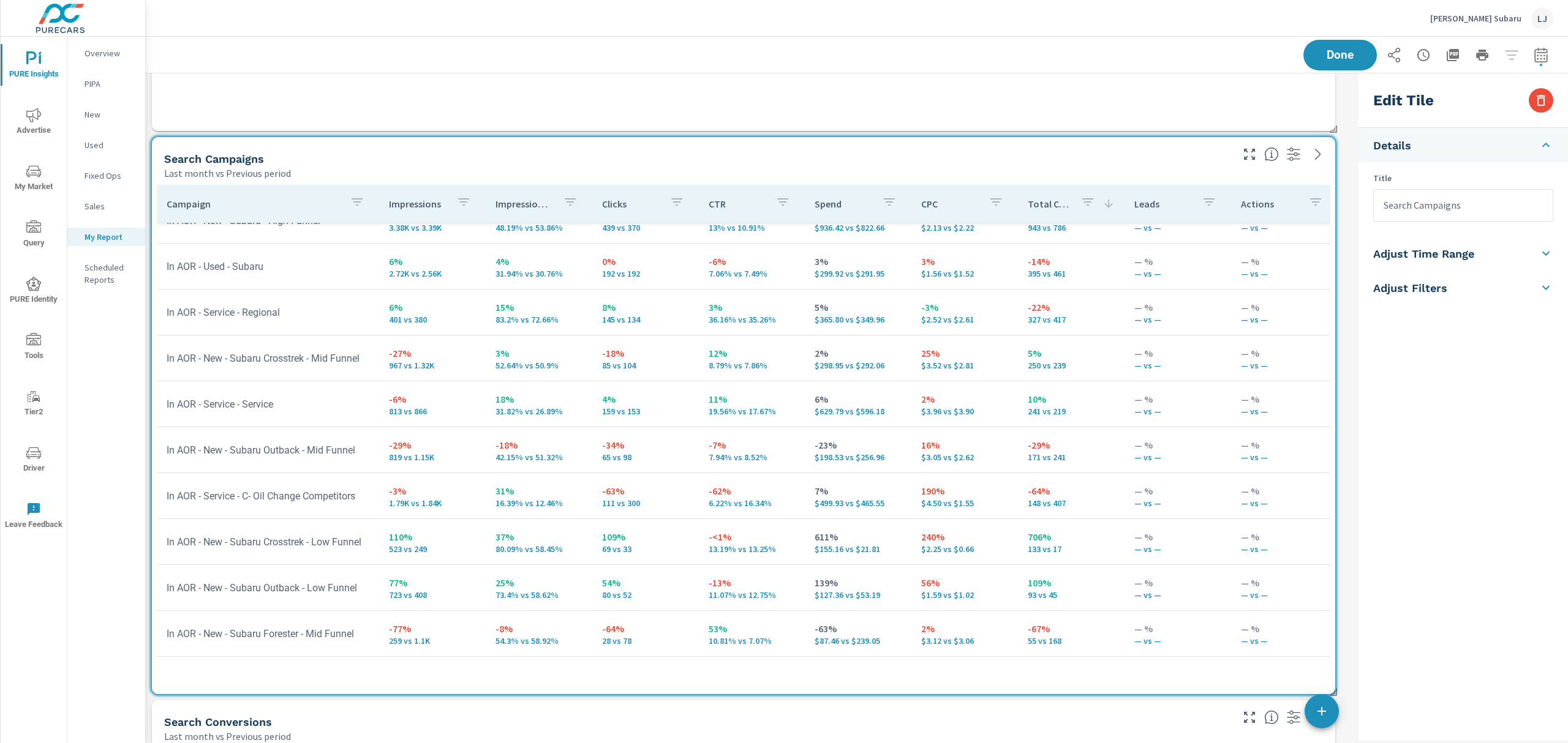
scroll to position [245, 0]
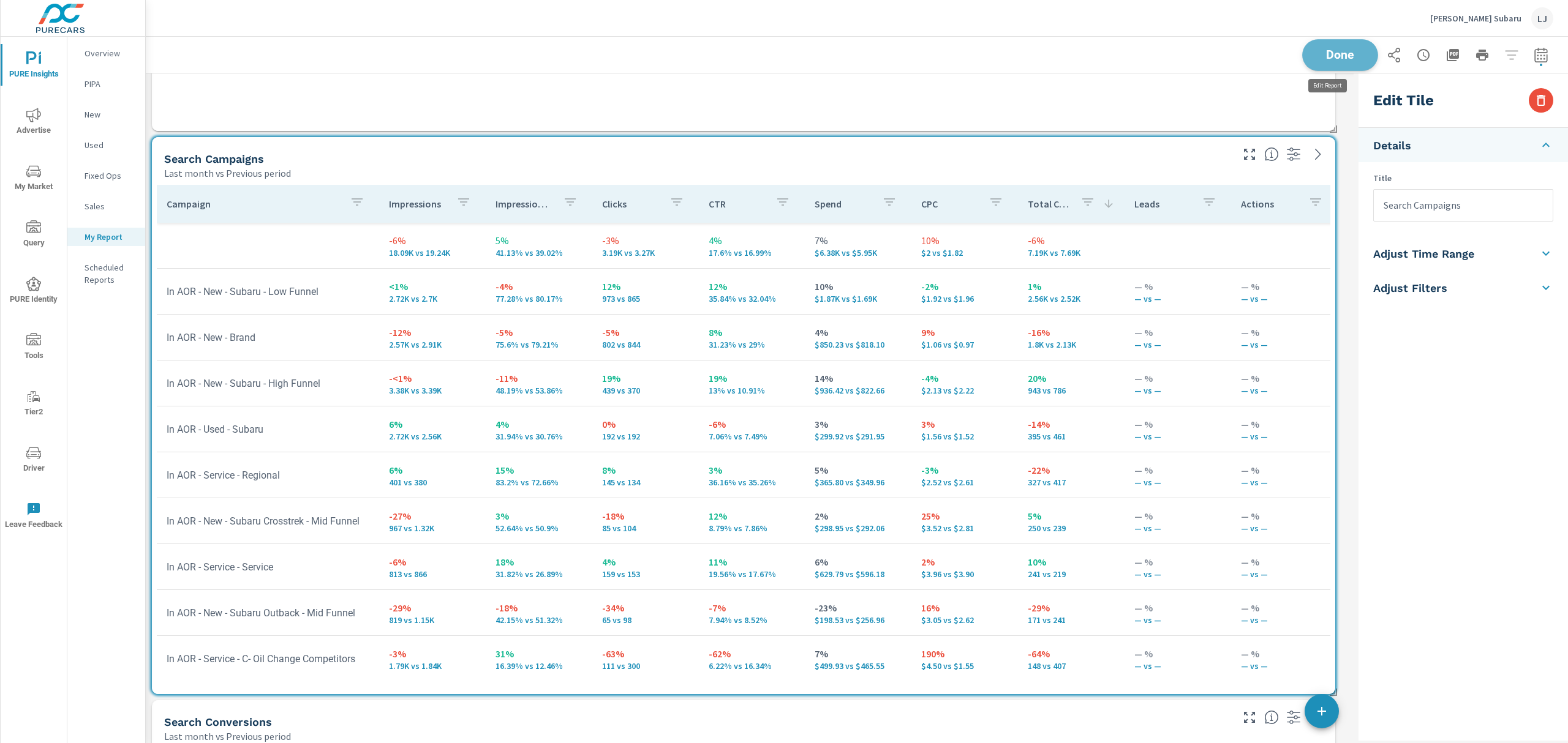
scroll to position [2707, 1220]
click at [1329, 56] on span "Done" at bounding box center [1339, 54] width 50 height 12
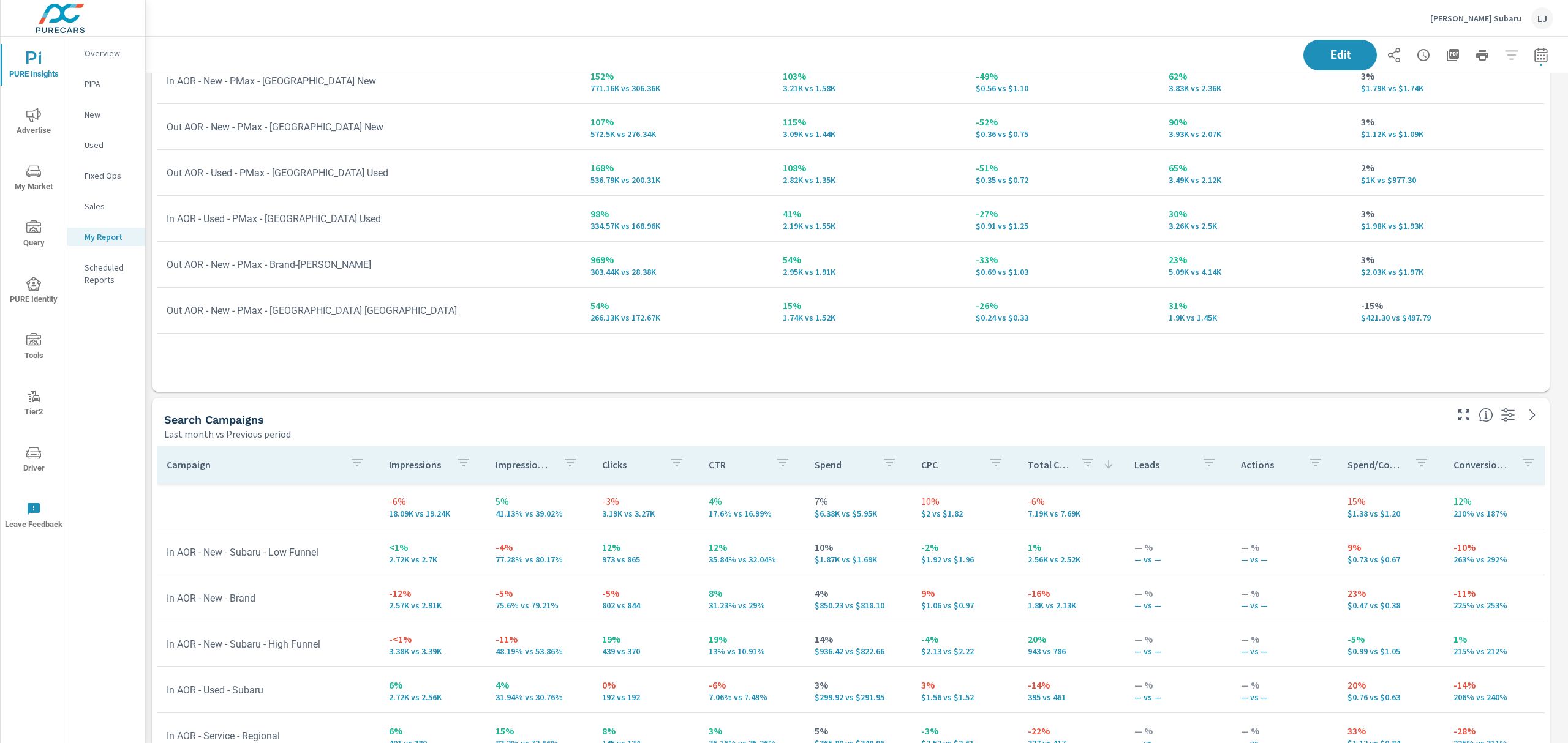
scroll to position [2707, 1435]
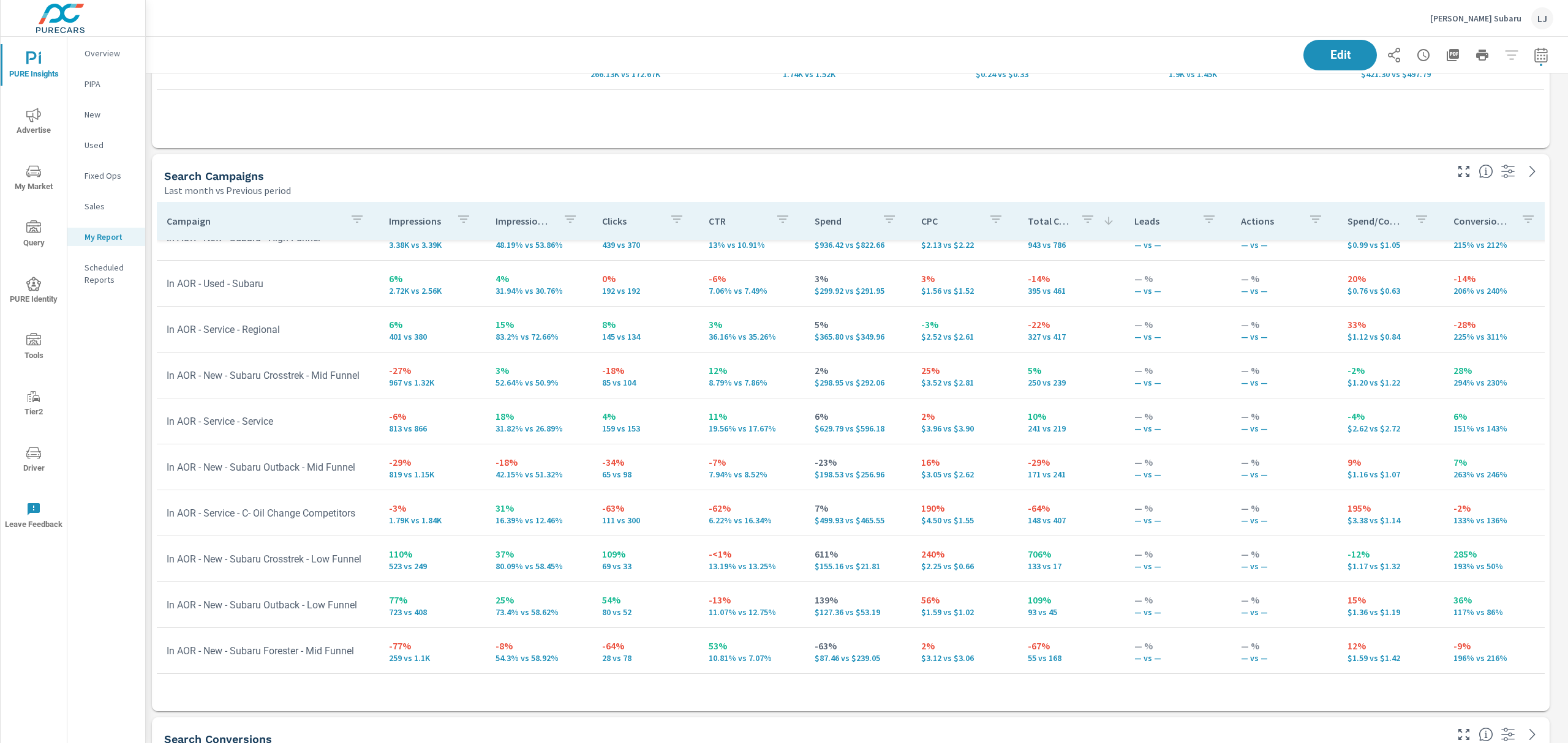
scroll to position [490, 0]
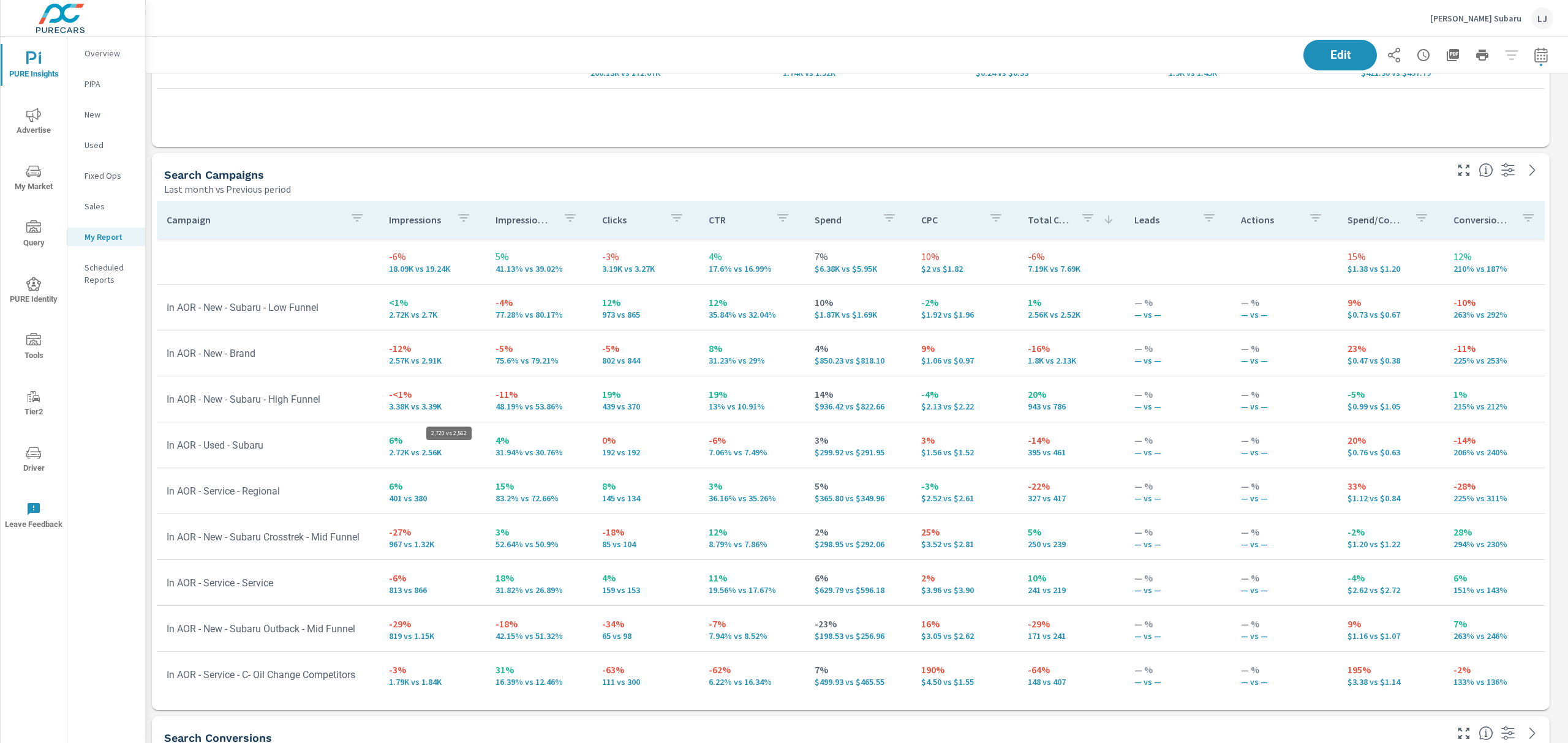
scroll to position [2707, 1435]
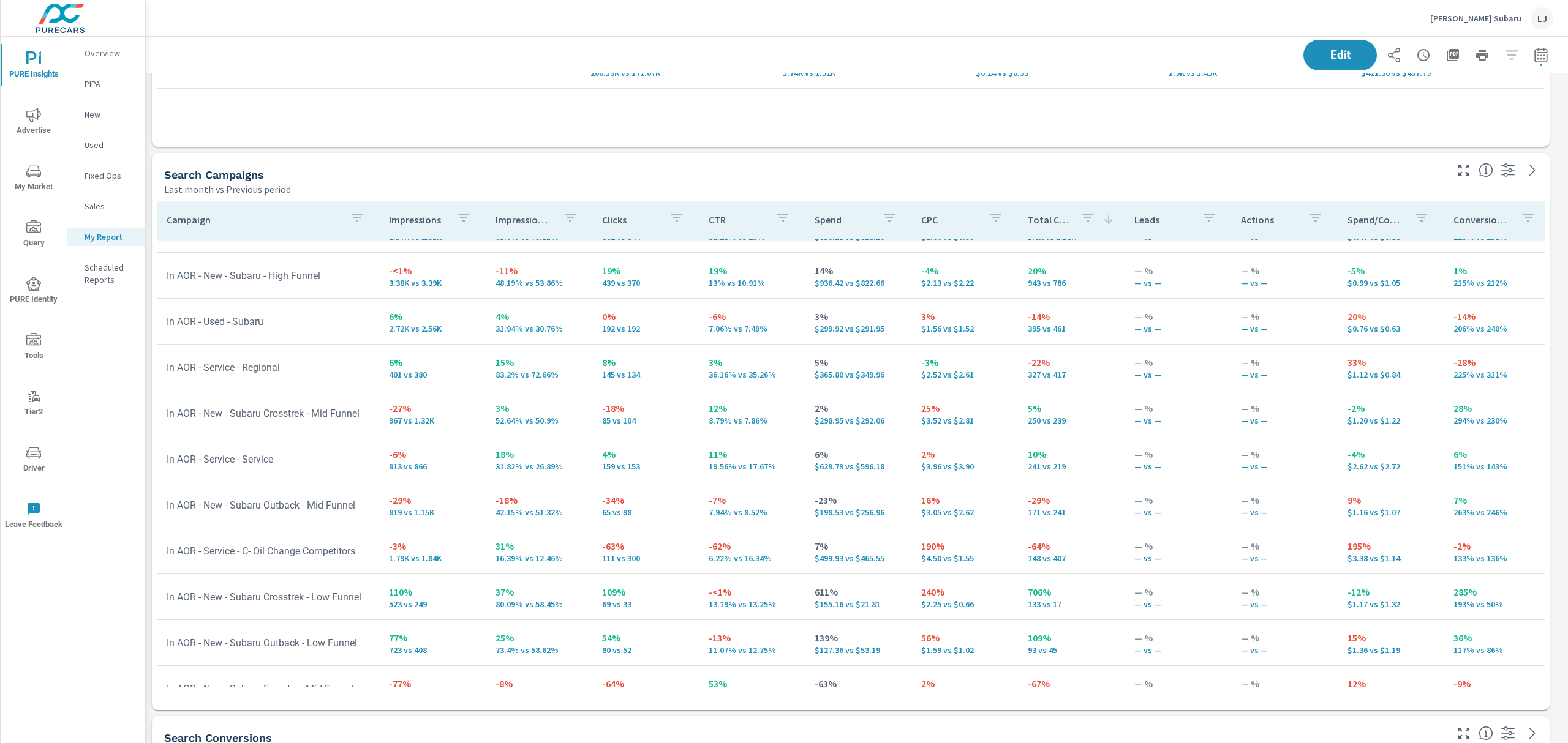
scroll to position [163, 0]
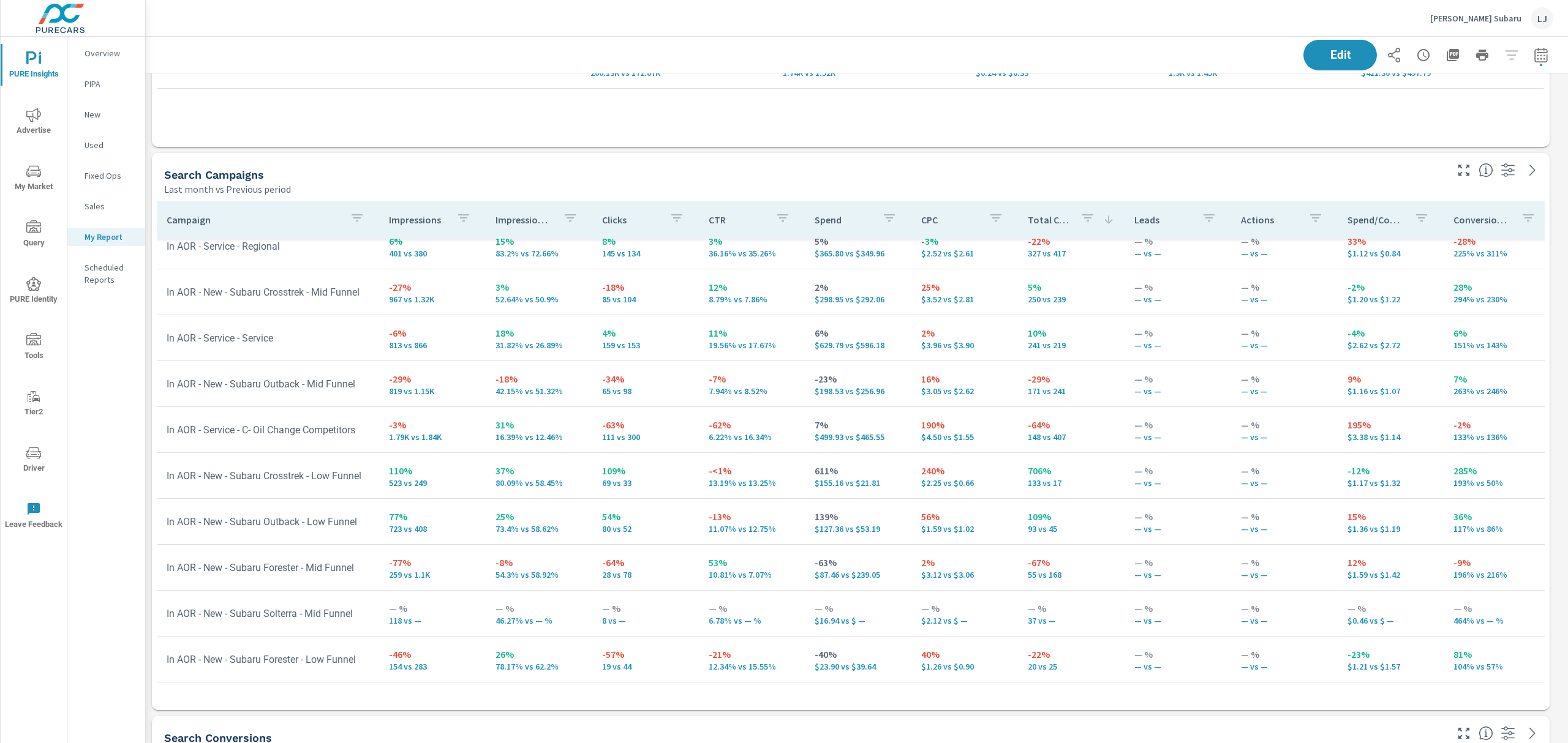
scroll to position [327, 0]
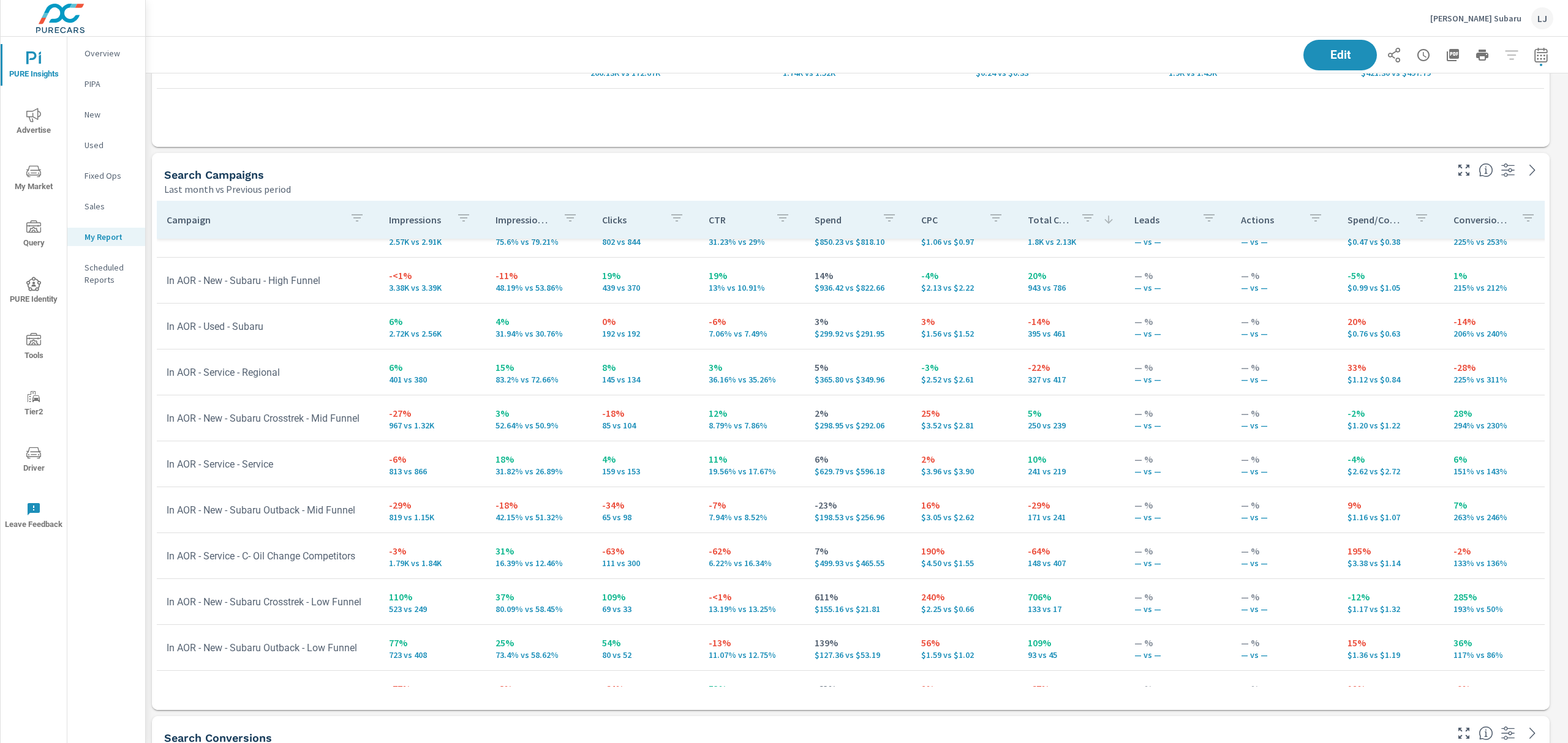
scroll to position [82, 0]
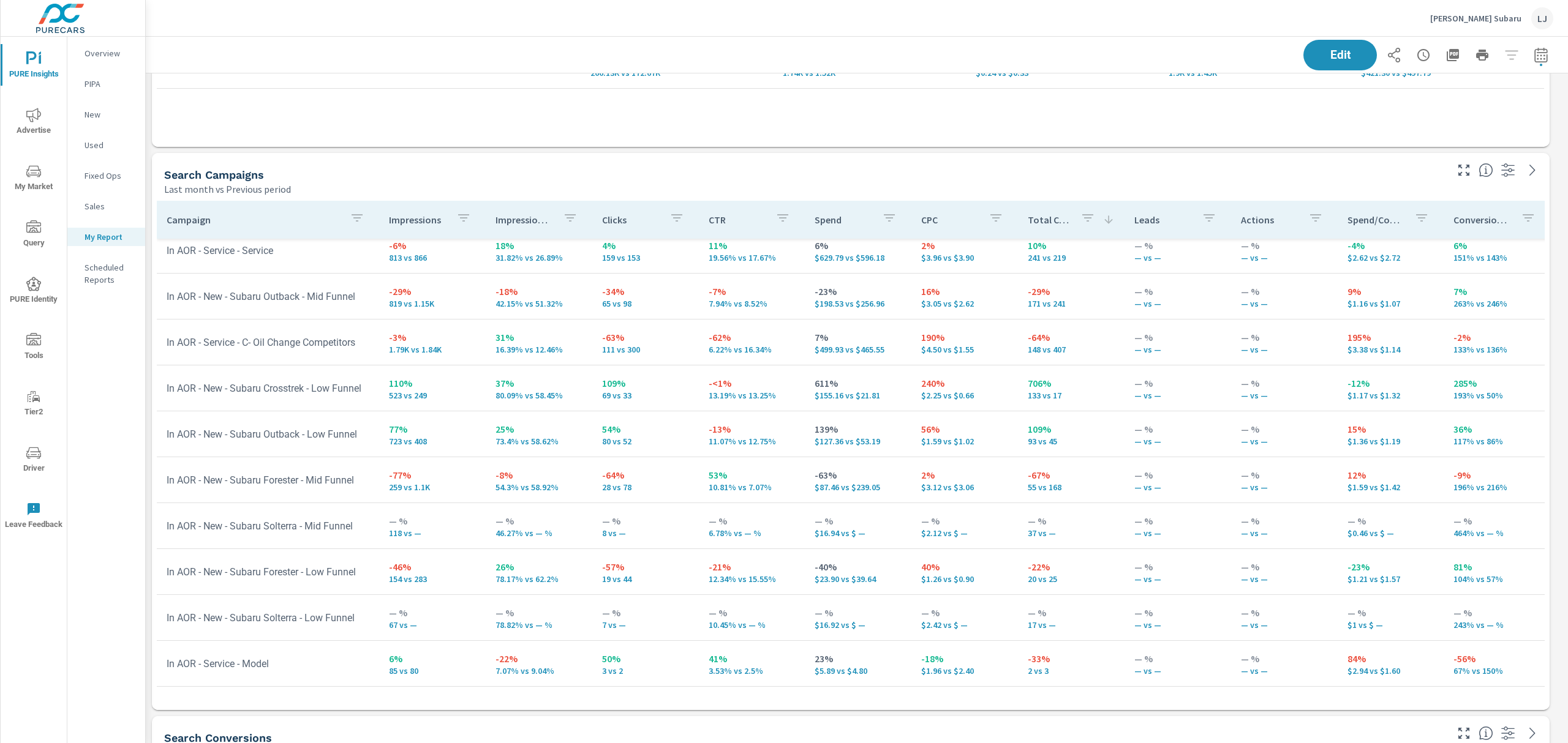
scroll to position [2707, 1435]
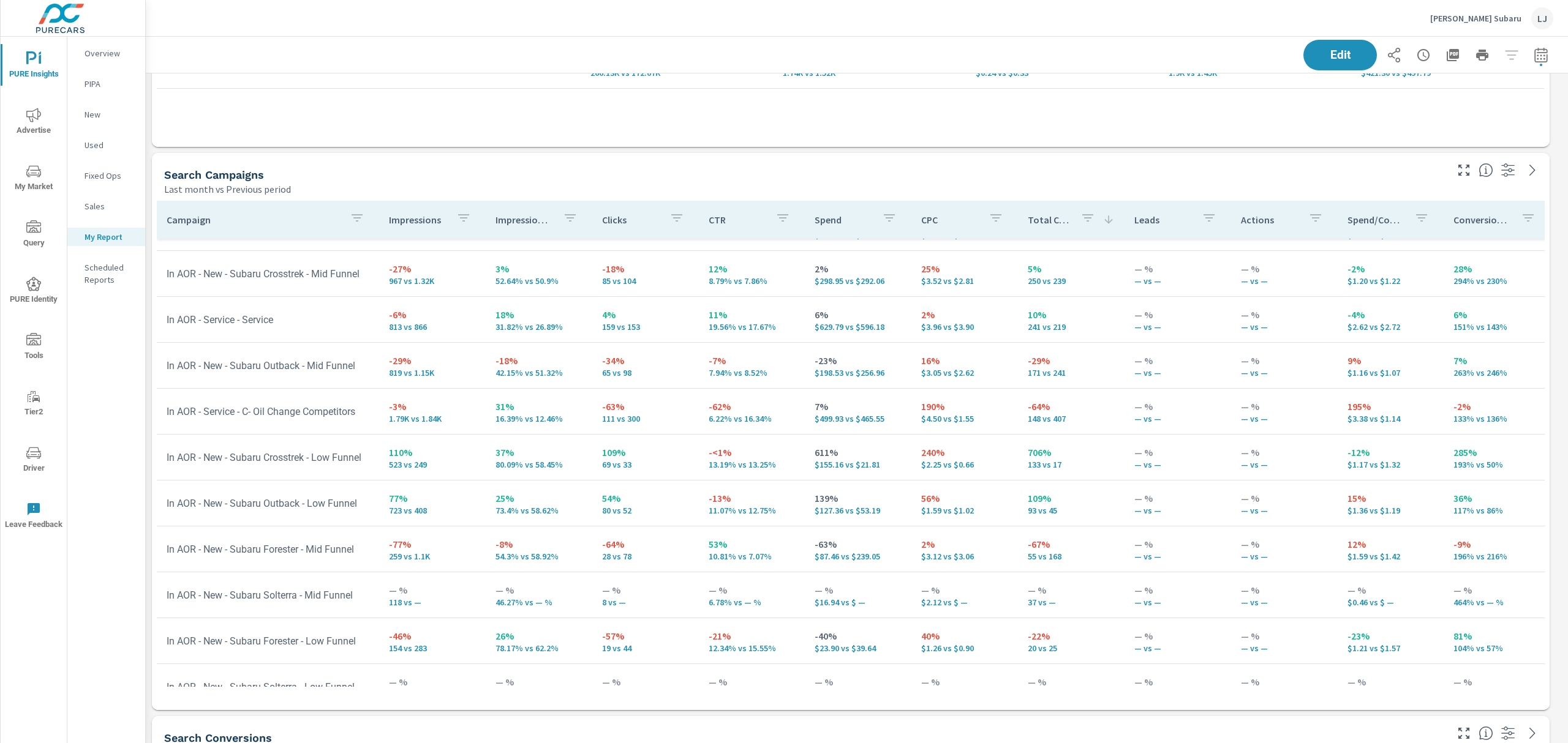
scroll to position [345, 0]
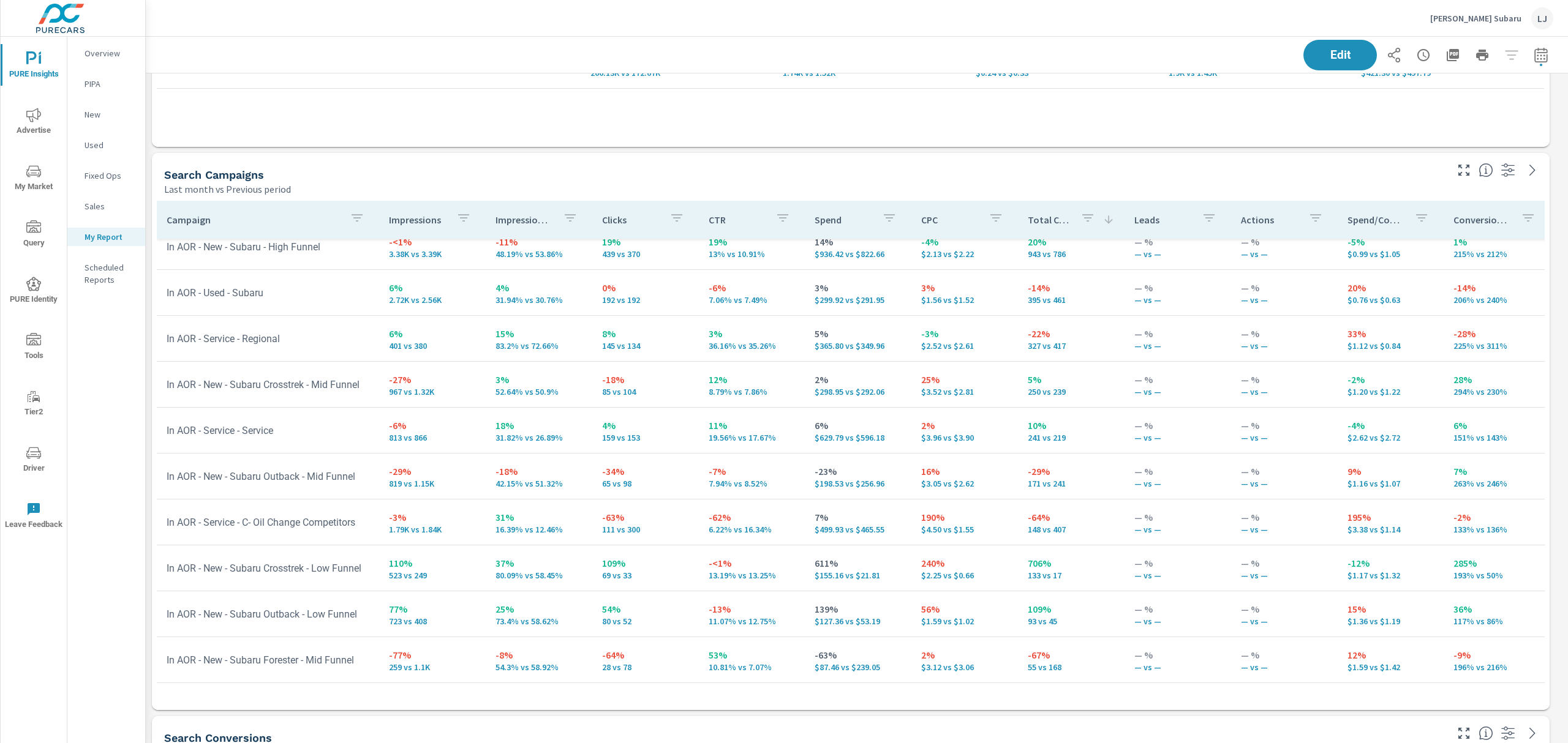
scroll to position [101, 0]
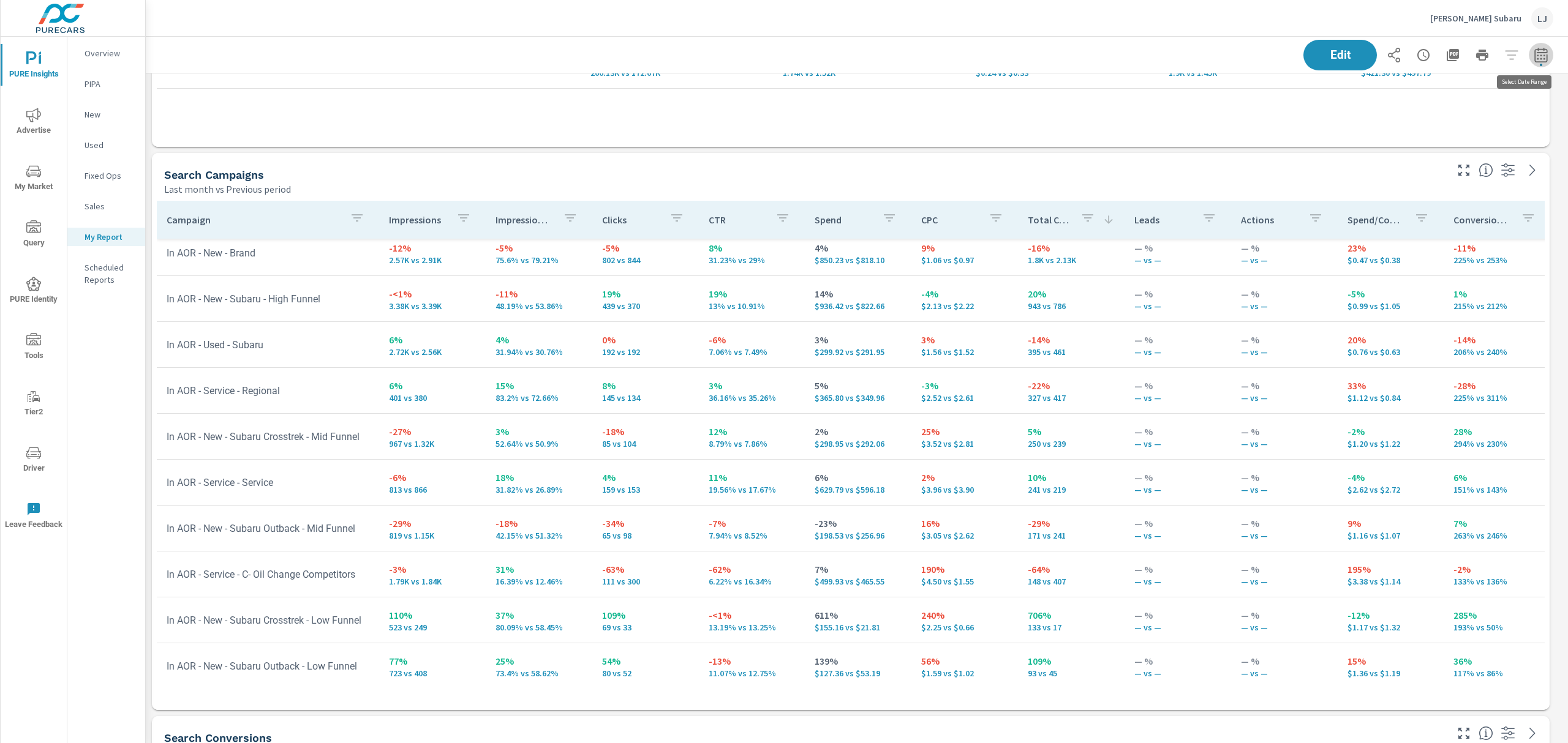
click at [1529, 46] on button "button" at bounding box center [1541, 55] width 25 height 25
select select "Last month"
select select "Previous period"
click at [1529, 46] on button "button" at bounding box center [1541, 55] width 25 height 25
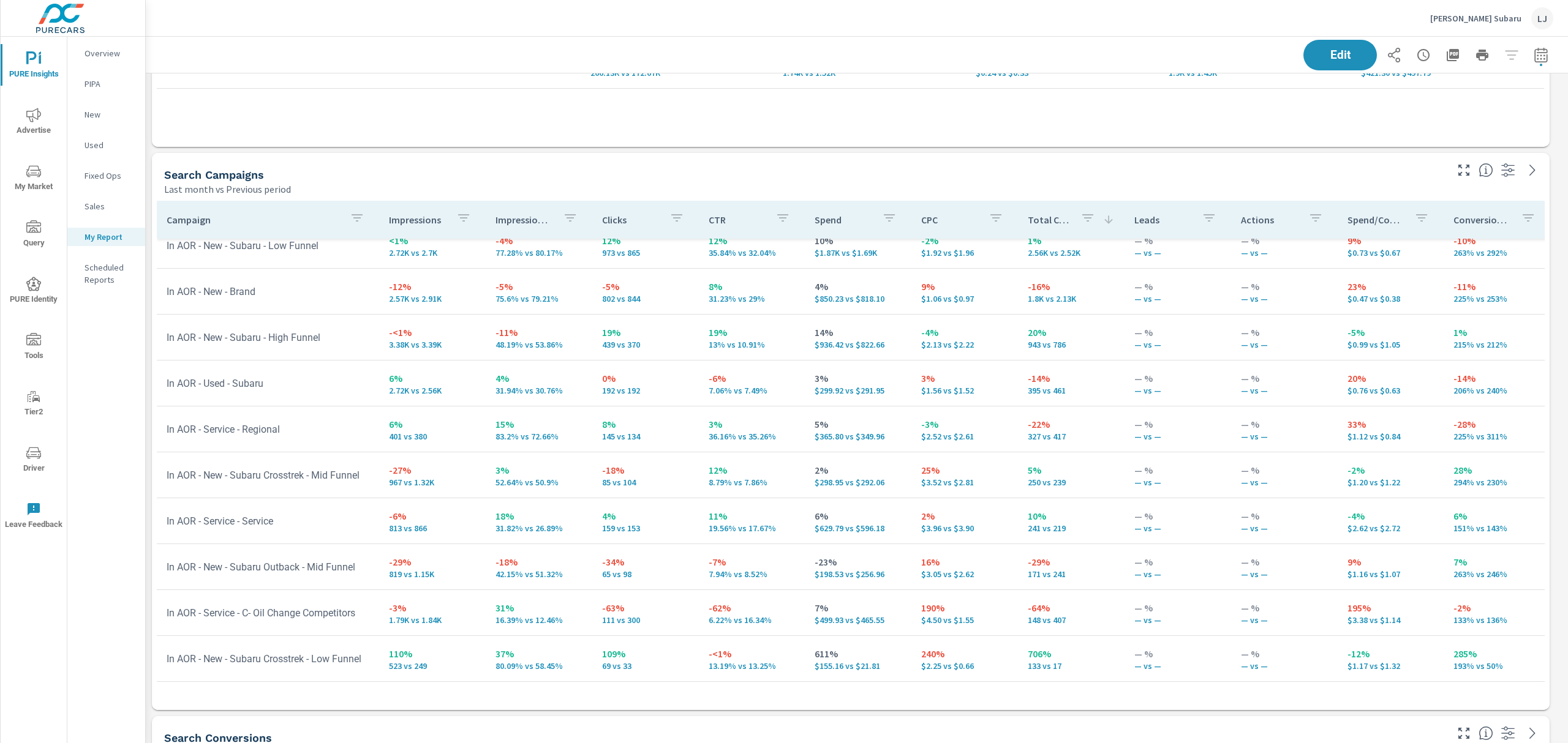
scroll to position [101, 0]
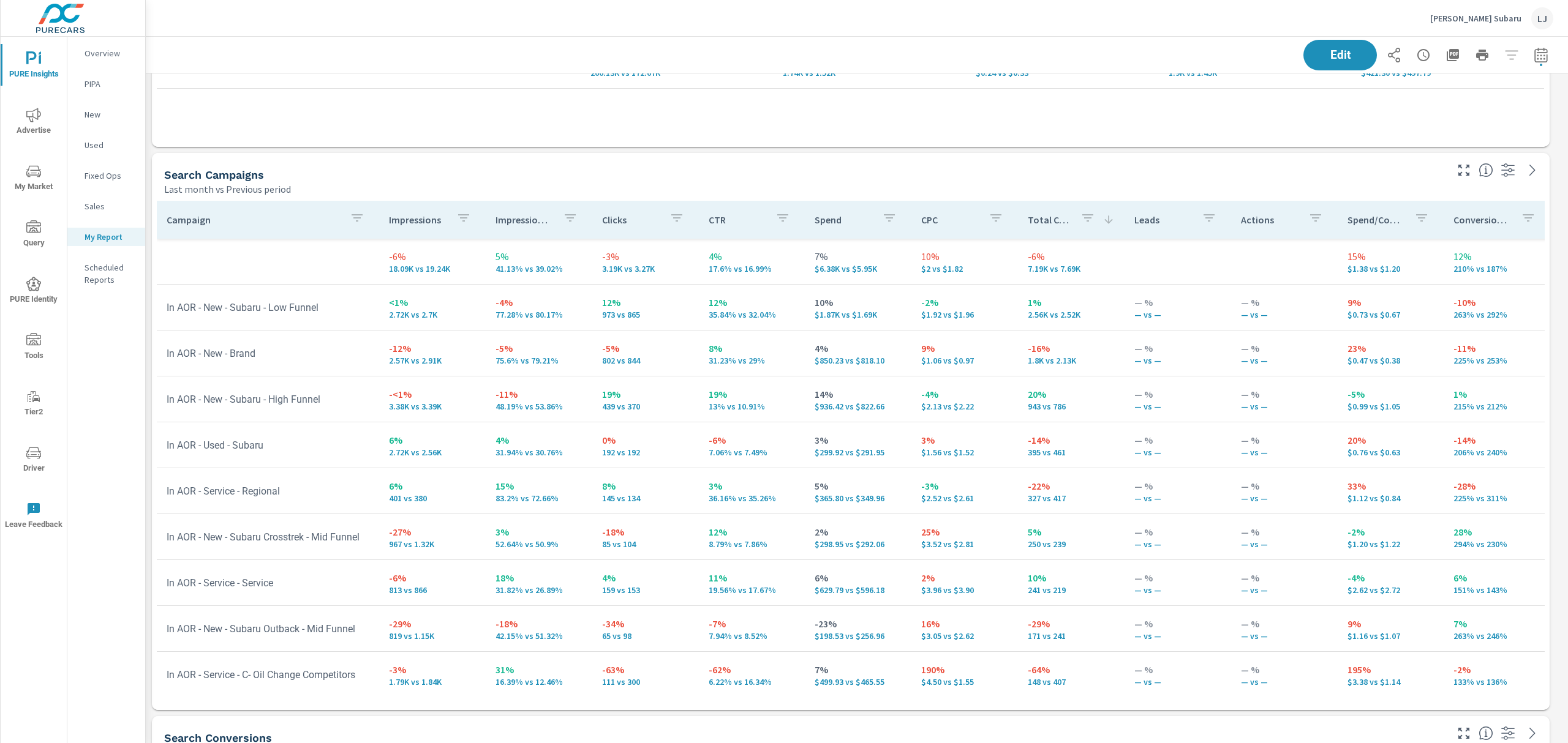
scroll to position [2707, 1435]
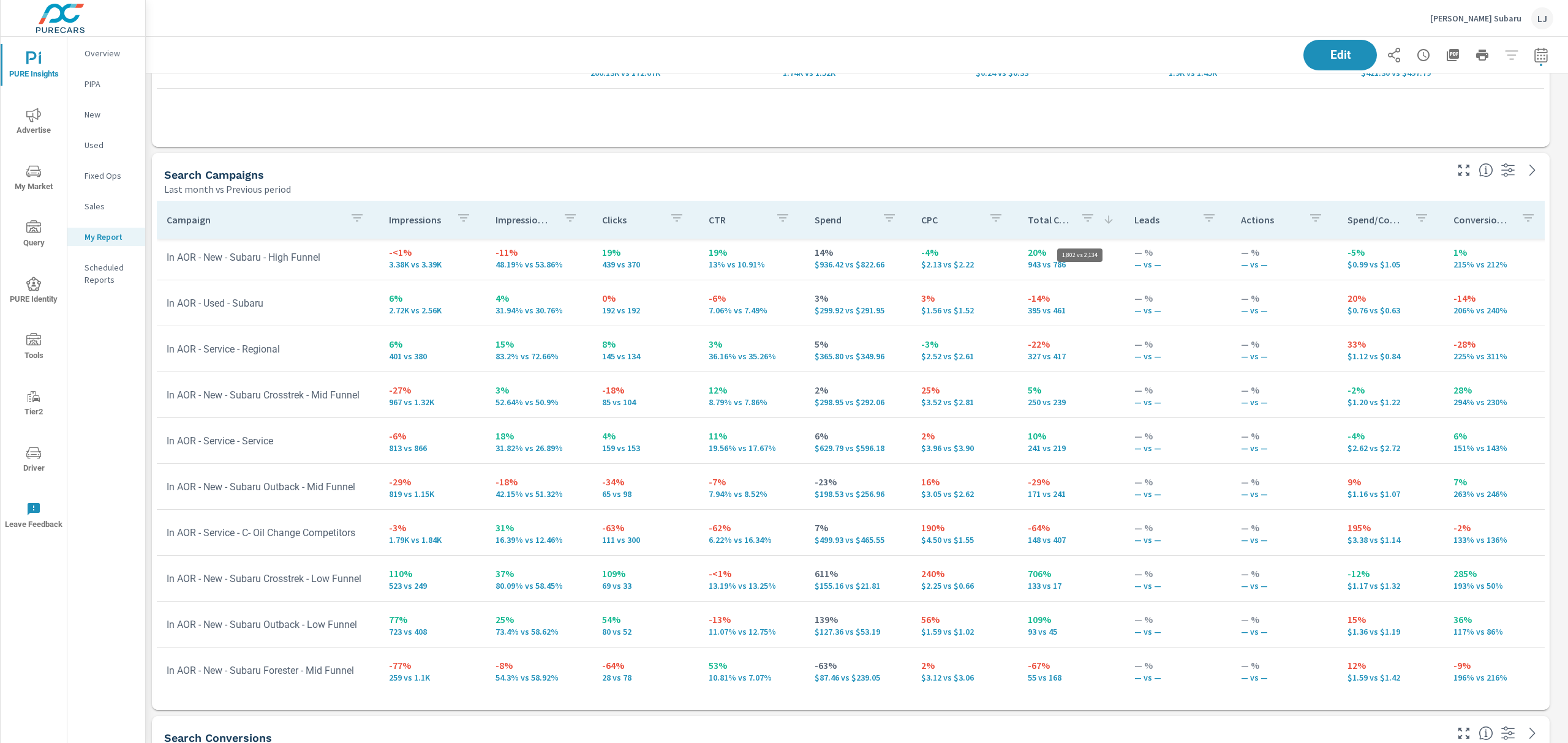
scroll to position [163, 0]
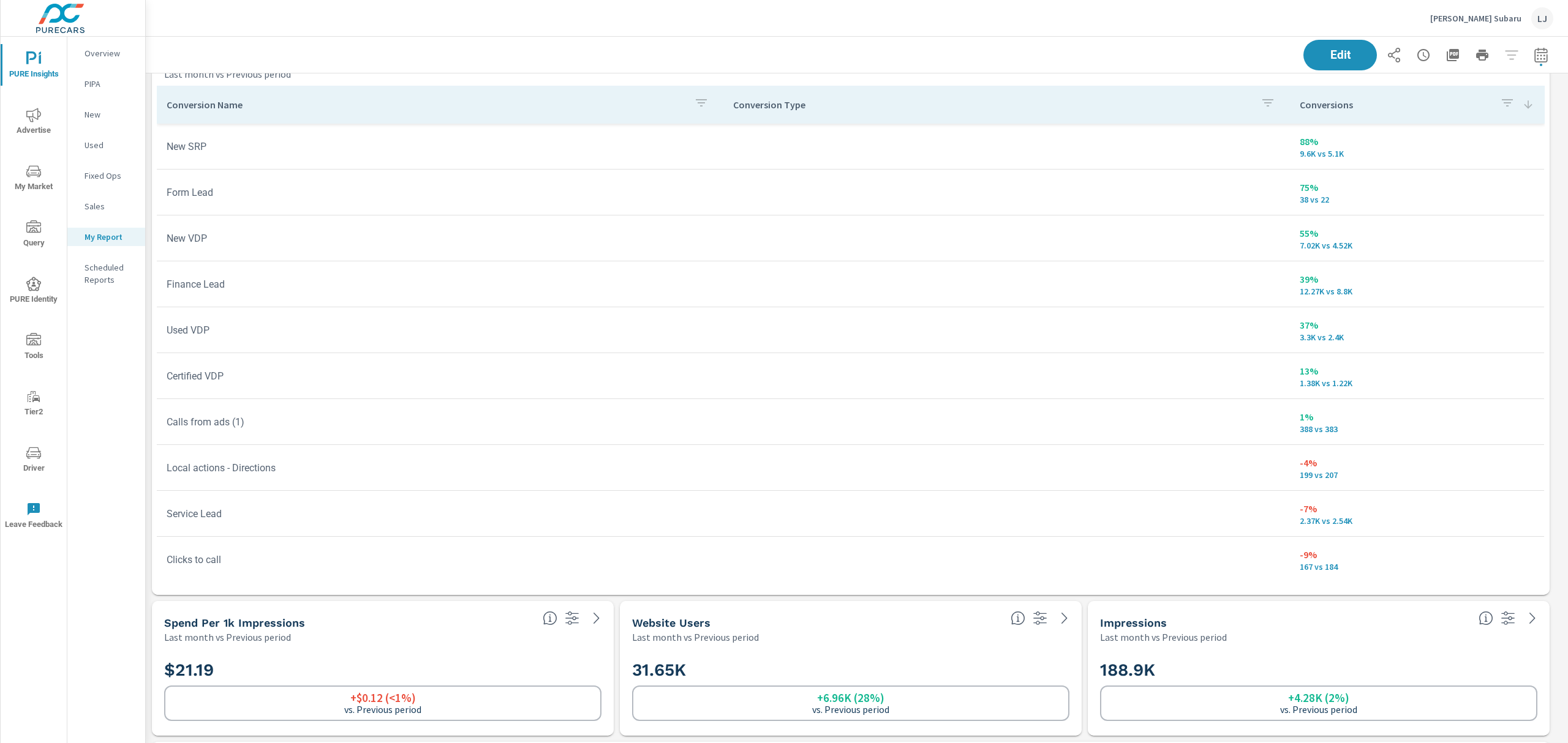
scroll to position [1151, 0]
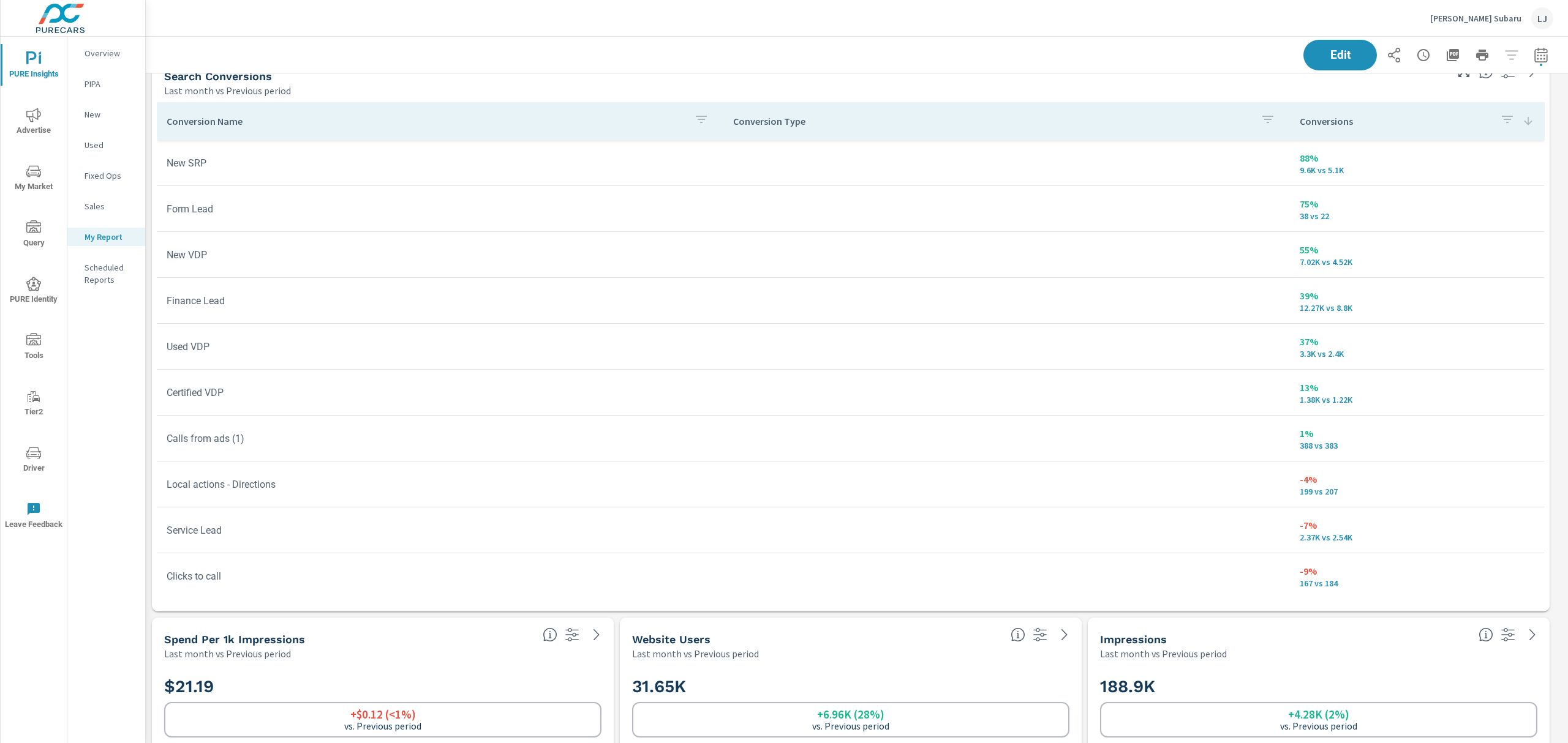
drag, startPoint x: 1566, startPoint y: 253, endPoint x: 1563, endPoint y: 416, distance: 163.0
click at [1563, 416] on div "PURE Insights Report Michael Hohl Subaru Report date range: Sep 01, 2025 - Sep …" at bounding box center [857, 390] width 1422 height 707
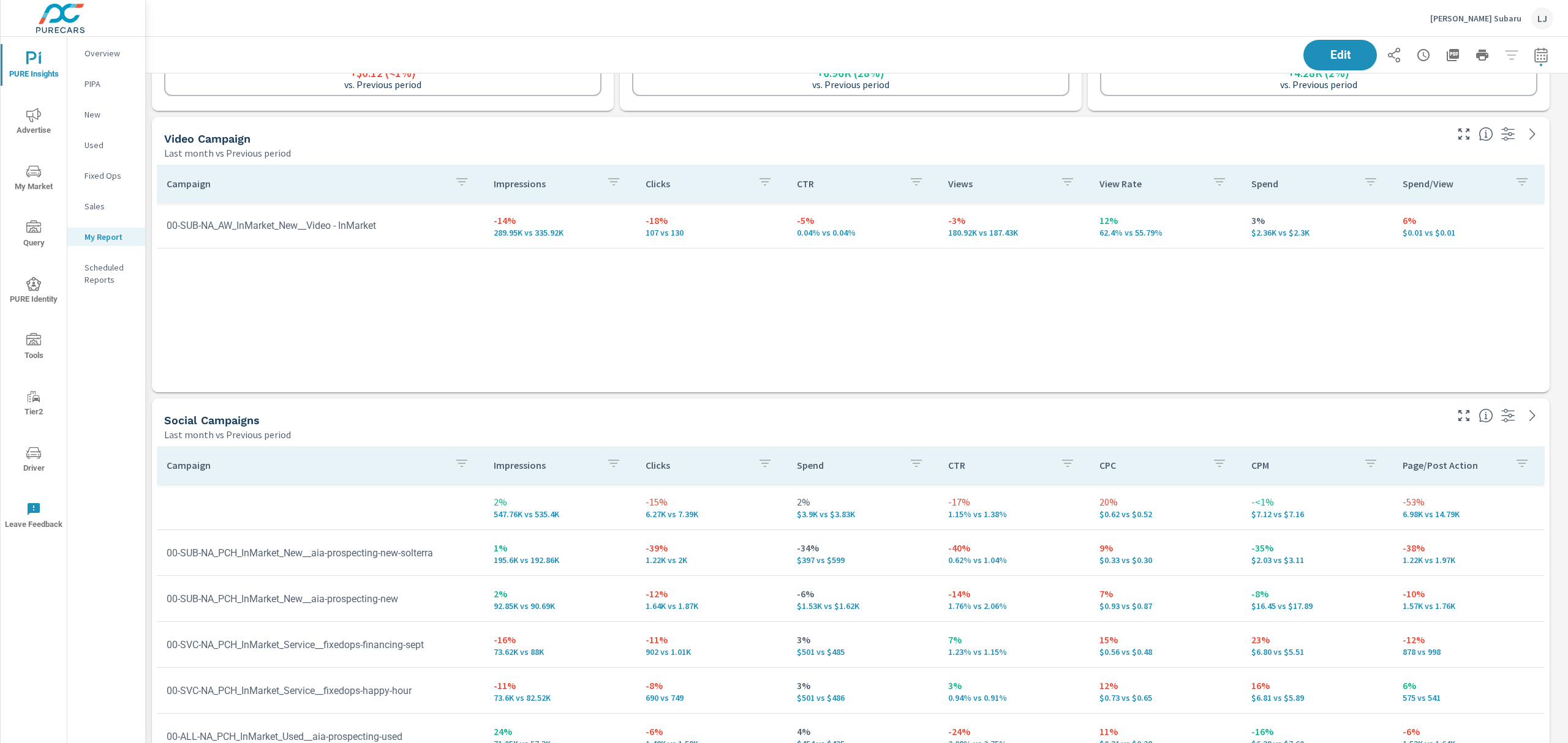
scroll to position [1823, 0]
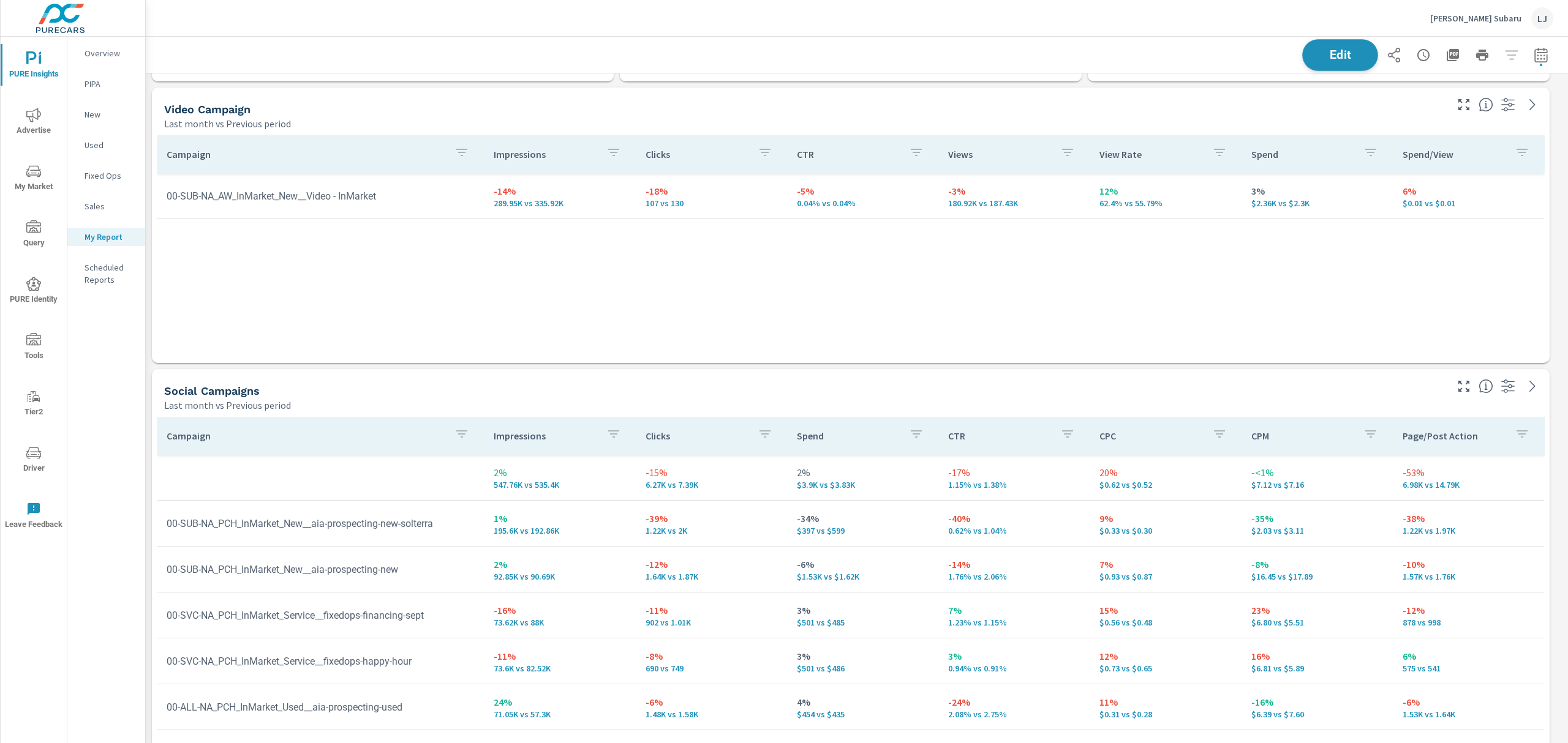
click at [1330, 58] on span "Edit" at bounding box center [1339, 54] width 50 height 12
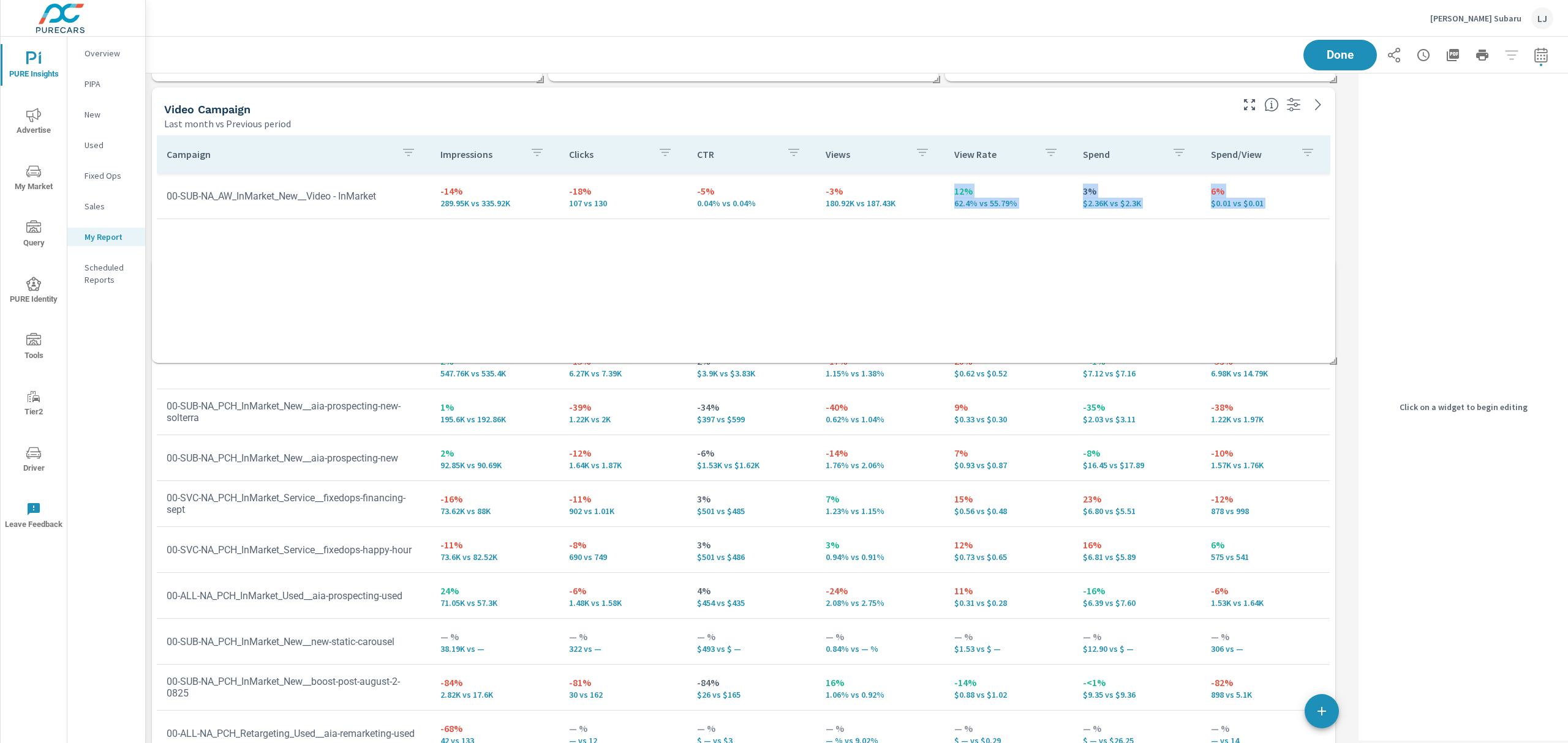
scroll to position [2707, 1220]
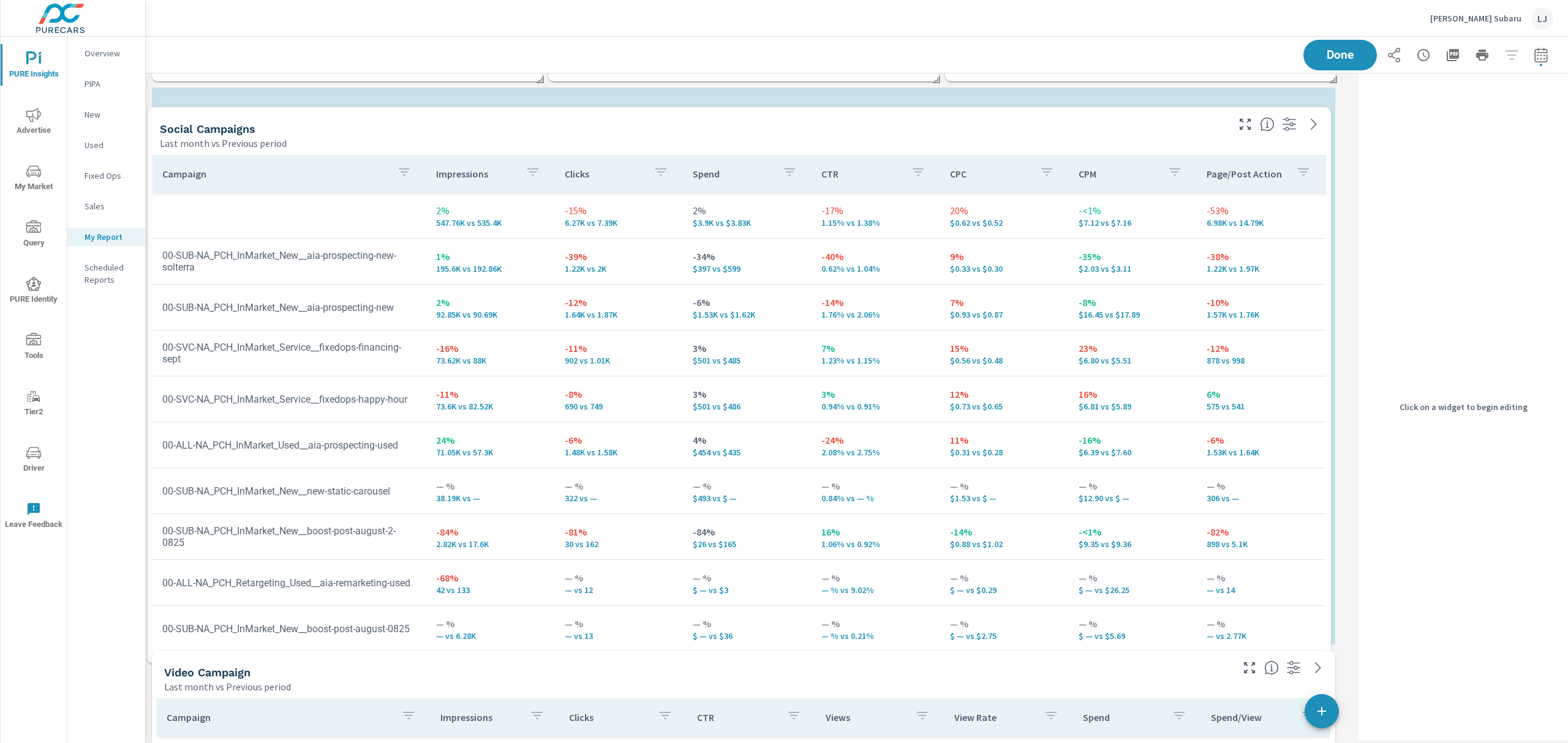
drag, startPoint x: 893, startPoint y: 397, endPoint x: 888, endPoint y: 134, distance: 263.0
click at [888, 134] on div "Social Campaigns" at bounding box center [692, 129] width 1065 height 14
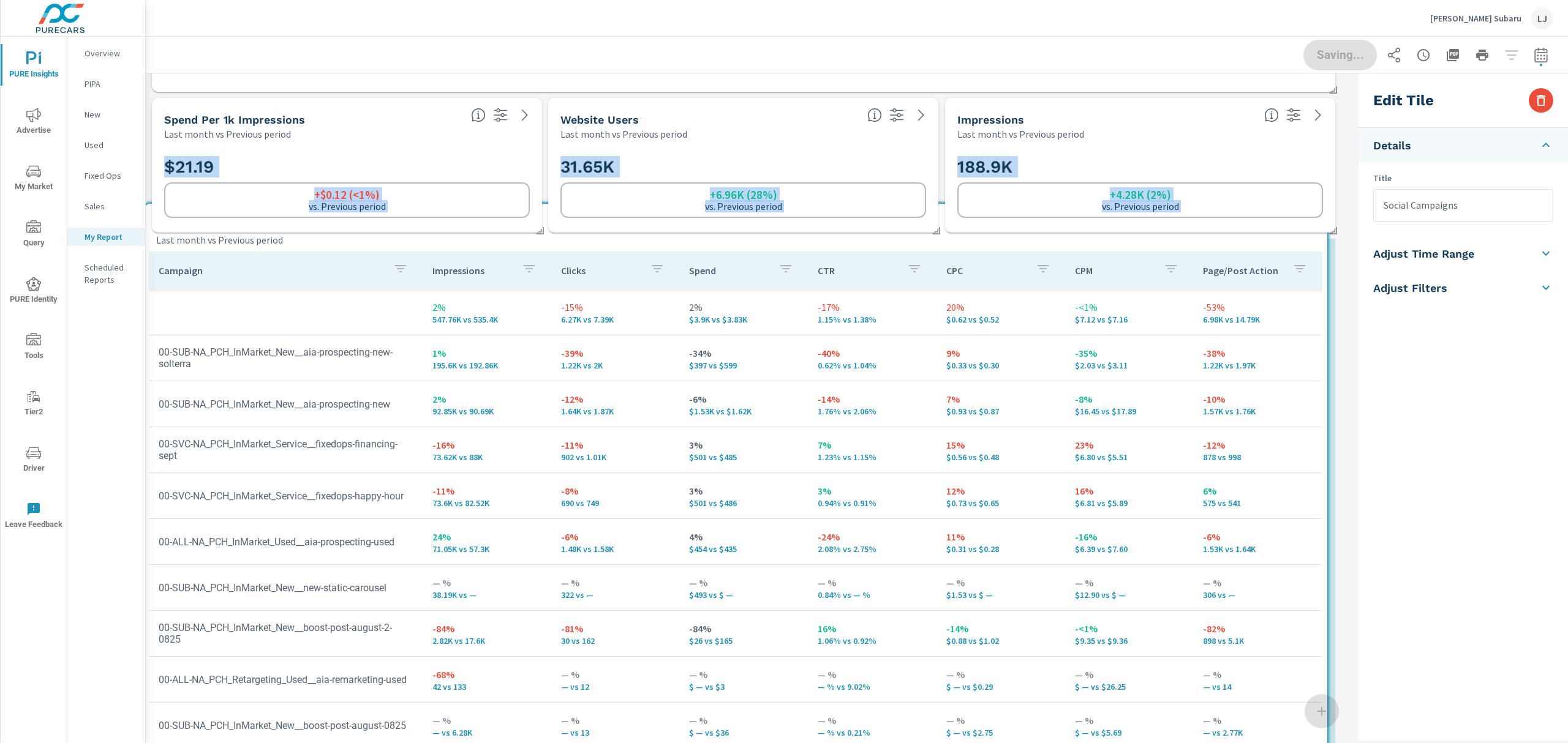
scroll to position [1651, 0]
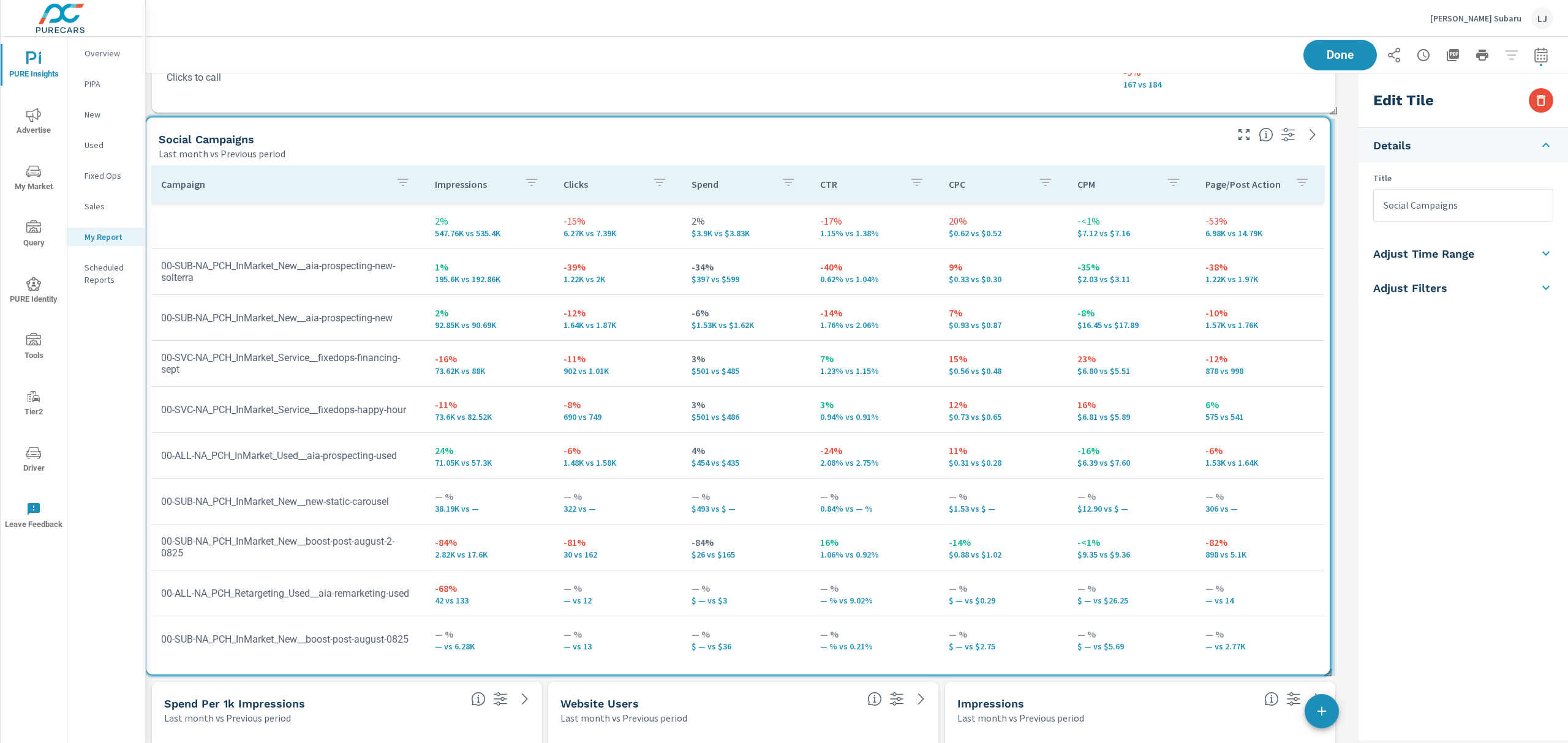
drag, startPoint x: 953, startPoint y: 101, endPoint x: 958, endPoint y: 131, distance: 30.4
click at [958, 131] on div "Social Campaigns Last month vs Previous period" at bounding box center [687, 139] width 1083 height 44
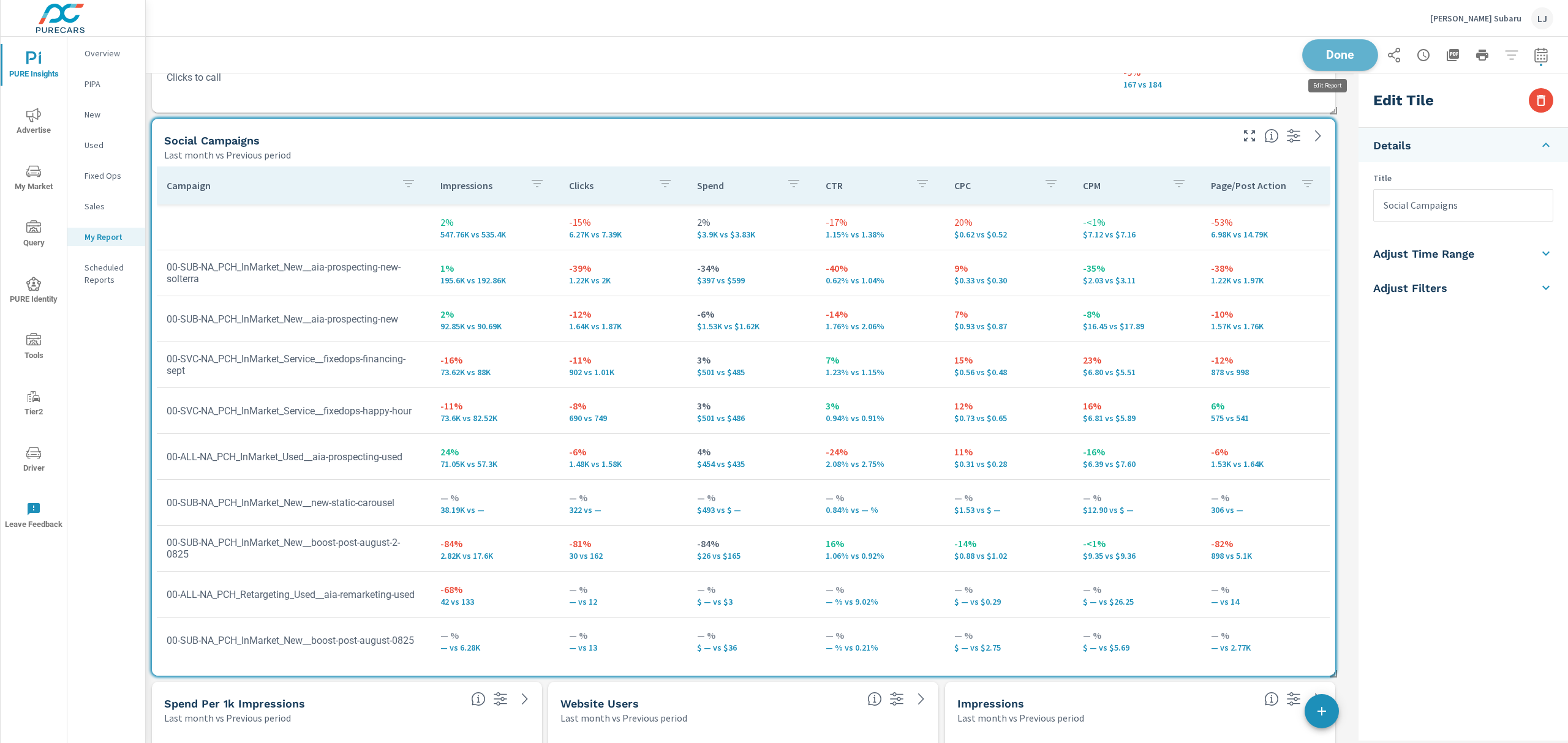
scroll to position [2707, 1220]
click at [1337, 52] on span "Done" at bounding box center [1339, 54] width 50 height 12
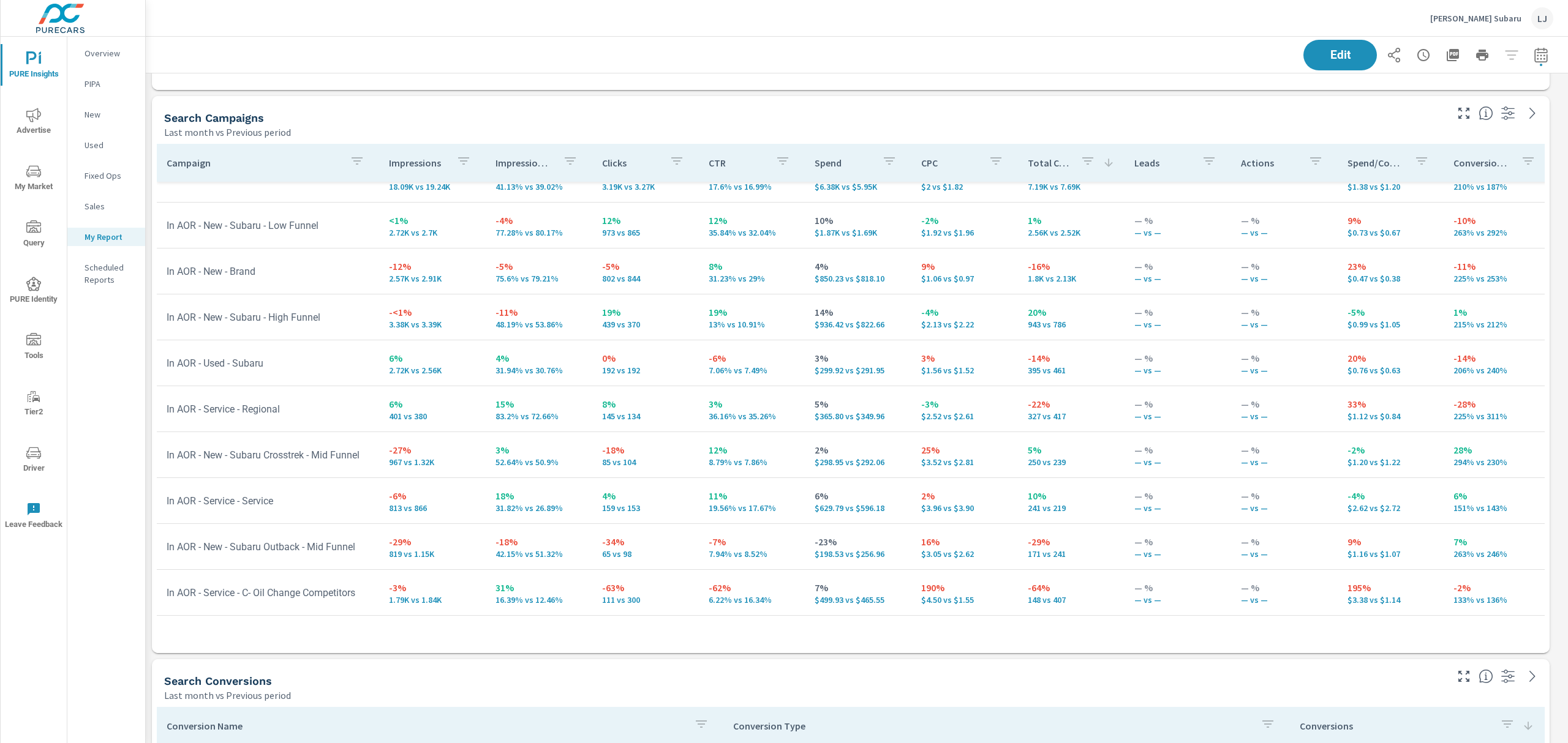
scroll to position [32, 0]
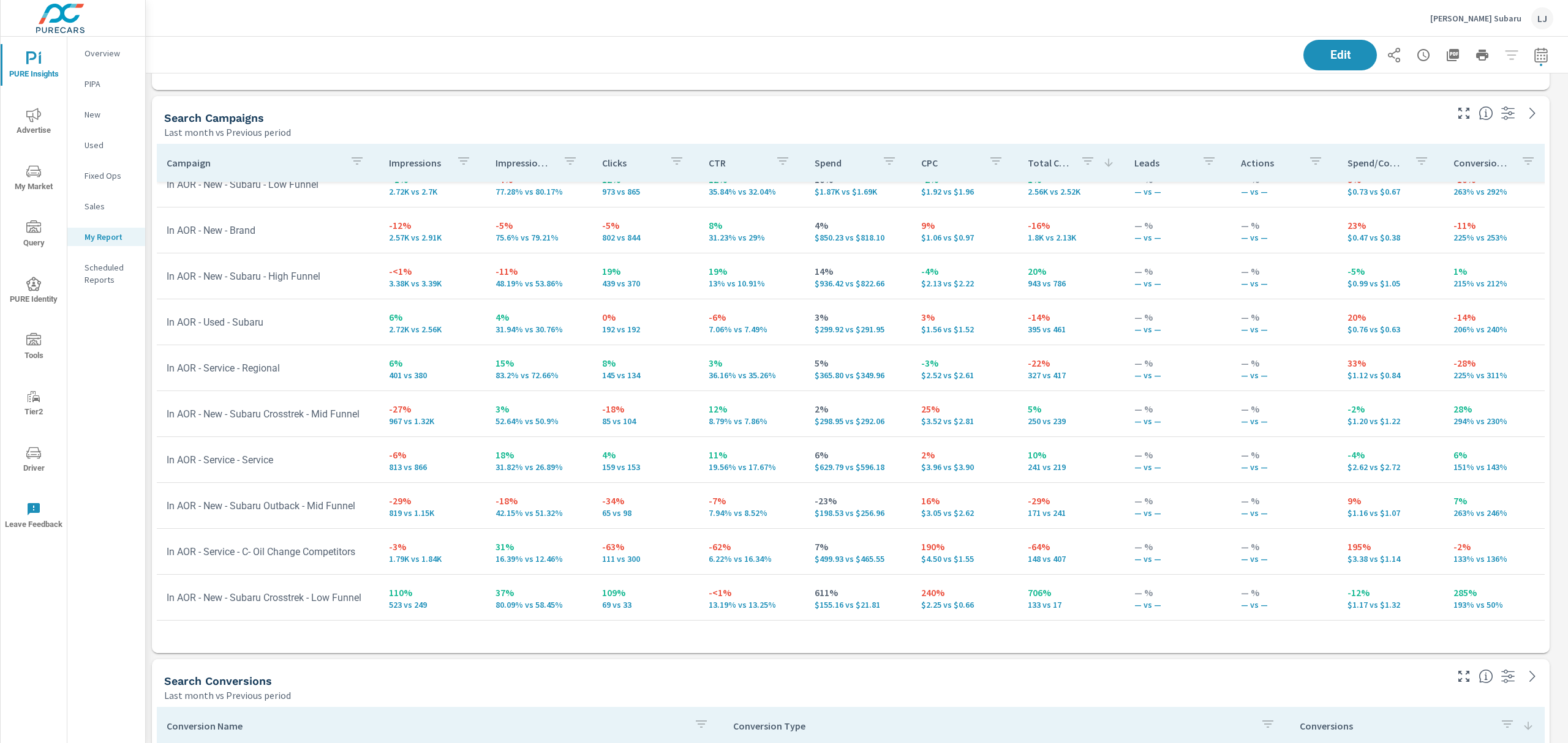
scroll to position [2707, 1435]
click at [32, 458] on icon "nav menu" at bounding box center [34, 453] width 15 height 15
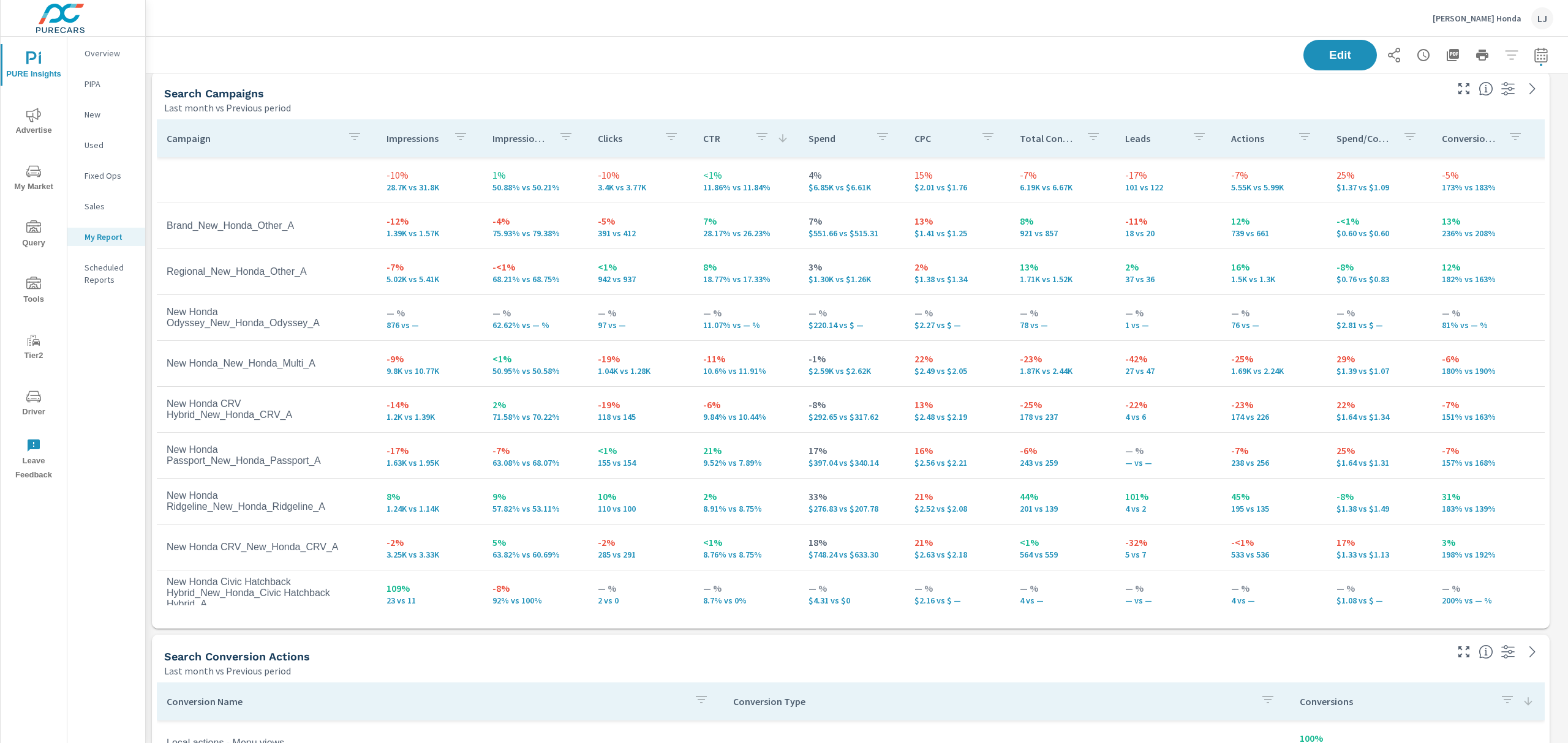
scroll to position [2707, 1435]
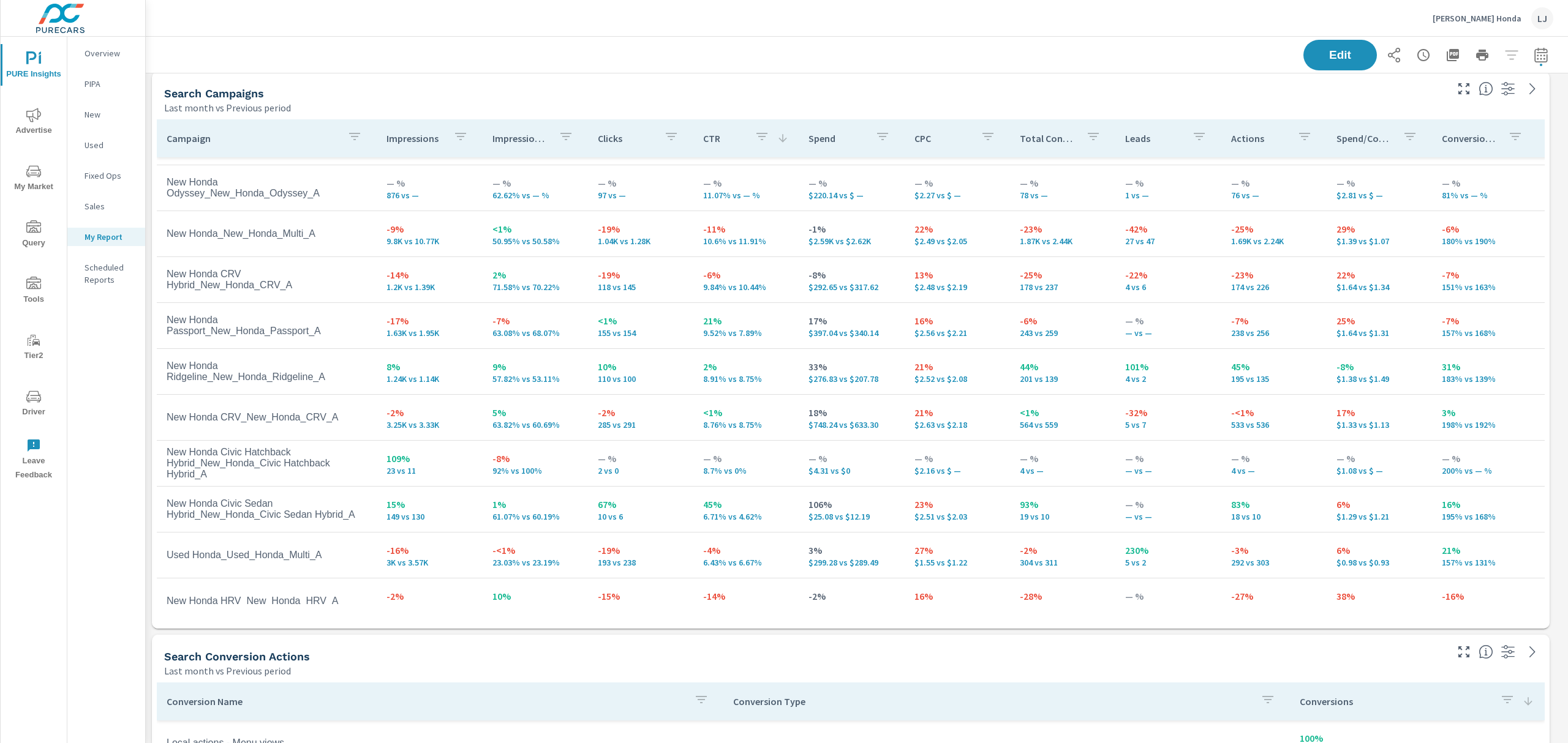
scroll to position [245, 0]
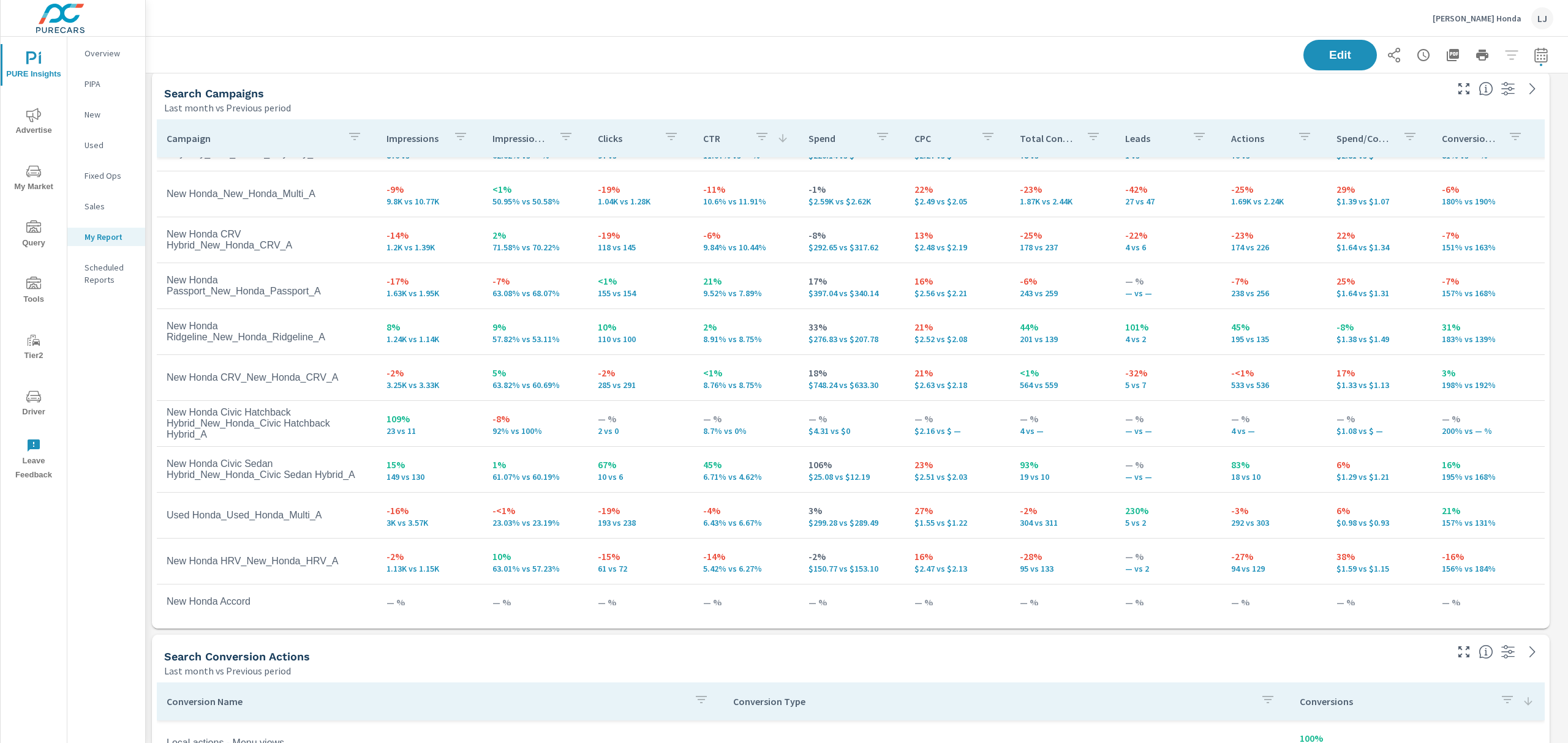
scroll to position [299, 0]
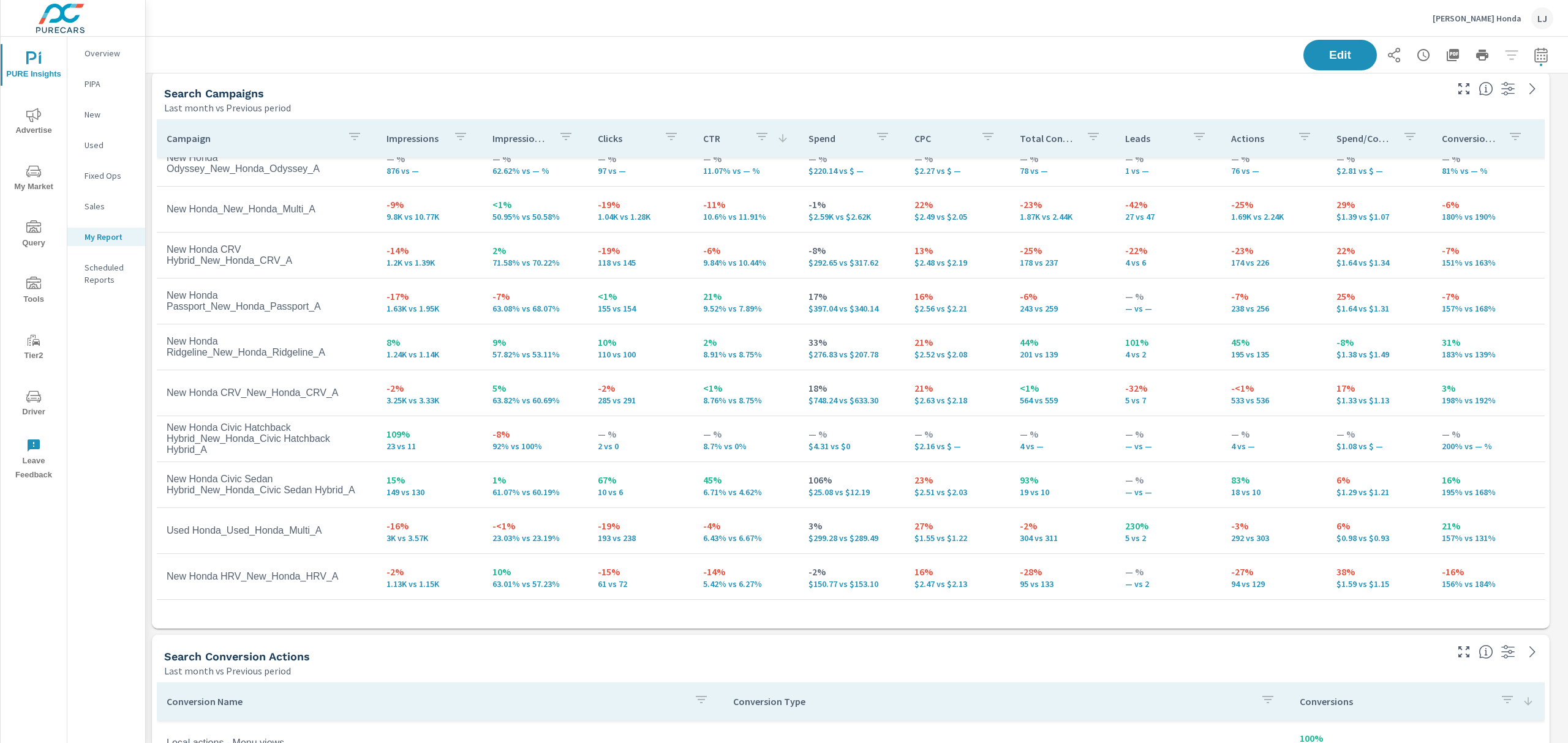
scroll to position [163, 0]
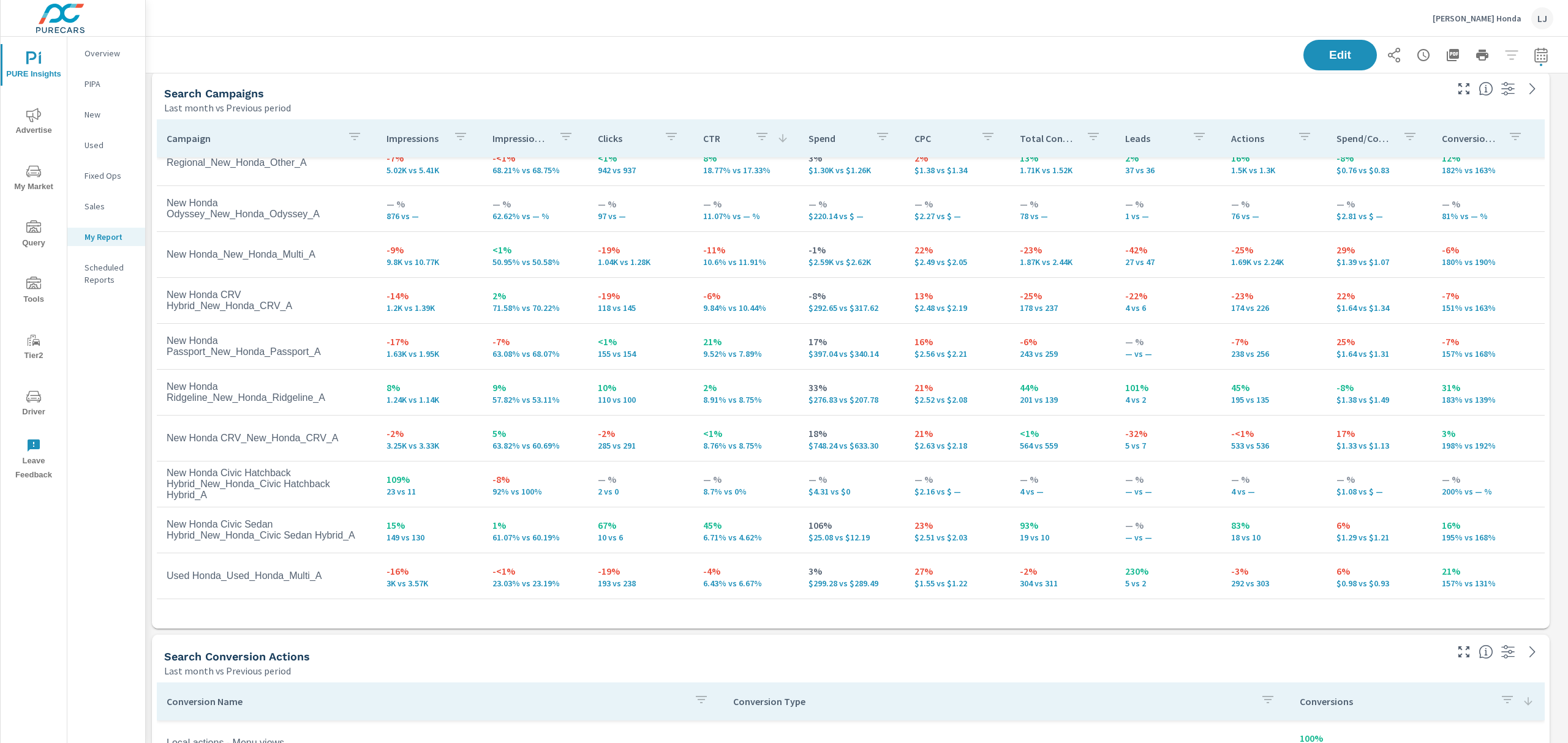
scroll to position [82, 0]
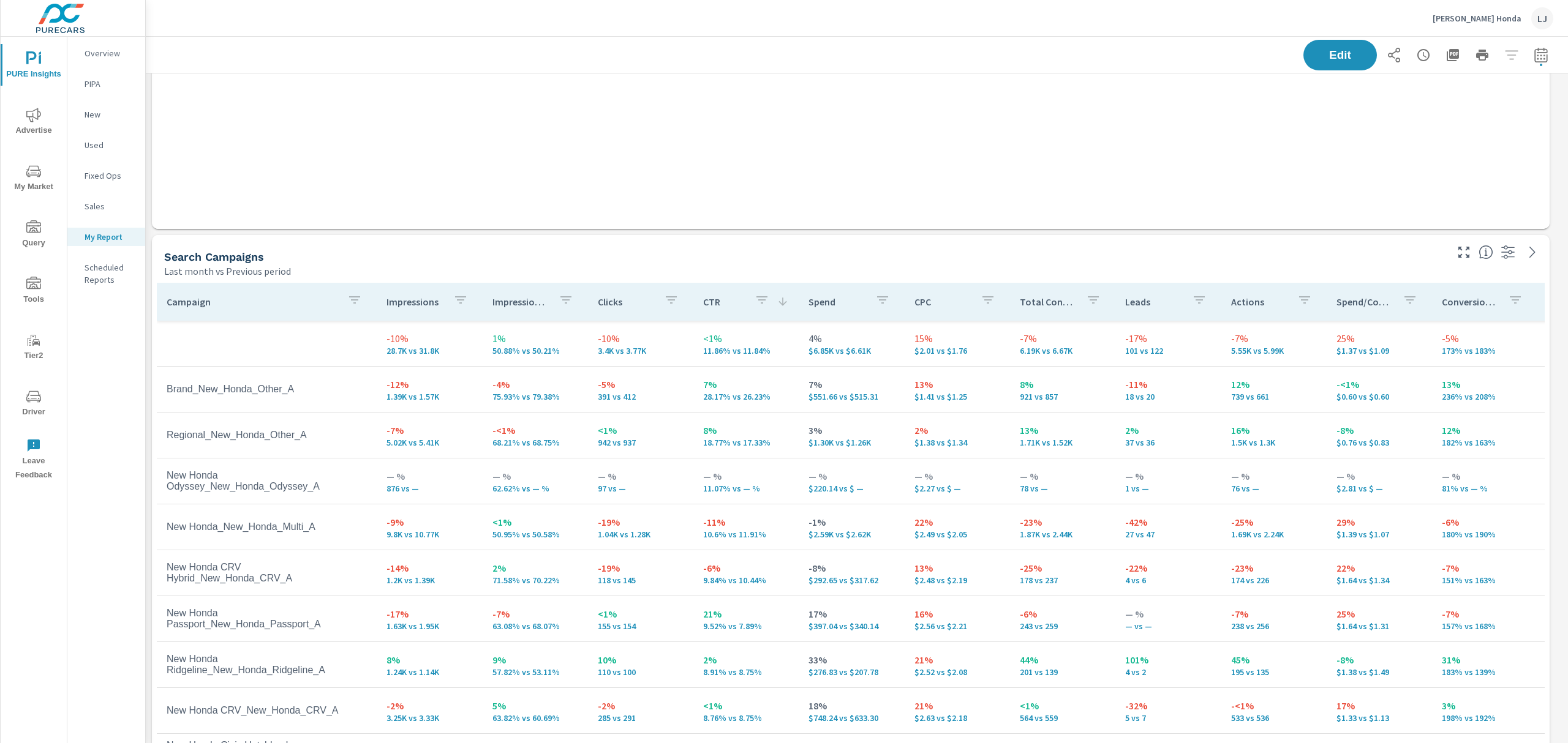
scroll to position [32, 0]
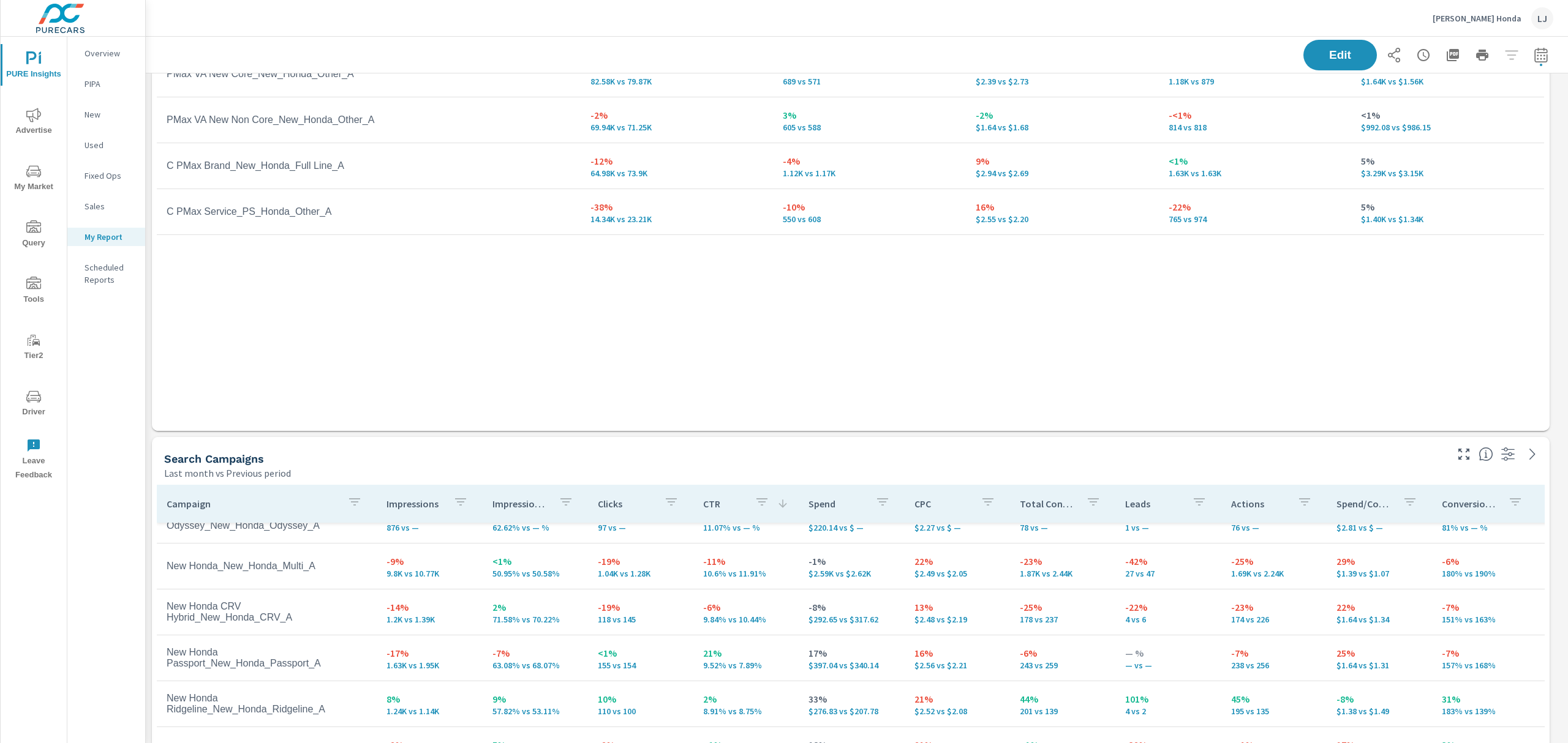
scroll to position [327, 0]
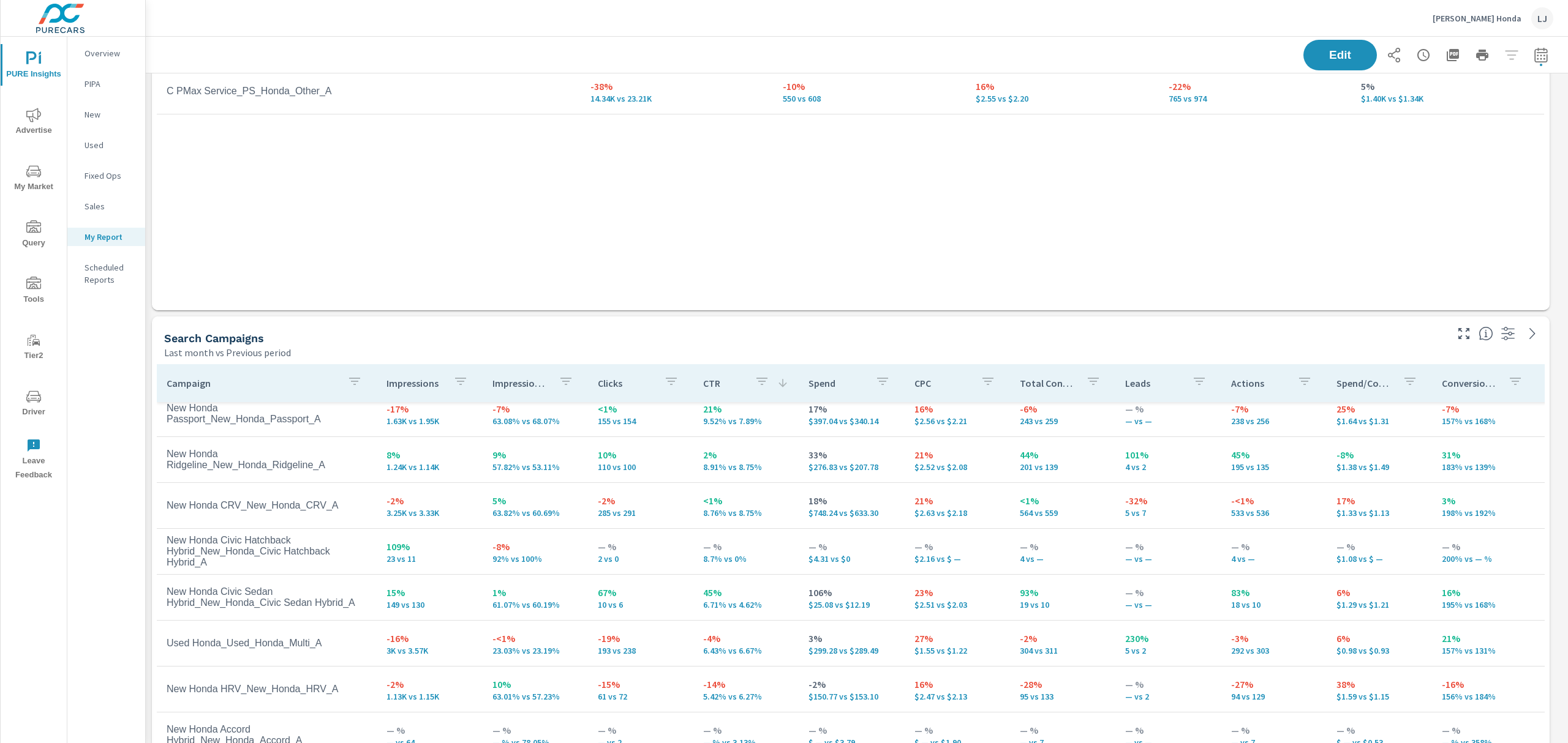
scroll to position [104, 0]
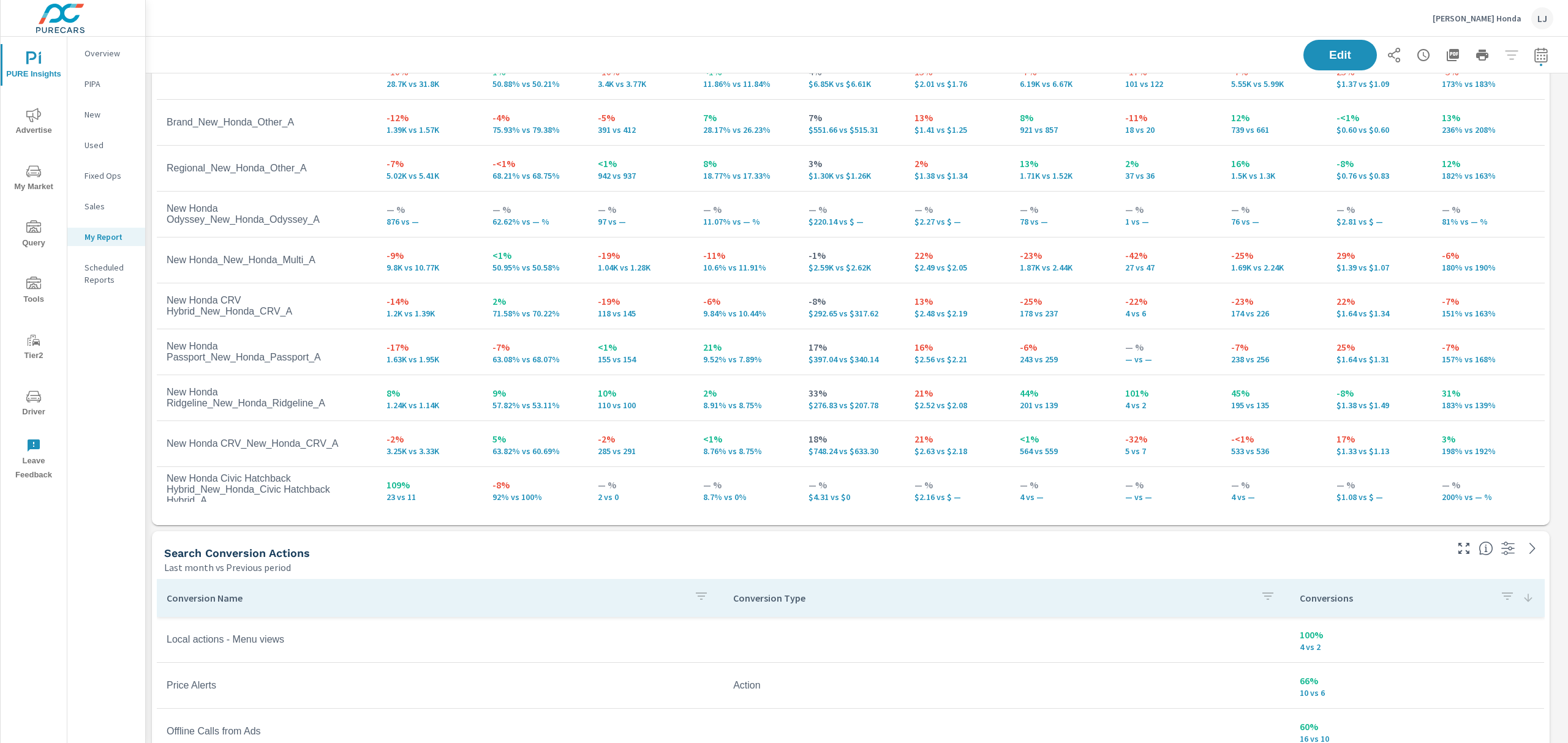
scroll to position [653, 0]
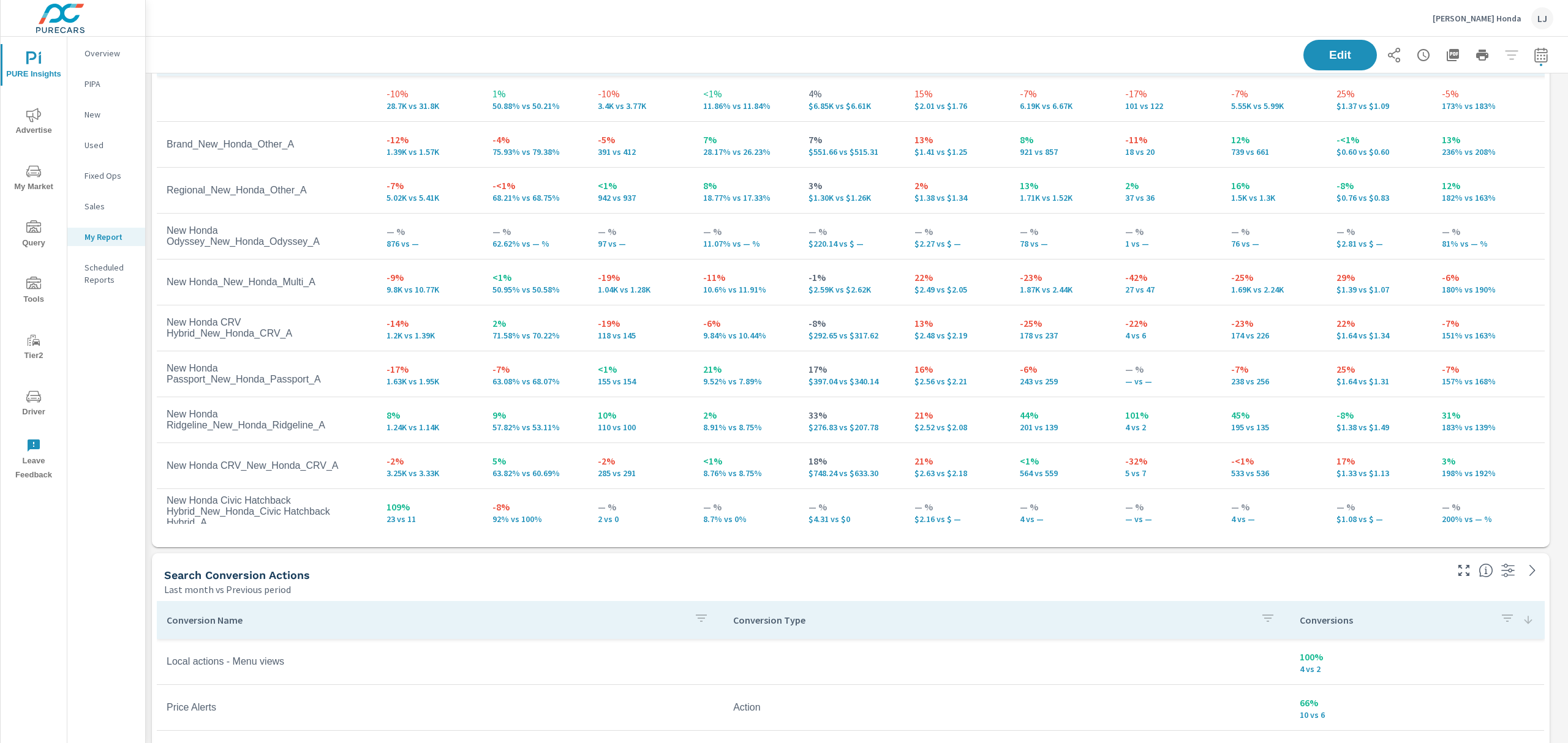
click at [36, 125] on span "Advertise" at bounding box center [34, 123] width 59 height 30
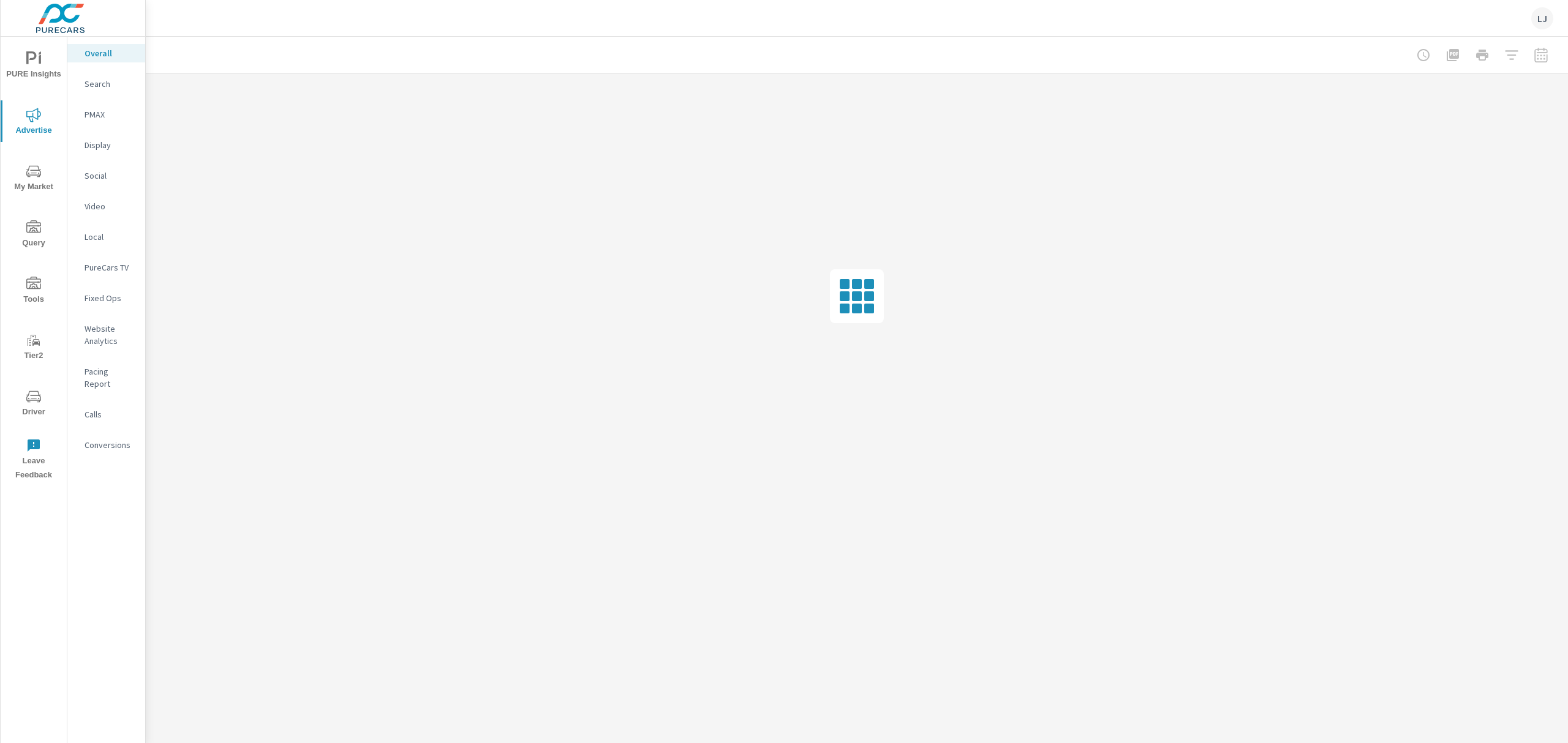
click at [38, 173] on icon "nav menu" at bounding box center [38, 173] width 1 height 1
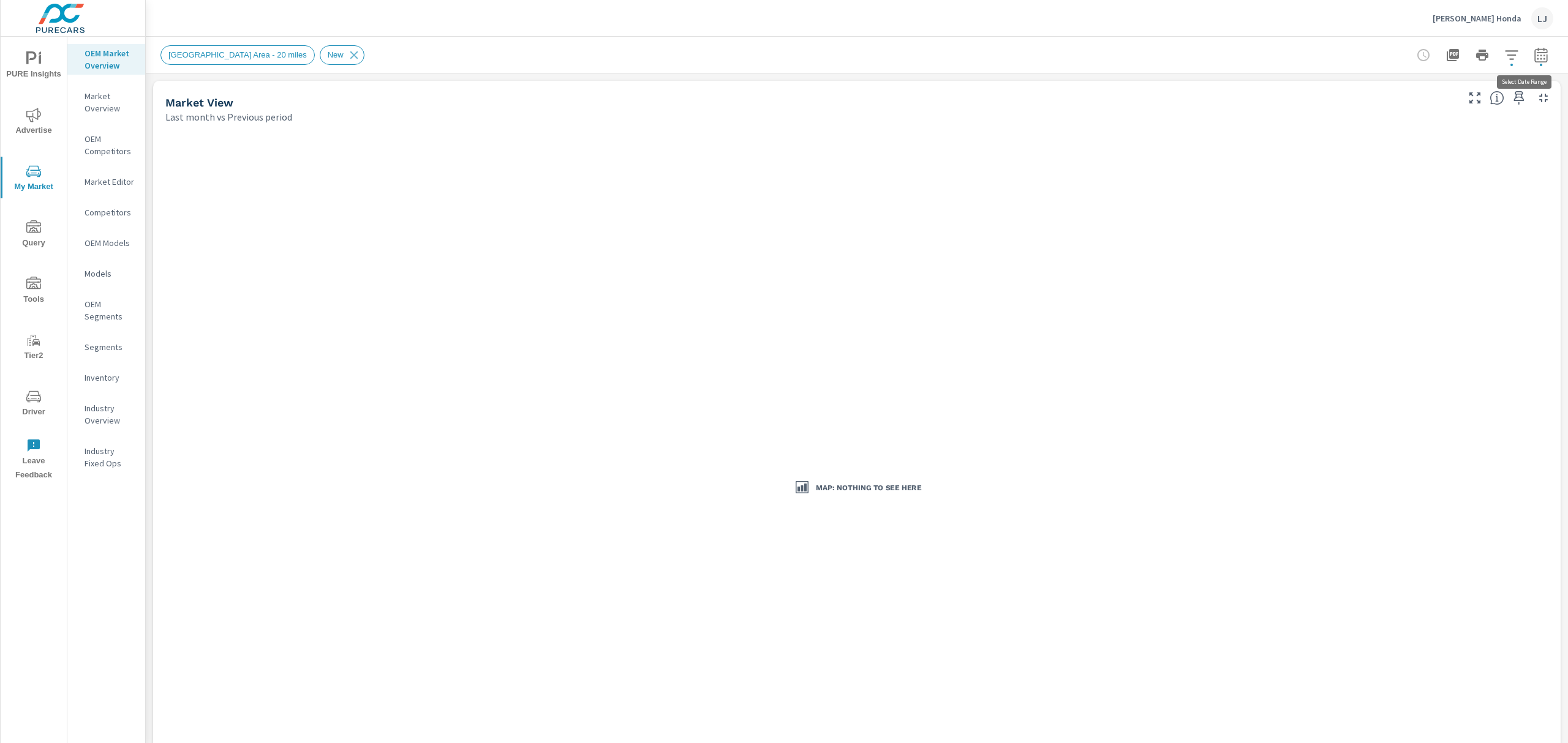
click at [1533, 56] on icon "button" at bounding box center [1540, 55] width 15 height 15
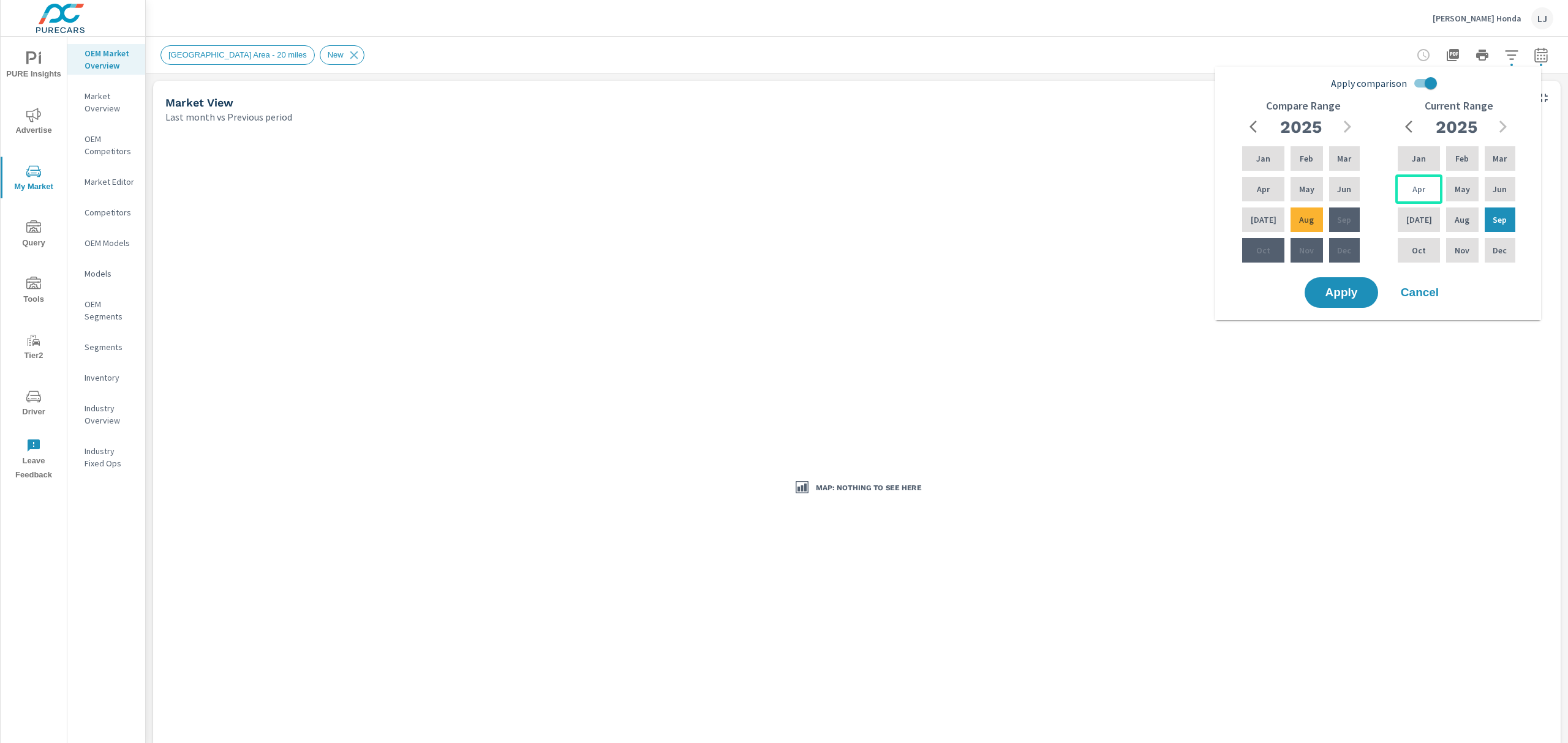
click at [1428, 187] on div "Apr" at bounding box center [1418, 189] width 47 height 29
click at [1464, 219] on div "Aug" at bounding box center [1461, 220] width 36 height 29
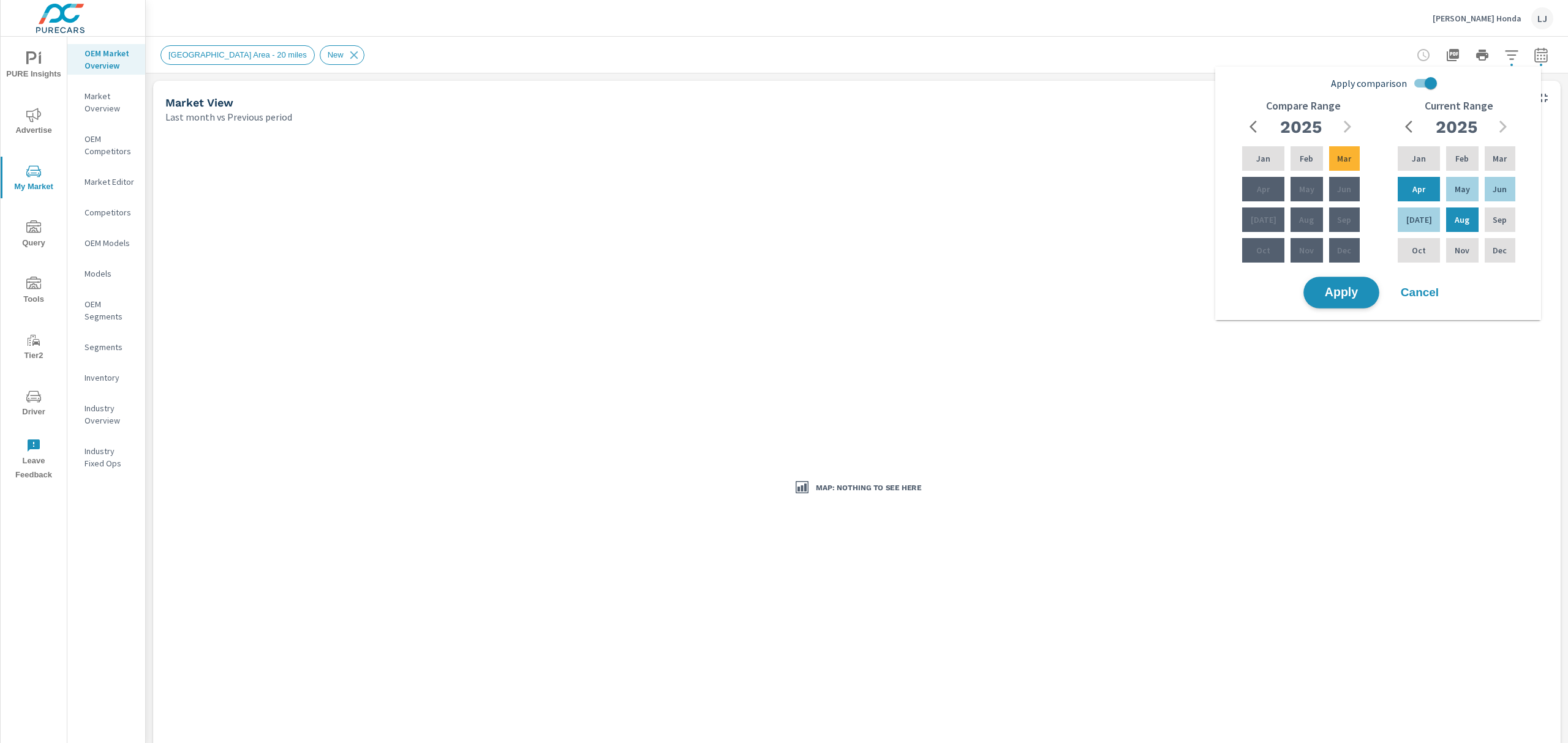
click at [1335, 303] on button "Apply" at bounding box center [1340, 293] width 76 height 32
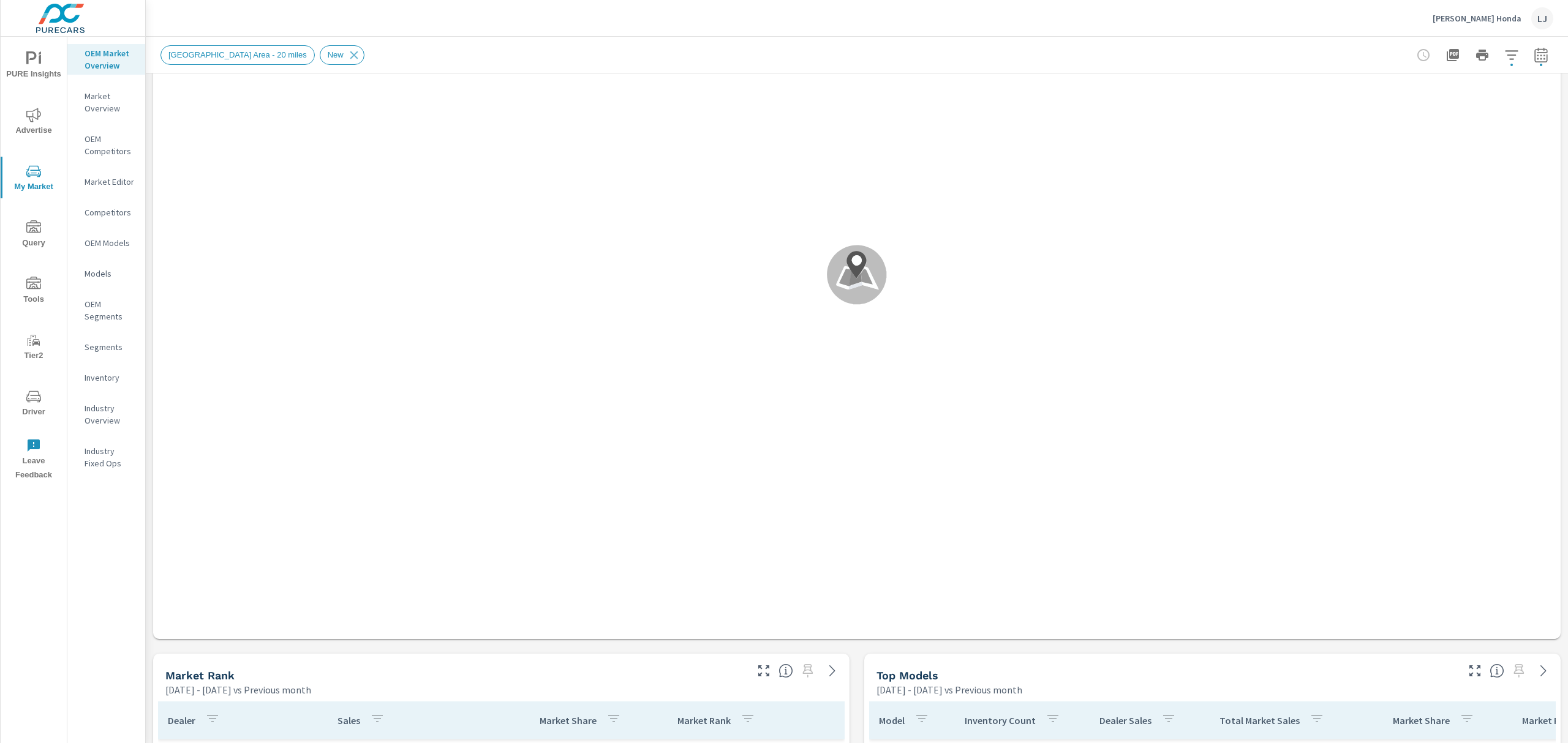
scroll to position [54, 0]
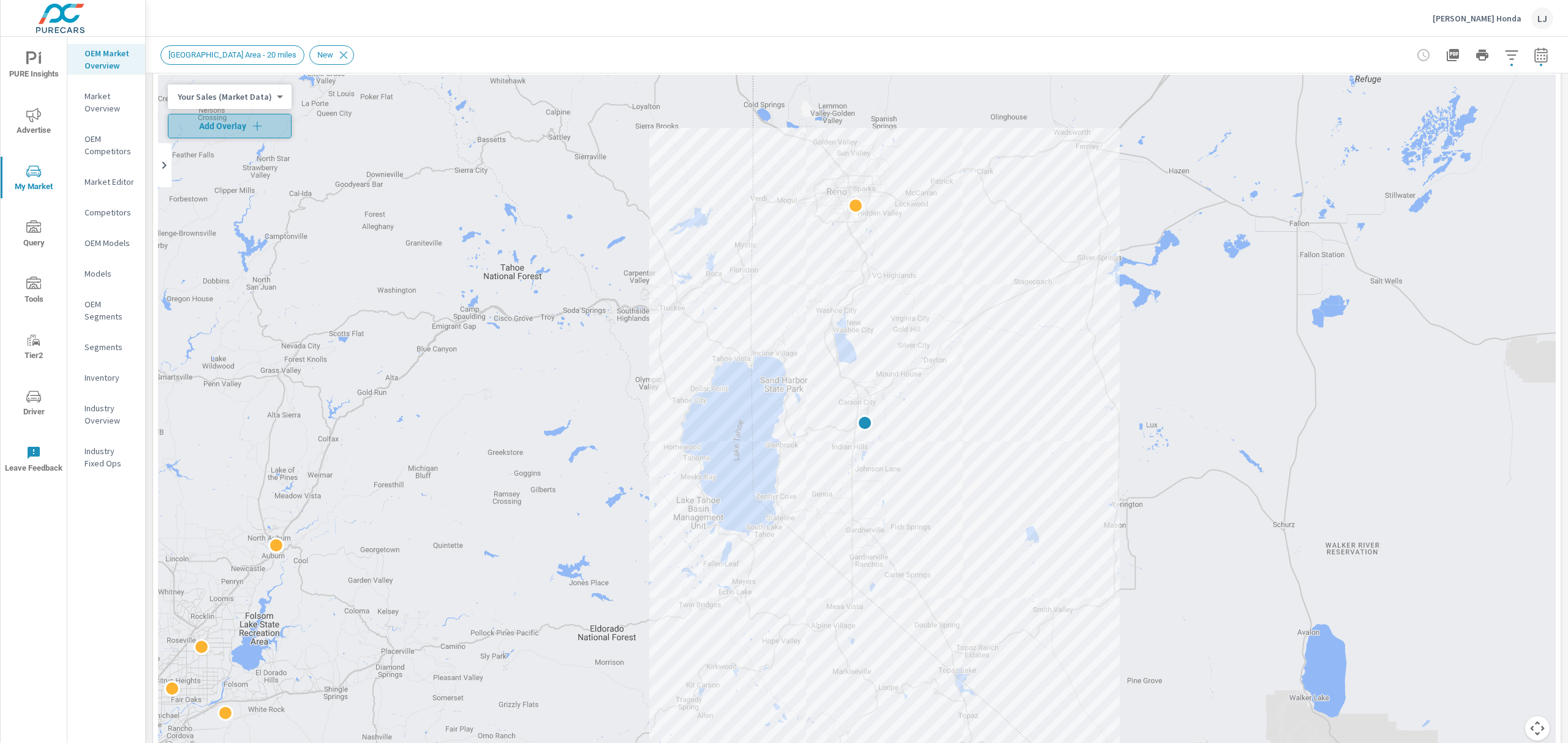
click at [260, 126] on icon "button" at bounding box center [257, 126] width 12 height 12
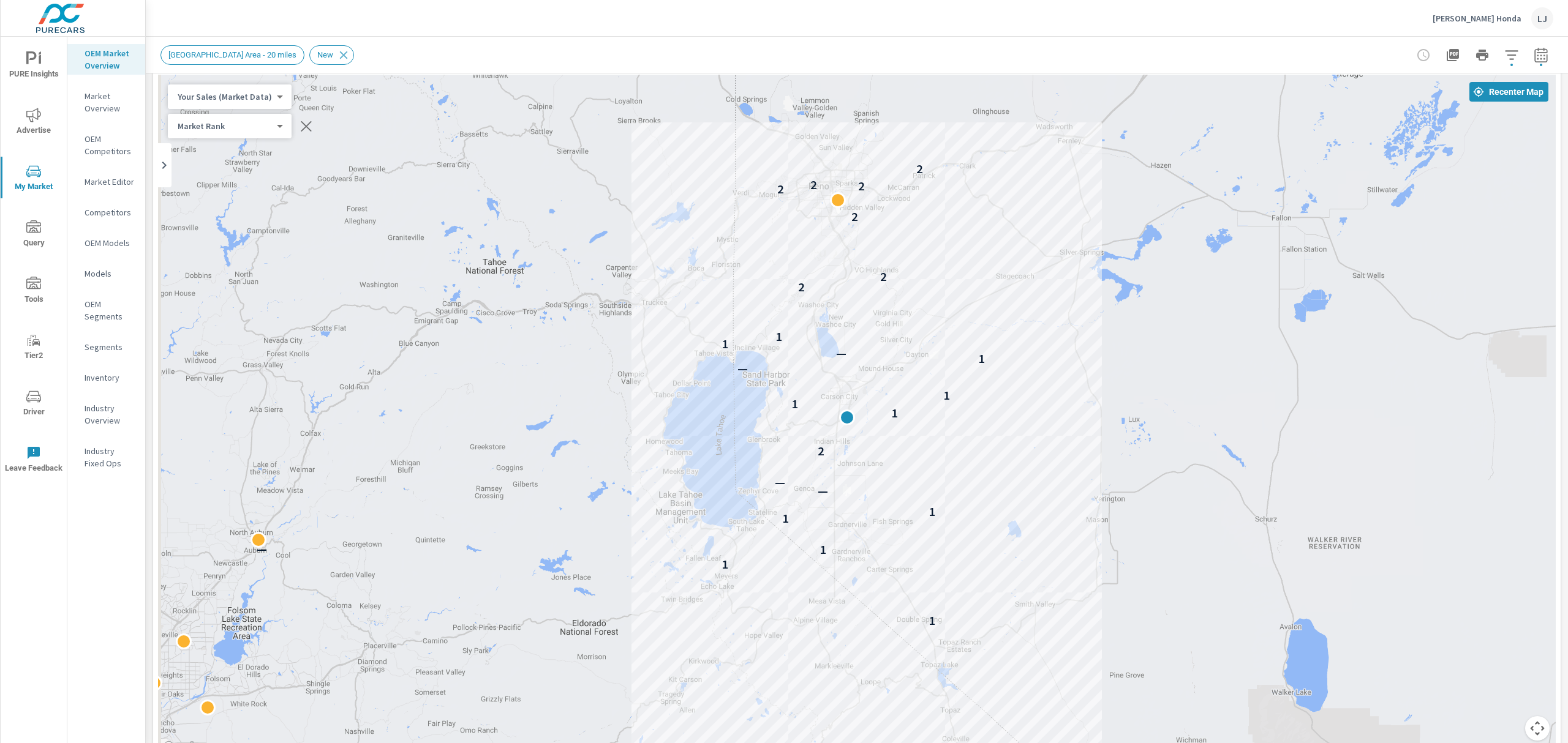
drag, startPoint x: 818, startPoint y: 424, endPoint x: 1112, endPoint y: 440, distance: 294.4
click at [1112, 440] on div "1 1 1 — 1 1 — — 2 1 1 1 — 1 — 1 1 2 2 2 2 2 2 2" at bounding box center [857, 415] width 1397 height 681
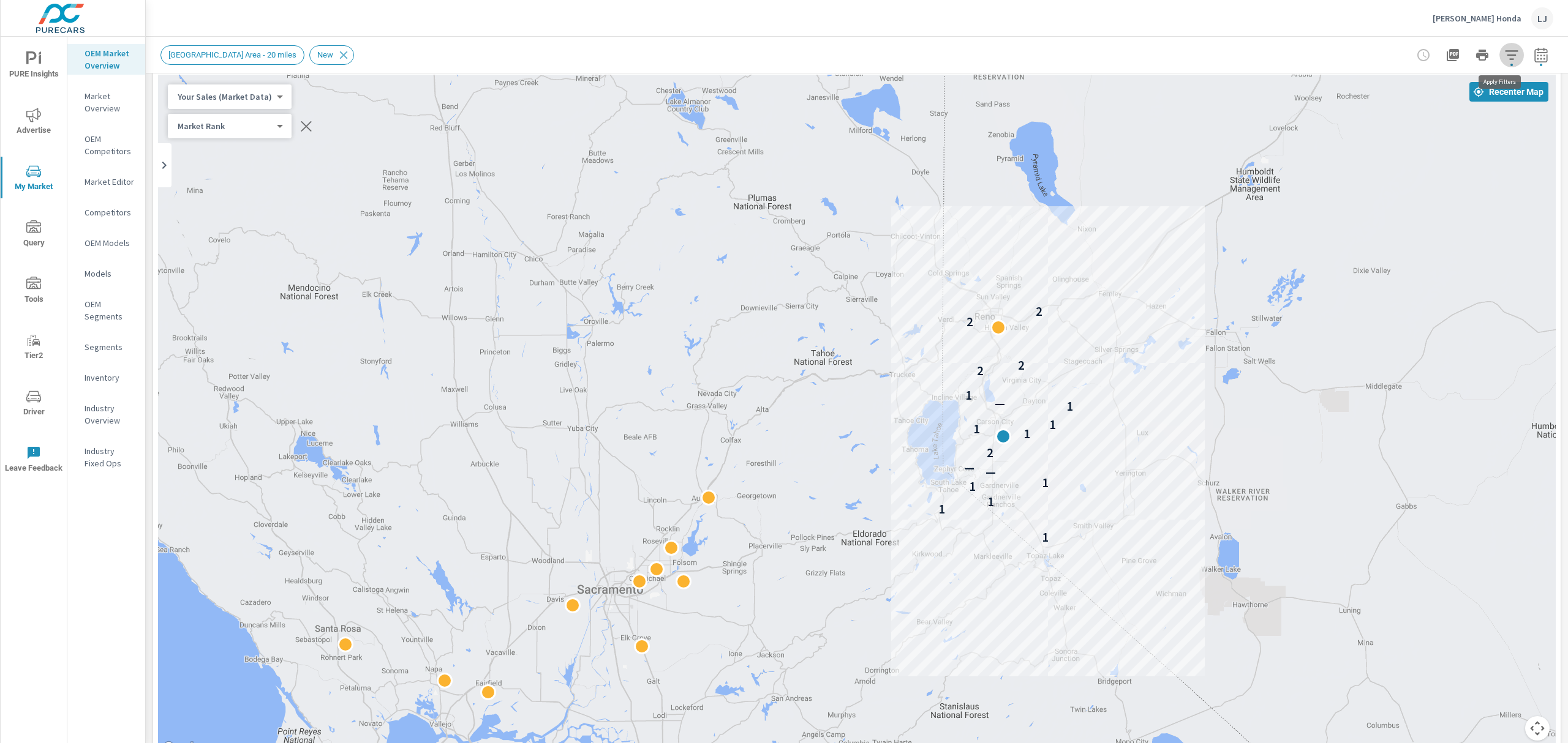
click at [1499, 50] on button "button" at bounding box center [1512, 55] width 25 height 25
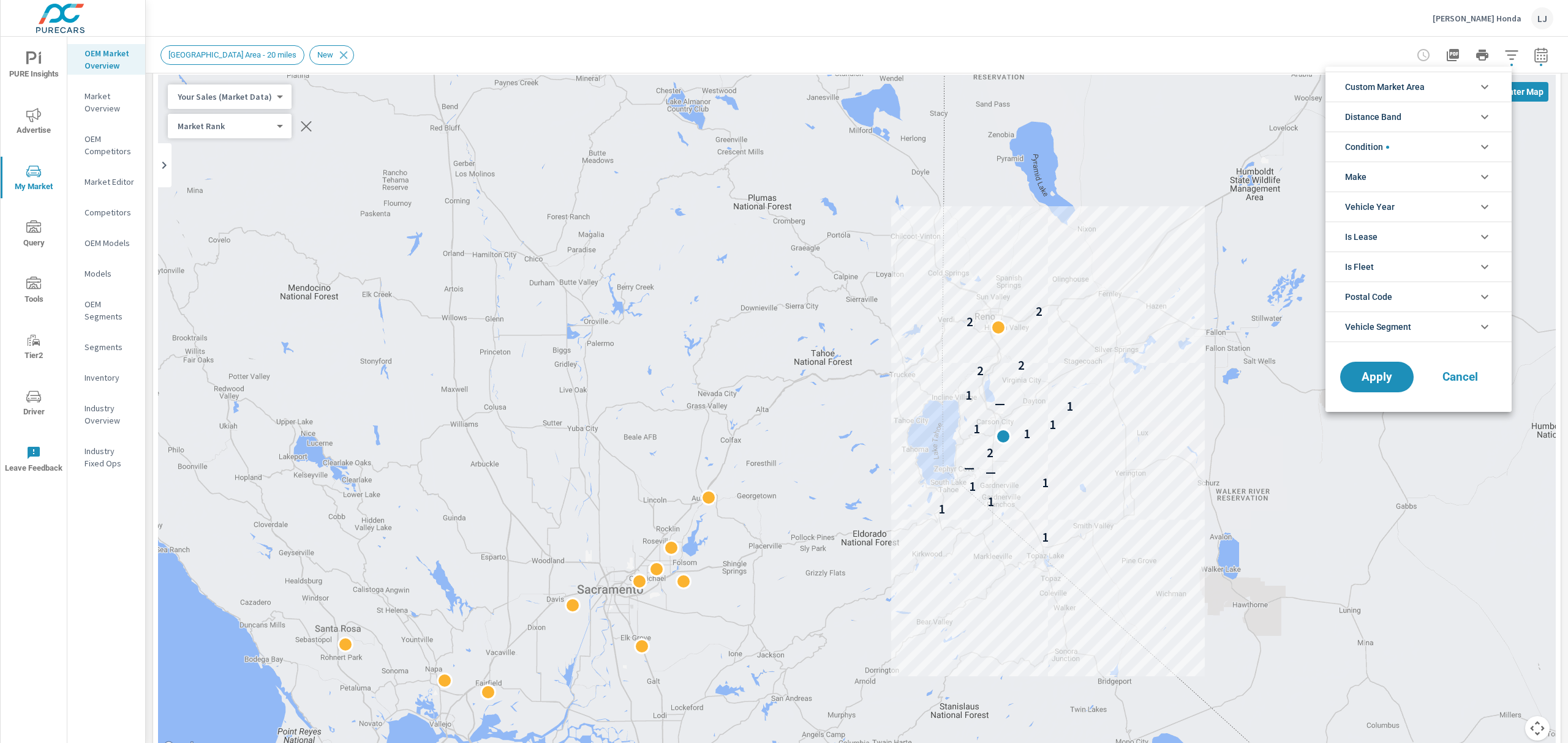
click at [1448, 149] on li "Condition" at bounding box center [1418, 147] width 186 height 30
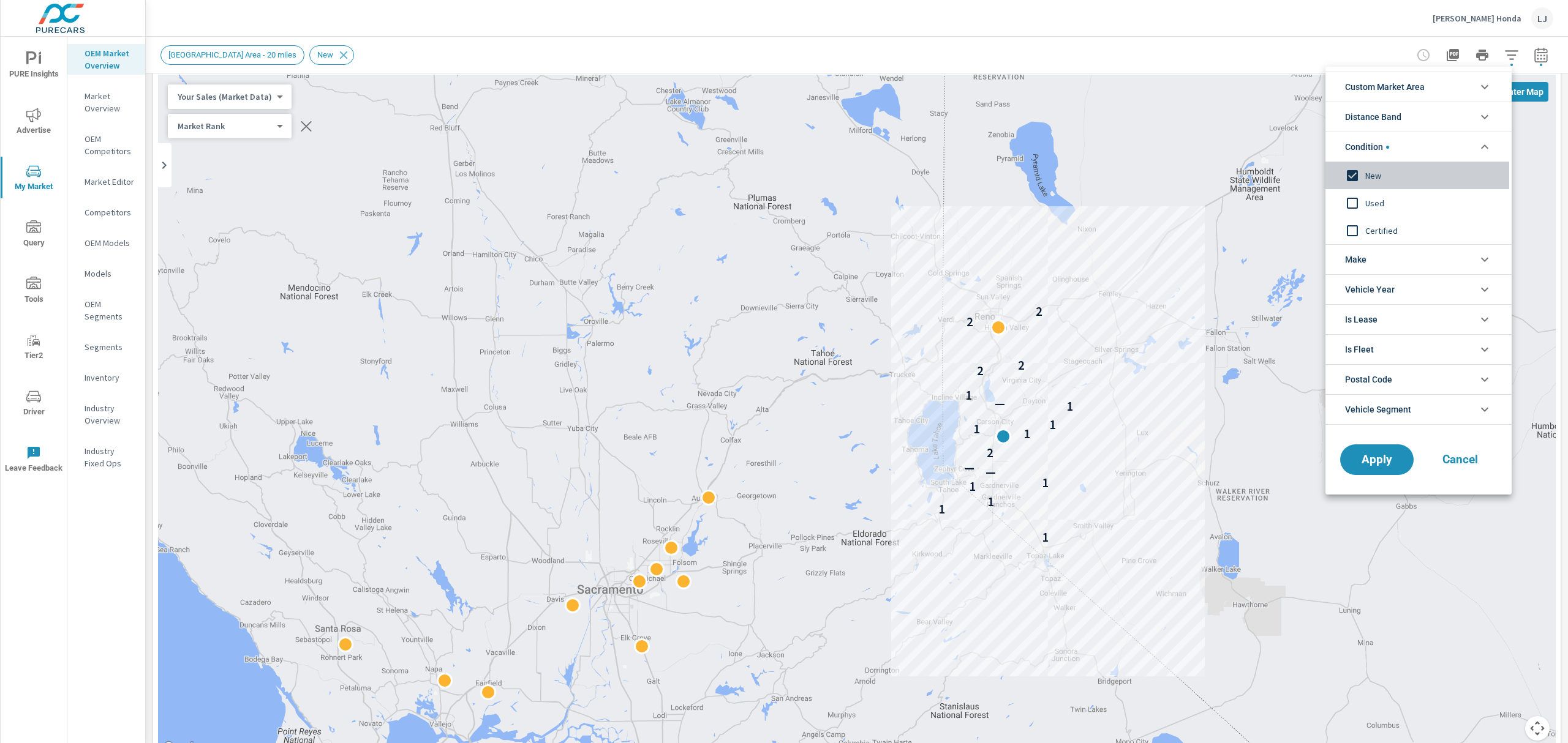
click at [1360, 178] on input "filter options" at bounding box center [1352, 175] width 26 height 26
click at [1380, 459] on span "Apply" at bounding box center [1377, 460] width 50 height 12
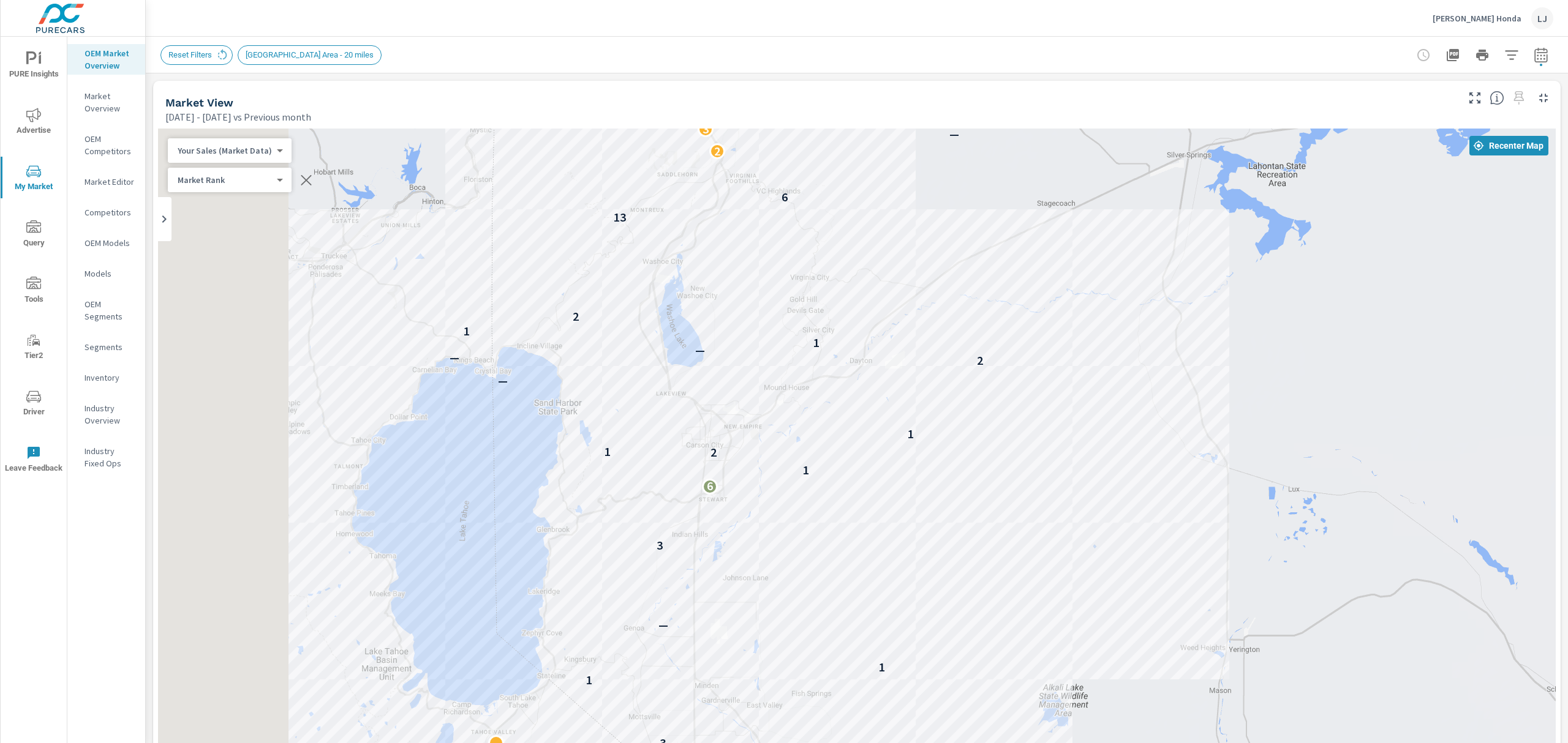
drag, startPoint x: 673, startPoint y: 515, endPoint x: 736, endPoint y: 504, distance: 64.0
click at [824, 535] on div "1 1 3 1 1 — 3 6 1 2 1 1 — 2 — — 1 1 2 13 6 2 — 3 2 3 3 3 5 2 2 — 6 9 5 5 6" at bounding box center [857, 469] width 1397 height 681
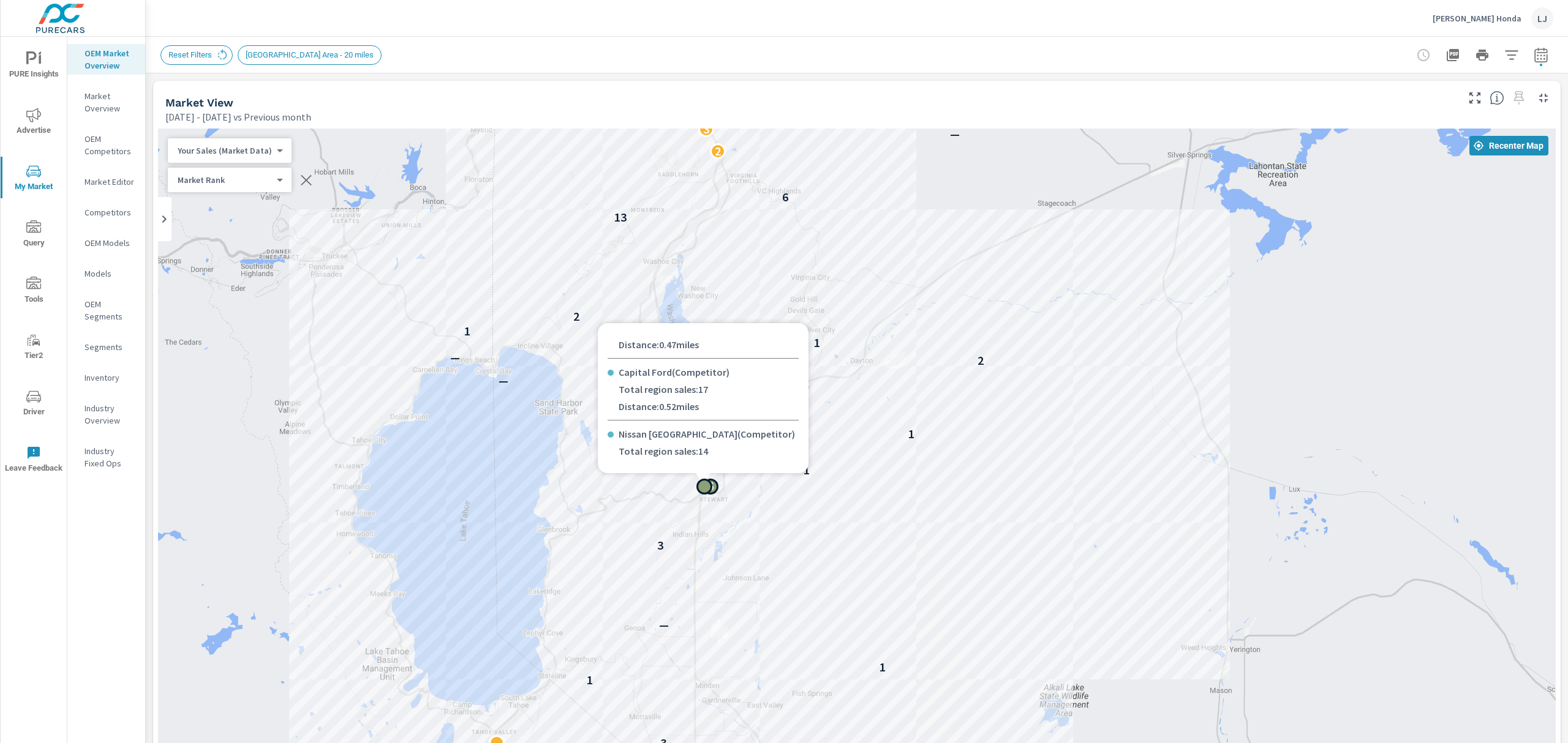
scroll to position [258, 0]
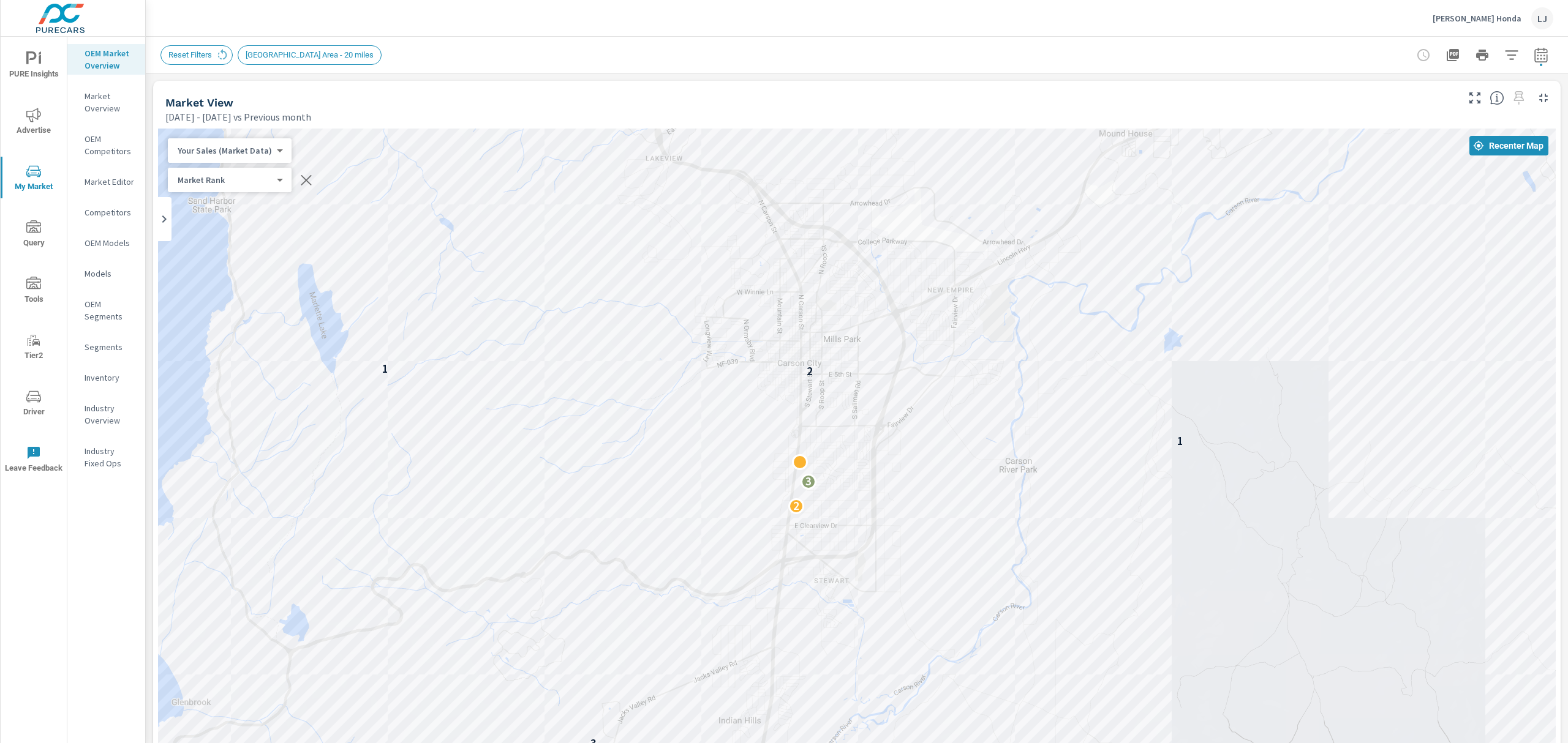
drag, startPoint x: 731, startPoint y: 532, endPoint x: 1304, endPoint y: 461, distance: 577.4
click at [1304, 461] on div "— — — 3 2 3 1 2 1 1 2 — 1 2" at bounding box center [857, 469] width 1397 height 681
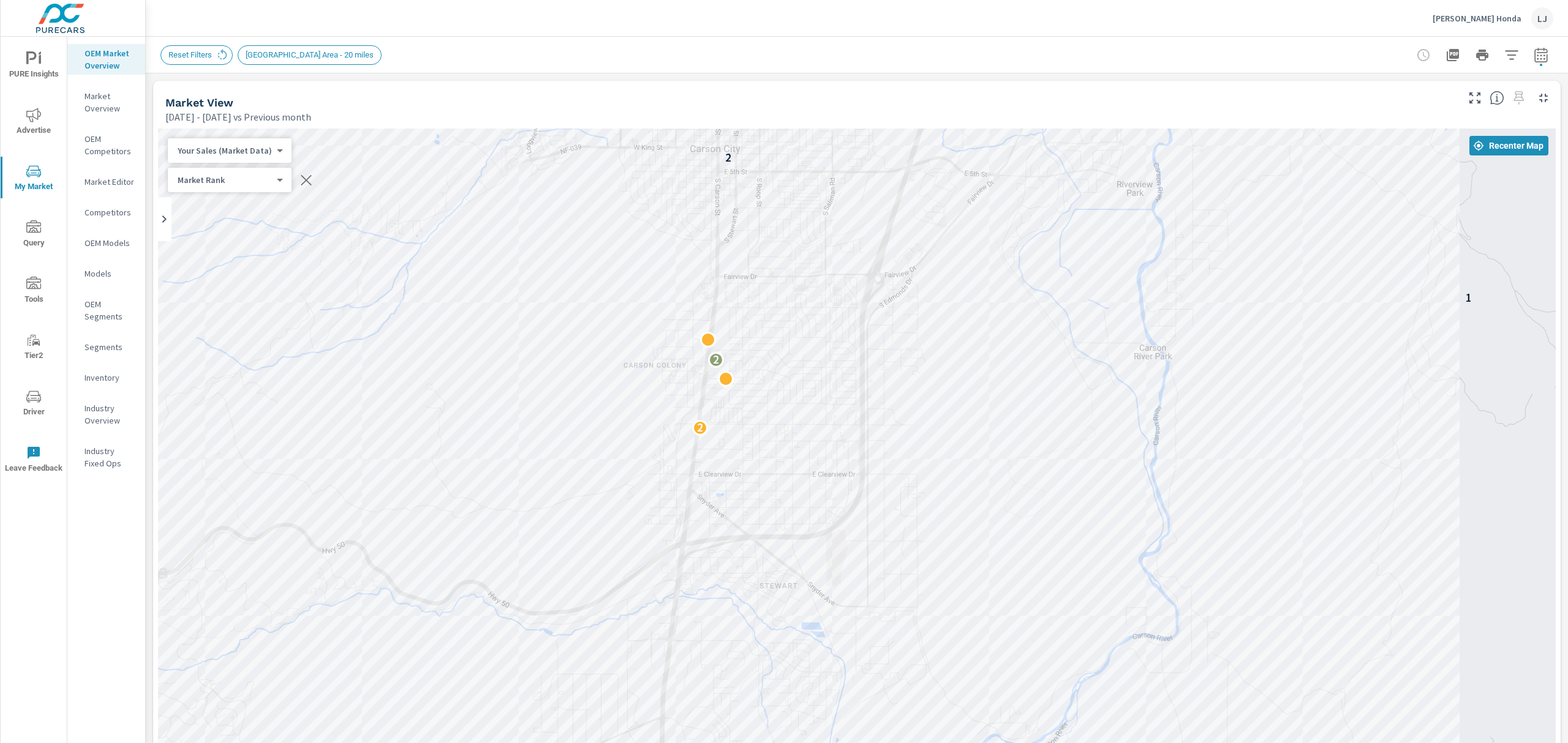
click at [33, 76] on span "PURE Insights" at bounding box center [34, 67] width 59 height 30
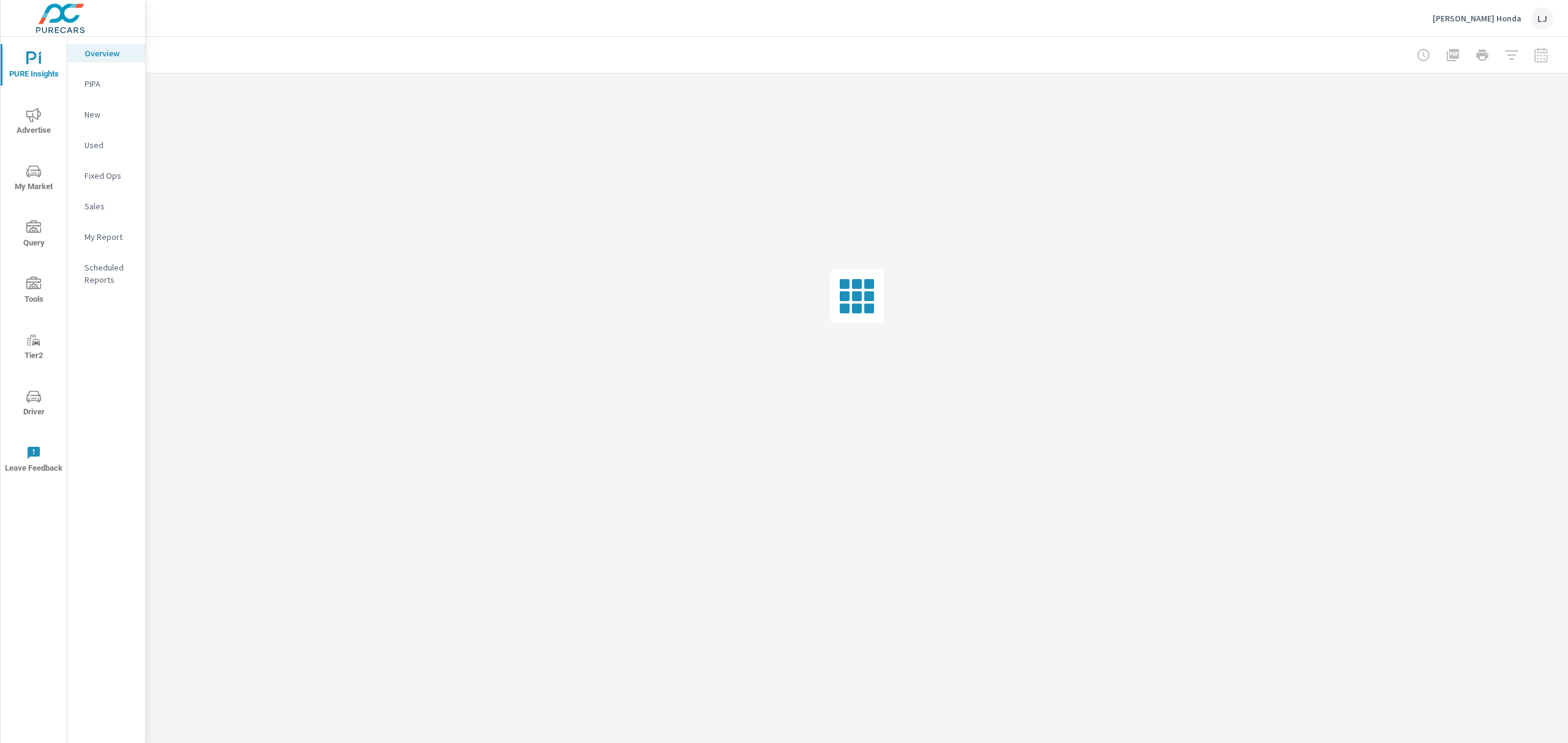
click at [101, 230] on p "My Report" at bounding box center [109, 237] width 51 height 12
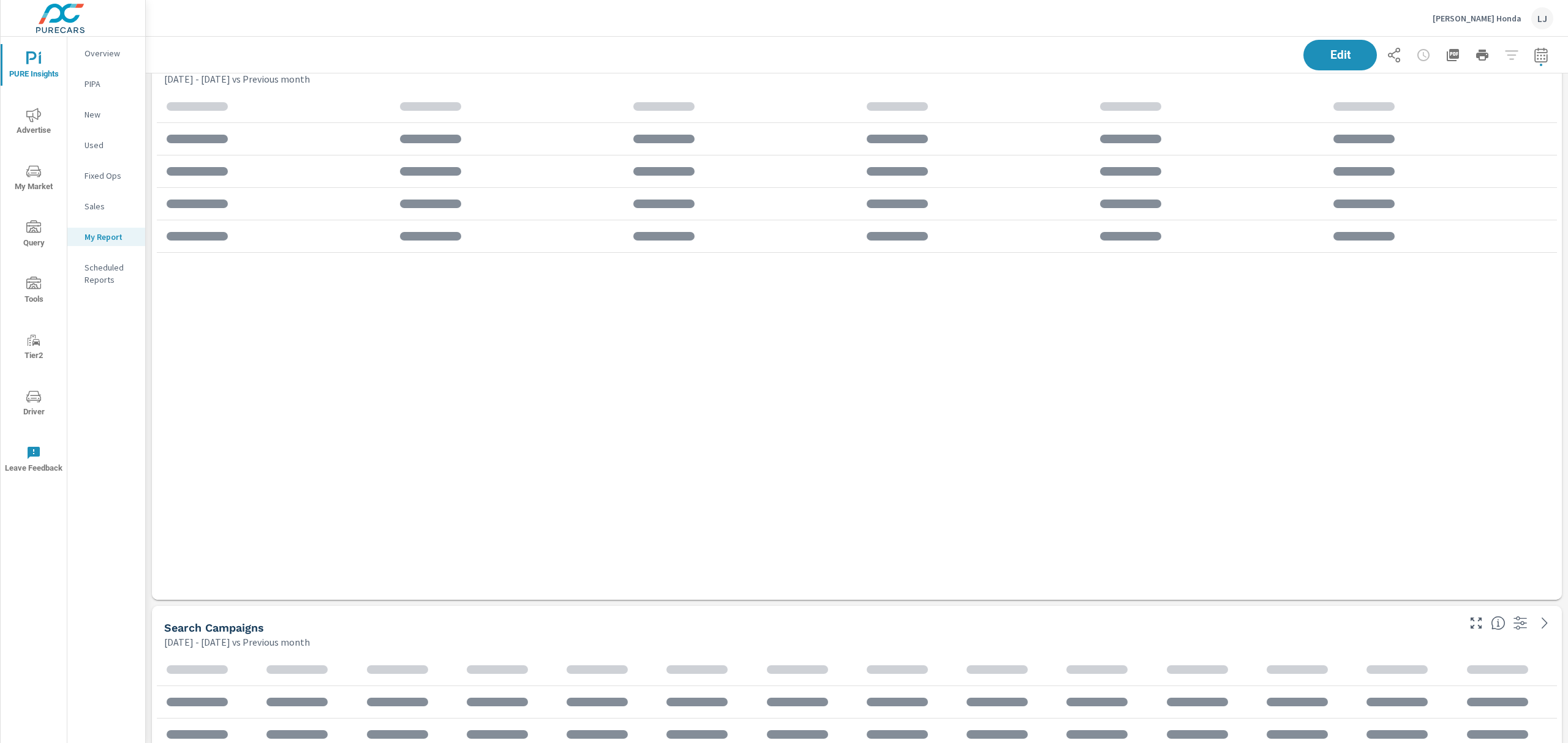
scroll to position [2707, 1435]
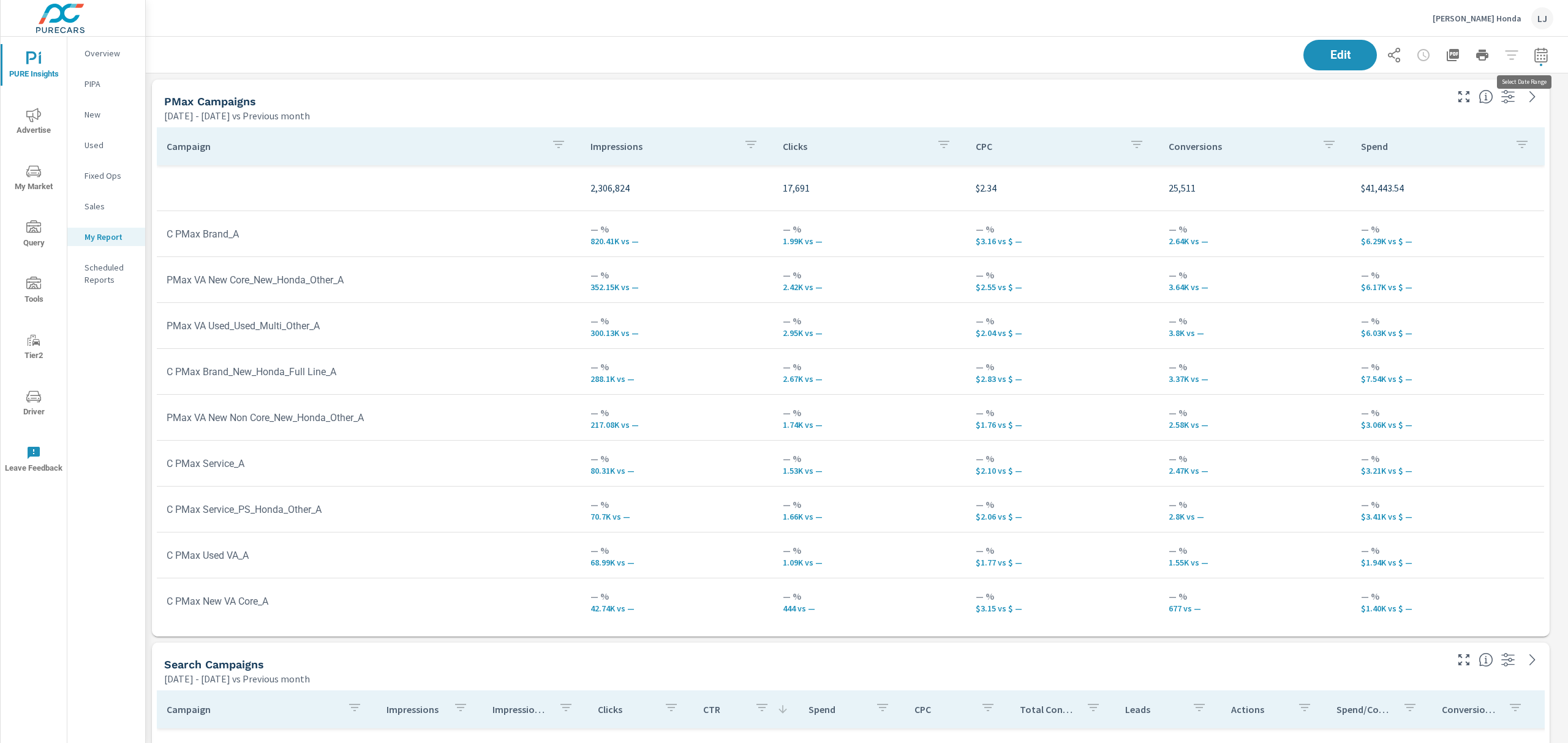
click at [1529, 64] on button "button" at bounding box center [1541, 55] width 25 height 25
select select "Previous month"
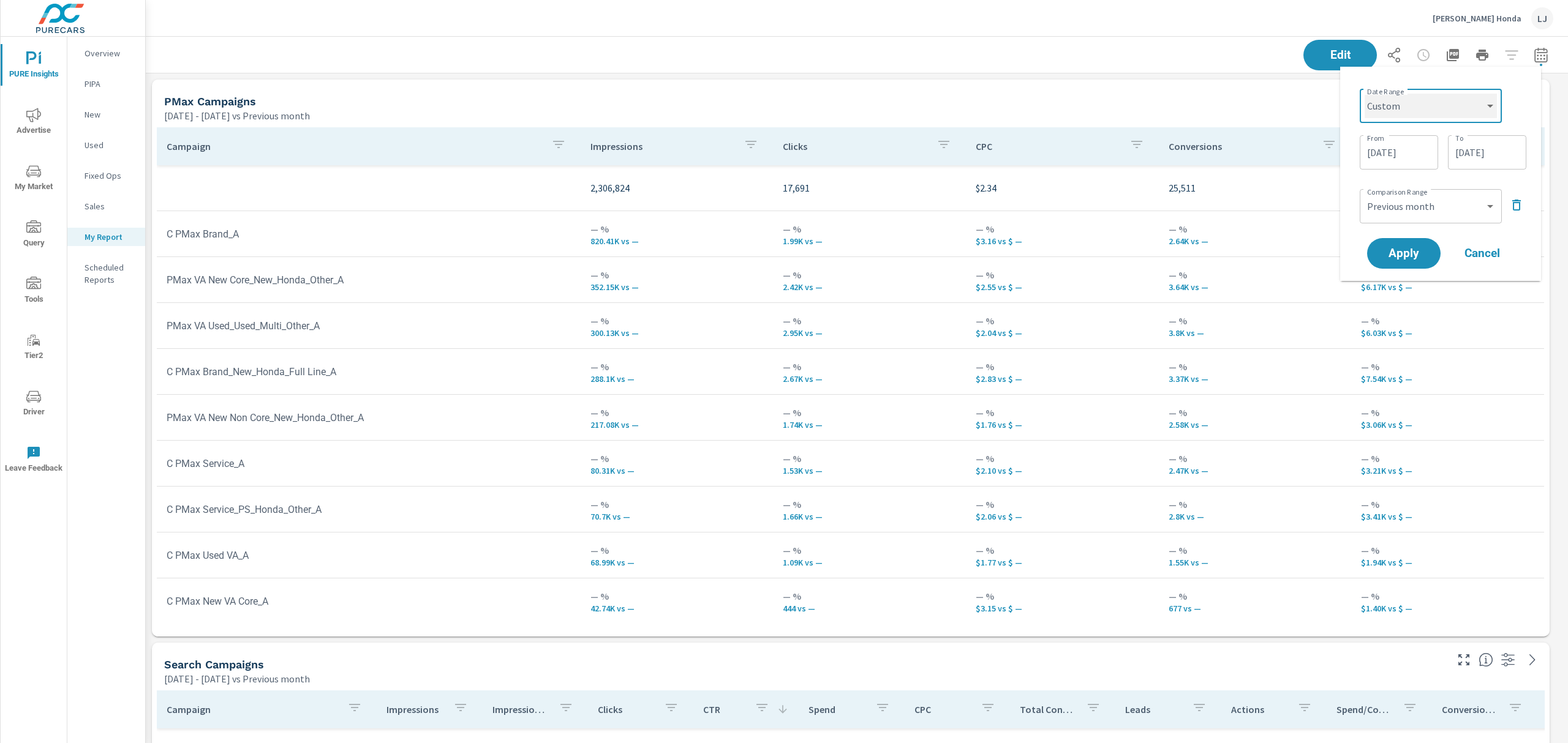
click at [1433, 109] on select "Custom Yesterday Last week Last 7 days Last 14 days Last 30 days Last 45 days L…" at bounding box center [1430, 106] width 133 height 25
click at [1364, 93] on select "Custom Yesterday Last week Last 7 days Last 14 days Last 30 days Last 45 days L…" at bounding box center [1430, 106] width 133 height 25
select select "Last month"
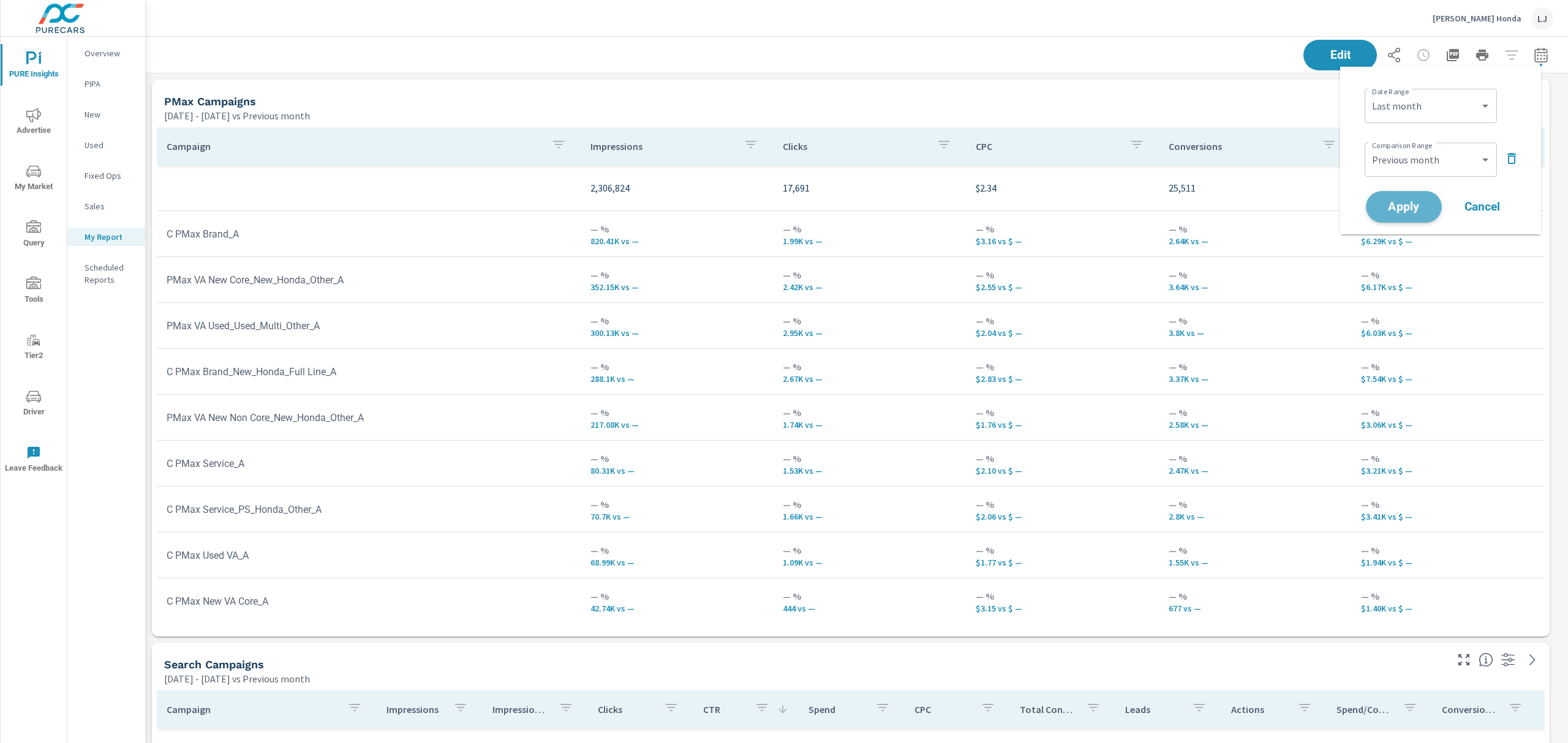
click at [1411, 196] on button "Apply" at bounding box center [1403, 207] width 76 height 32
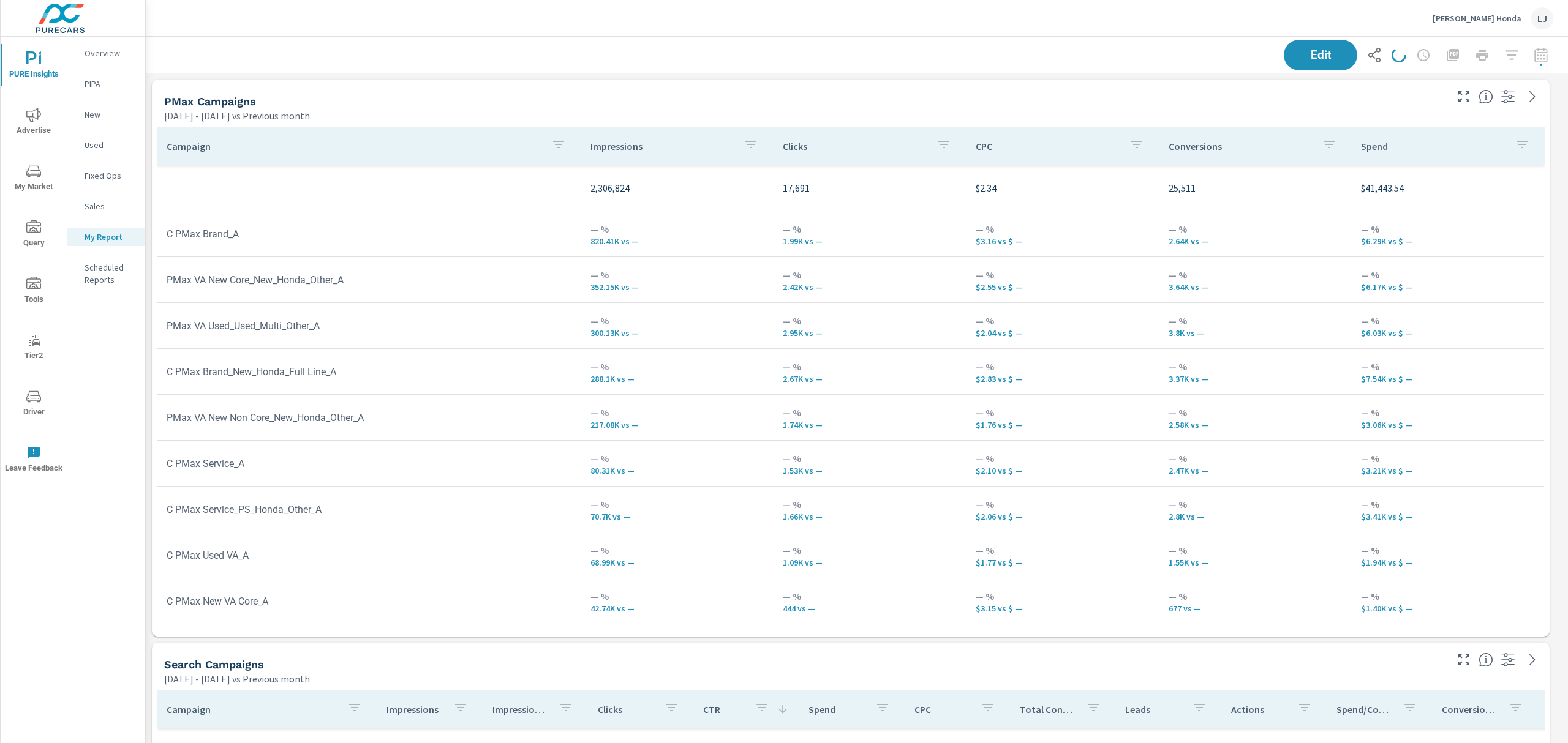
scroll to position [2707, 1435]
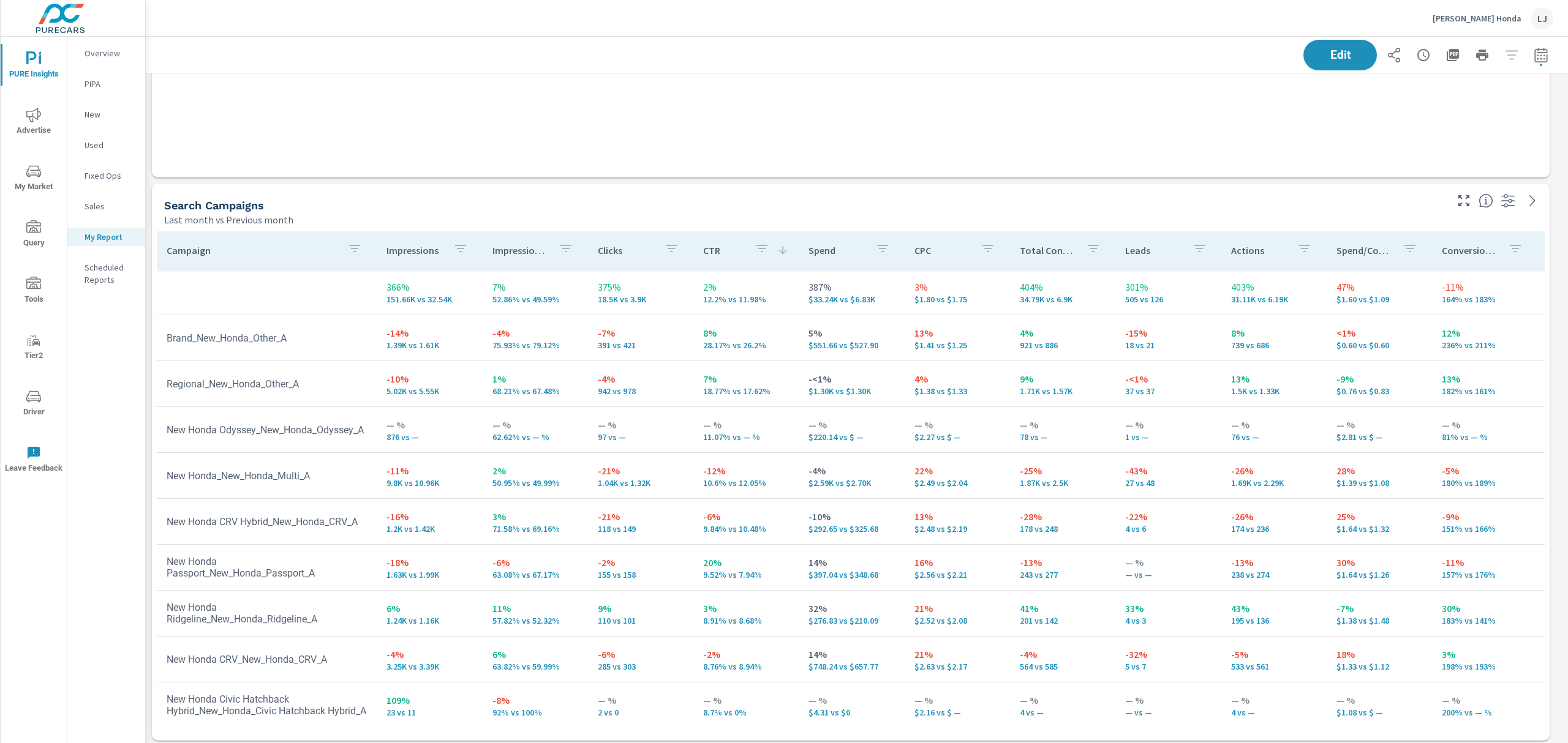
scroll to position [514, 0]
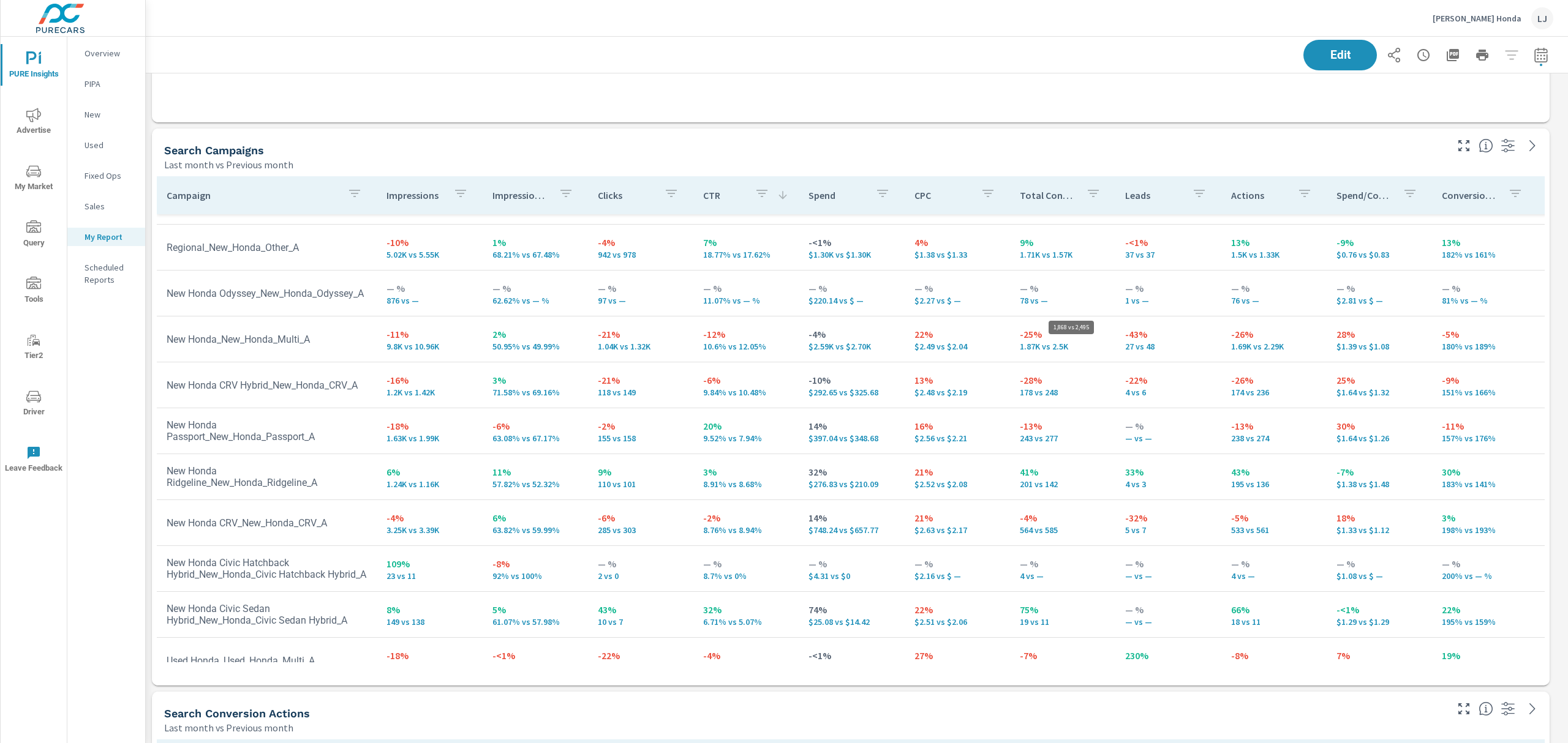
scroll to position [2707, 1435]
click at [925, 189] on div "CPC" at bounding box center [957, 196] width 85 height 28
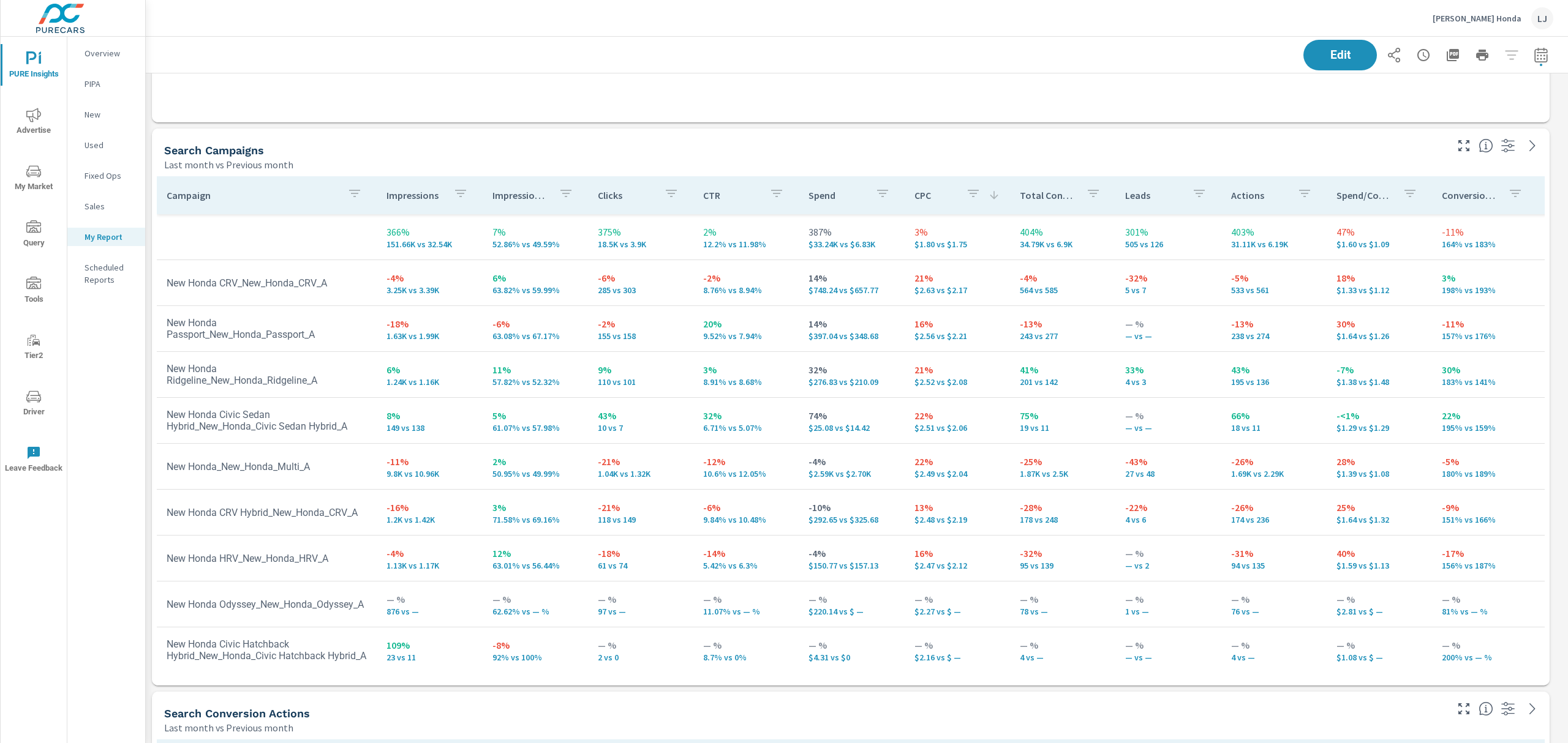
click at [928, 201] on p "CPC" at bounding box center [934, 196] width 42 height 12
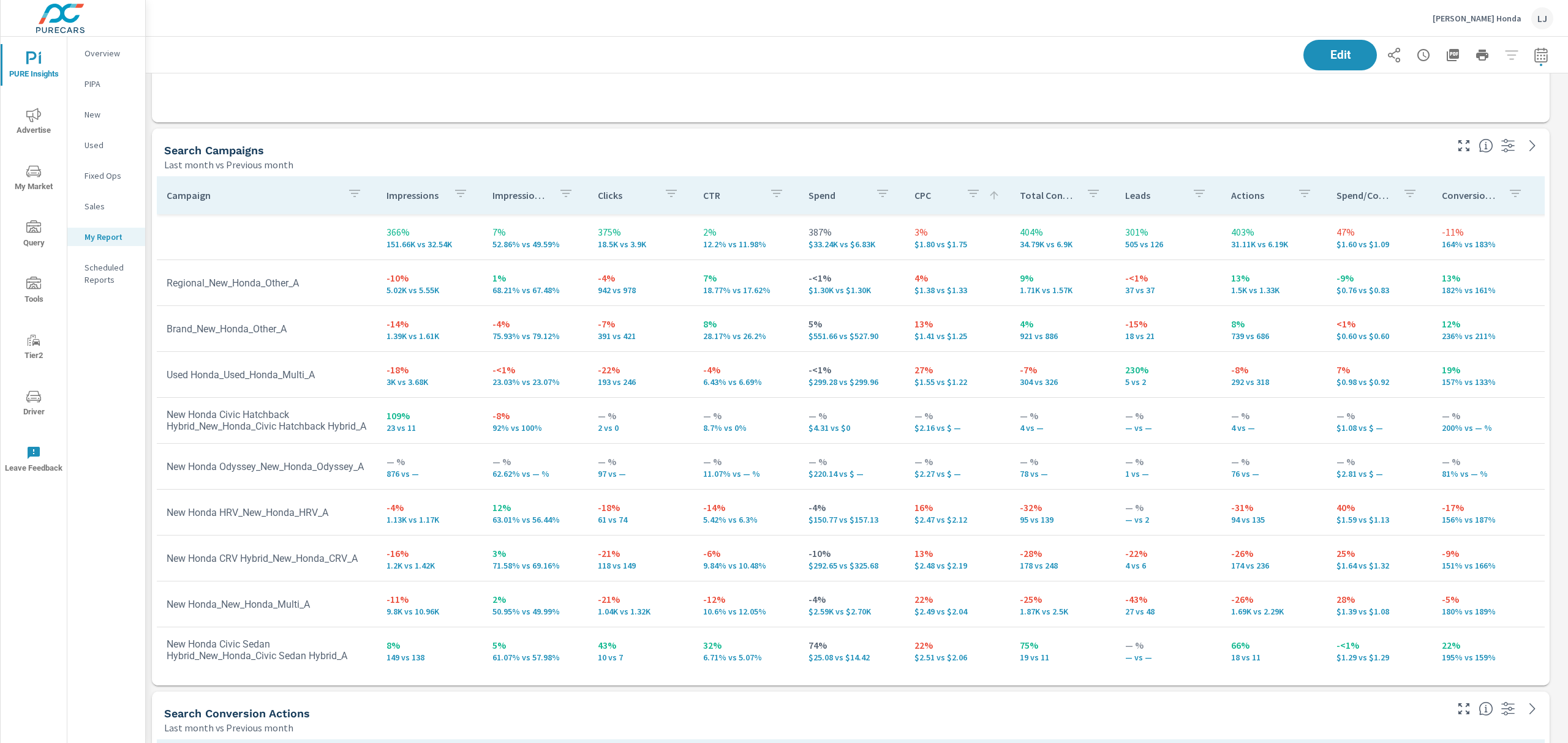
click at [921, 198] on p "CPC" at bounding box center [934, 196] width 42 height 12
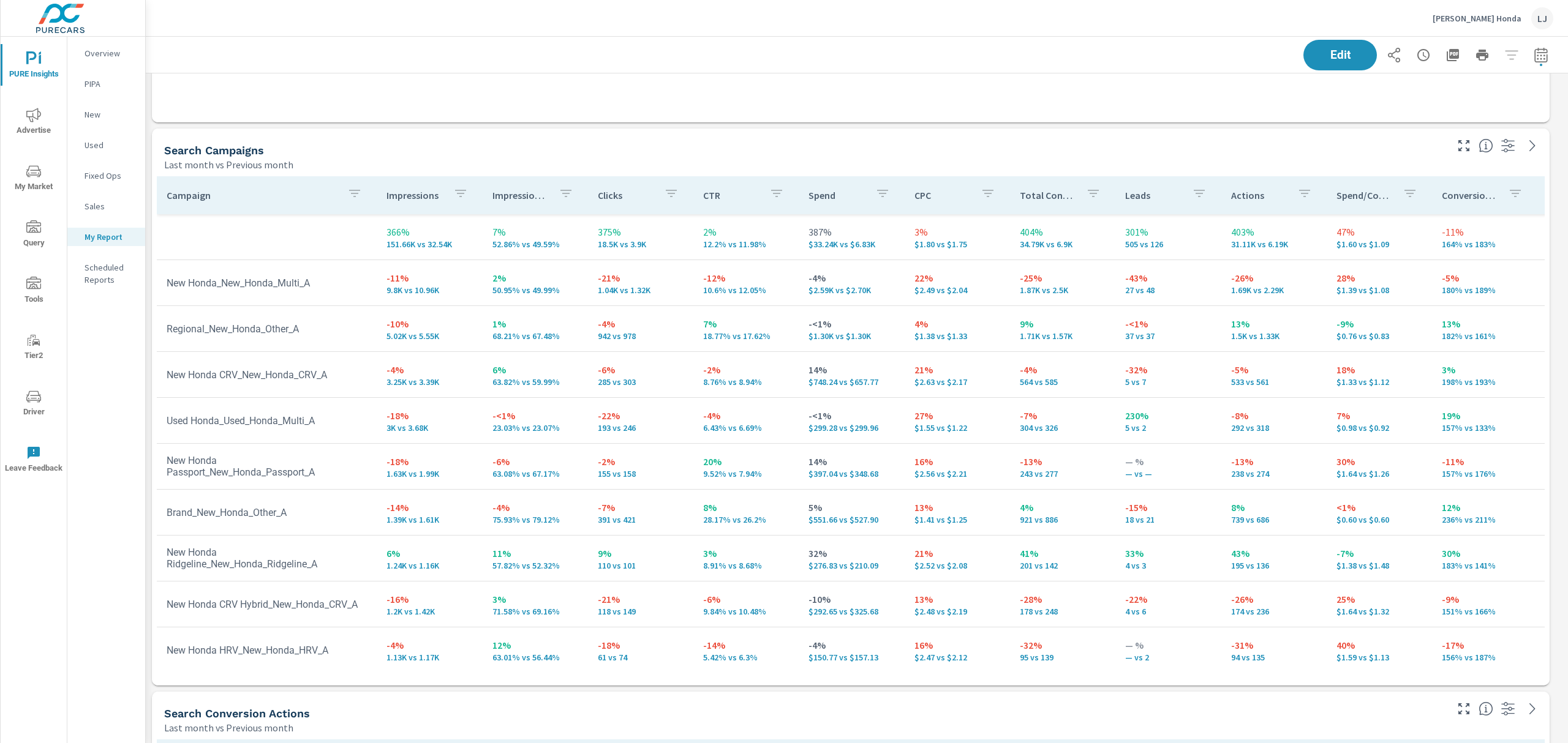
scroll to position [2707, 1435]
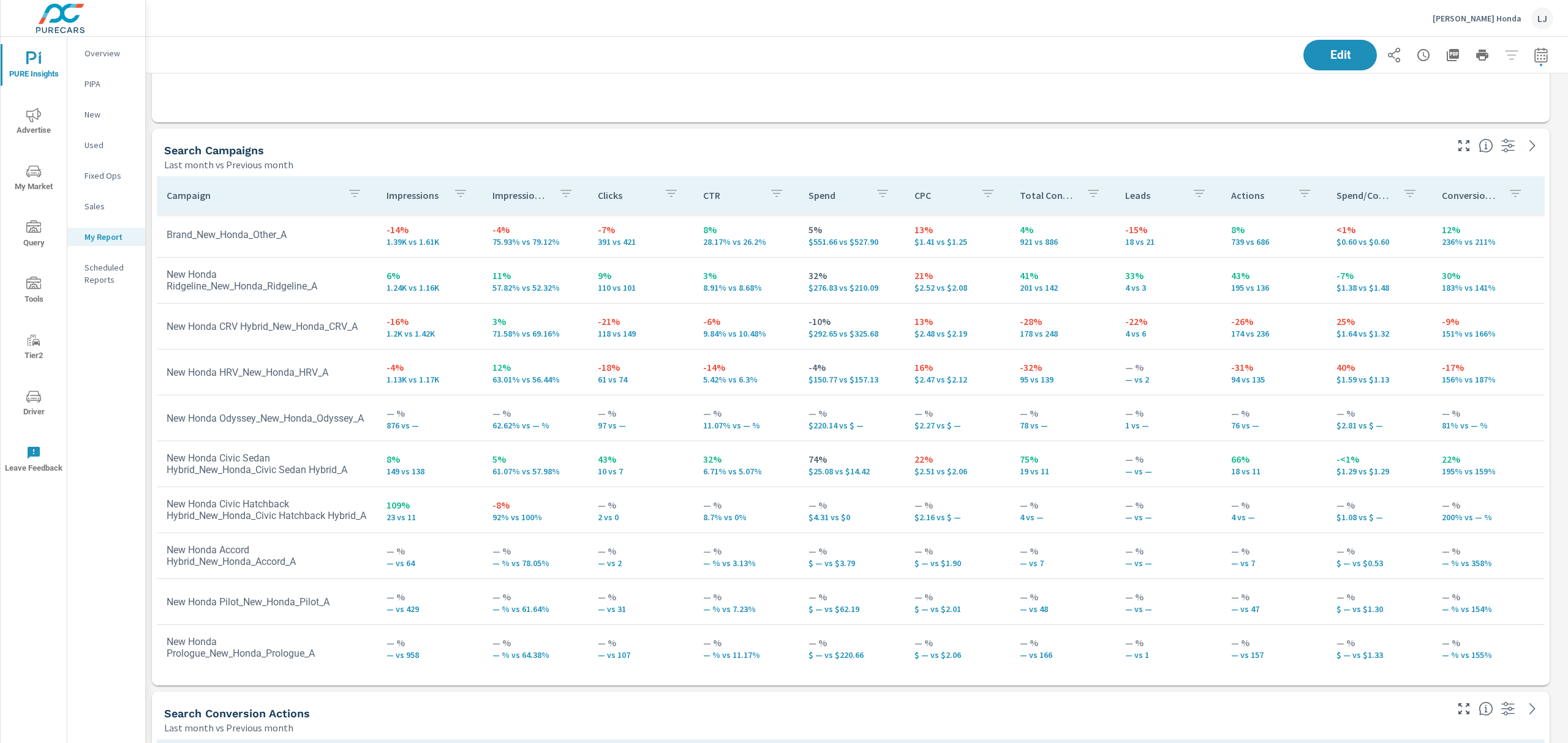
scroll to position [299, 0]
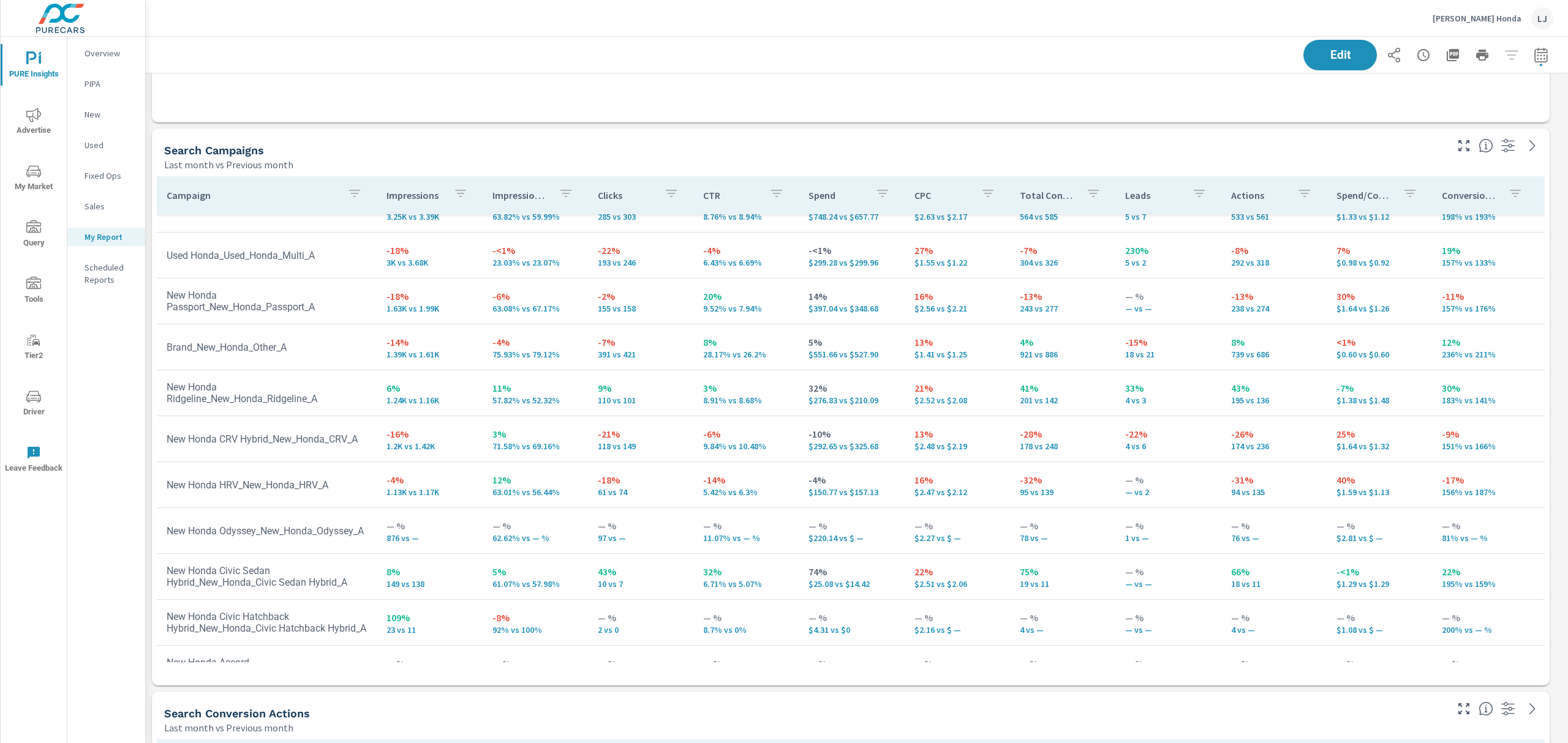
scroll to position [136, 0]
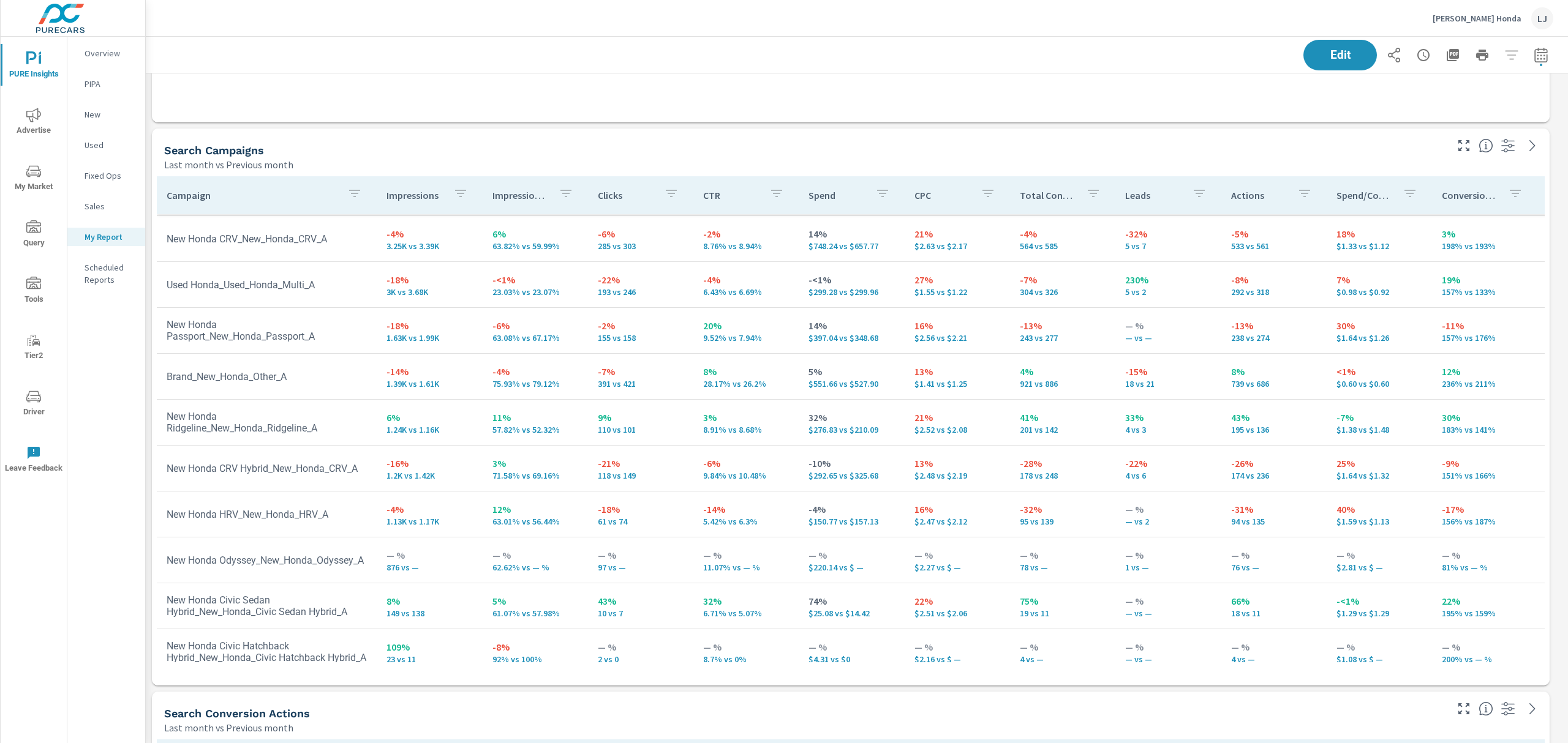
scroll to position [54, 0]
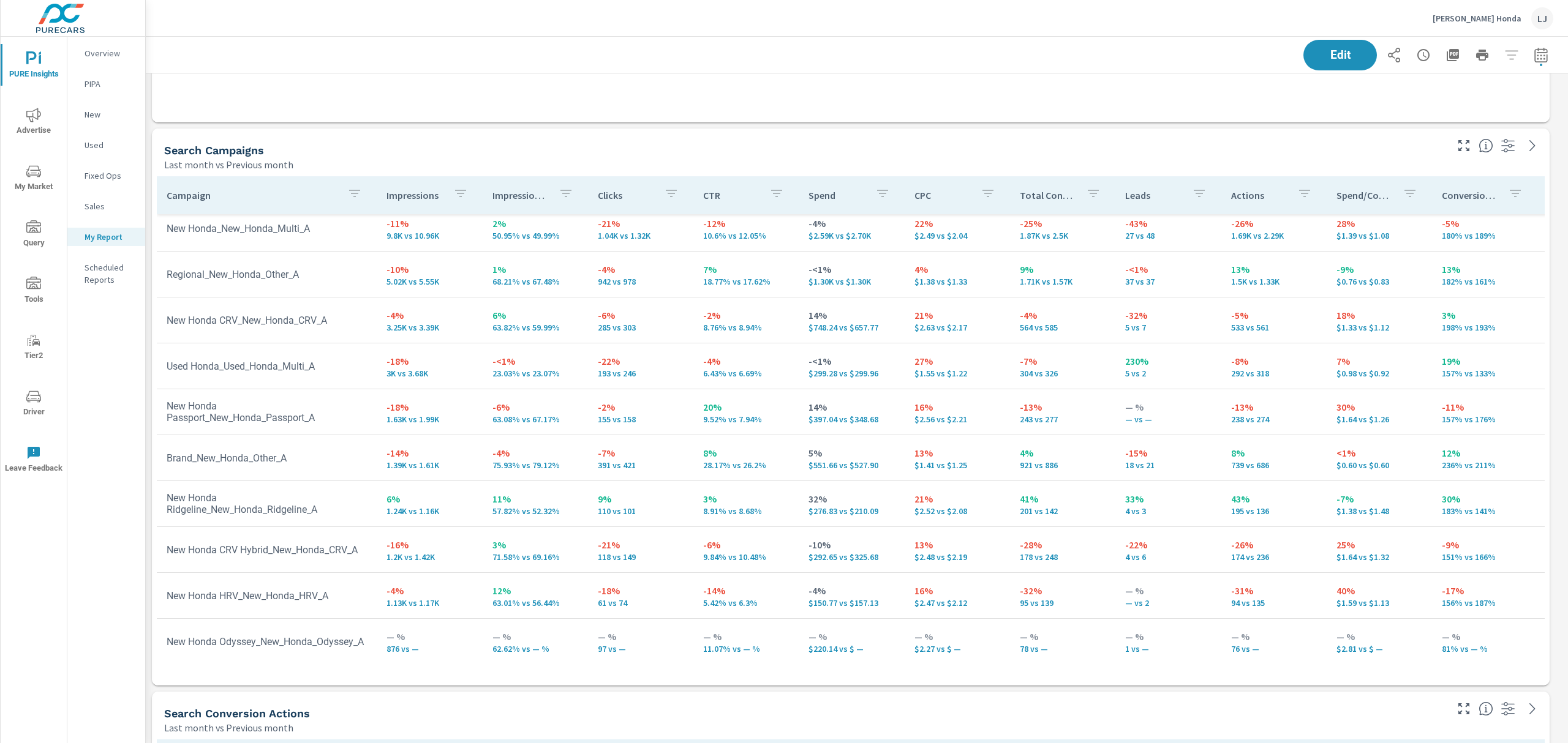
scroll to position [136, 0]
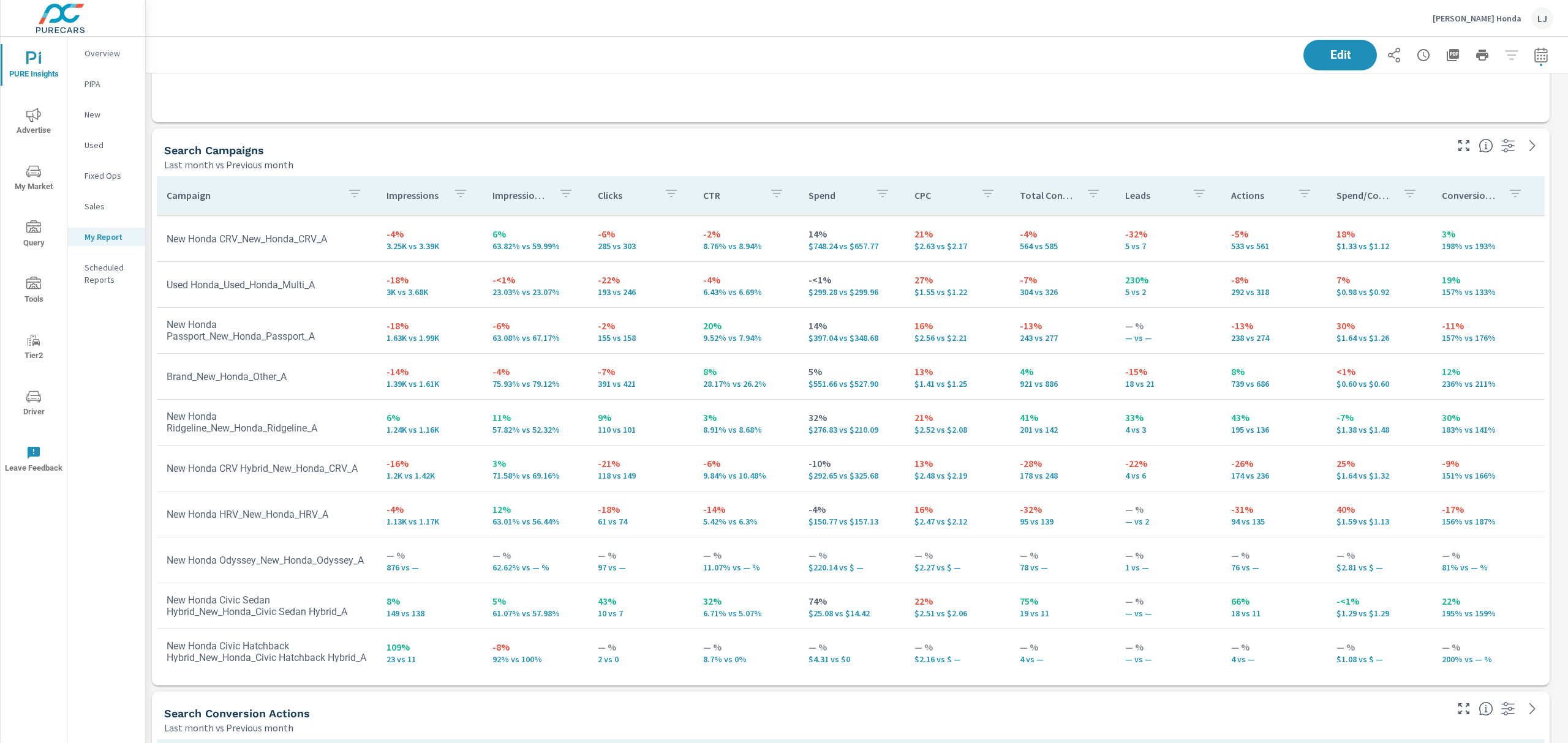
scroll to position [218, 0]
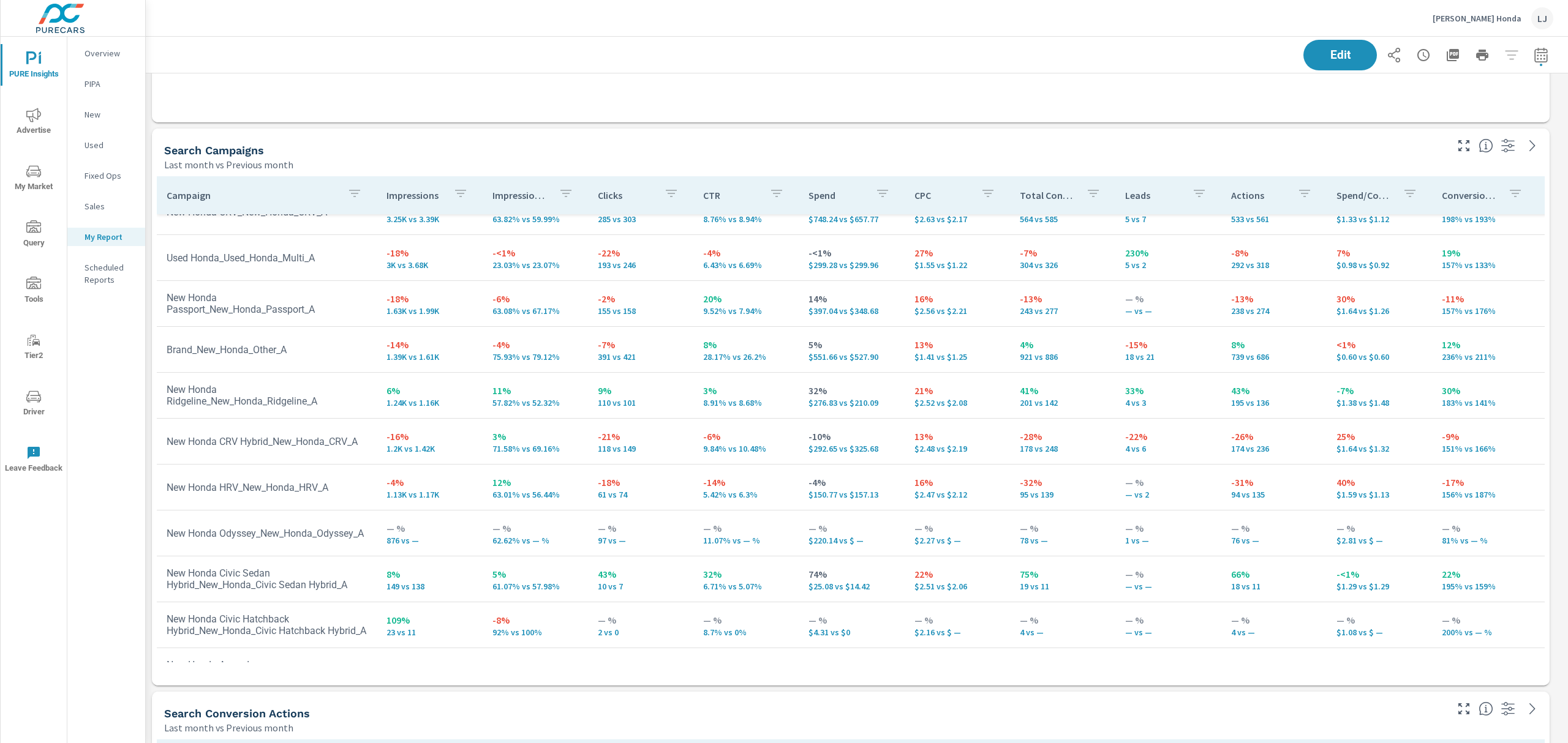
scroll to position [42, 0]
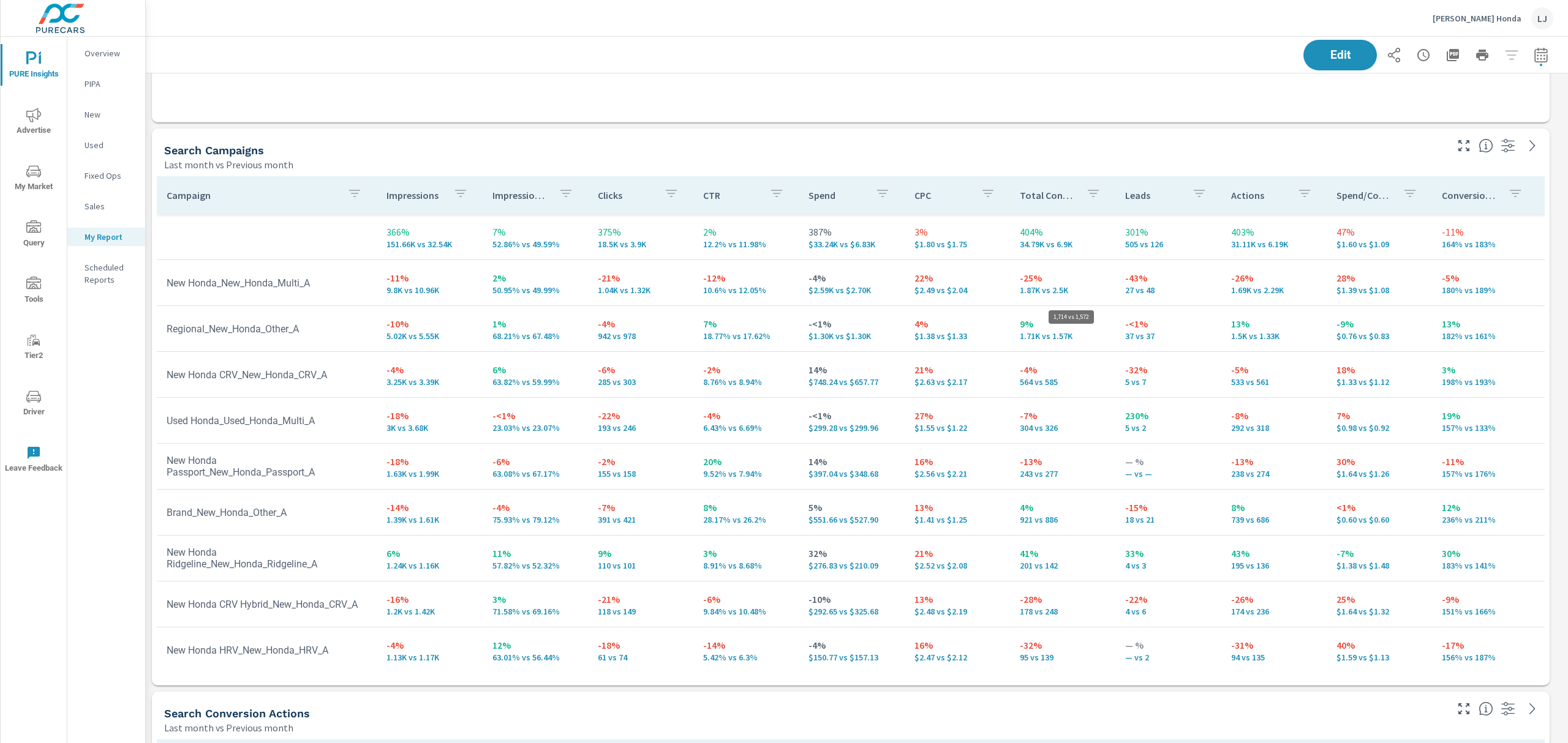
scroll to position [2707, 1435]
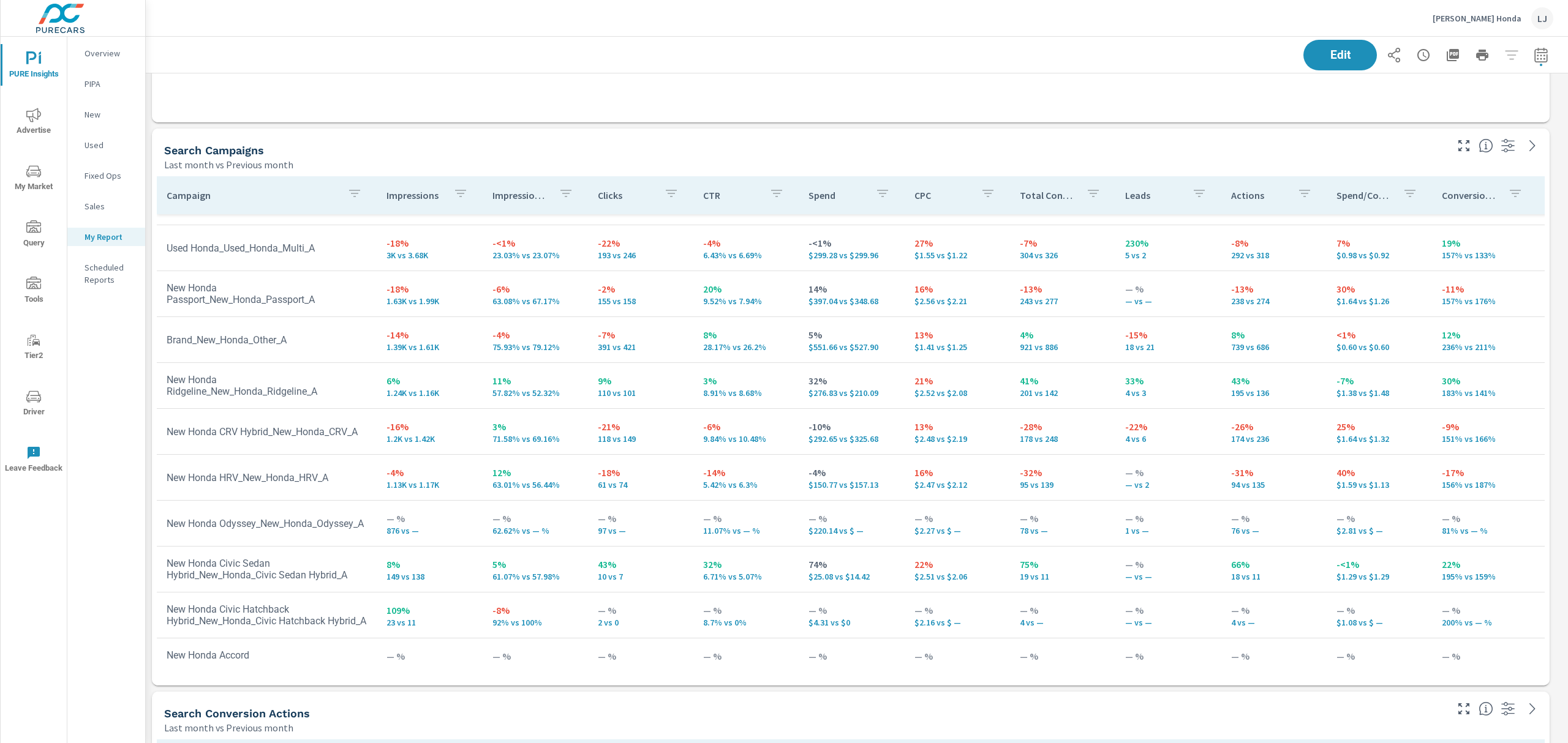
scroll to position [3, 0]
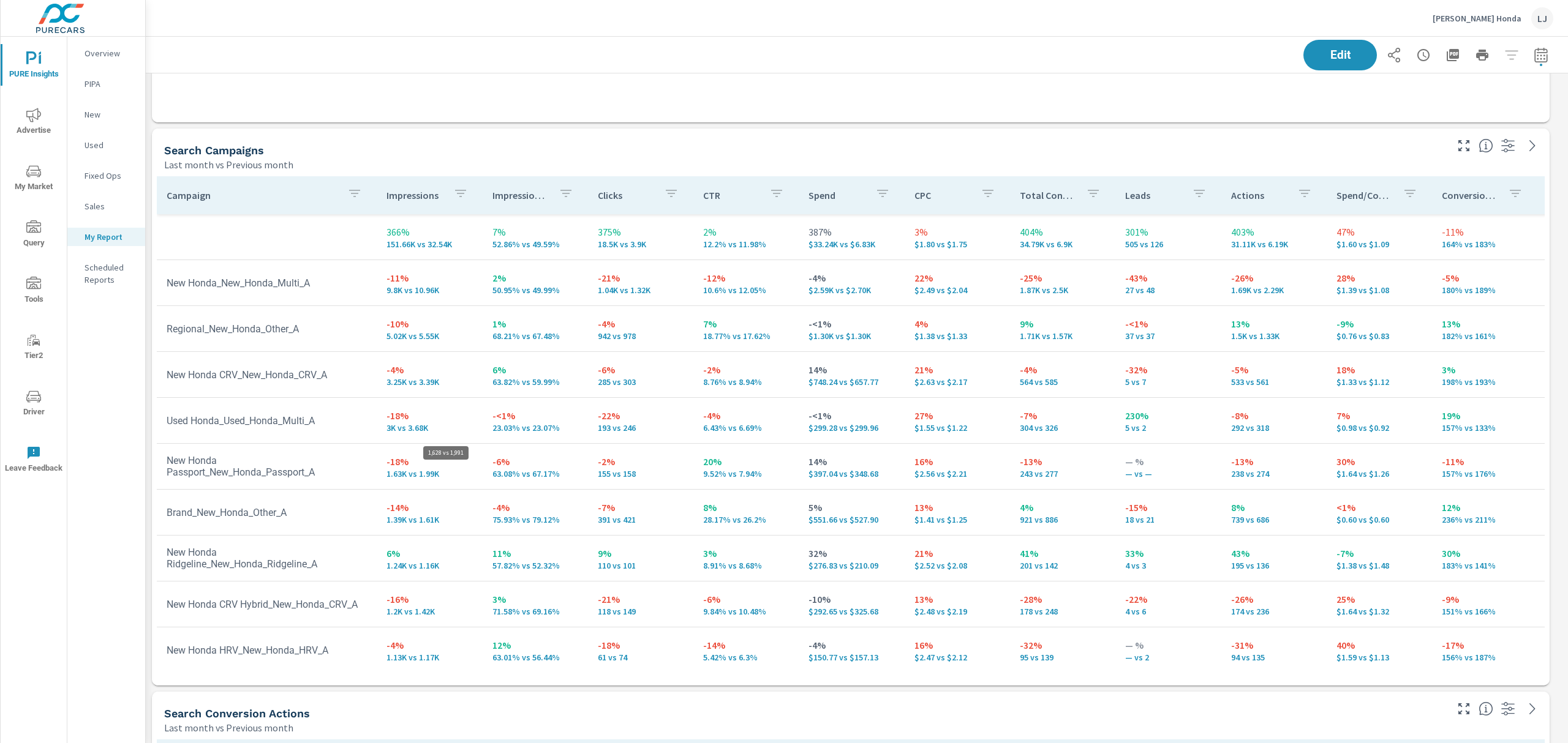
scroll to position [2707, 1435]
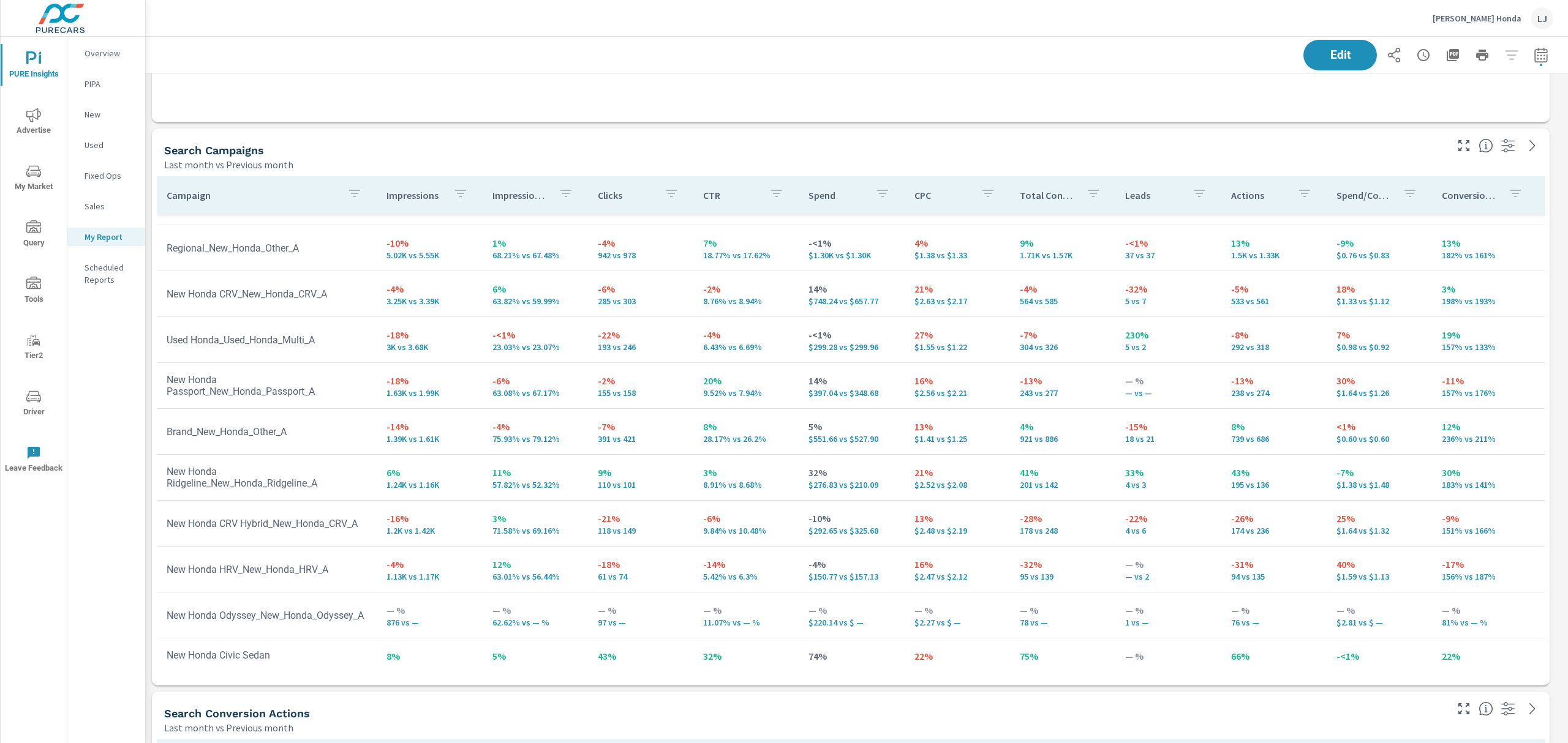
scroll to position [82, 0]
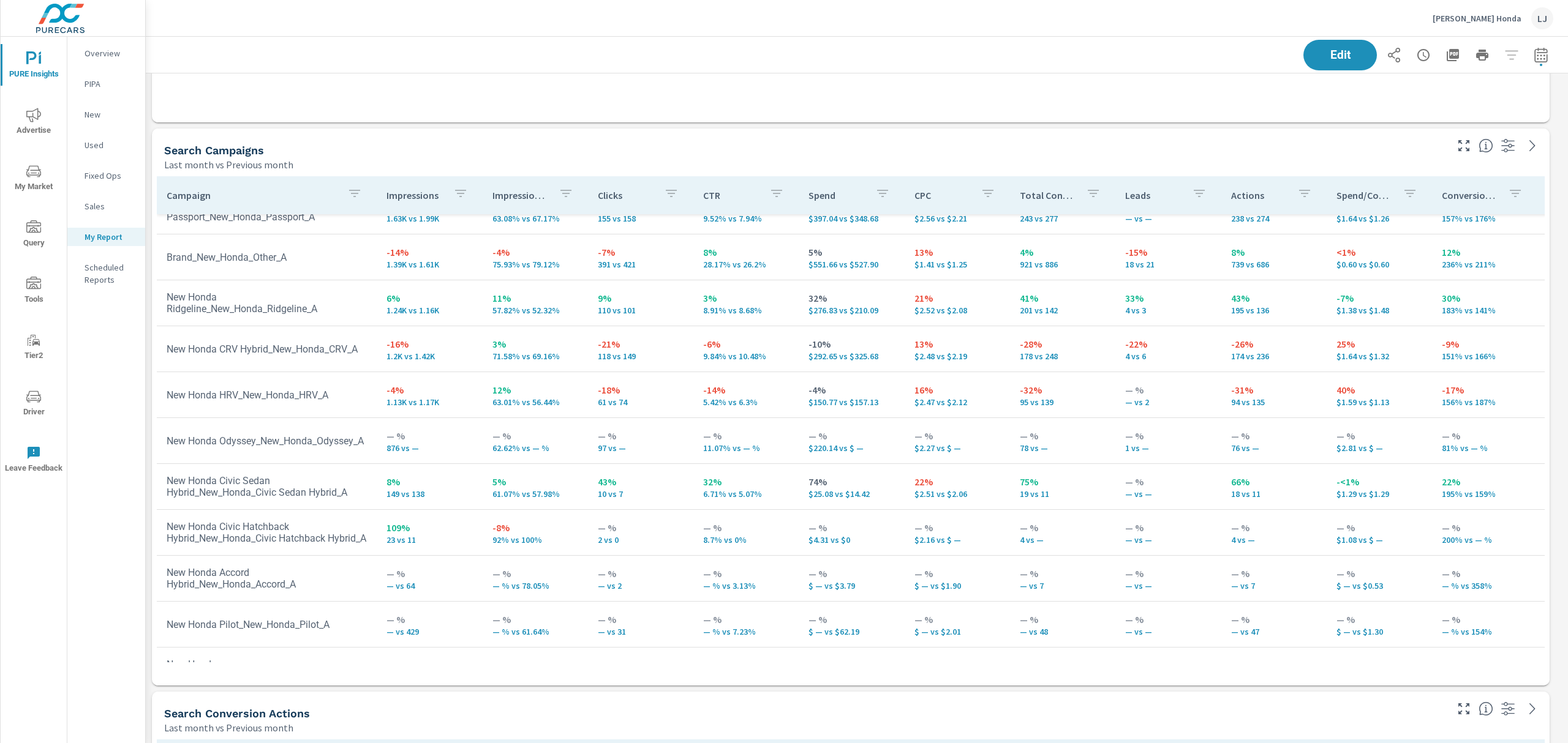
scroll to position [299, 0]
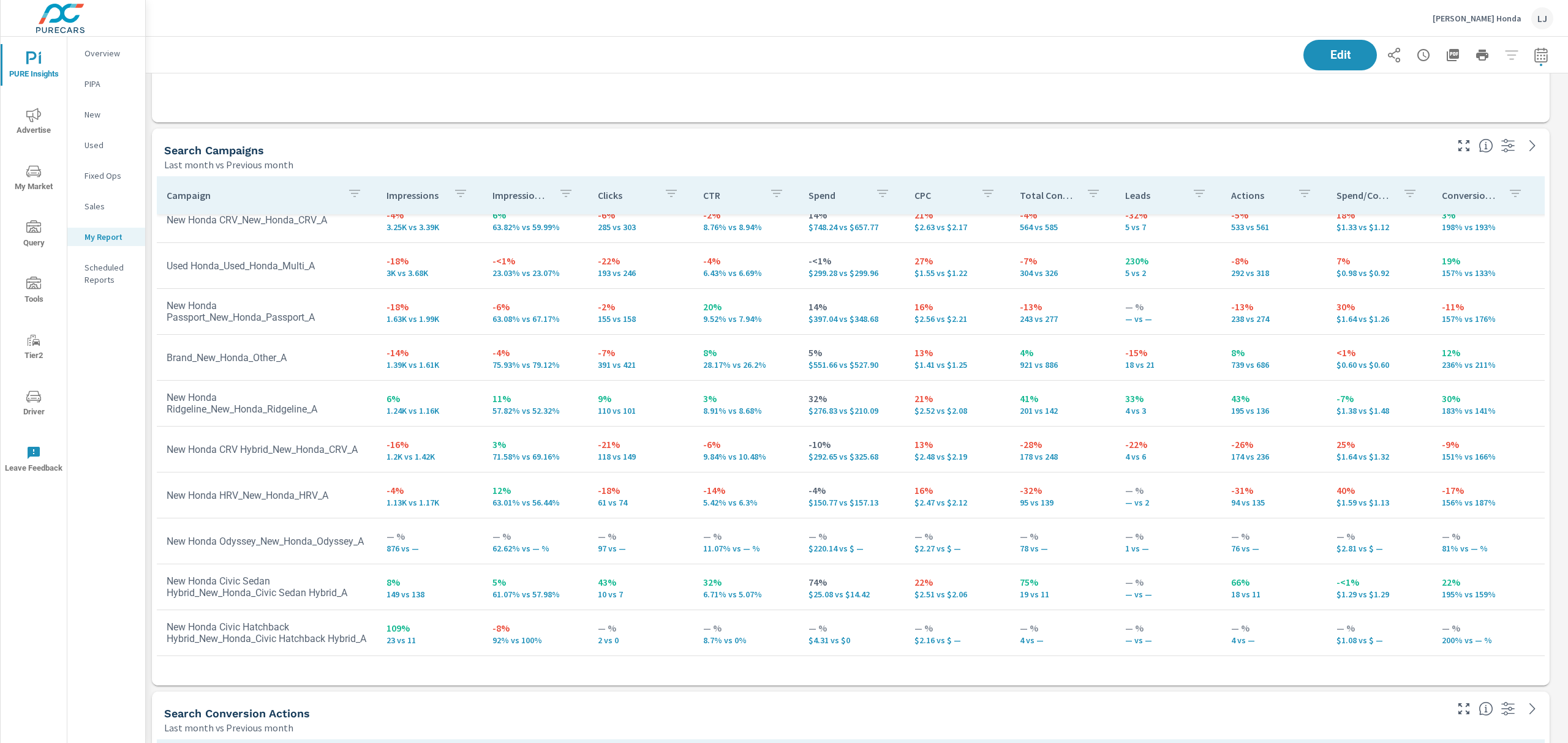
scroll to position [136, 0]
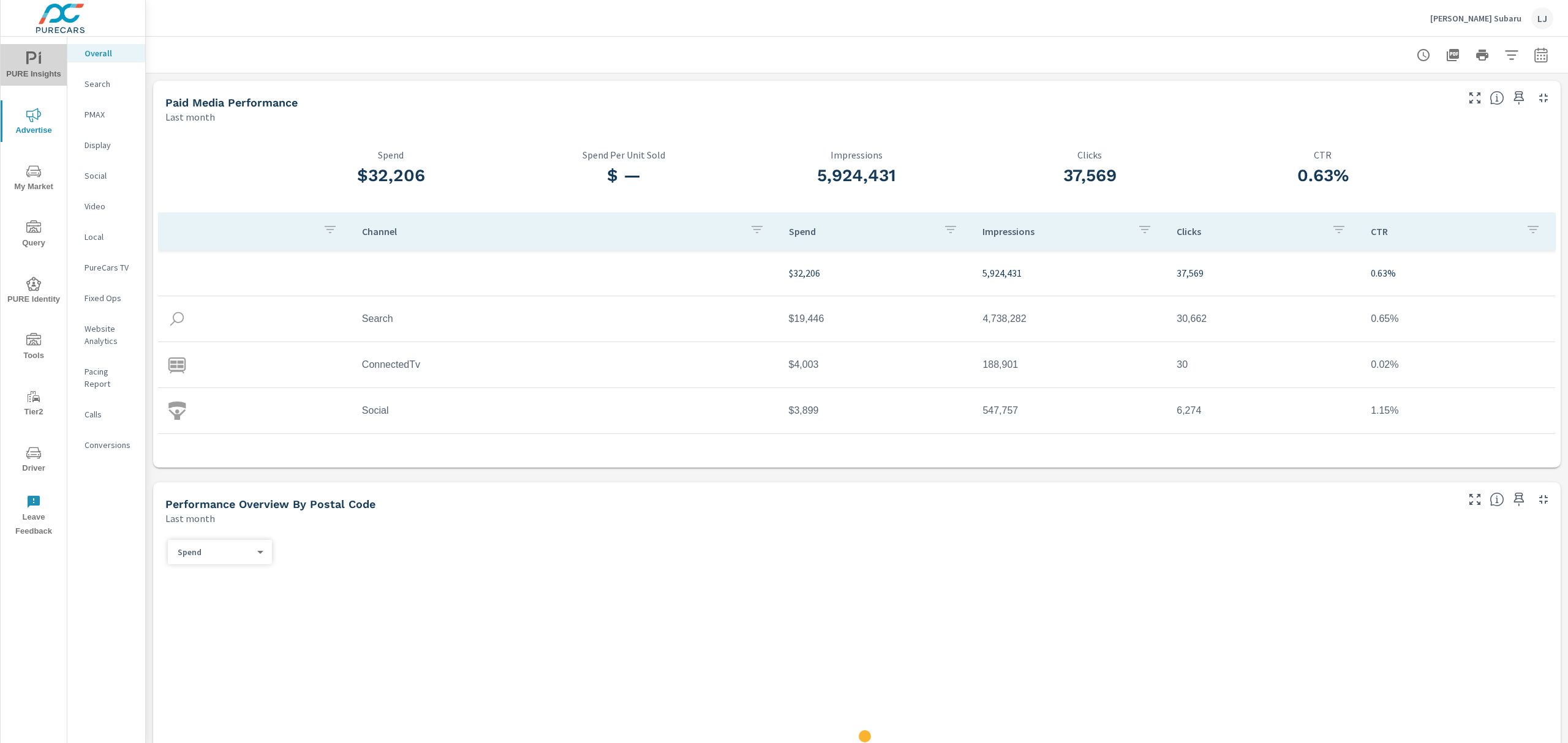
click at [36, 69] on span "PURE Insights" at bounding box center [34, 67] width 59 height 30
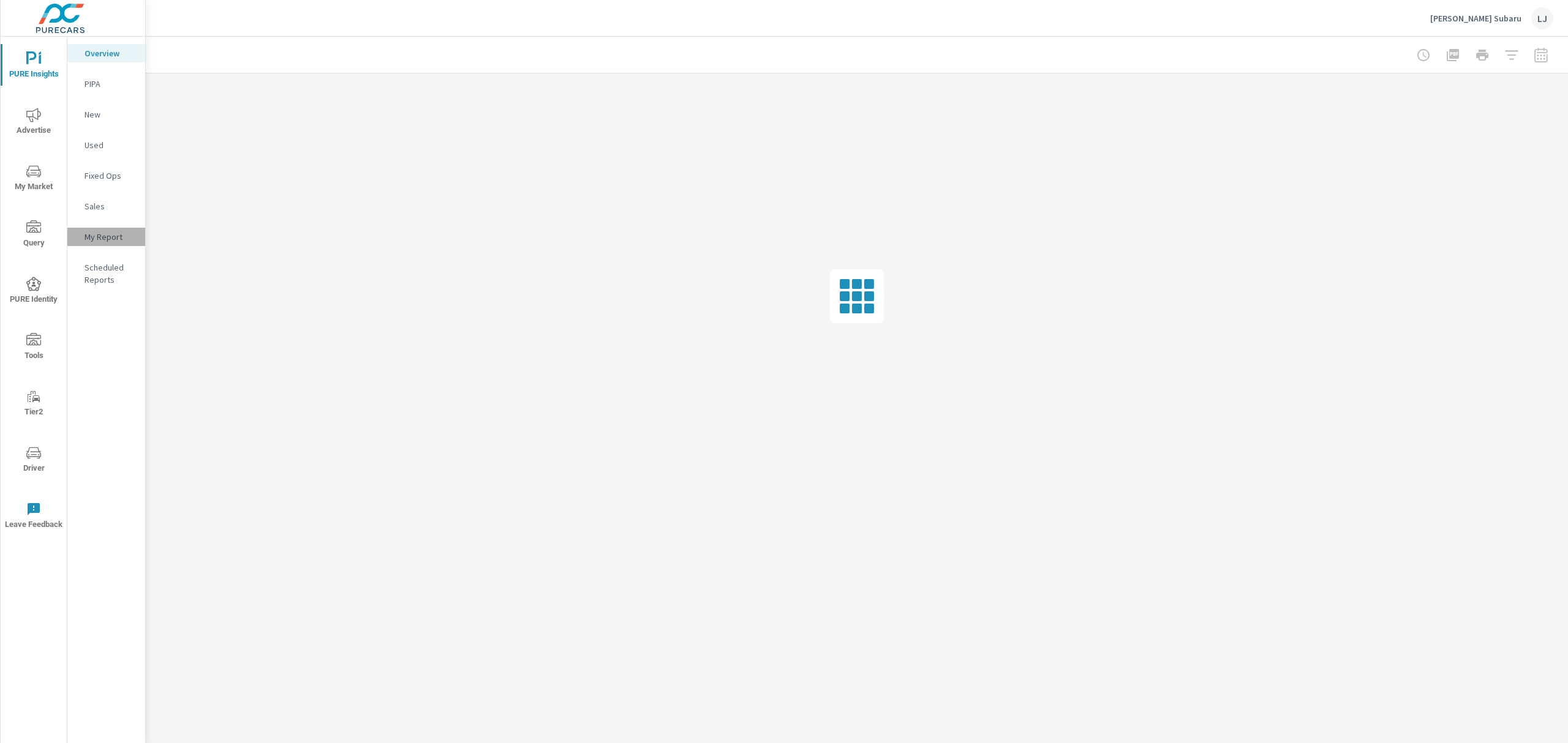
click at [111, 246] on div "My Report" at bounding box center [106, 237] width 77 height 19
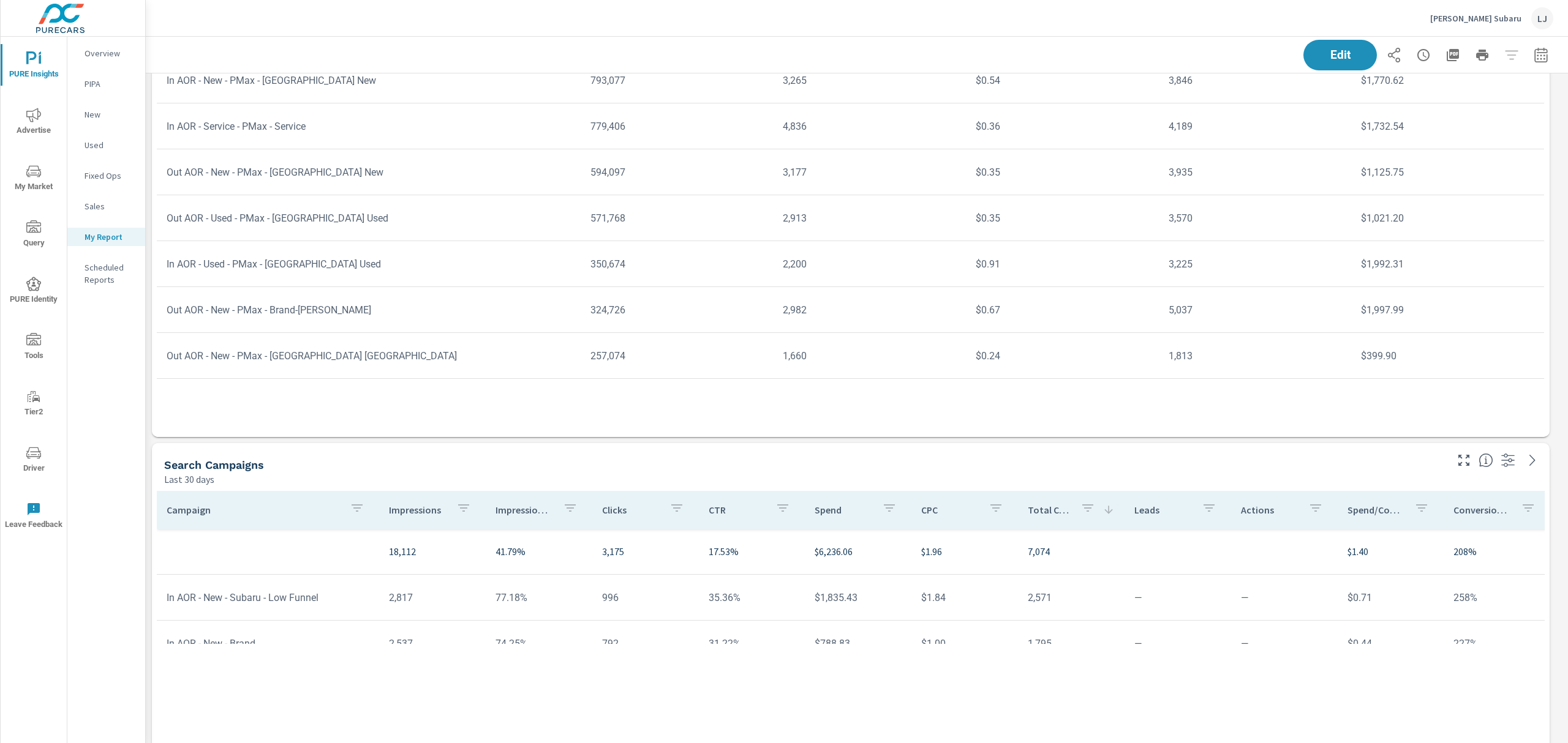
scroll to position [456, 0]
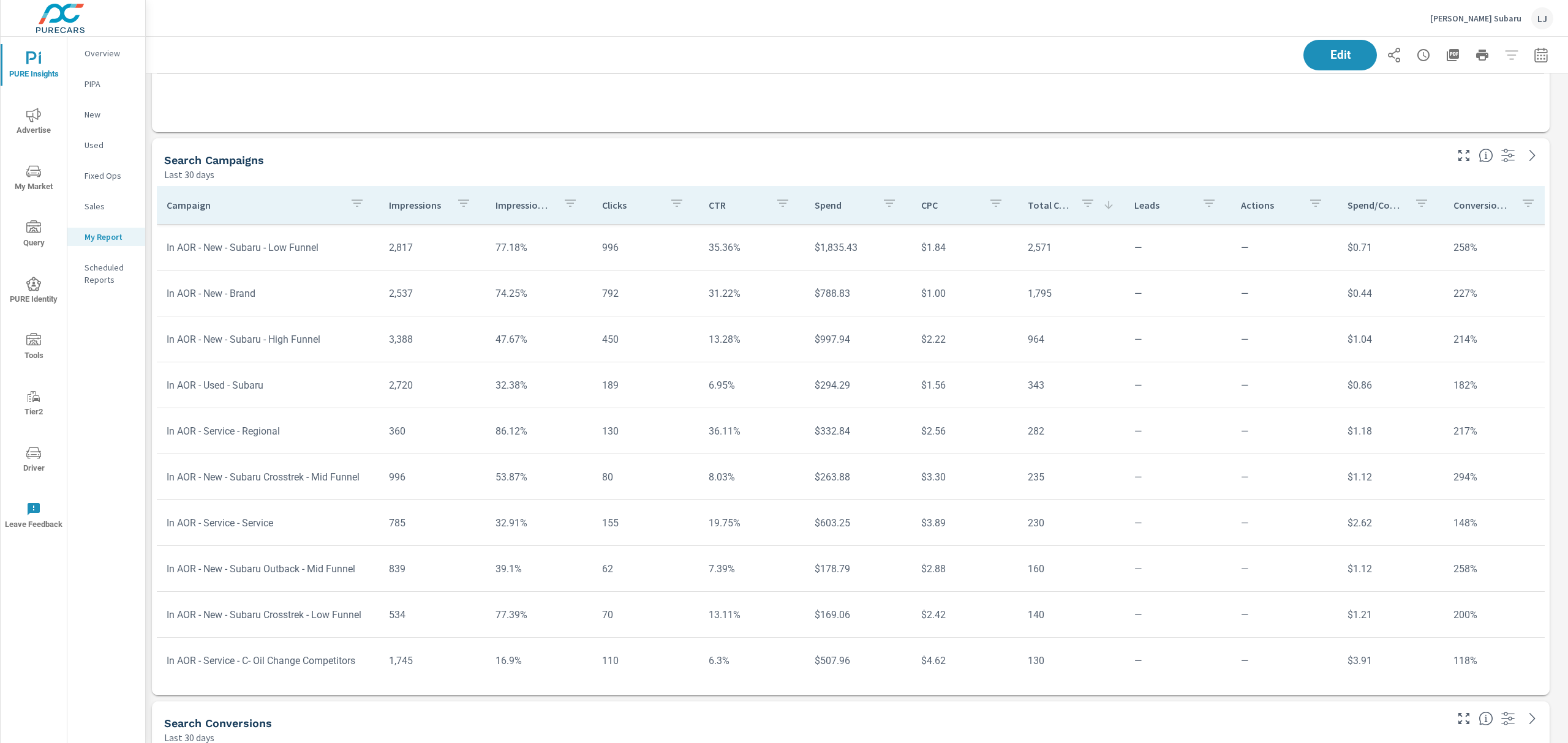
scroll to position [517, 0]
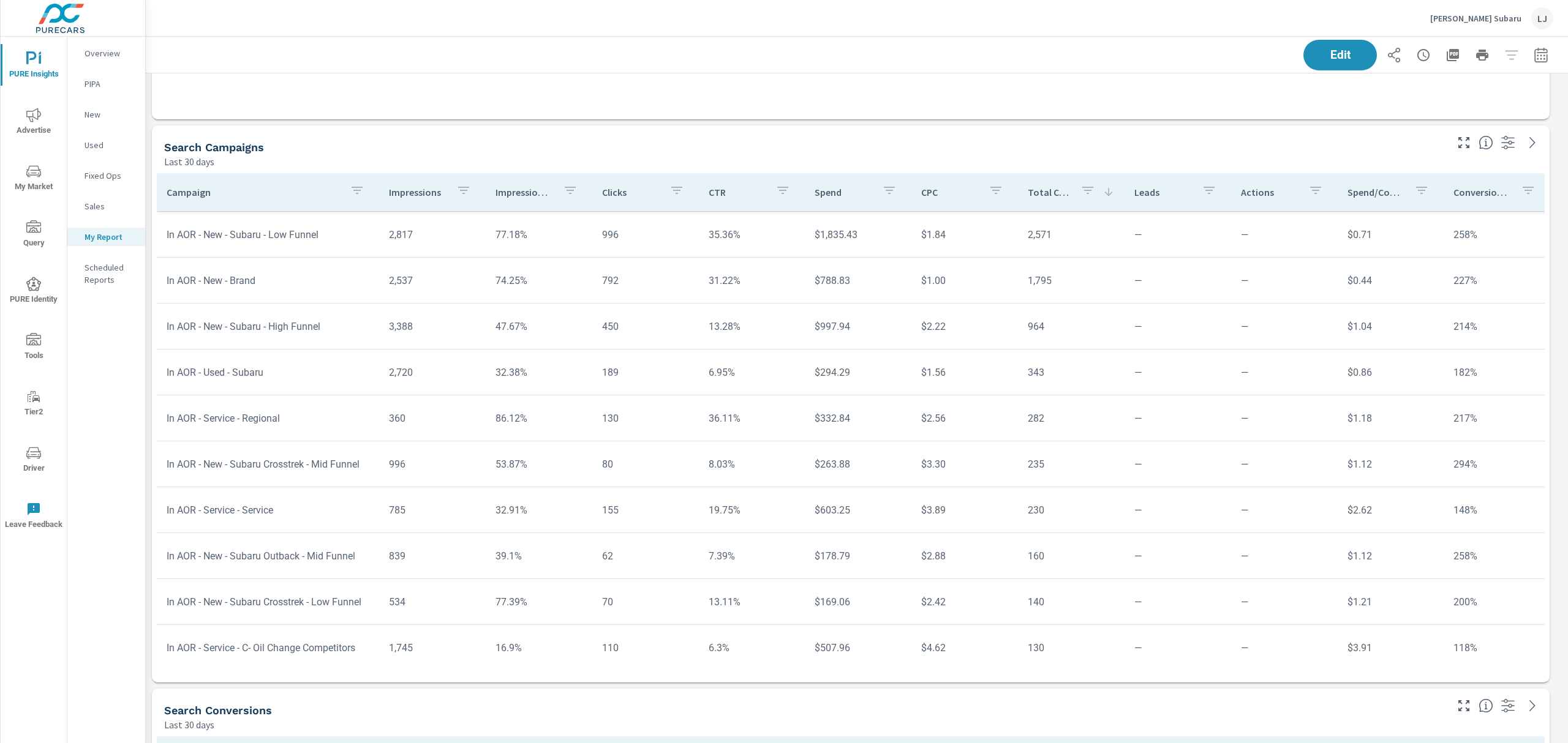
drag, startPoint x: 1566, startPoint y: 81, endPoint x: 1566, endPoint y: 211, distance: 130.0
click at [1566, 211] on div "PURE Insights Report [PERSON_NAME] Subaru Report date range: [DATE] - [DATE] Ed…" at bounding box center [857, 390] width 1422 height 707
click at [1511, 58] on div "Edit" at bounding box center [1427, 55] width 250 height 30
click at [1529, 62] on button "button" at bounding box center [1541, 55] width 25 height 25
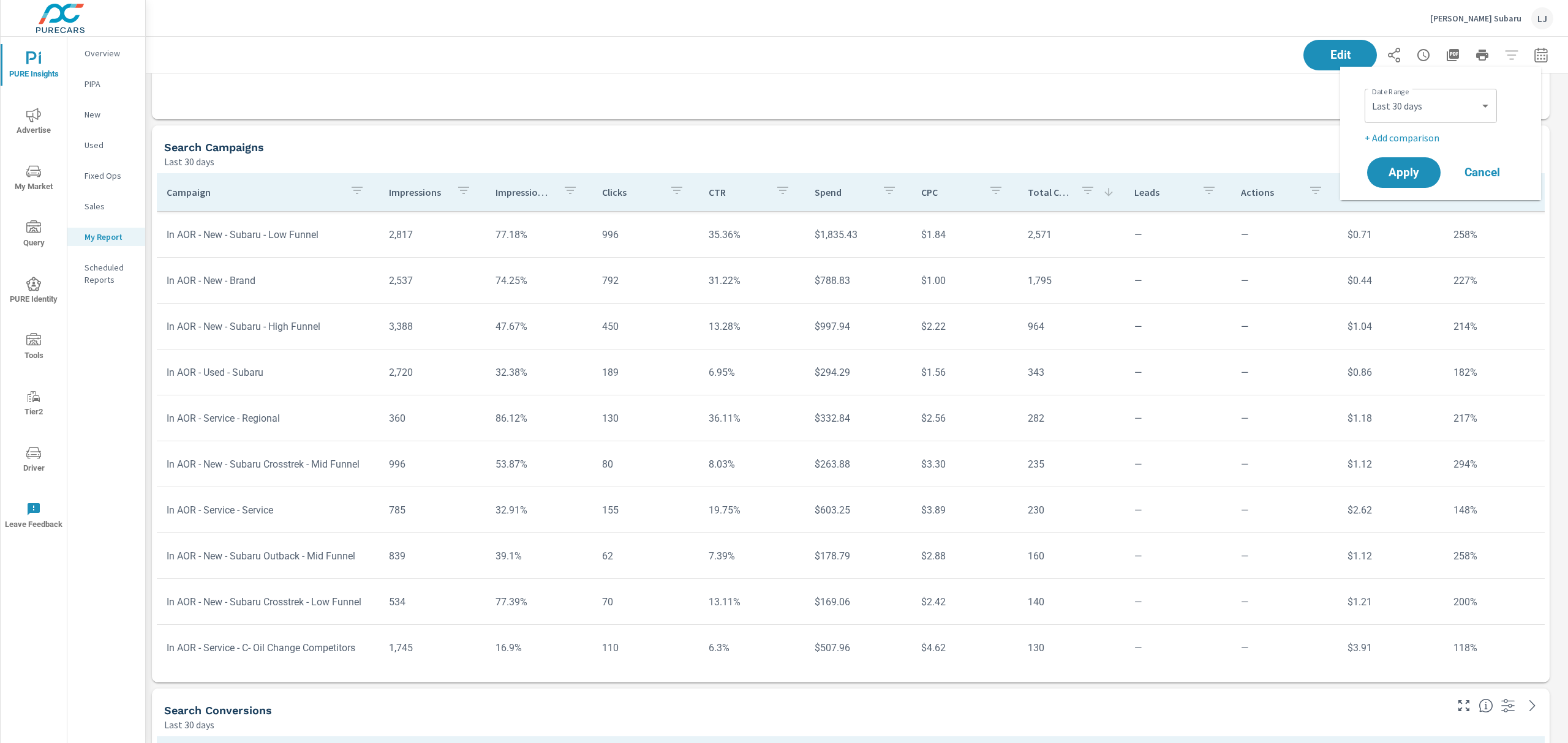
click at [1417, 118] on div "Custom [DATE] Last week Last 7 days Last 14 days Last 30 days Last 45 days Last…" at bounding box center [1430, 106] width 133 height 35
click at [1423, 101] on select "Custom [DATE] Last week Last 7 days Last 14 days Last 30 days Last 45 days Last…" at bounding box center [1431, 106] width 123 height 25
click at [1370, 93] on select "Custom [DATE] Last week Last 7 days Last 14 days Last 30 days Last 45 days Last…" at bounding box center [1431, 106] width 123 height 25
select select "Last month"
click at [1397, 142] on p "+ Add comparison" at bounding box center [1443, 138] width 157 height 15
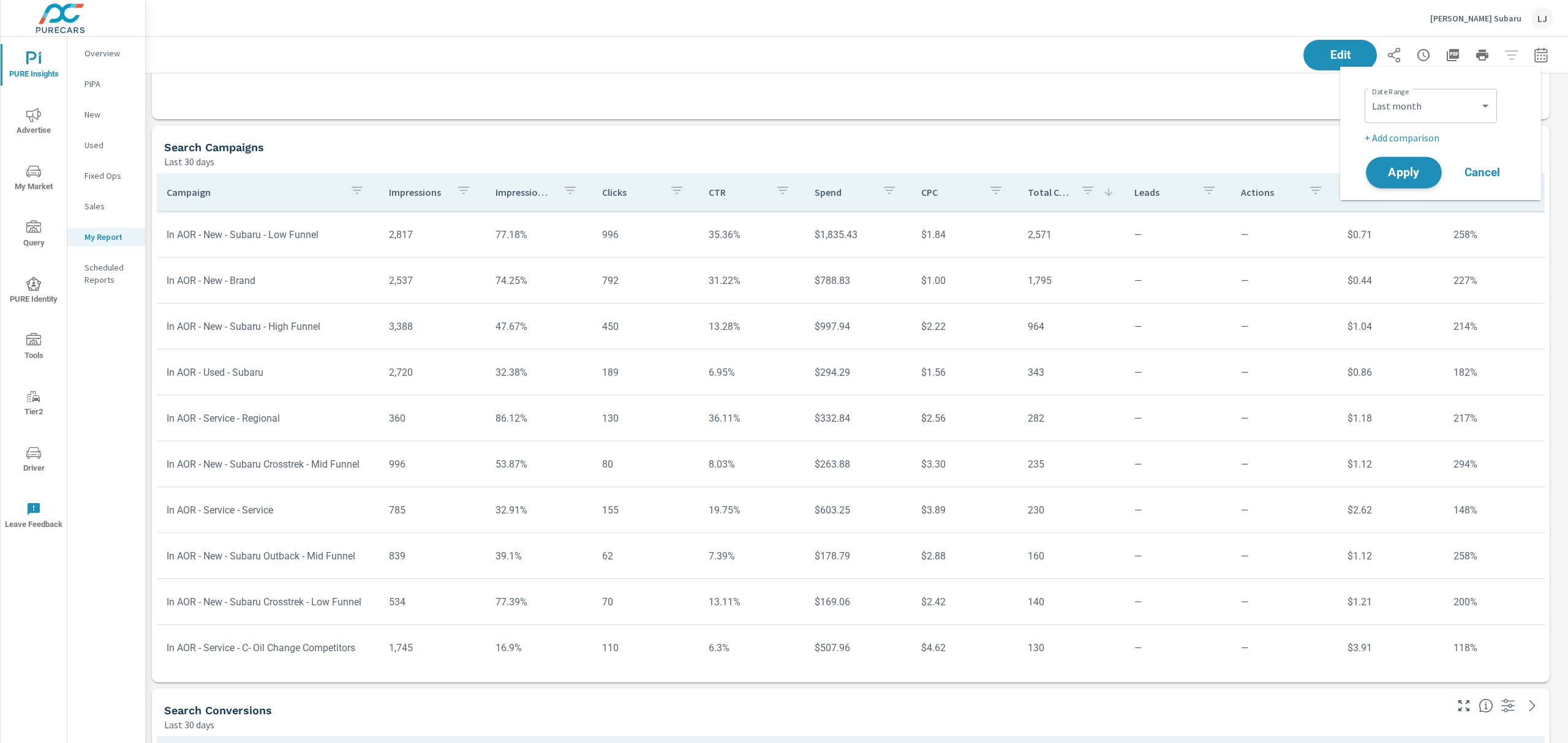
select select "Previous period"
click at [1410, 205] on span "Apply" at bounding box center [1403, 206] width 50 height 12
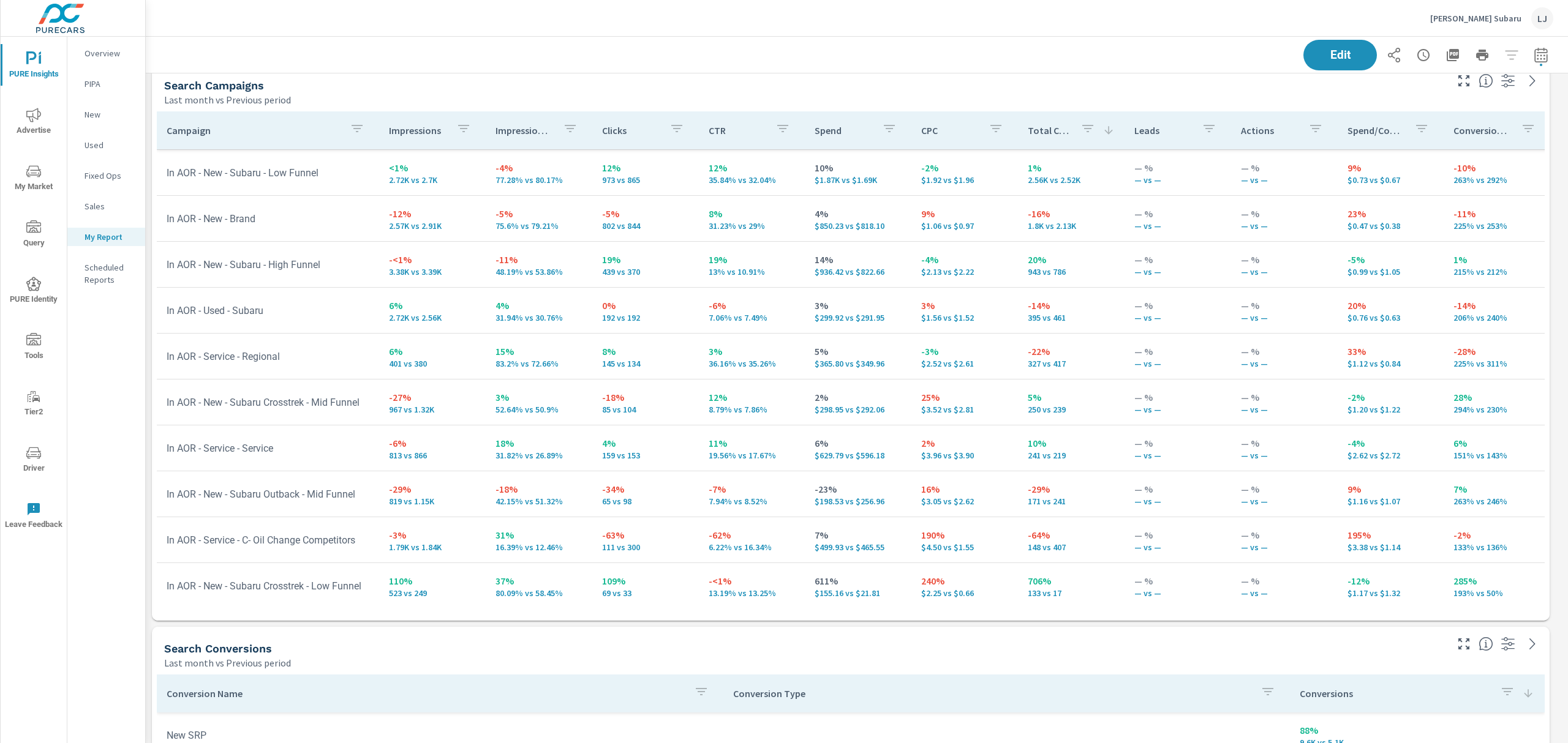
scroll to position [2707, 1435]
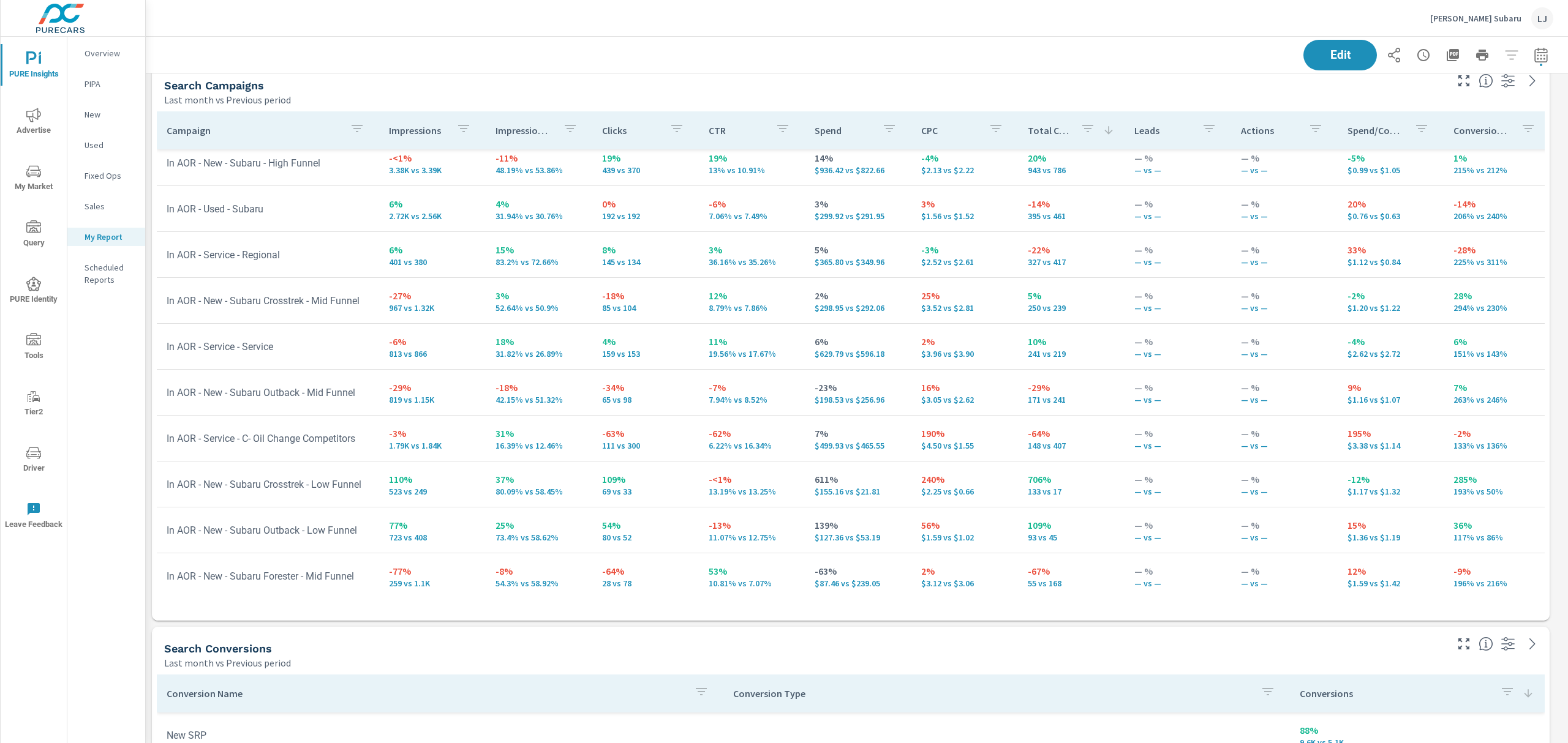
scroll to position [170, 0]
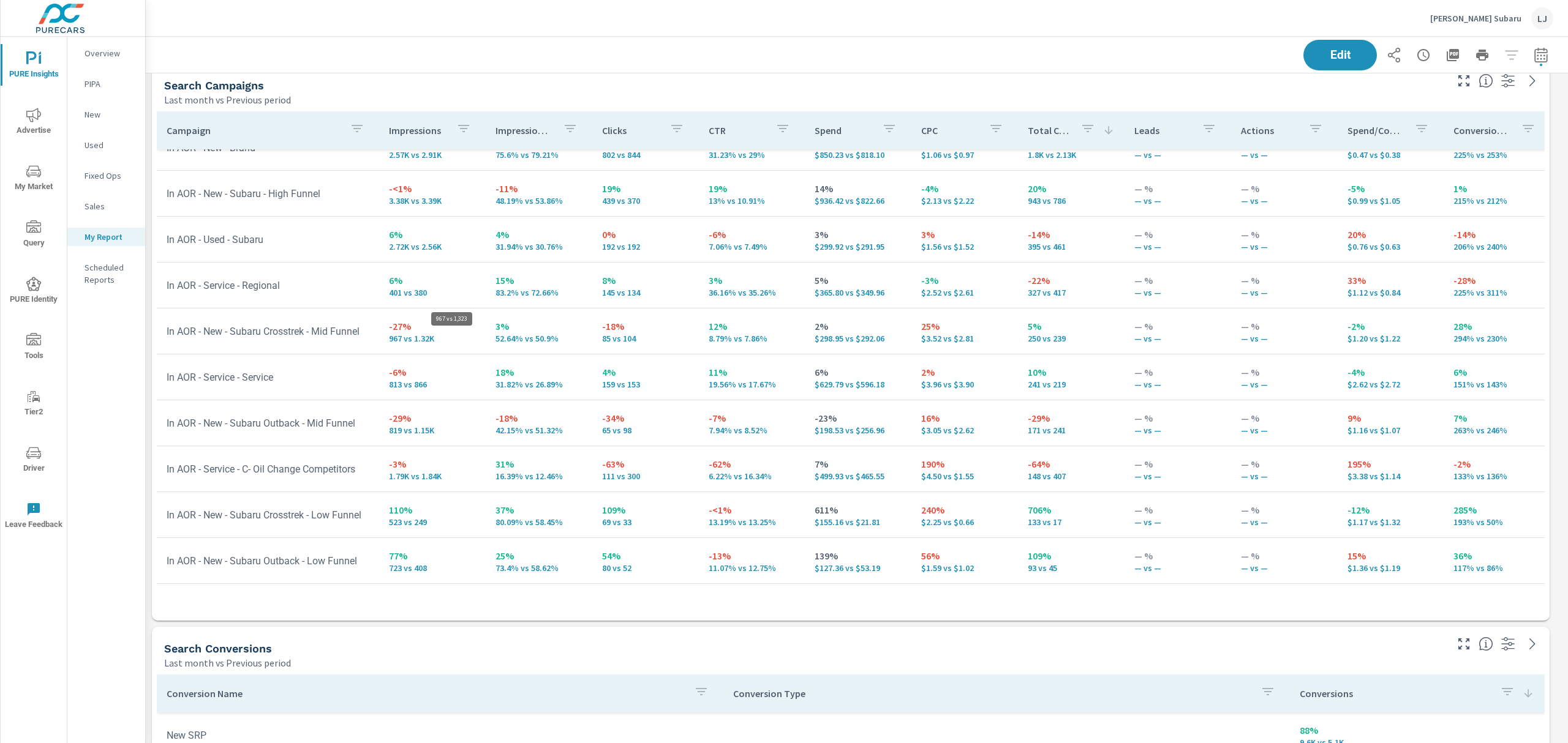
scroll to position [2707, 1435]
drag, startPoint x: 905, startPoint y: 329, endPoint x: 941, endPoint y: 329, distance: 36.0
click at [941, 329] on td "25% $3.52 vs $2.81" at bounding box center [965, 332] width 107 height 44
click at [966, 409] on td "16% $3.05 vs $2.62" at bounding box center [965, 424] width 107 height 44
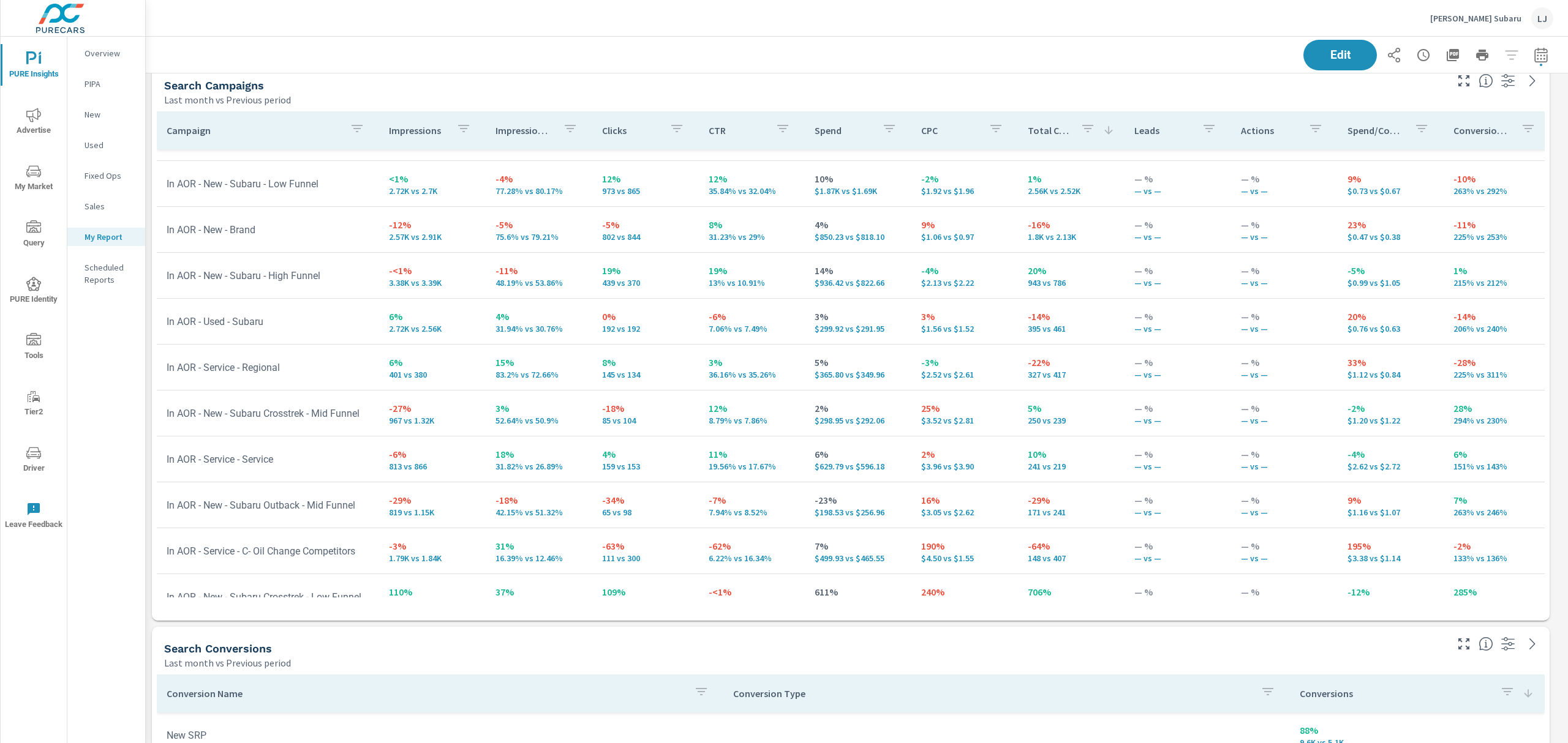
scroll to position [0, 0]
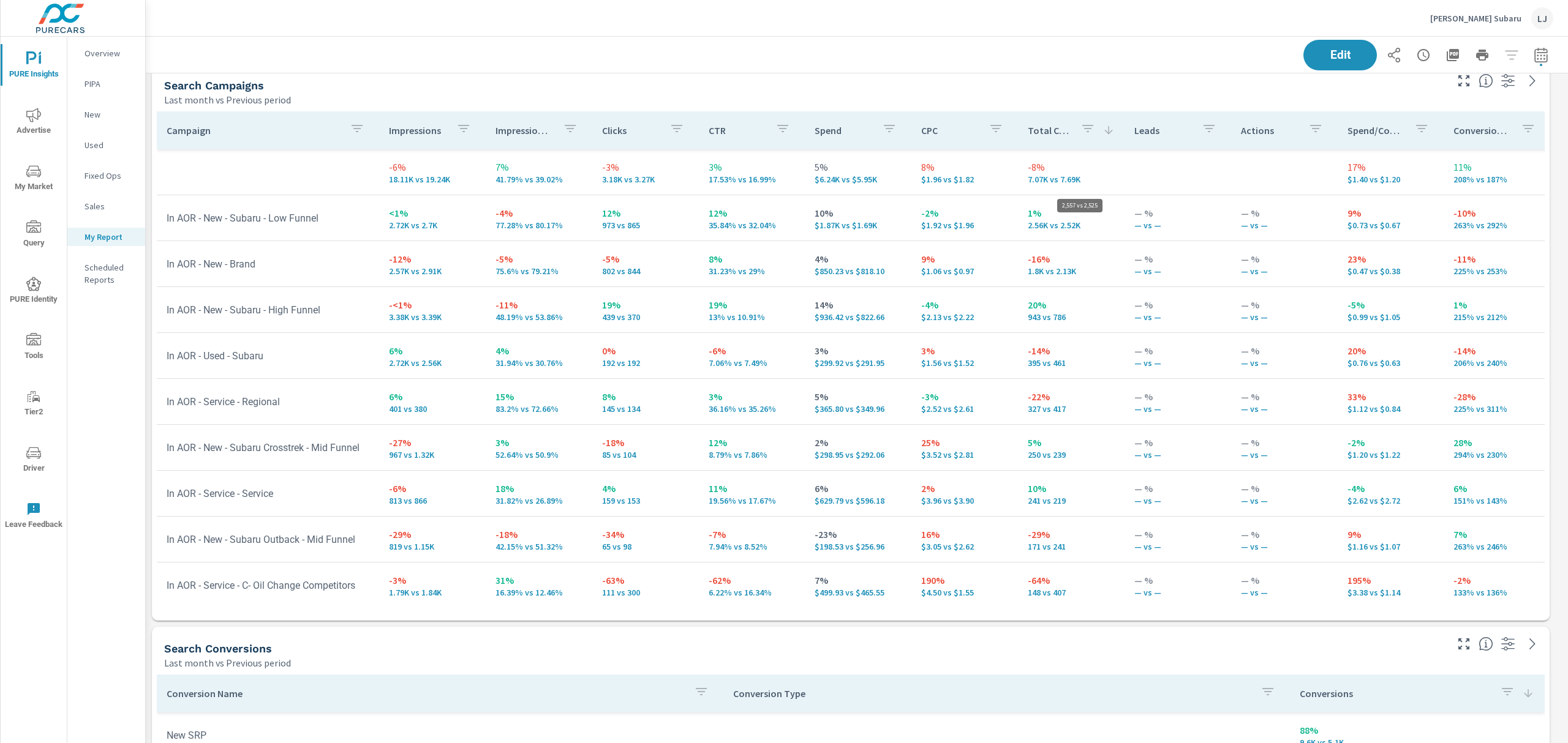
scroll to position [2707, 1435]
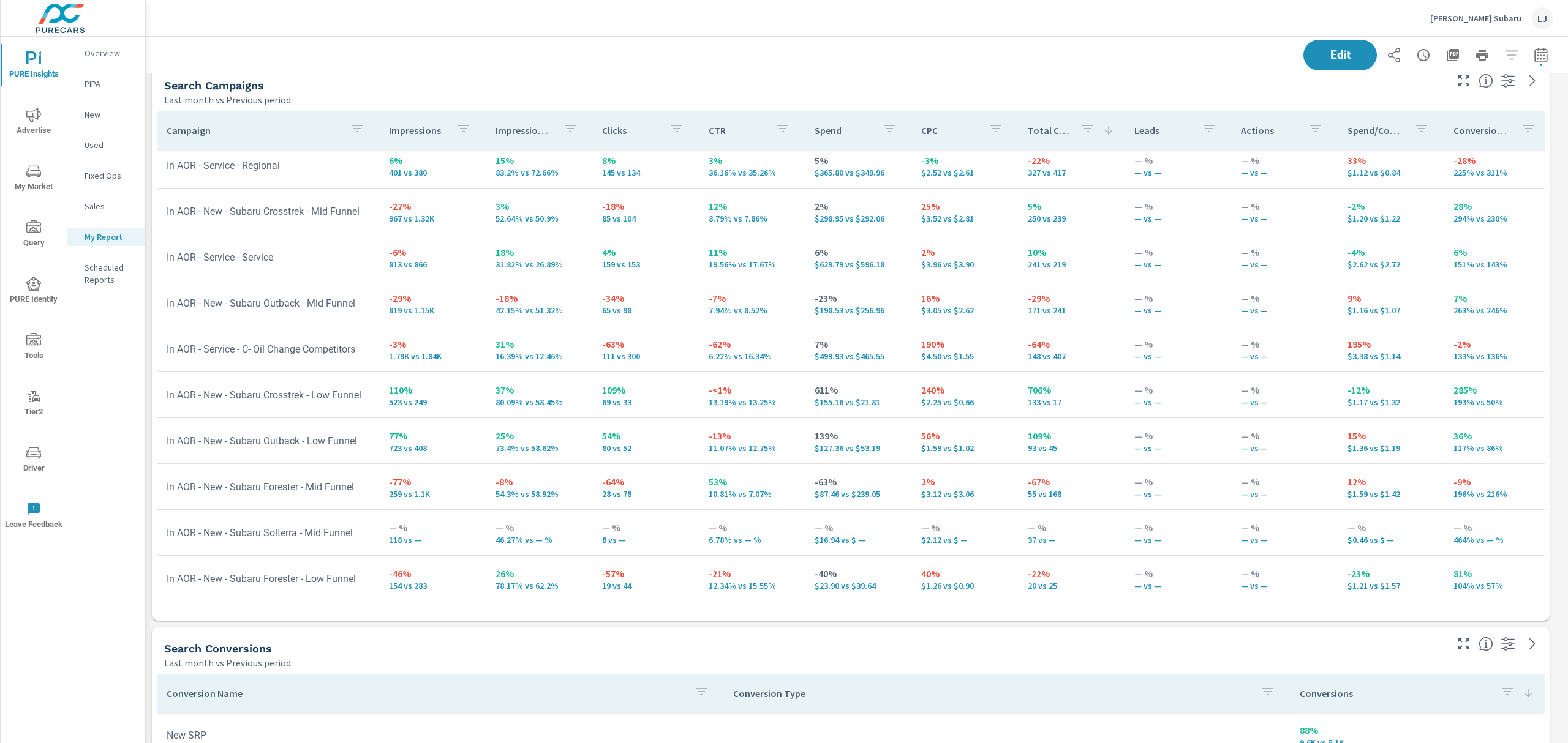
scroll to position [245, 0]
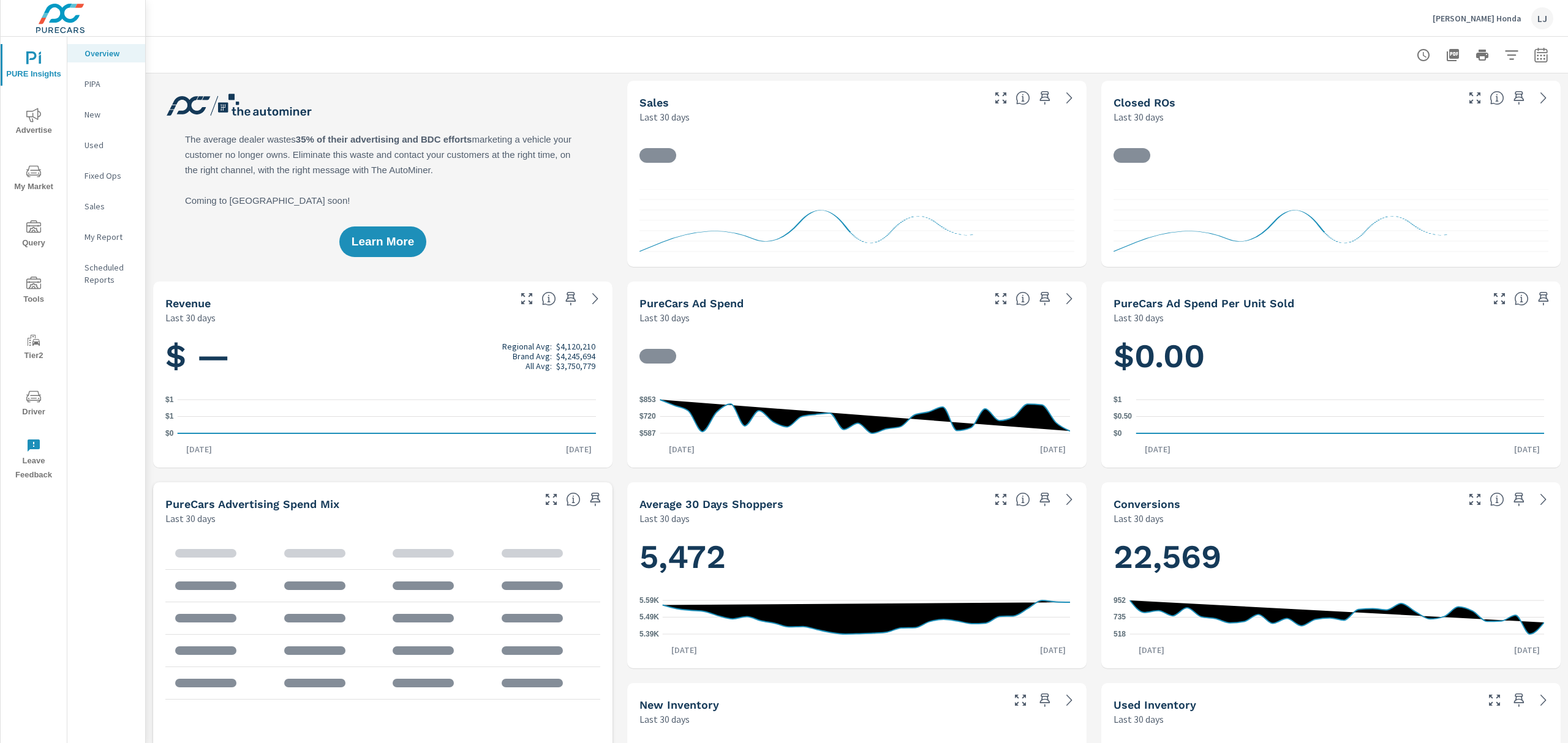
click at [25, 397] on span "Driver" at bounding box center [34, 405] width 59 height 30
